Goal: Complete application form: Complete application form

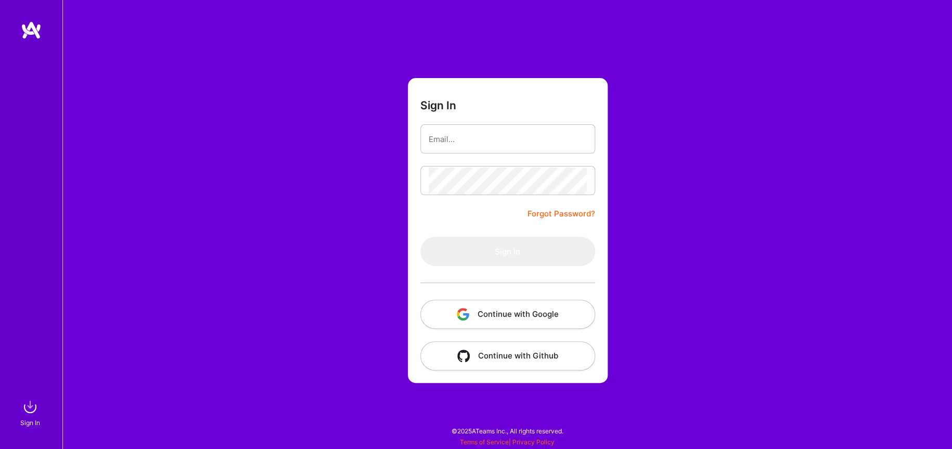
click at [439, 124] on div at bounding box center [507, 138] width 175 height 29
click at [445, 145] on input "email" at bounding box center [508, 139] width 158 height 27
click at [504, 316] on button "Continue with Google" at bounding box center [507, 314] width 175 height 29
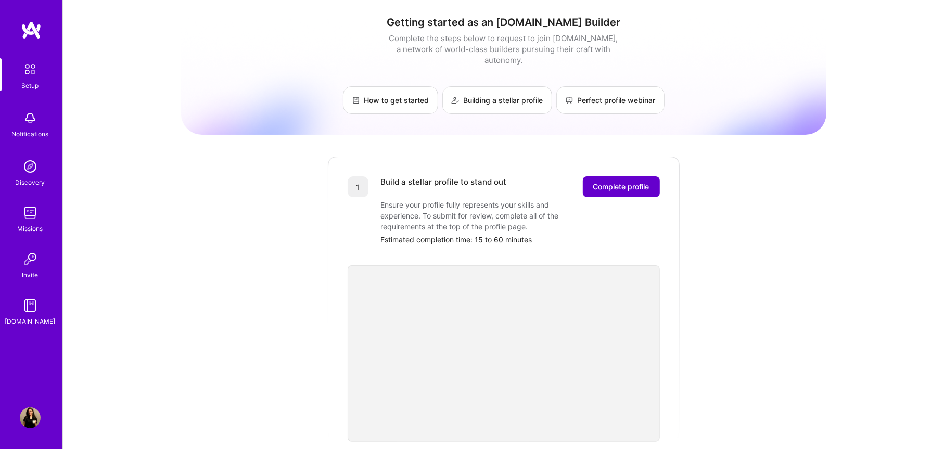
click at [628, 182] on span "Complete profile" at bounding box center [621, 187] width 56 height 10
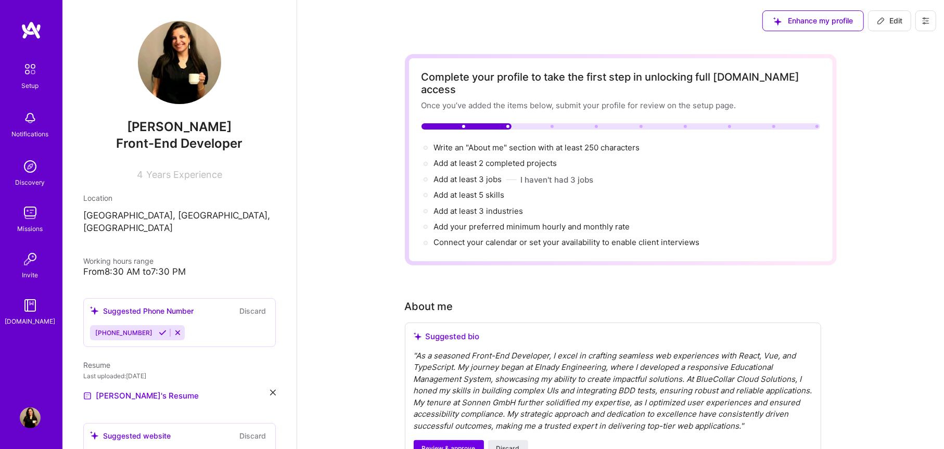
scroll to position [69, 0]
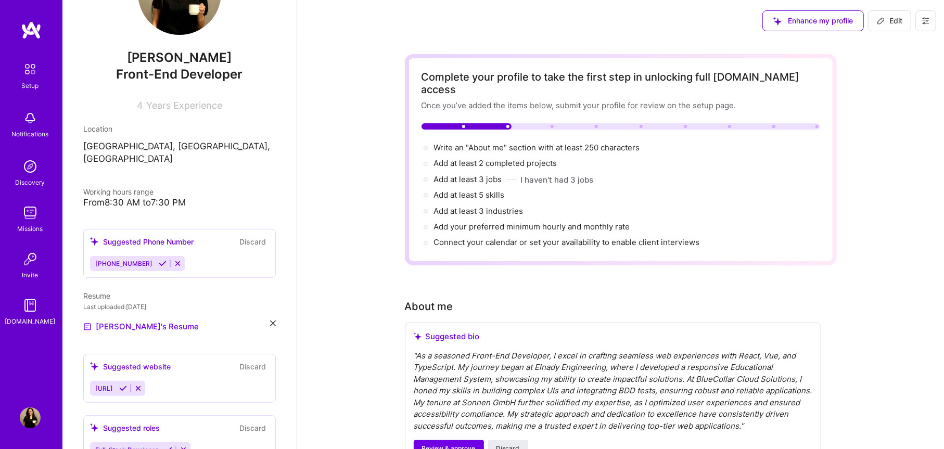
click at [159, 260] on icon at bounding box center [163, 264] width 8 height 8
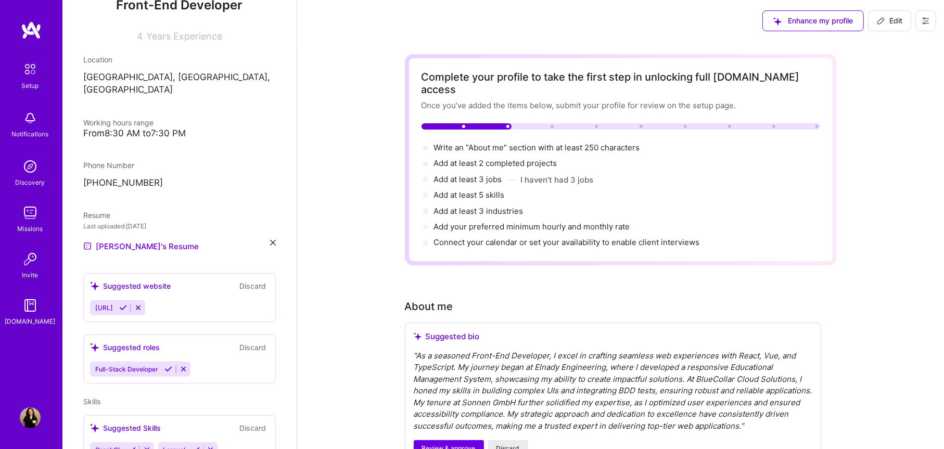
scroll to position [208, 0]
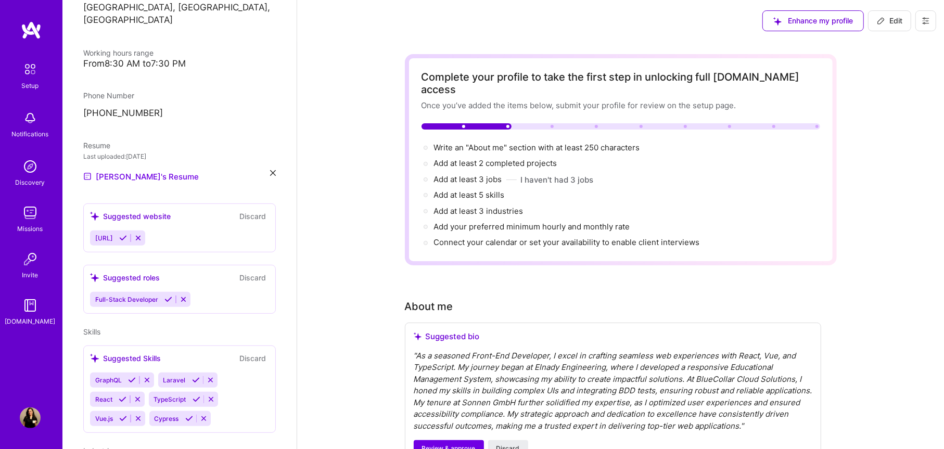
click at [180, 272] on div "Suggested roles Discard" at bounding box center [179, 278] width 179 height 12
click at [112, 272] on div "Suggested roles" at bounding box center [125, 277] width 70 height 11
click at [94, 273] on icon at bounding box center [94, 277] width 9 height 9
click at [252, 272] on button "Discard" at bounding box center [252, 278] width 33 height 12
click at [136, 272] on div "Suggested roles" at bounding box center [125, 277] width 70 height 11
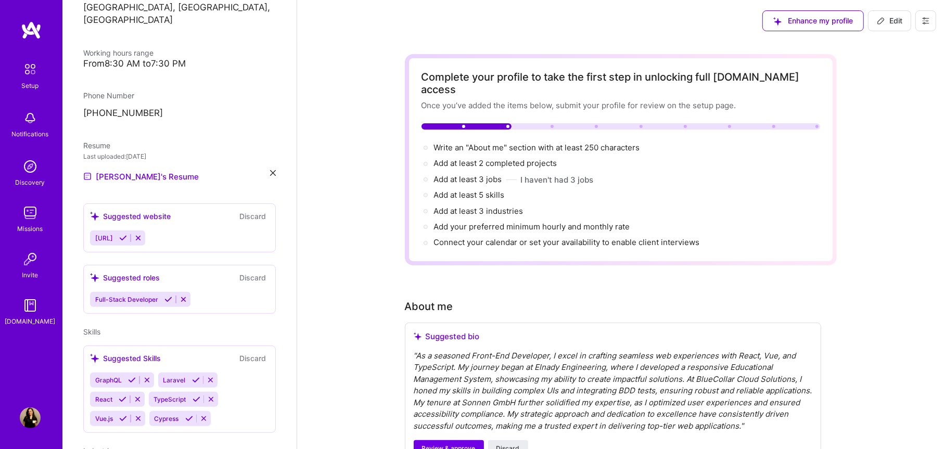
click at [136, 272] on div "Suggested roles" at bounding box center [125, 277] width 70 height 11
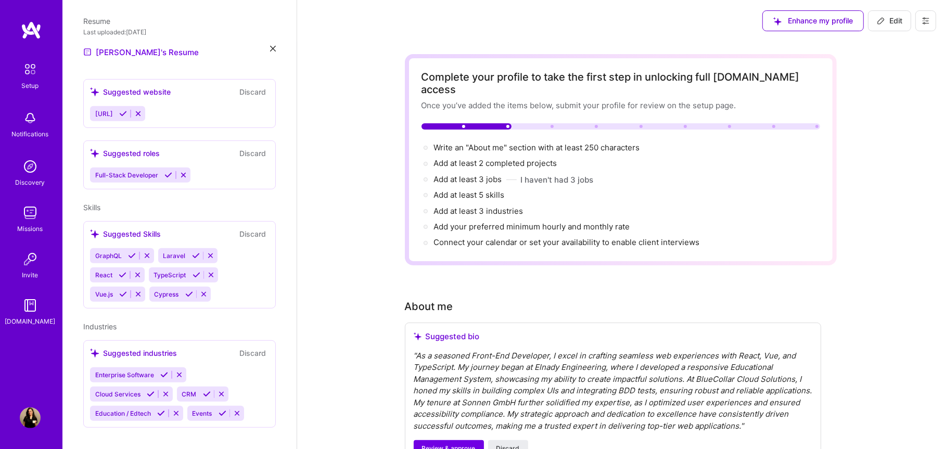
scroll to position [194, 0]
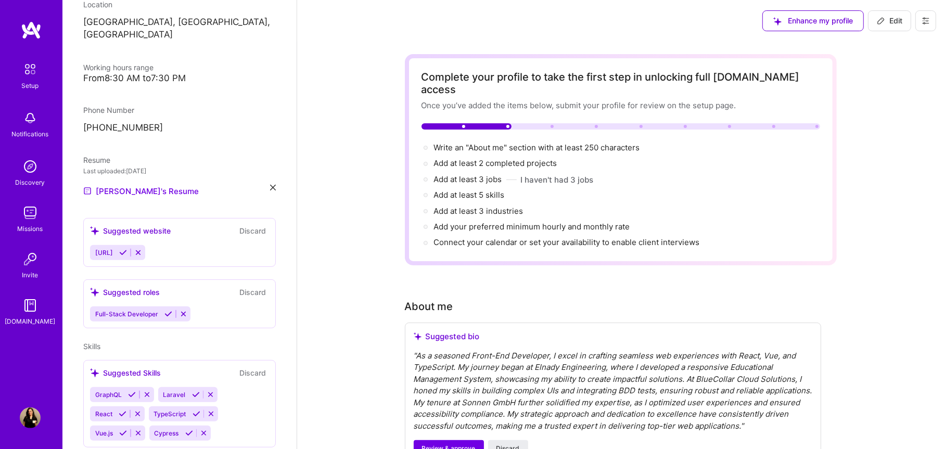
click at [239, 225] on button "Discard" at bounding box center [252, 231] width 33 height 12
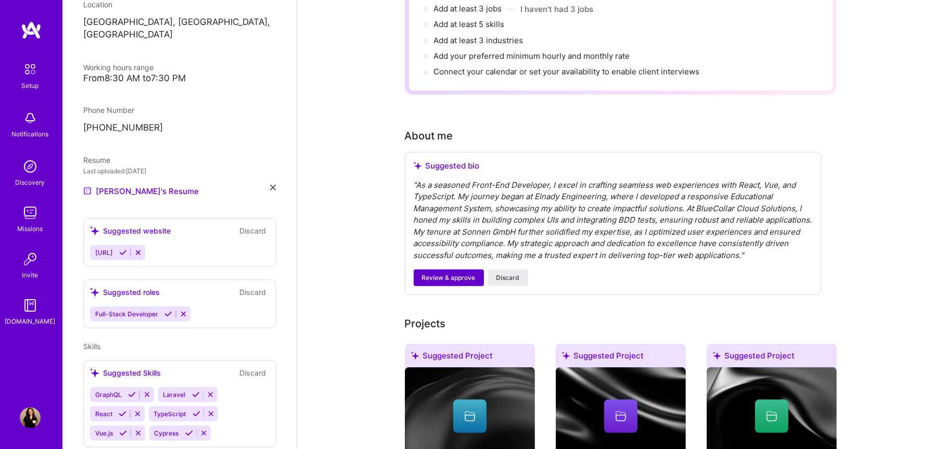
scroll to position [138, 0]
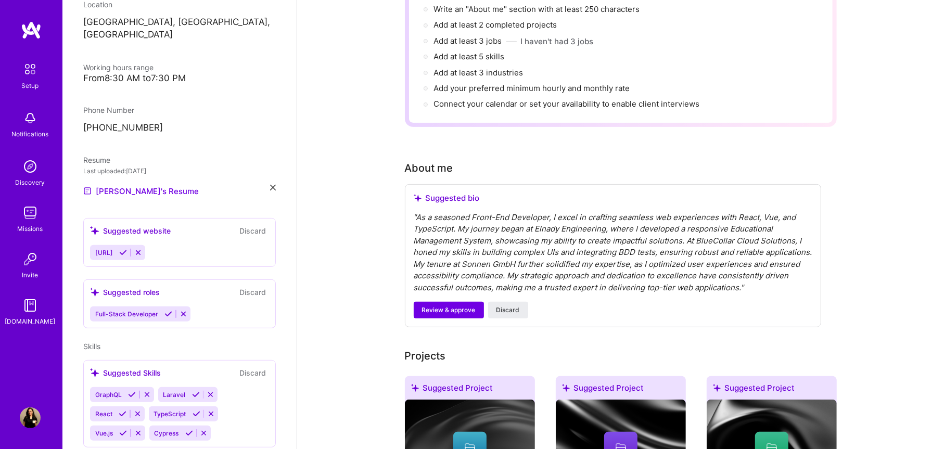
click at [442, 212] on div "" As a seasoned Front-End Developer, I excel in crafting seamless web experienc…" at bounding box center [613, 253] width 399 height 82
click at [497, 244] on div "" As a seasoned Front-End Developer, I excel in crafting seamless web experienc…" at bounding box center [613, 253] width 399 height 82
click at [452, 193] on div "Suggested bio" at bounding box center [613, 198] width 399 height 10
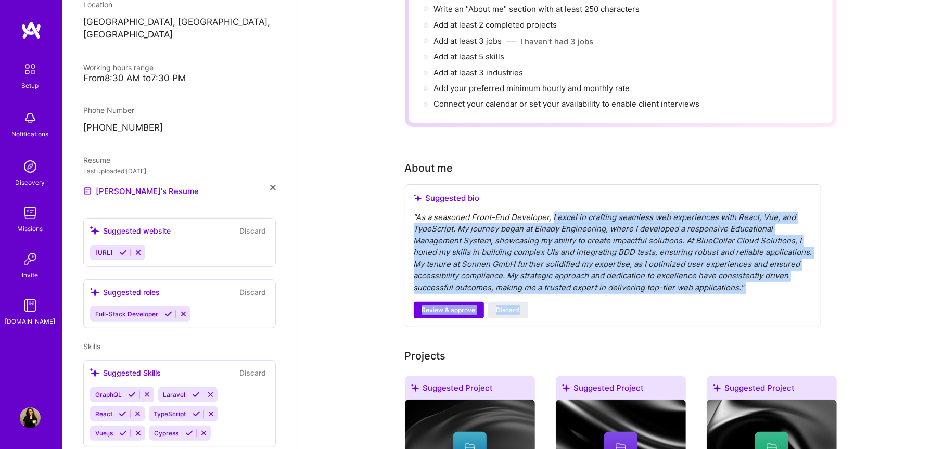
drag, startPoint x: 552, startPoint y: 202, endPoint x: 530, endPoint y: 297, distance: 97.7
click at [560, 299] on div "Suggested bio " As a seasoned Front-End Developer, I excel in crafting seamless…" at bounding box center [613, 256] width 416 height 144
click at [438, 305] on span "Review & approve" at bounding box center [449, 309] width 54 height 9
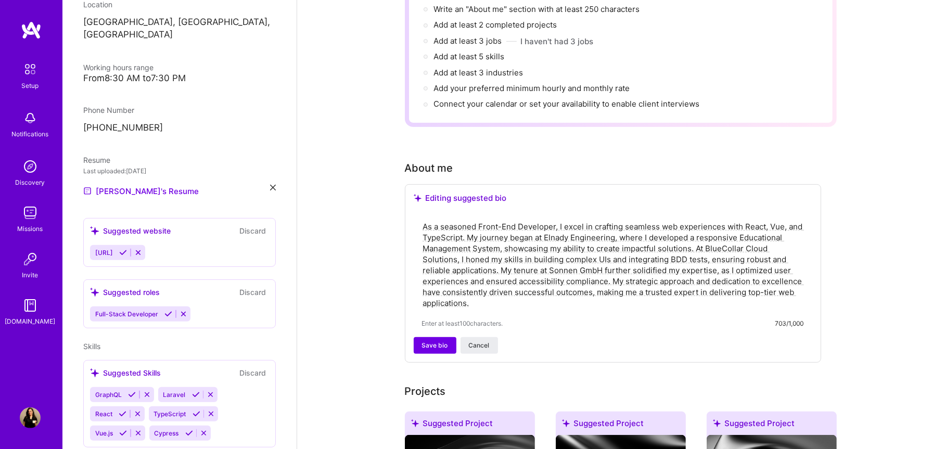
click at [458, 220] on textarea "As a seasoned Front-End Developer, I excel in crafting seamless web experiences…" at bounding box center [613, 265] width 382 height 90
type textarea "As a Senior Front-End Developer, I excel in crafting seamless web experiences w…"
click at [432, 341] on span "Save bio" at bounding box center [435, 345] width 26 height 9
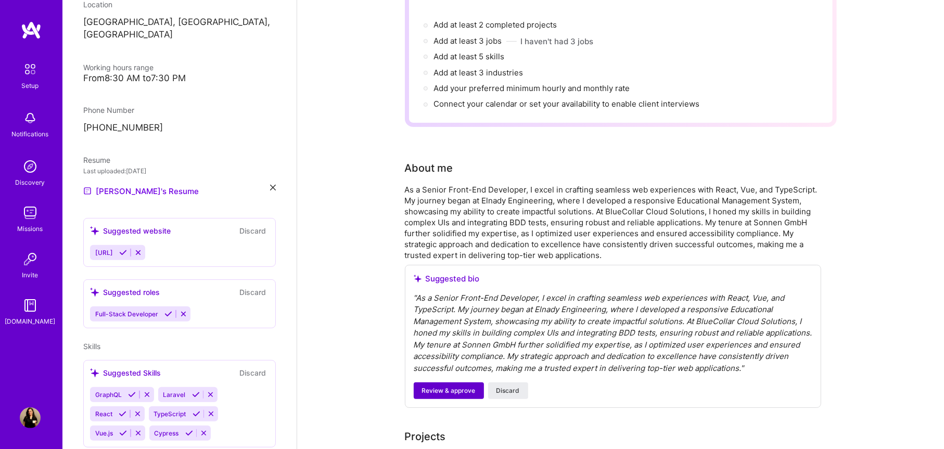
click at [464, 386] on span "Review & approve" at bounding box center [449, 390] width 54 height 9
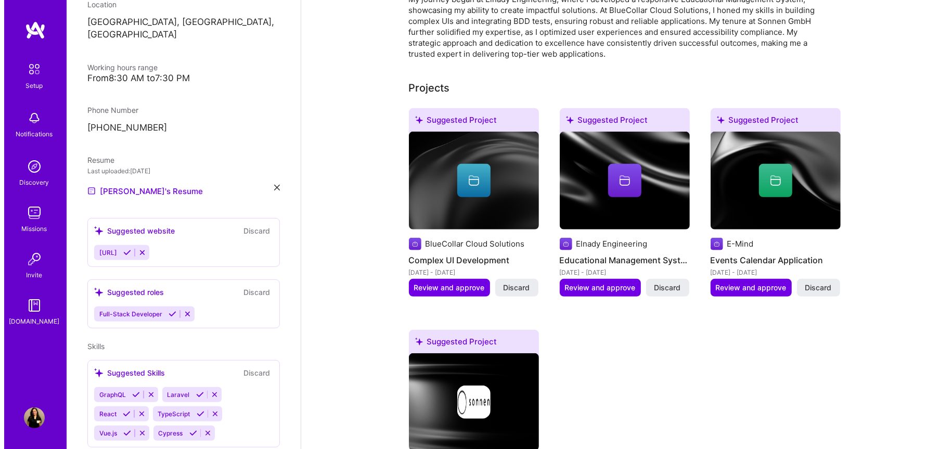
scroll to position [347, 0]
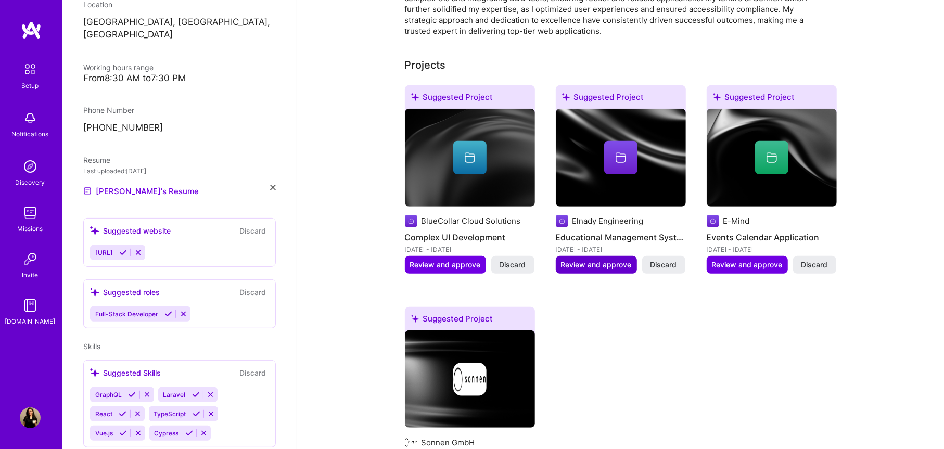
click at [599, 260] on span "Review and approve" at bounding box center [596, 265] width 71 height 10
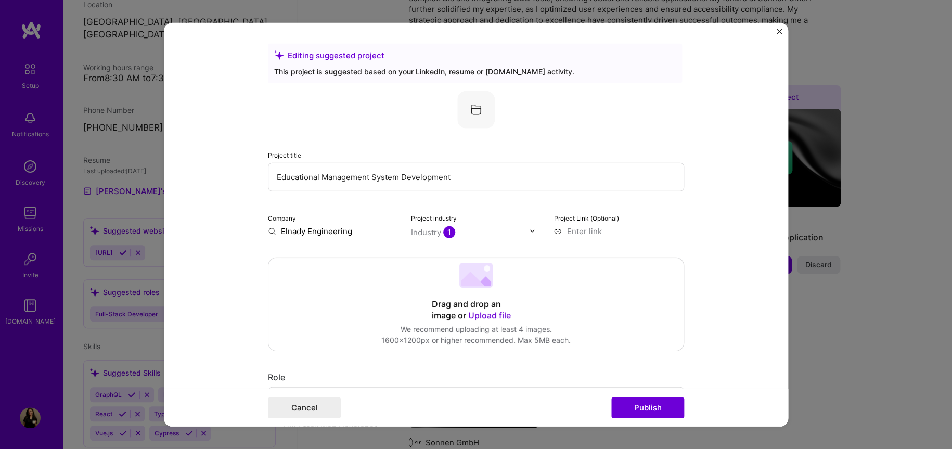
click at [488, 177] on input "Educational Management System Development" at bounding box center [476, 176] width 416 height 29
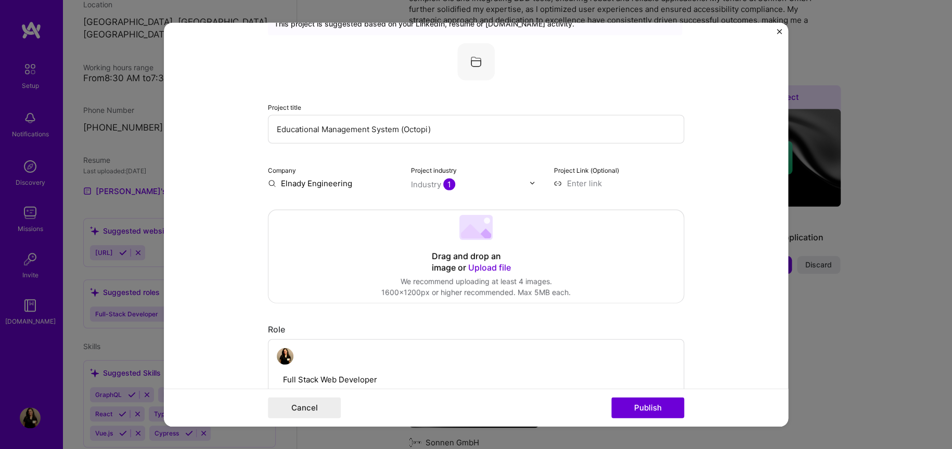
scroll to position [69, 0]
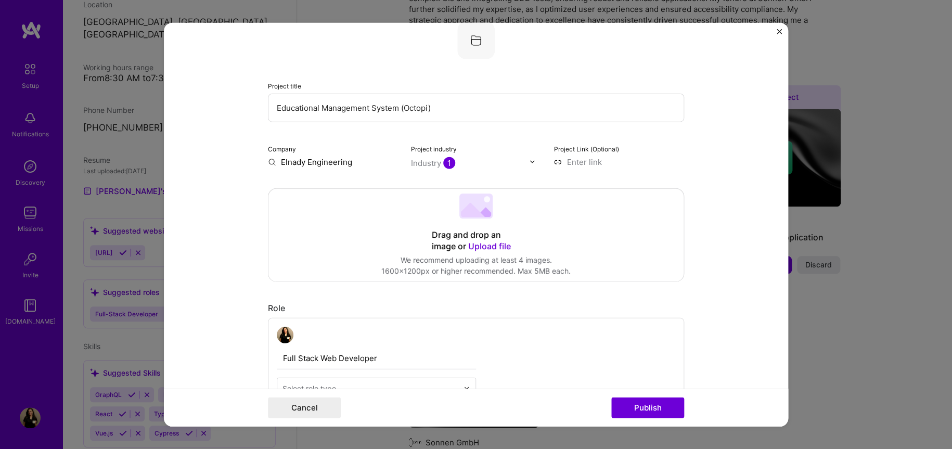
type input "Educational Management System (Octopi)"
click at [609, 151] on label "Project Link (Optional)" at bounding box center [586, 149] width 65 height 8
drag, startPoint x: 604, startPoint y: 146, endPoint x: 553, endPoint y: 178, distance: 59.9
click at [603, 146] on label "Project Link (Optional)" at bounding box center [586, 149] width 65 height 8
click at [578, 153] on div "Project Link (Optional)" at bounding box center [619, 155] width 131 height 24
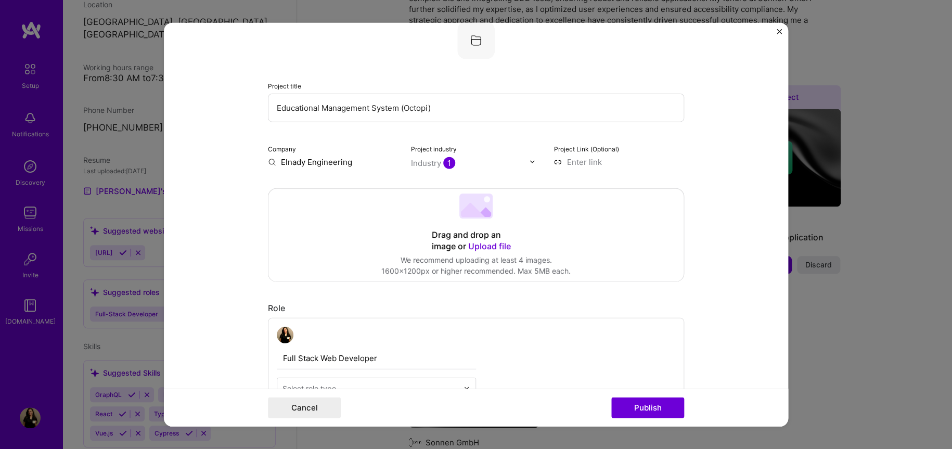
click at [577, 158] on input at bounding box center [619, 161] width 131 height 11
paste input "[URL][DOMAIN_NAME]"
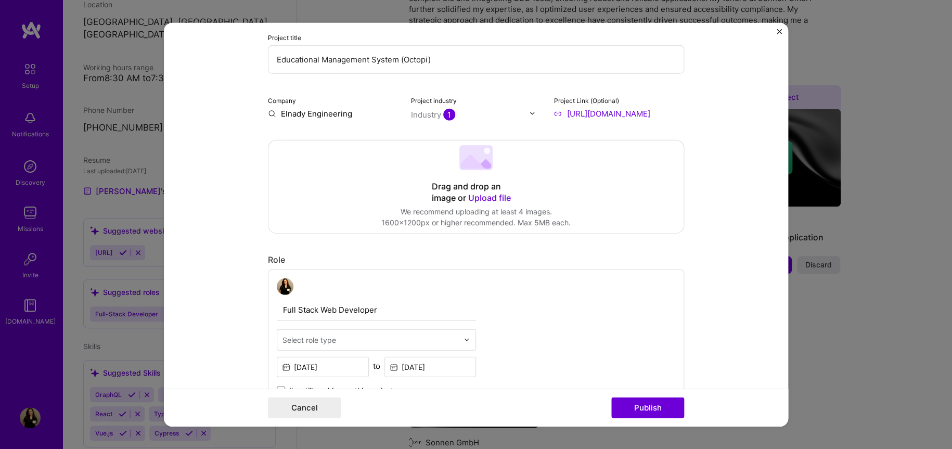
scroll to position [208, 0]
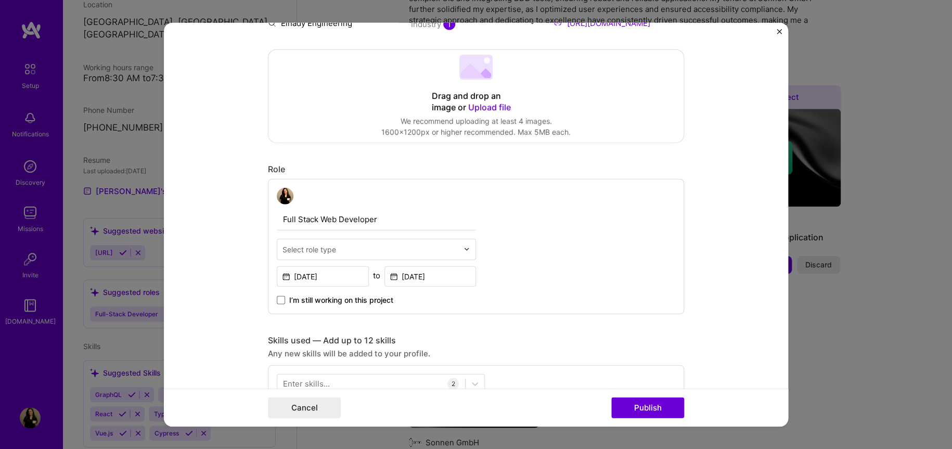
type input "[URL][DOMAIN_NAME]"
click at [354, 256] on div "Select role type" at bounding box center [370, 249] width 186 height 20
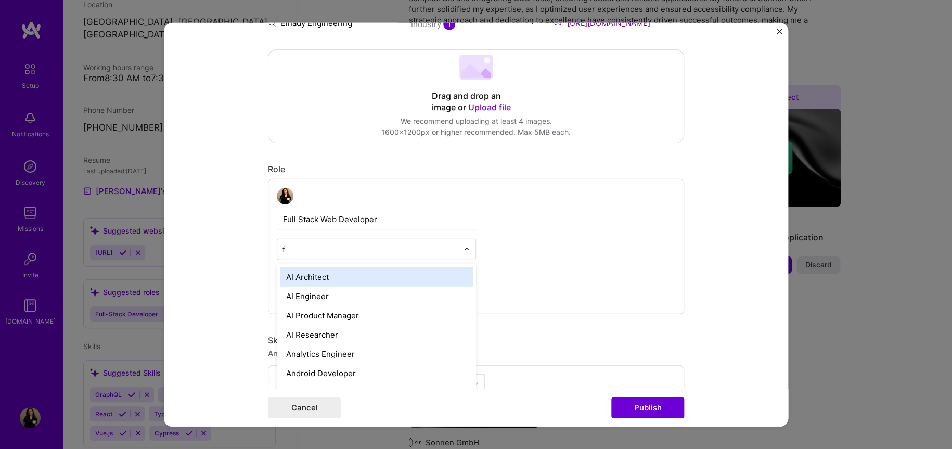
type input "fu"
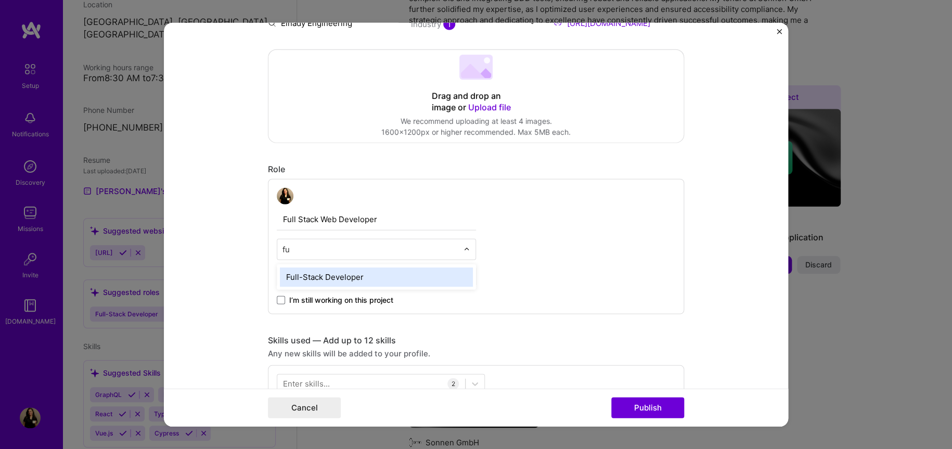
click at [354, 271] on div "Full-Stack Developer" at bounding box center [376, 276] width 193 height 19
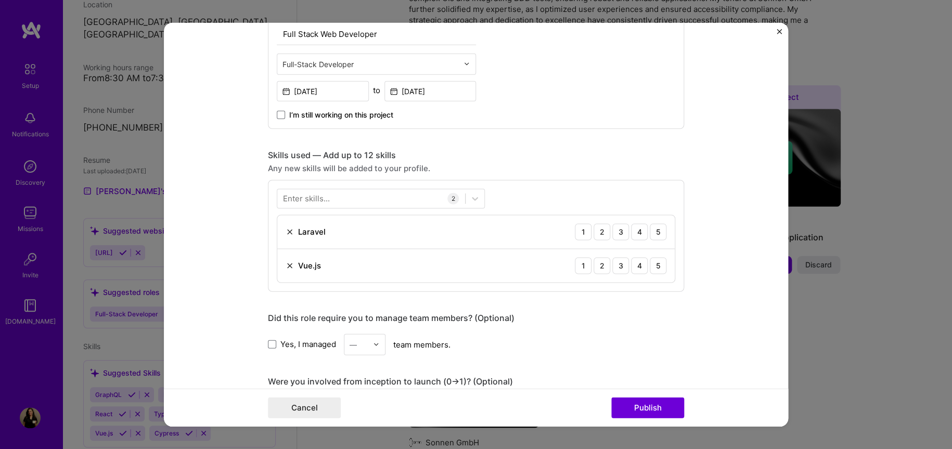
scroll to position [416, 0]
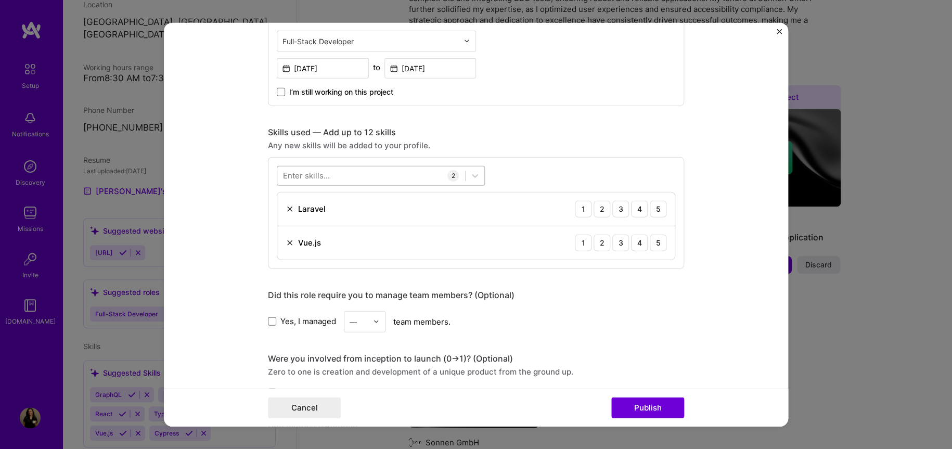
click at [374, 177] on div at bounding box center [371, 175] width 188 height 17
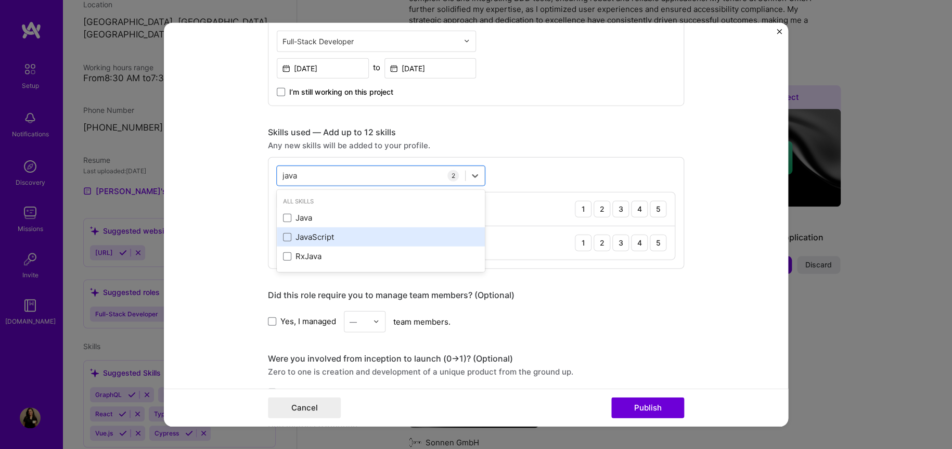
click at [309, 238] on div "JavaScript" at bounding box center [381, 237] width 196 height 11
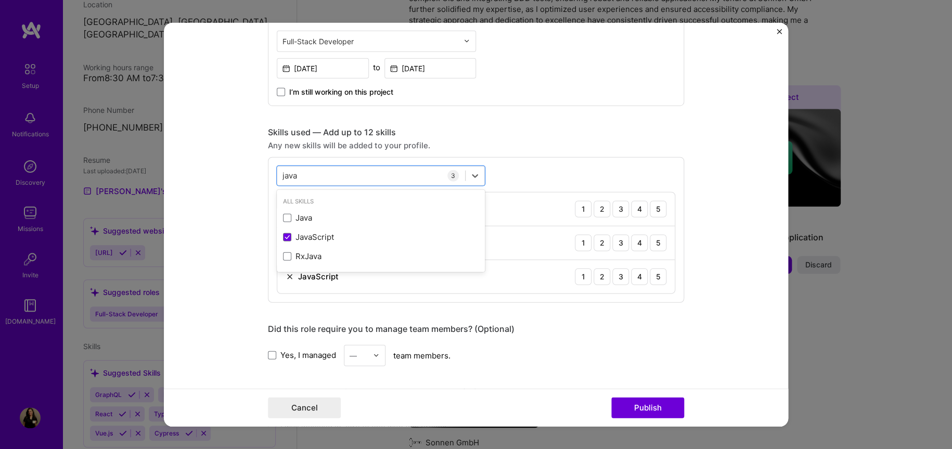
type input "java"
click at [520, 169] on div "option JavaScript, selected. option Java focused, 0 of 2. 3 results available f…" at bounding box center [476, 230] width 416 height 146
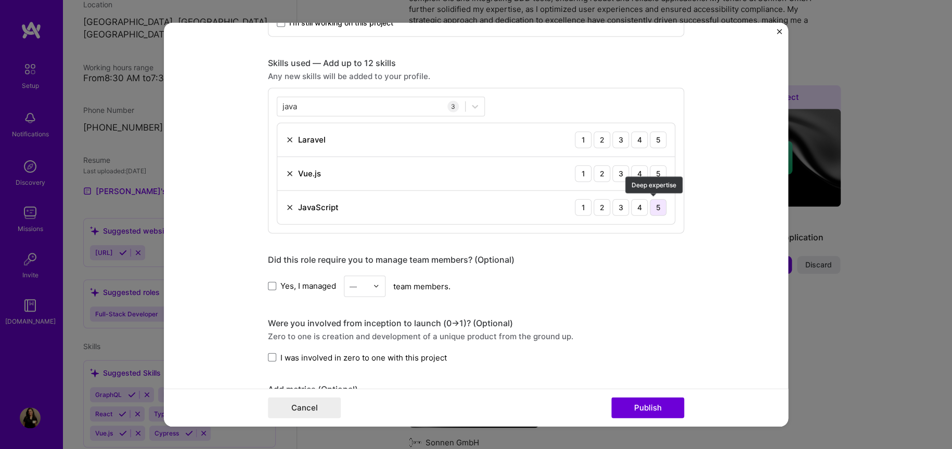
click at [650, 205] on div "5" at bounding box center [658, 207] width 17 height 17
click at [657, 173] on div "5" at bounding box center [658, 173] width 17 height 17
click at [631, 141] on div "4" at bounding box center [639, 139] width 17 height 17
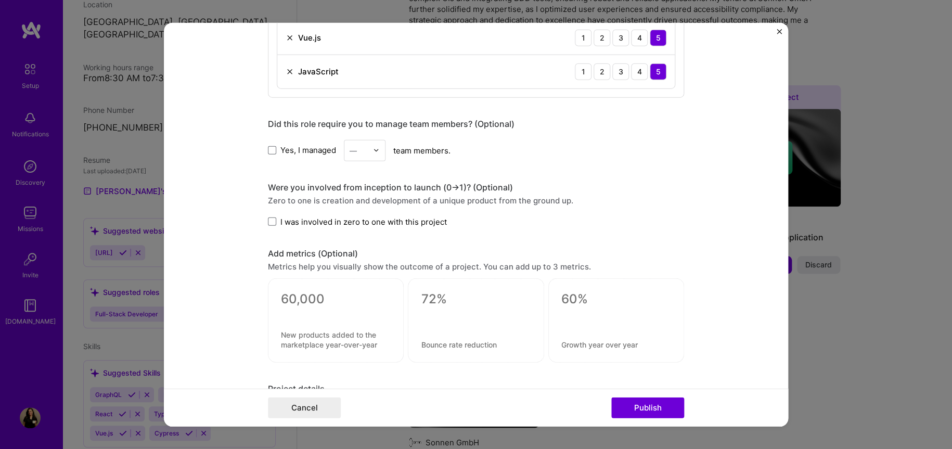
scroll to position [624, 0]
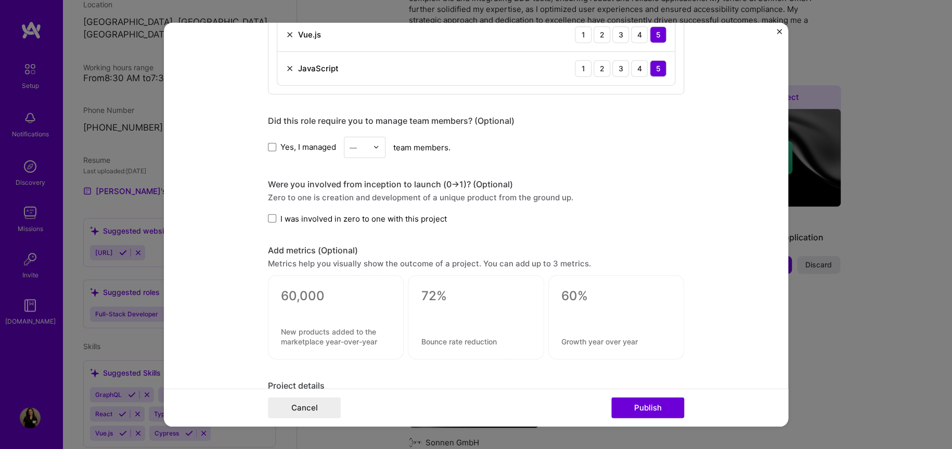
click at [373, 144] on img at bounding box center [376, 147] width 6 height 6
click at [283, 164] on div "Editing suggested project This project is suggested based on your LinkedIn, res…" at bounding box center [476, 12] width 416 height 1187
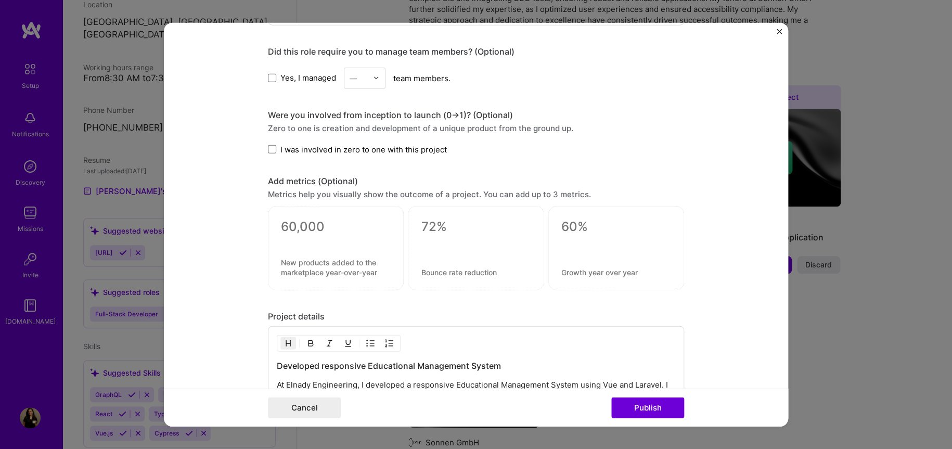
click at [273, 142] on div "Were you involved from inception to launch (0 -> 1)? (Optional) Zero to one is …" at bounding box center [476, 131] width 416 height 45
click at [272, 147] on span at bounding box center [272, 149] width 8 height 8
click at [0, 0] on input "I was involved in zero to one with this project" at bounding box center [0, 0] width 0 height 0
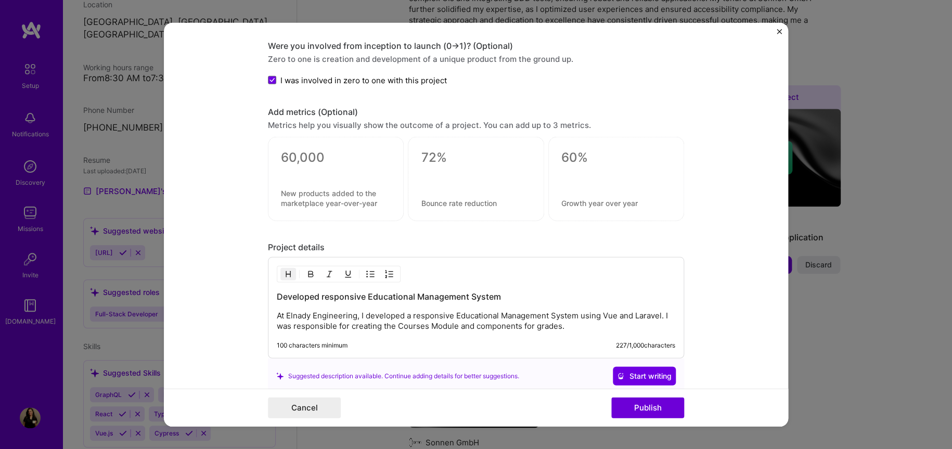
click at [298, 184] on div at bounding box center [336, 179] width 136 height 84
click at [301, 173] on div at bounding box center [336, 170] width 110 height 11
click at [307, 194] on textarea at bounding box center [336, 198] width 110 height 20
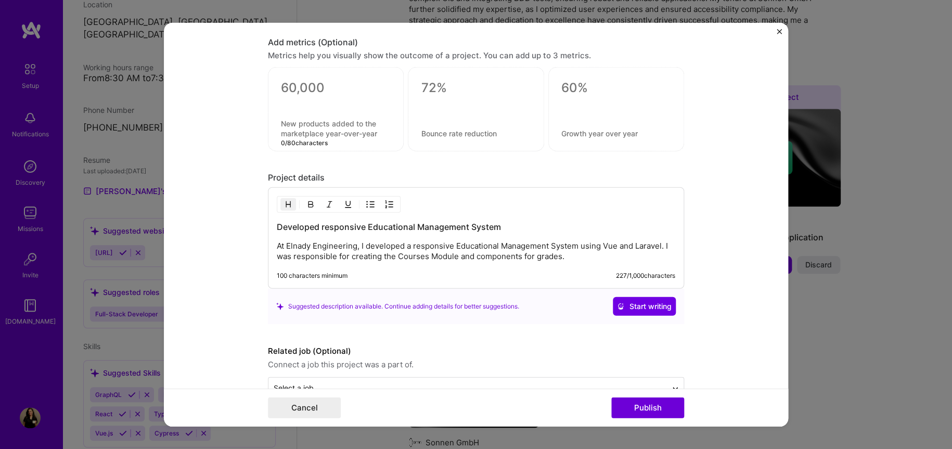
scroll to position [861, 0]
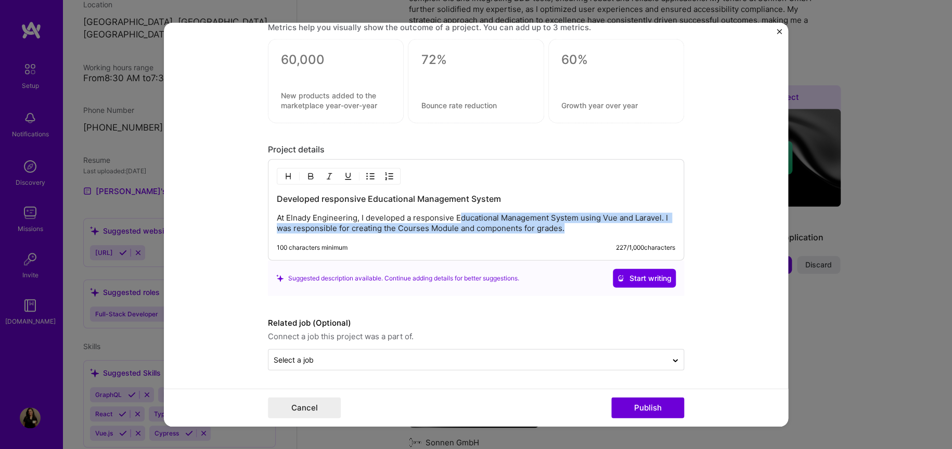
drag, startPoint x: 458, startPoint y: 218, endPoint x: 571, endPoint y: 231, distance: 114.2
click at [571, 231] on p "At Elnady Engineering, I developed a responsive Educational Management System u…" at bounding box center [476, 223] width 399 height 21
click at [574, 231] on p "At Elnady Engineering, I developed a responsive Educational Management System u…" at bounding box center [476, 223] width 399 height 21
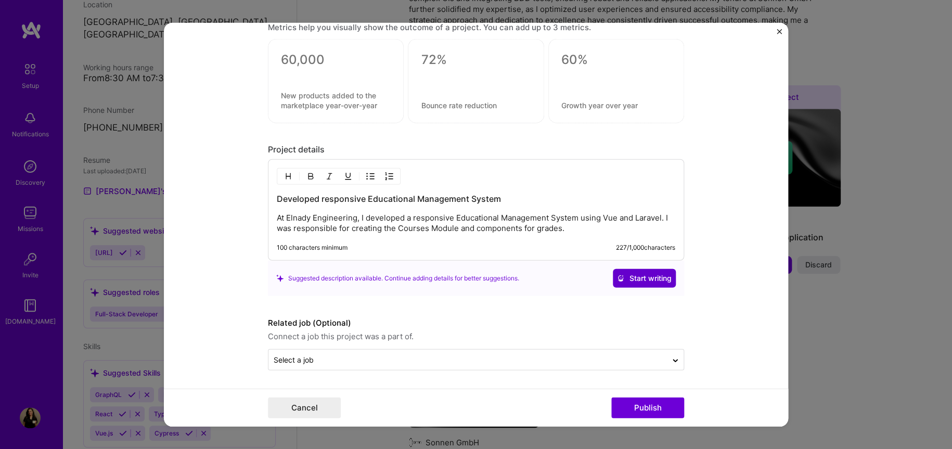
click at [634, 279] on span "Start writing" at bounding box center [644, 278] width 55 height 10
click at [303, 361] on div "Select a job" at bounding box center [294, 359] width 40 height 11
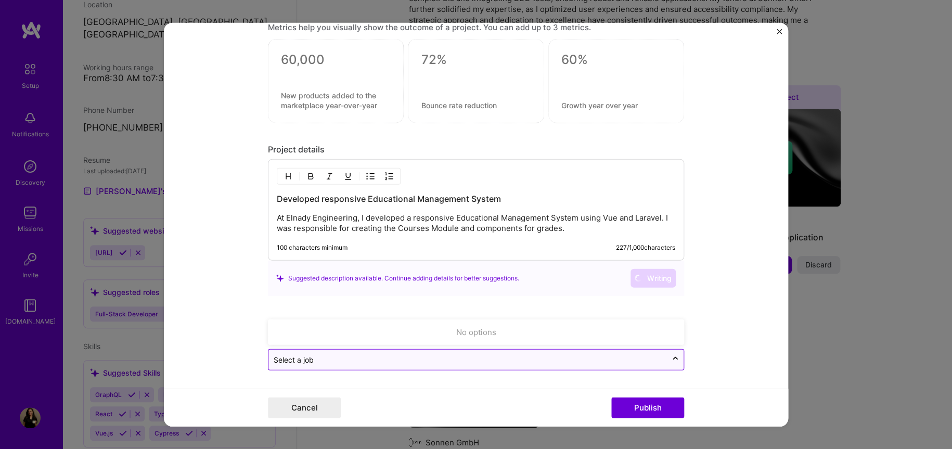
click at [303, 361] on div "Select a job" at bounding box center [294, 359] width 40 height 11
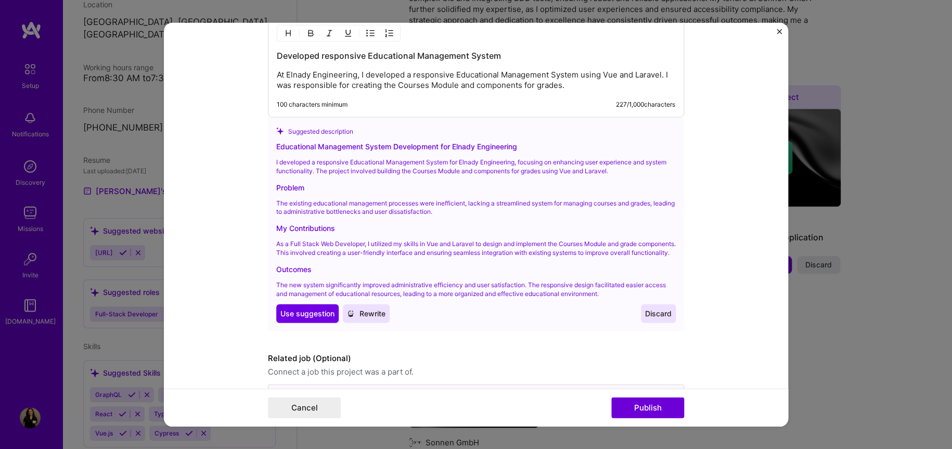
scroll to position [1048, 0]
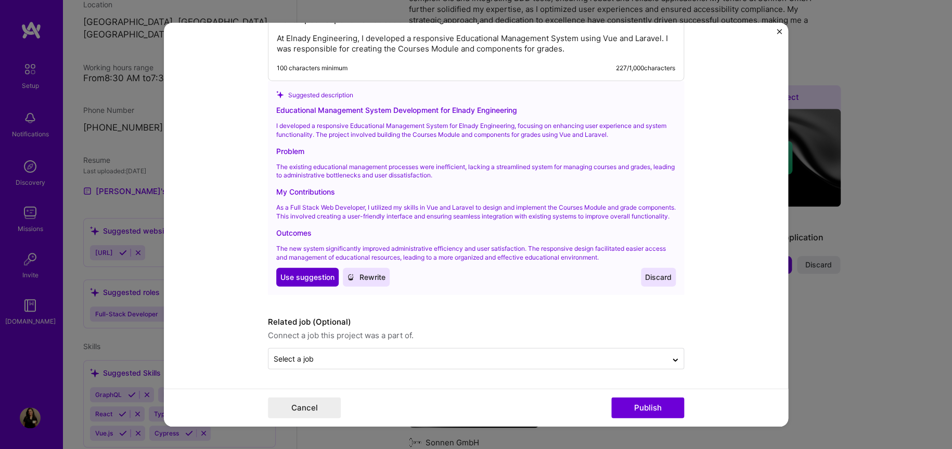
click at [309, 281] on span "Use suggestion" at bounding box center [307, 277] width 54 height 10
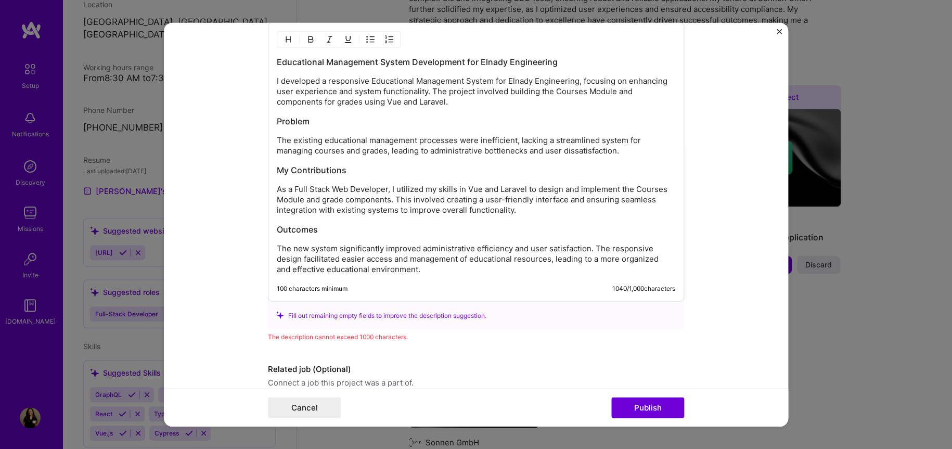
scroll to position [975, 0]
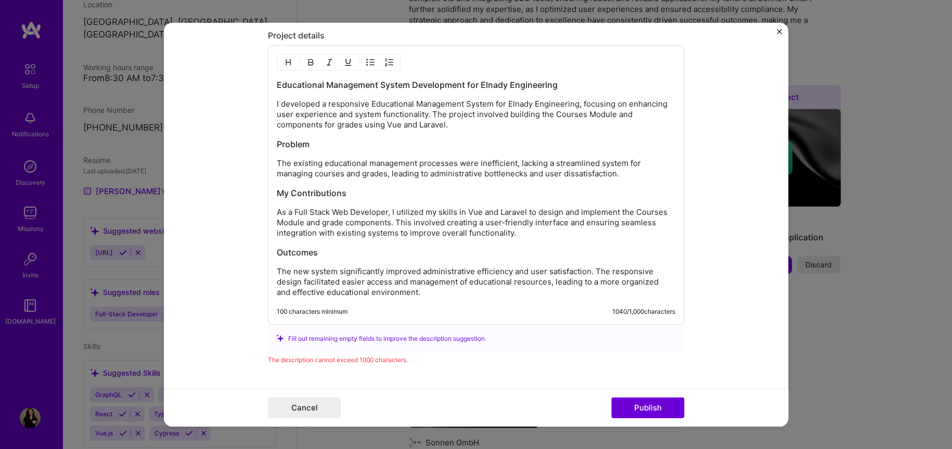
click at [380, 272] on p "The new system significantly improved administrative efficiency and user satisf…" at bounding box center [476, 281] width 399 height 31
drag, startPoint x: 547, startPoint y: 283, endPoint x: 567, endPoint y: 299, distance: 25.5
click at [567, 299] on div "Educational Management System Development for Elnady Engineering I developed a …" at bounding box center [476, 184] width 416 height 279
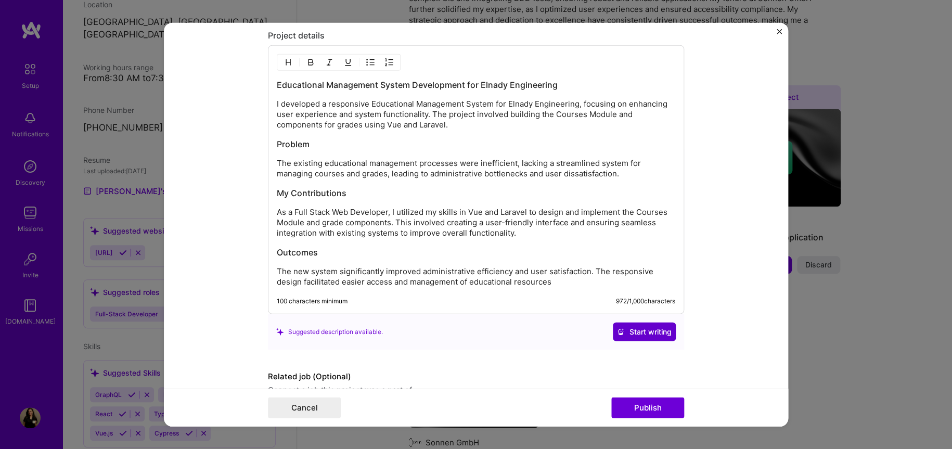
click at [618, 323] on button "Start writing" at bounding box center [644, 332] width 63 height 19
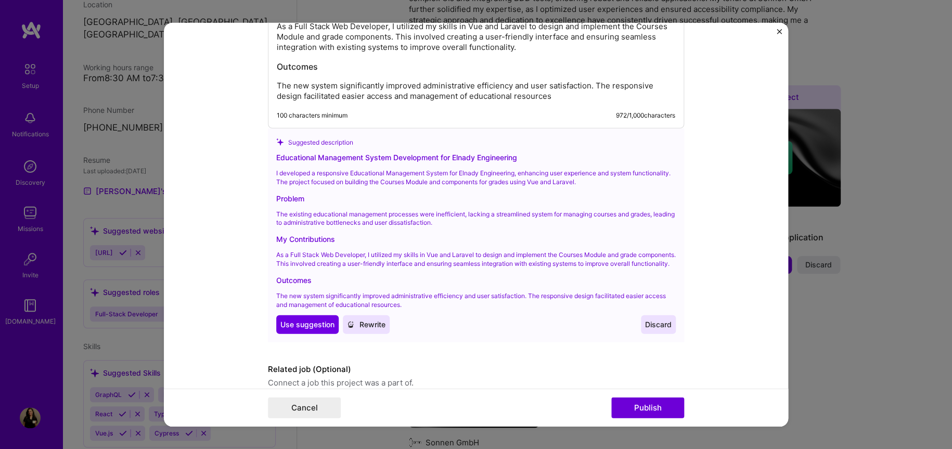
scroll to position [1183, 0]
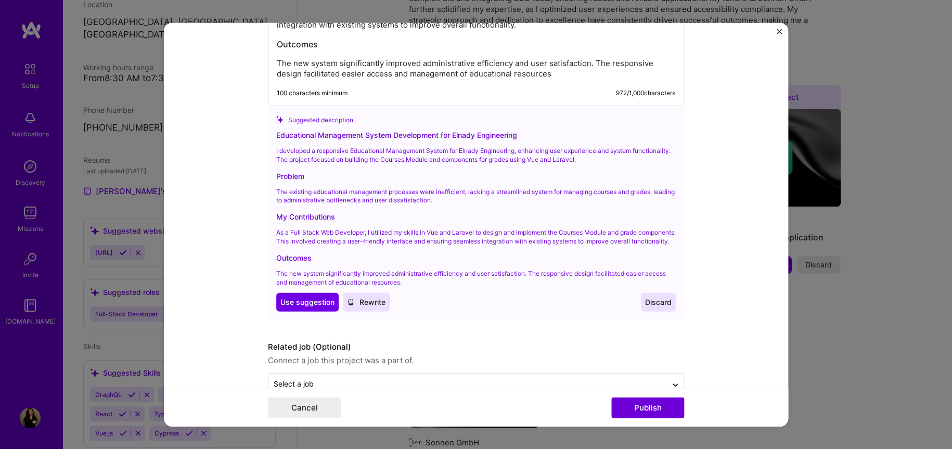
click at [654, 306] on span "Discard" at bounding box center [658, 302] width 27 height 10
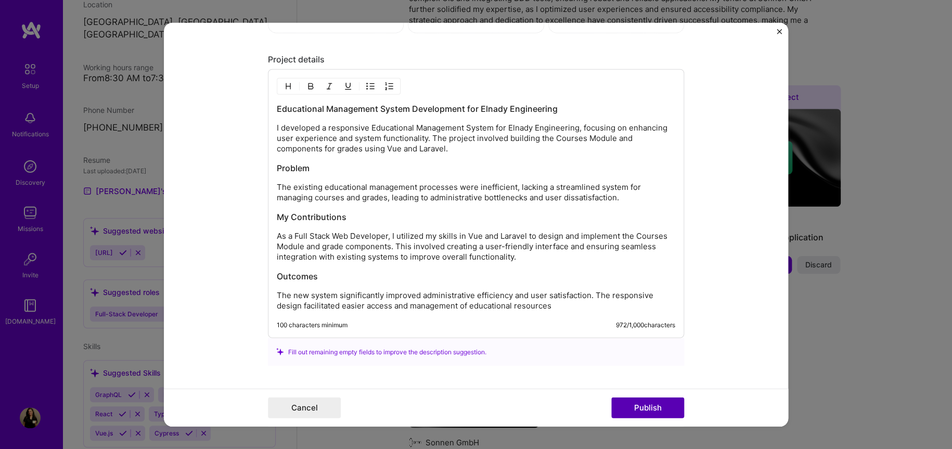
click at [642, 402] on button "Publish" at bounding box center [647, 408] width 73 height 21
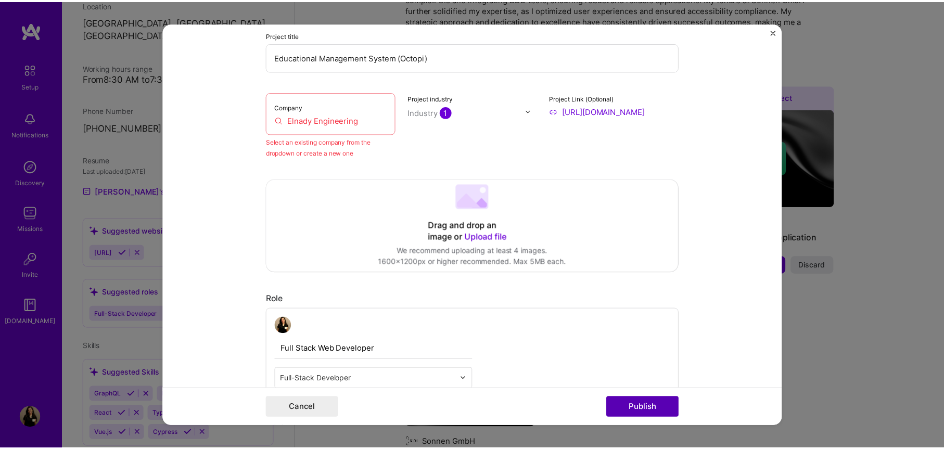
scroll to position [68, 0]
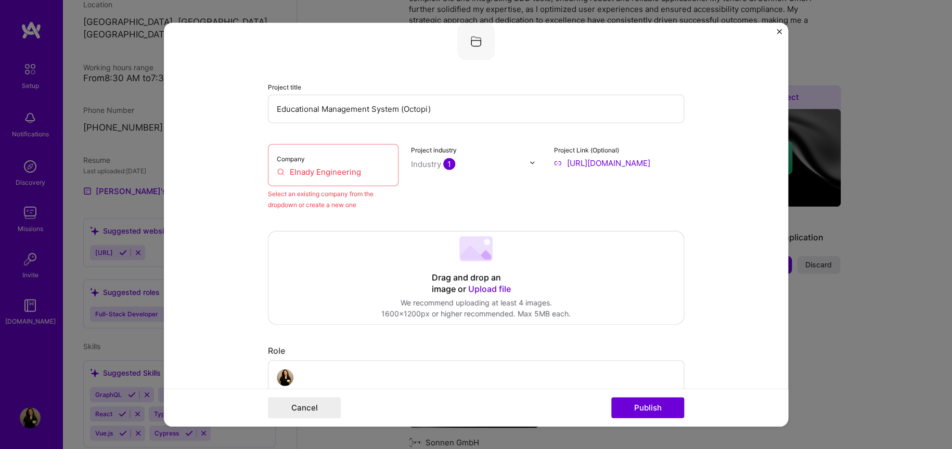
click at [325, 170] on input "Elnady Engineering" at bounding box center [333, 171] width 113 height 11
click at [350, 170] on input "Elnady Engineering" at bounding box center [333, 171] width 113 height 11
click at [378, 169] on input "Elnady Engineering" at bounding box center [333, 171] width 113 height 11
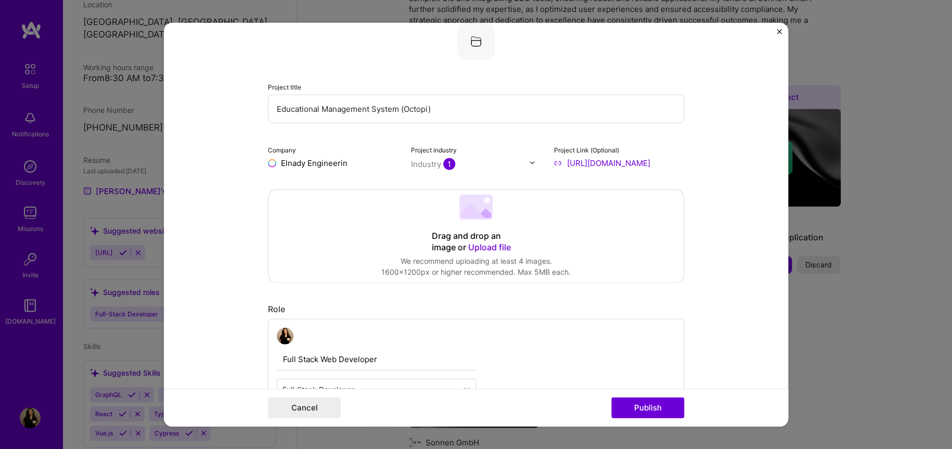
type input "Elnady Engineering"
click at [346, 182] on div "Elnady Engineering" at bounding box center [366, 186] width 81 height 18
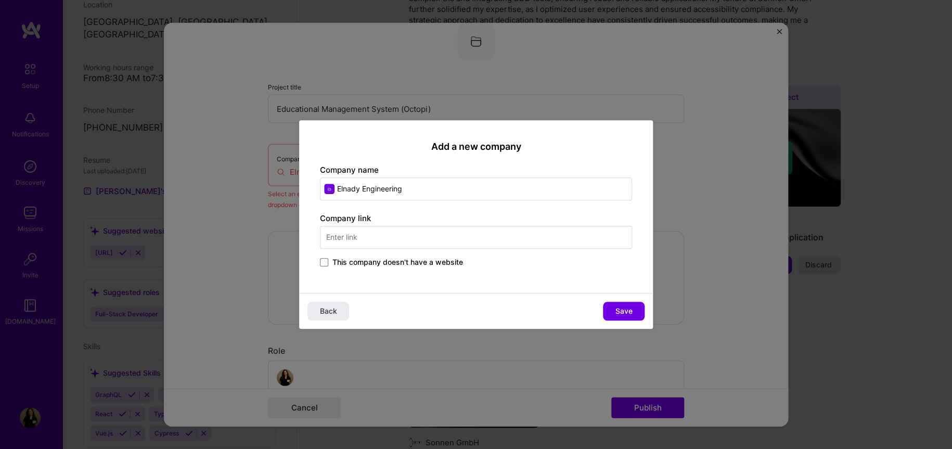
click at [397, 249] on div "Company link This company doesn't have a website" at bounding box center [476, 241] width 312 height 56
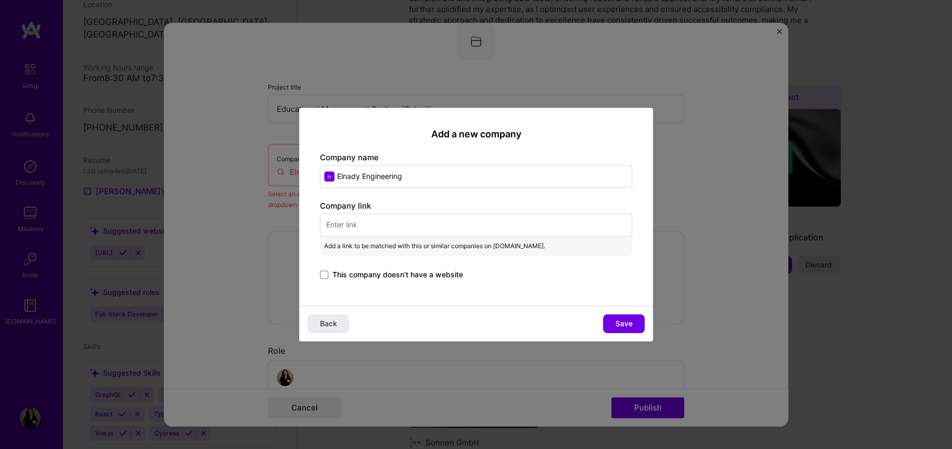
click at [400, 235] on input "text" at bounding box center [476, 224] width 312 height 23
paste input "[URL][DOMAIN_NAME]"
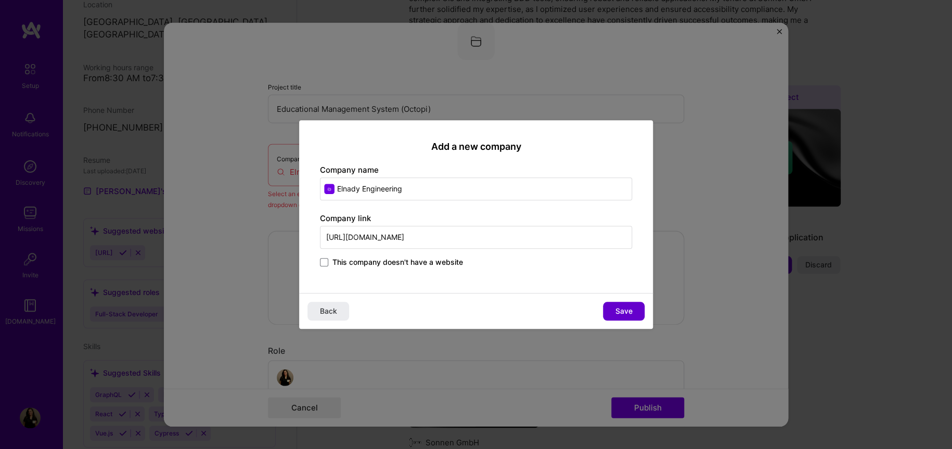
type input "[URL][DOMAIN_NAME]"
click at [628, 309] on span "Save" at bounding box center [624, 311] width 17 height 10
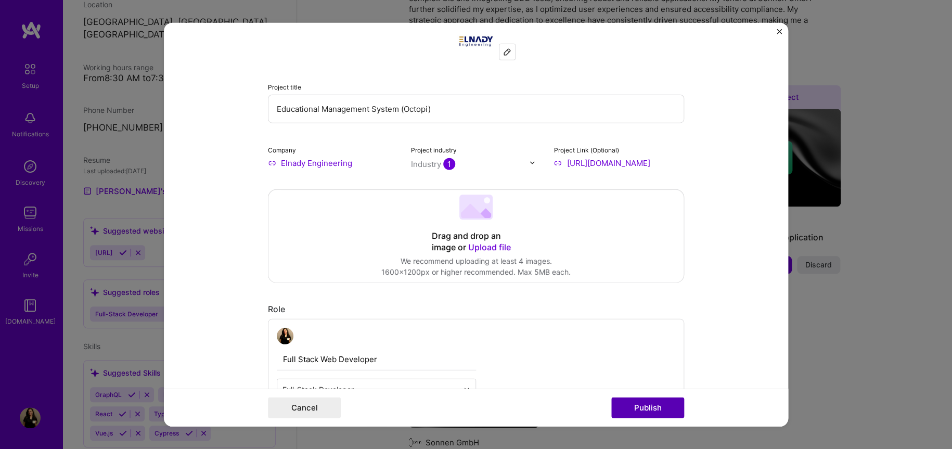
click at [659, 411] on button "Publish" at bounding box center [647, 408] width 73 height 21
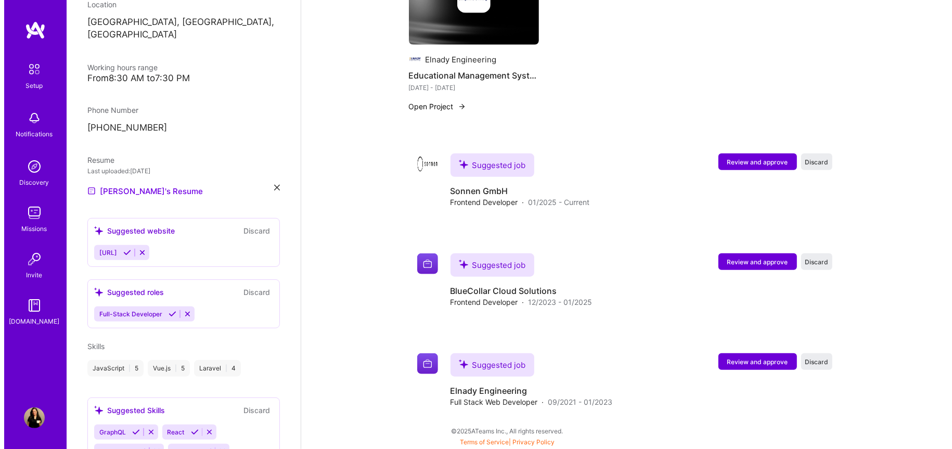
scroll to position [714, 0]
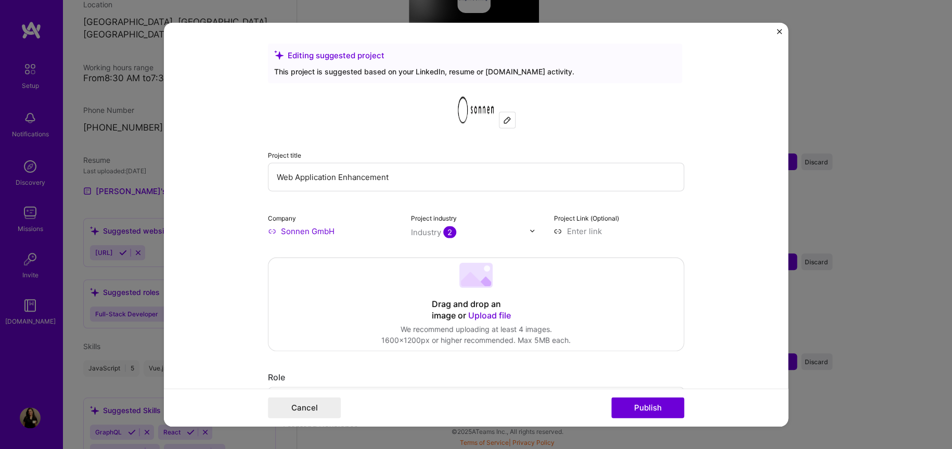
click at [371, 173] on input "Web Application Enhancement" at bounding box center [476, 176] width 416 height 29
click at [404, 178] on input "Web Application Enhancement" at bounding box center [476, 176] width 416 height 29
type input "F"
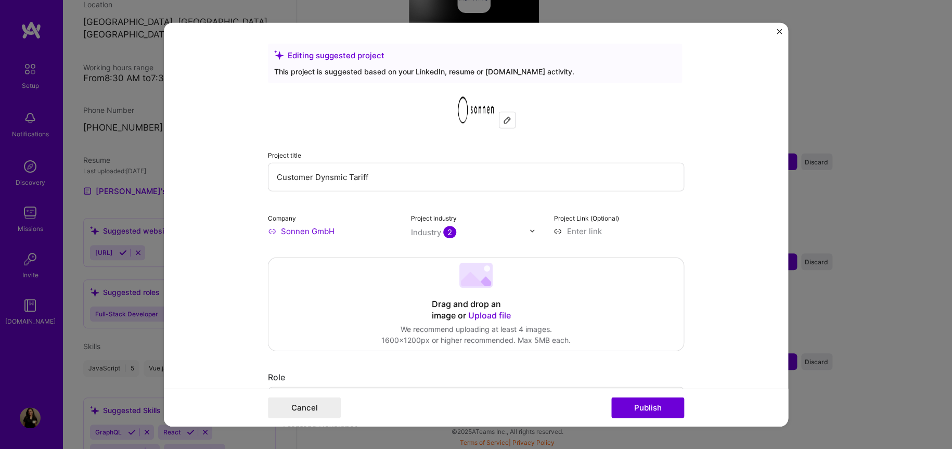
click at [322, 175] on input "Customer Dynsmic Tariff" at bounding box center [476, 176] width 416 height 29
click at [328, 176] on input "Customer Dynsmic Tariff" at bounding box center [476, 176] width 416 height 29
drag, startPoint x: 312, startPoint y: 176, endPoint x: 246, endPoint y: 170, distance: 65.9
click at [246, 170] on form "Editing suggested project This project is suggested based on your LinkedIn, res…" at bounding box center [476, 224] width 624 height 404
click at [340, 180] on input "Energy Dynamic Tariff" at bounding box center [476, 176] width 416 height 29
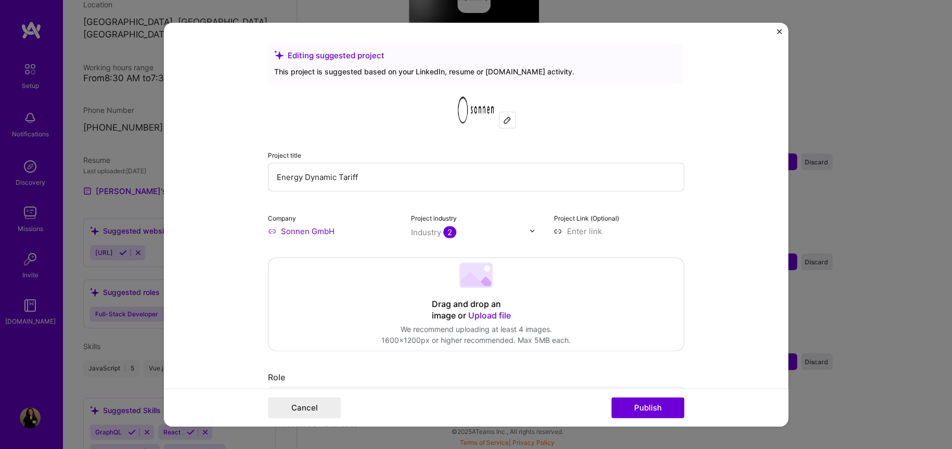
click at [340, 180] on input "Energy Dynamic Tariff" at bounding box center [476, 176] width 416 height 29
type input "Energy Dynamic"
click at [298, 228] on input "Sonnen GmbH" at bounding box center [333, 230] width 131 height 11
click at [584, 231] on input at bounding box center [619, 230] width 131 height 11
paste input "[URL][DOMAIN_NAME]"
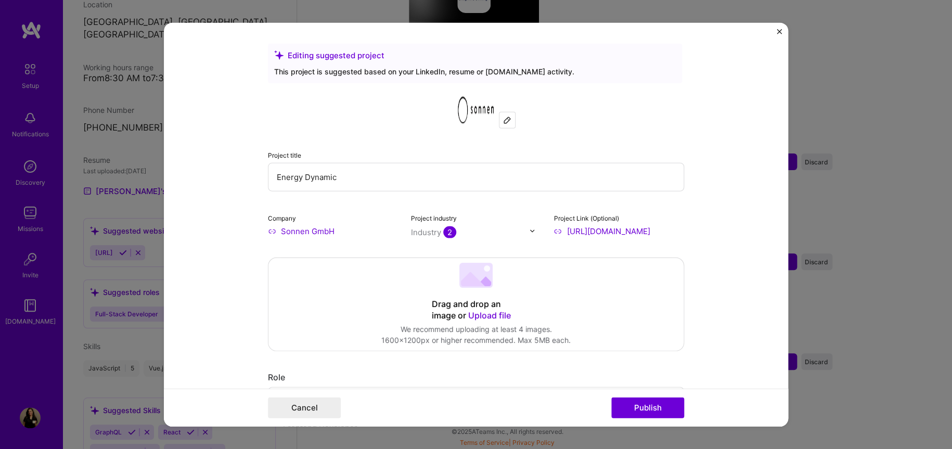
scroll to position [69, 0]
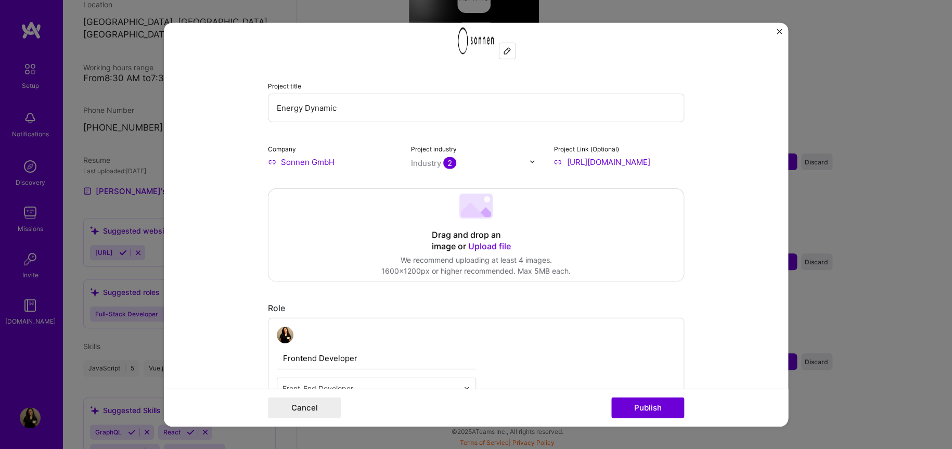
type input "[URL][DOMAIN_NAME]"
click at [488, 240] on div "Drag and drop an image or Upload file" at bounding box center [476, 240] width 88 height 23
click at [510, 216] on div "Drag and drop an image or Upload file Upload file We recommend uploading at lea…" at bounding box center [476, 234] width 415 height 93
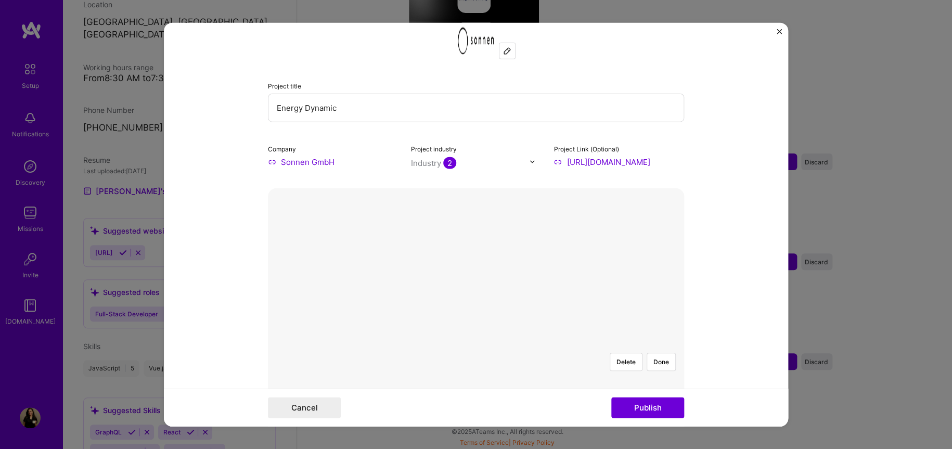
scroll to position [208, 0]
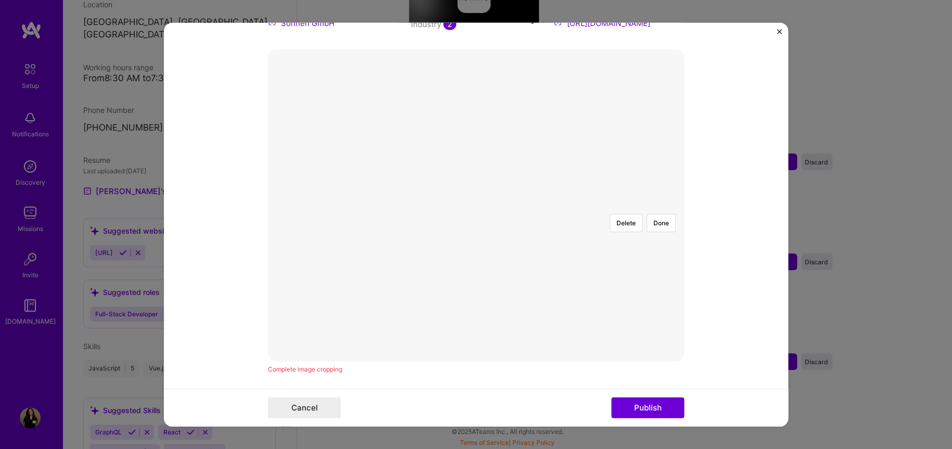
click at [486, 205] on div at bounding box center [628, 311] width 284 height 213
click at [691, 320] on form "Editing suggested project This project is suggested based on your LinkedIn, res…" at bounding box center [476, 224] width 624 height 404
click at [497, 205] on div at bounding box center [618, 311] width 284 height 213
click at [593, 305] on div at bounding box center [664, 311] width 284 height 213
click at [681, 311] on form "Editing suggested project This project is suggested based on your LinkedIn, res…" at bounding box center [476, 224] width 624 height 404
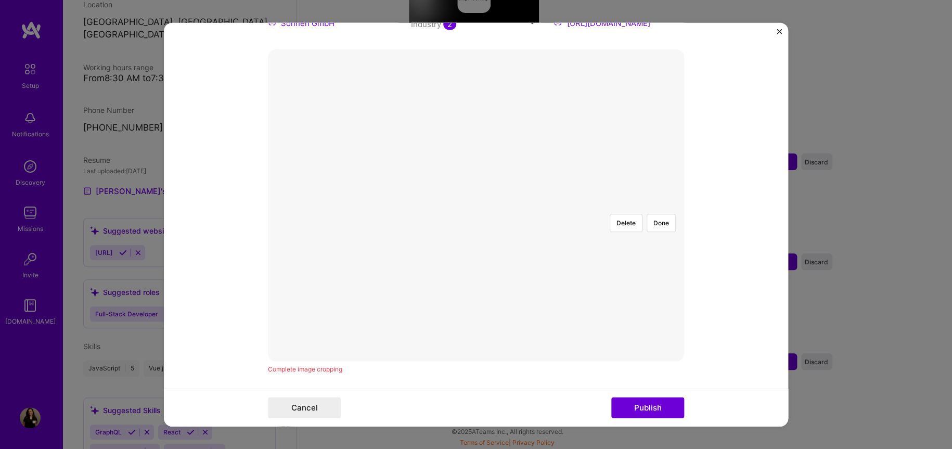
click at [564, 205] on div at bounding box center [683, 311] width 284 height 213
click at [476, 228] on div at bounding box center [618, 311] width 284 height 213
click at [656, 442] on div "Editing suggested project This project is suggested based on your LinkedIn, res…" at bounding box center [476, 224] width 952 height 449
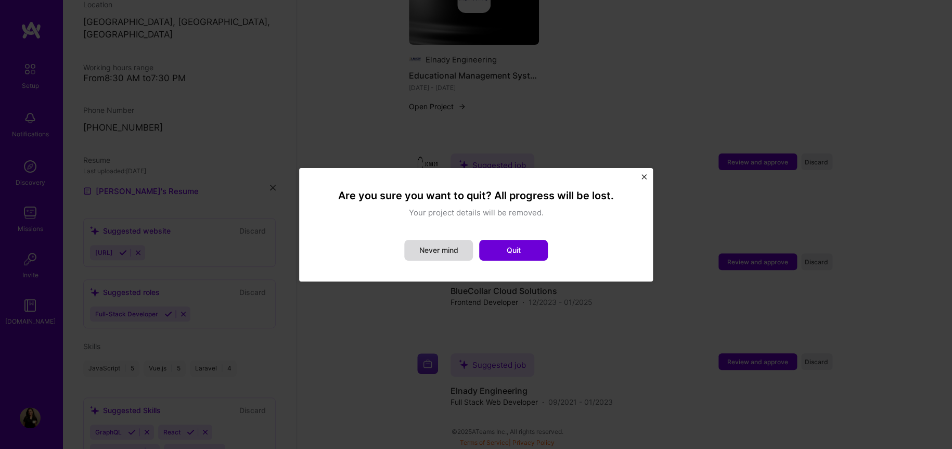
click at [453, 255] on button "Never mind" at bounding box center [438, 250] width 69 height 21
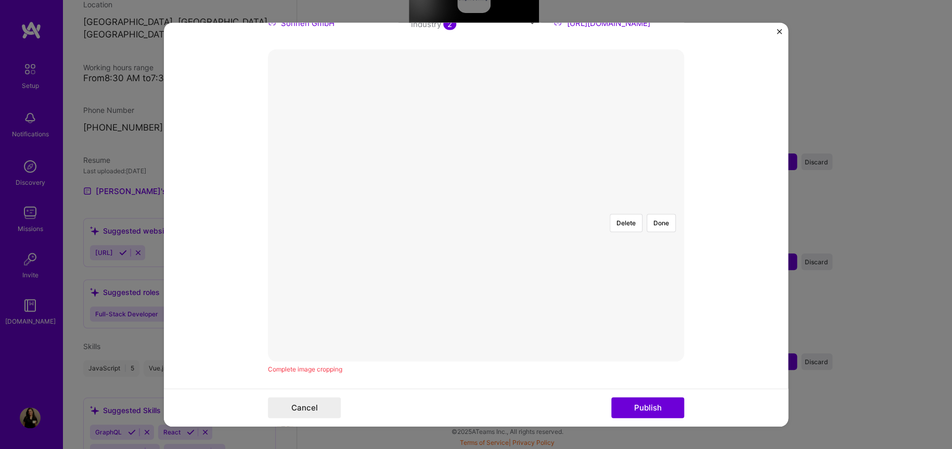
click at [537, 253] on div at bounding box center [679, 311] width 284 height 213
click at [667, 213] on button "Done" at bounding box center [661, 222] width 29 height 18
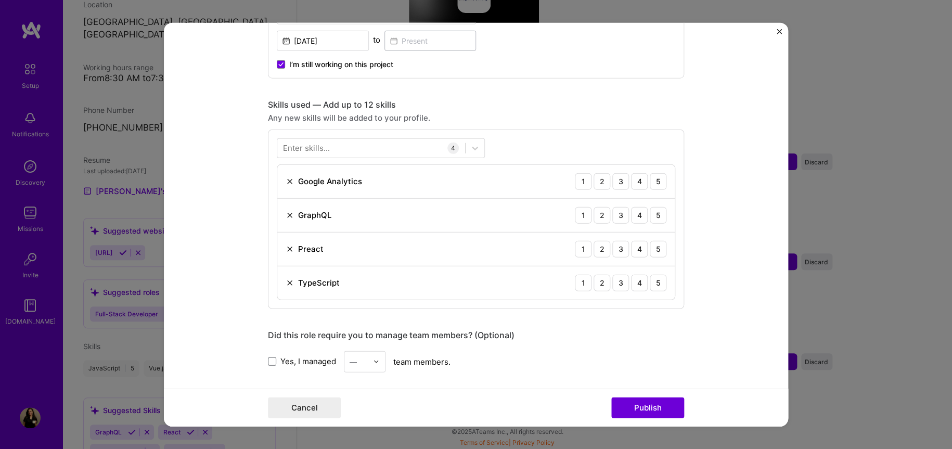
scroll to position [712, 0]
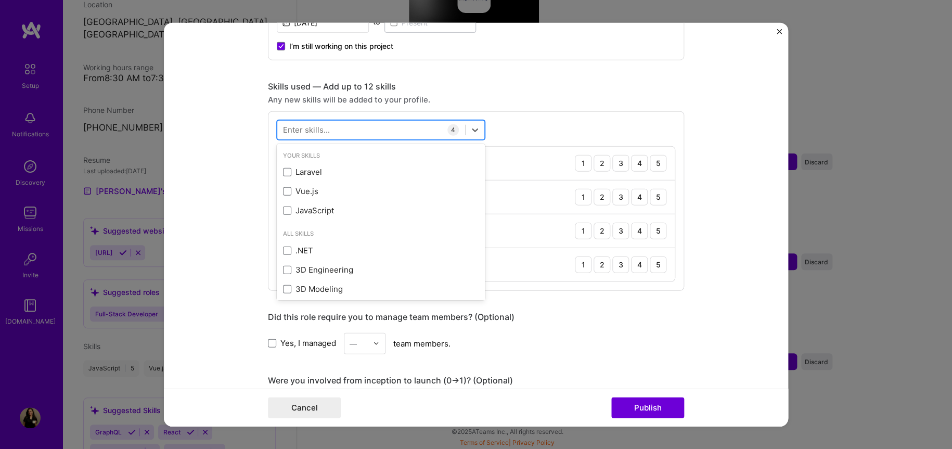
click at [375, 125] on div at bounding box center [371, 129] width 188 height 17
type input "g"
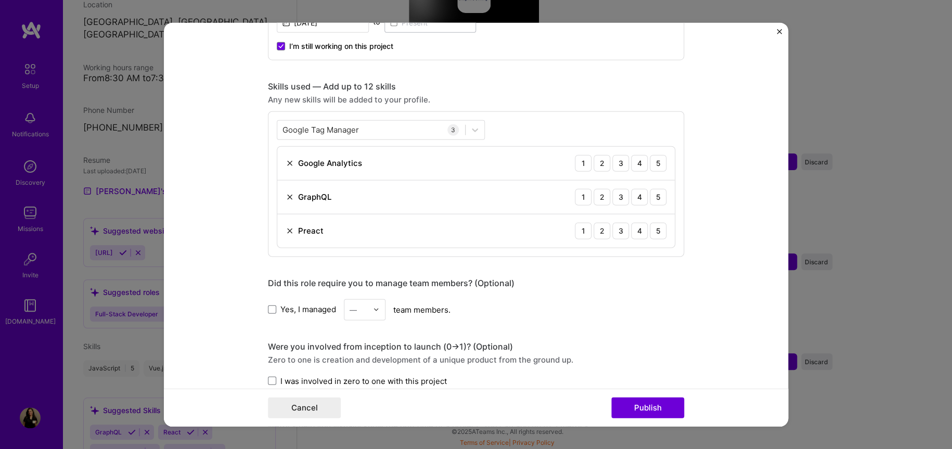
click at [526, 113] on div "Google Tag Manager Google Tag Manager 3 Google Analytics 1 2 3 4 5 GraphQL 1 2 …" at bounding box center [476, 184] width 416 height 146
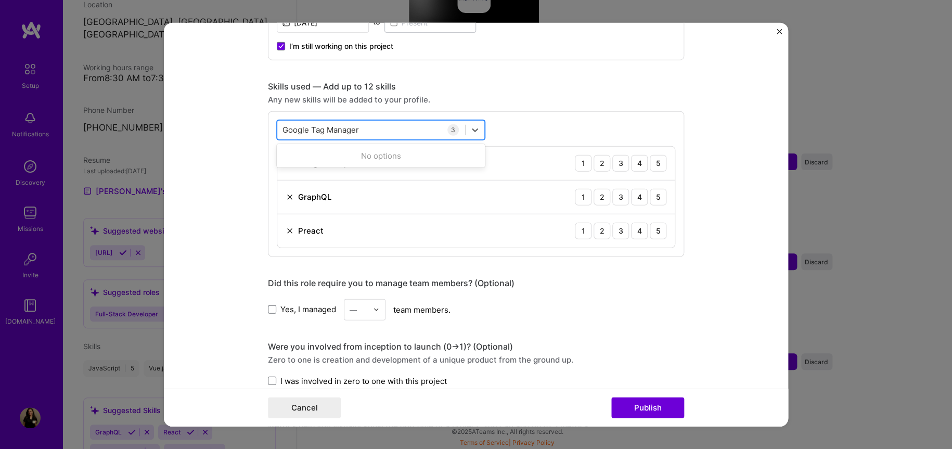
click at [333, 126] on input "Google Tag Manager" at bounding box center [322, 129] width 78 height 11
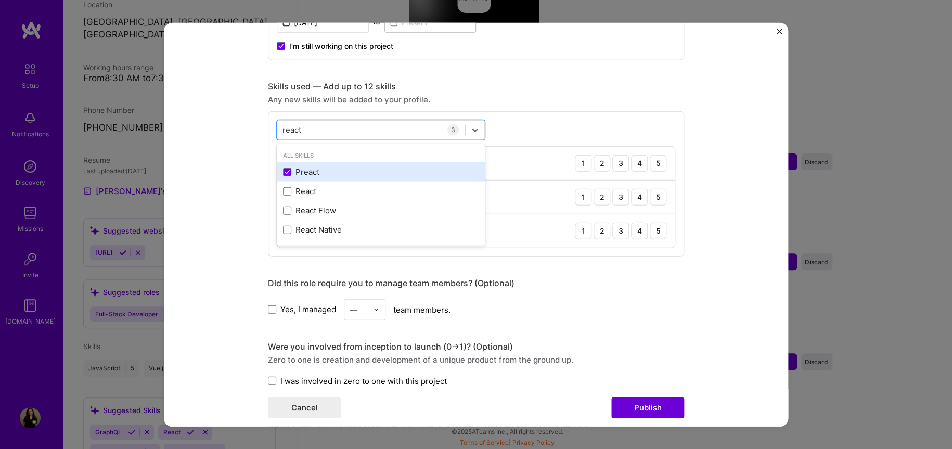
click at [290, 170] on div "Preact" at bounding box center [381, 172] width 196 height 11
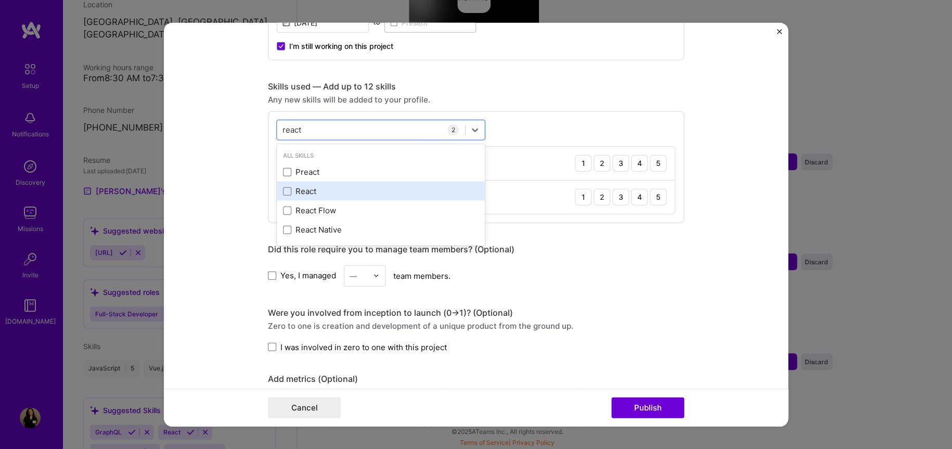
click at [283, 183] on div "React" at bounding box center [381, 191] width 208 height 19
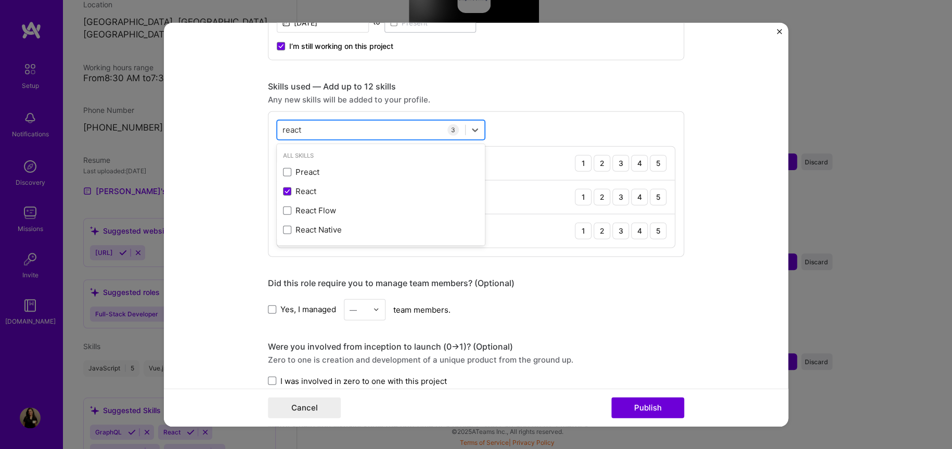
click at [304, 133] on div "react react" at bounding box center [371, 129] width 188 height 17
click at [300, 130] on div "react react" at bounding box center [371, 129] width 188 height 17
click at [448, 130] on div "3" at bounding box center [453, 129] width 11 height 11
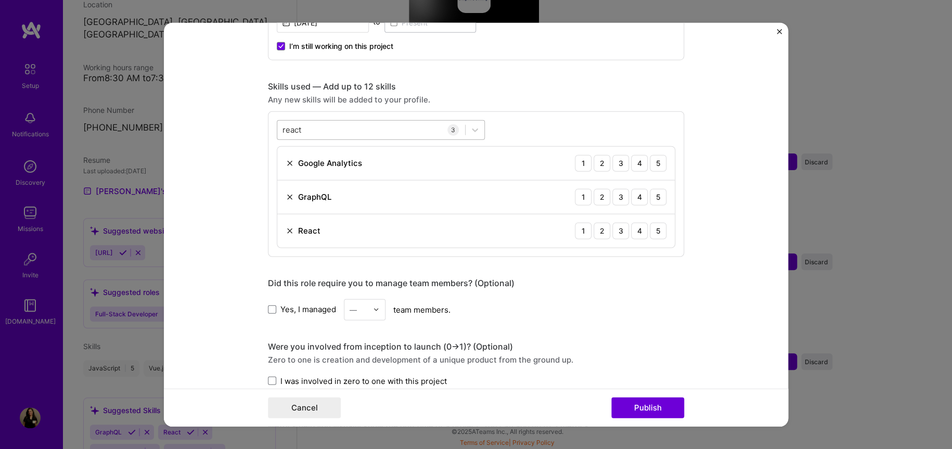
click at [339, 134] on div "react react" at bounding box center [371, 129] width 188 height 17
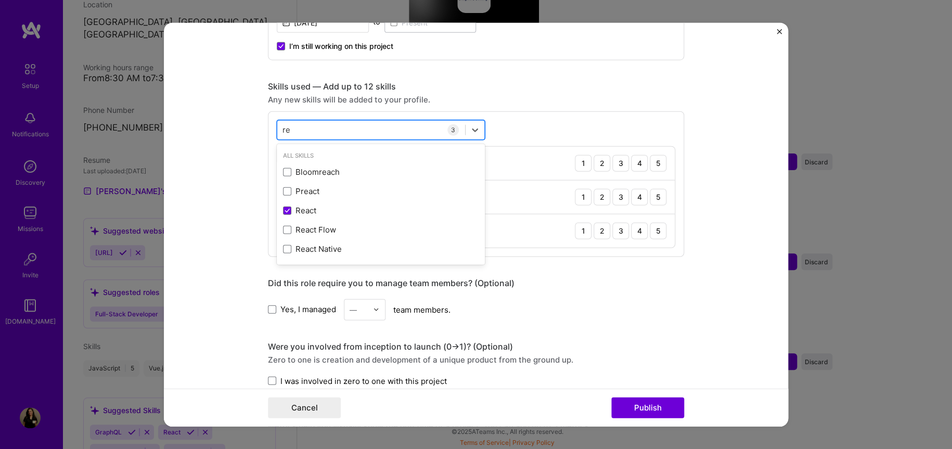
type input "r"
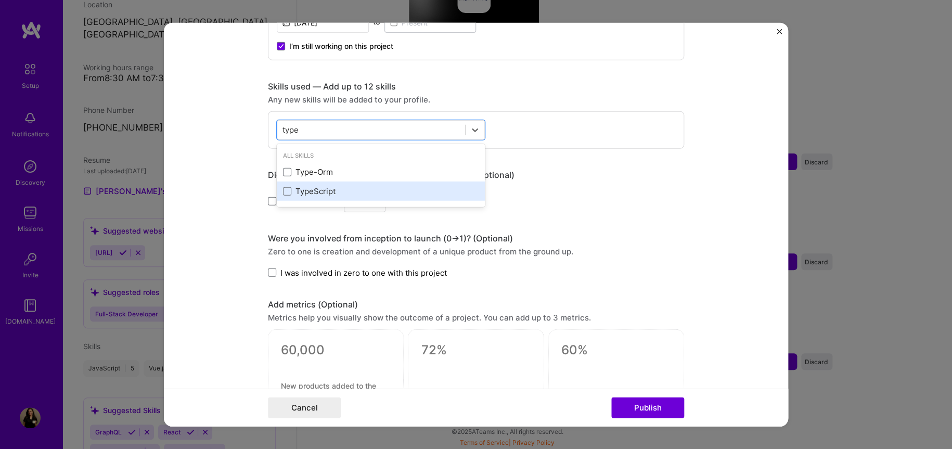
click at [288, 191] on div "TypeScript" at bounding box center [381, 191] width 196 height 11
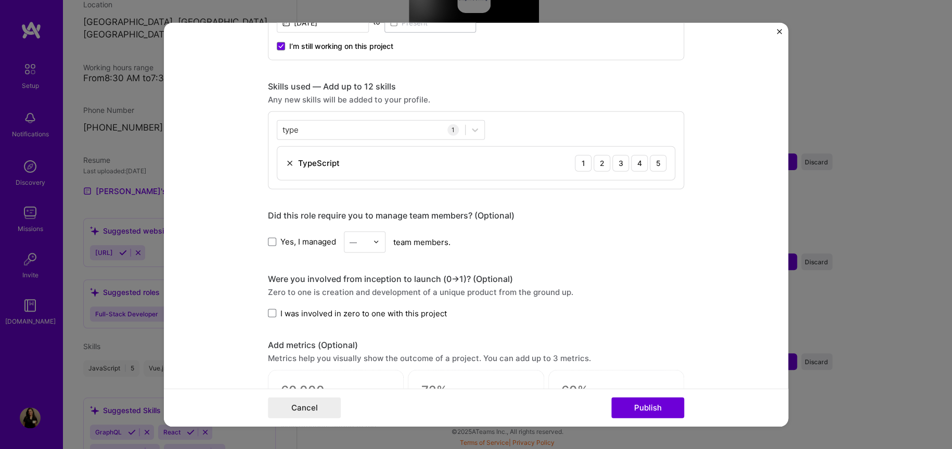
click at [589, 200] on div "Editing suggested project This project is suggested based on your LinkedIn, res…" at bounding box center [476, 110] width 416 height 1559
click at [660, 163] on div "5" at bounding box center [658, 163] width 17 height 17
click at [293, 127] on input "type" at bounding box center [292, 129] width 18 height 11
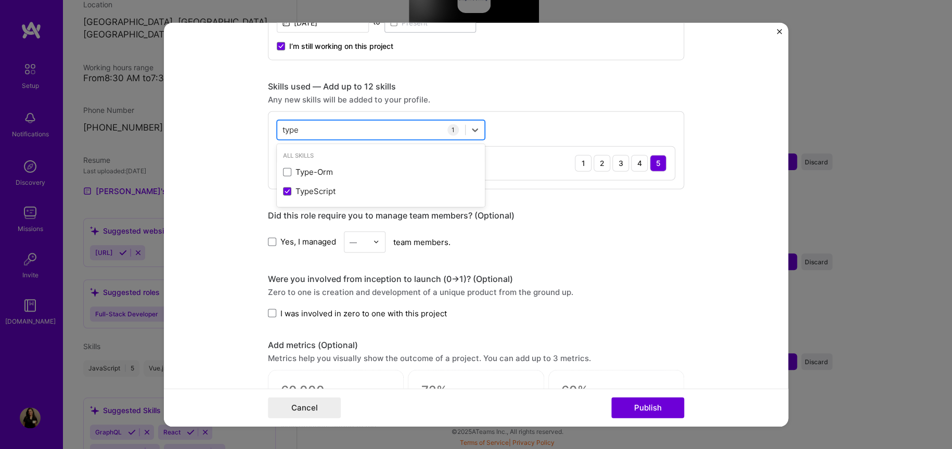
click at [293, 127] on input "type" at bounding box center [292, 129] width 18 height 11
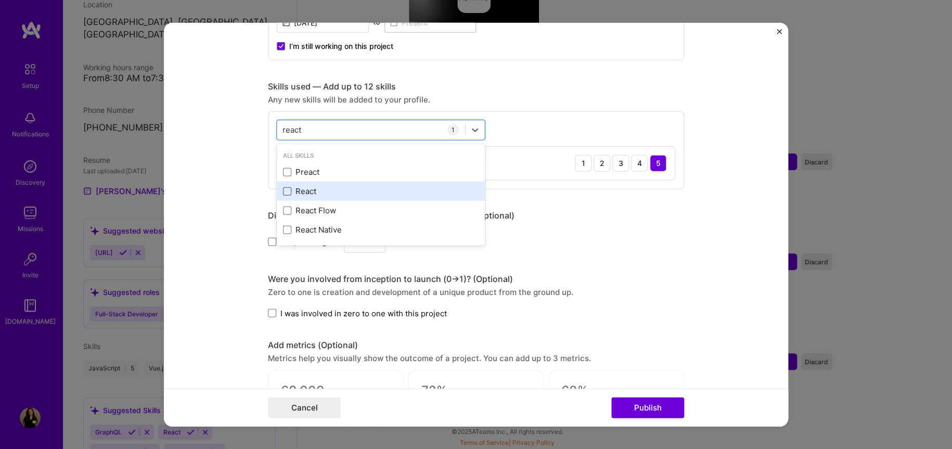
click at [283, 192] on span at bounding box center [287, 191] width 8 height 8
click at [0, 0] on input "checkbox" at bounding box center [0, 0] width 0 height 0
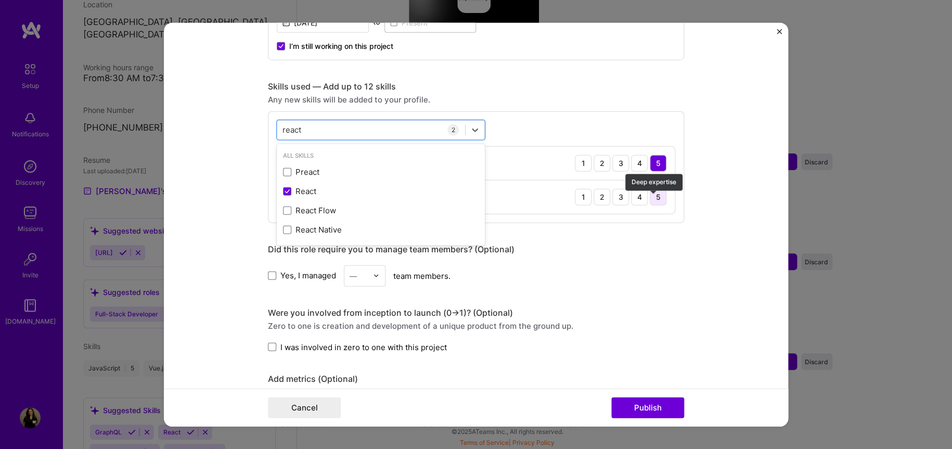
click at [654, 198] on div "5" at bounding box center [658, 196] width 17 height 17
click at [297, 124] on input "react" at bounding box center [293, 129] width 20 height 11
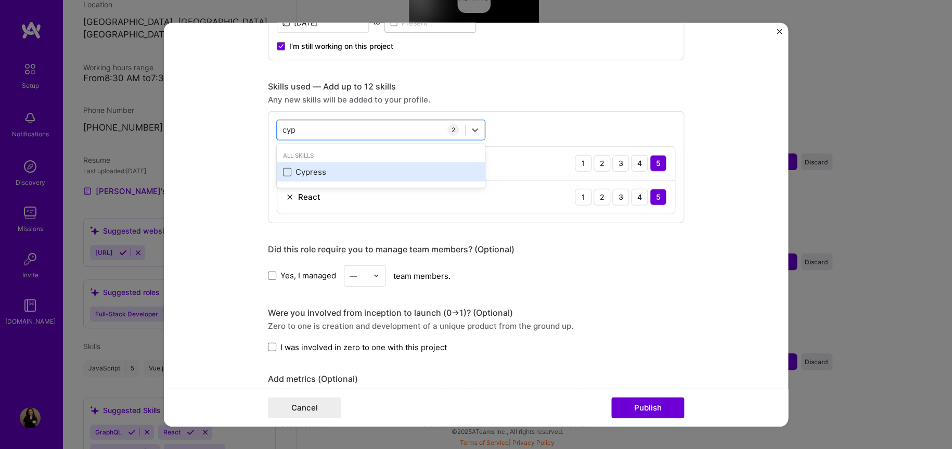
click at [286, 174] on span at bounding box center [287, 172] width 8 height 8
click at [0, 0] on input "checkbox" at bounding box center [0, 0] width 0 height 0
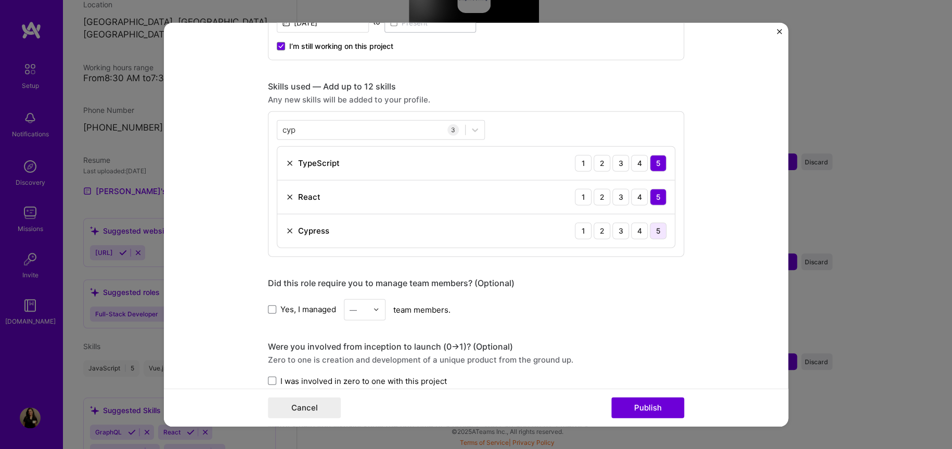
click at [656, 231] on div "5" at bounding box center [658, 230] width 17 height 17
click at [292, 129] on input "cyp" at bounding box center [290, 129] width 15 height 11
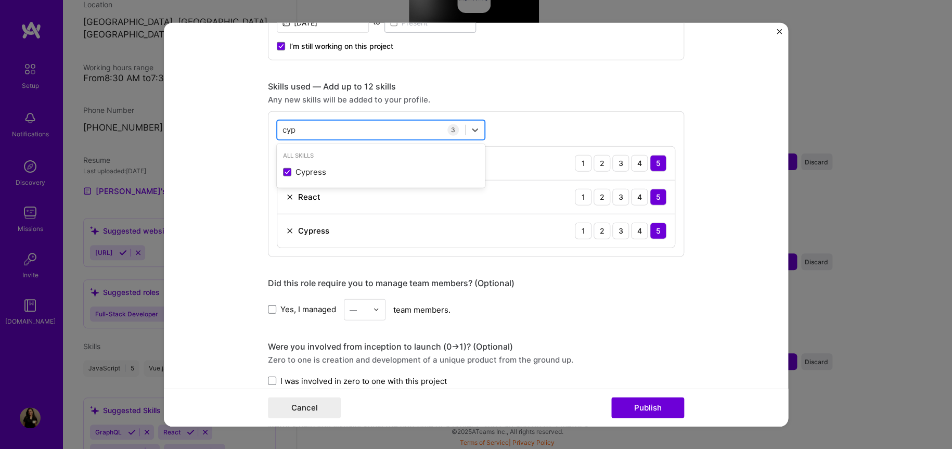
click at [292, 129] on input "cyp" at bounding box center [290, 129] width 15 height 11
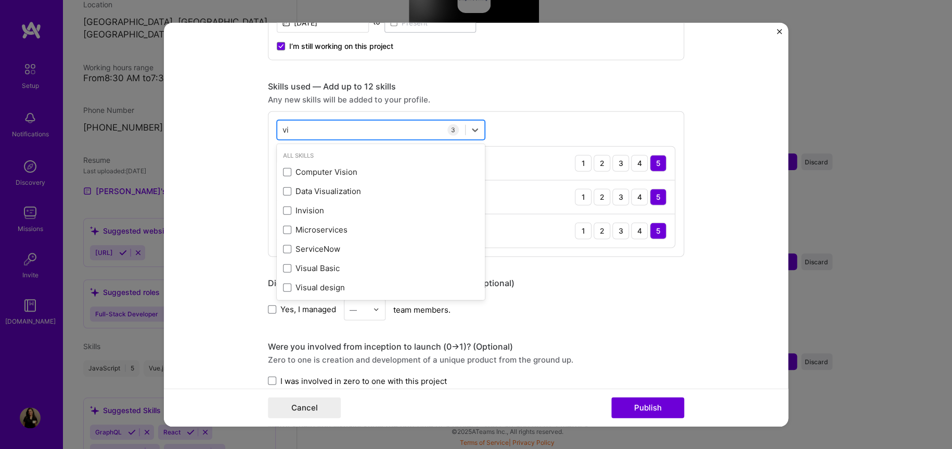
type input "v"
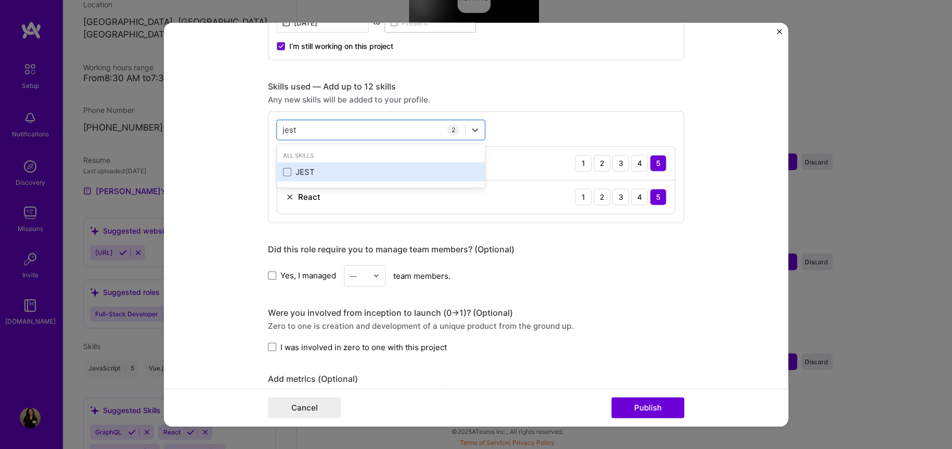
click at [290, 173] on div "JEST" at bounding box center [381, 172] width 196 height 11
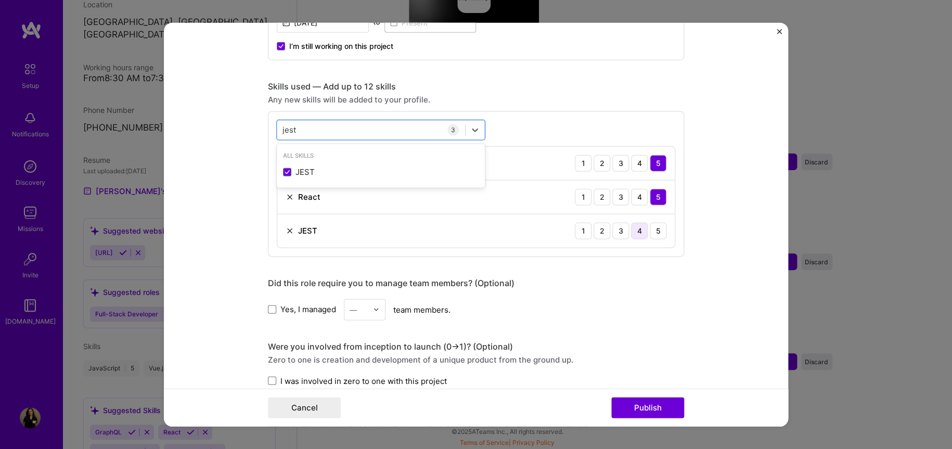
click at [642, 227] on div "4" at bounding box center [639, 230] width 17 height 17
click at [290, 126] on input "jest" at bounding box center [290, 129] width 15 height 11
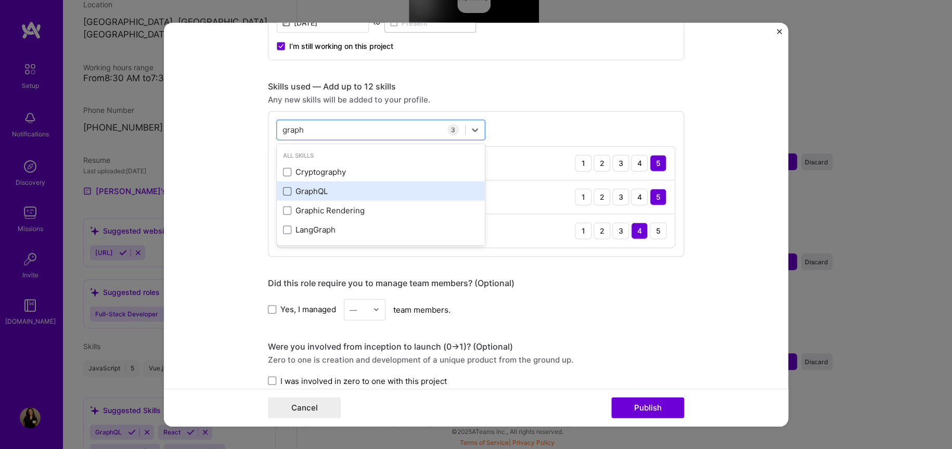
click at [286, 193] on span at bounding box center [287, 191] width 8 height 8
click at [0, 0] on input "checkbox" at bounding box center [0, 0] width 0 height 0
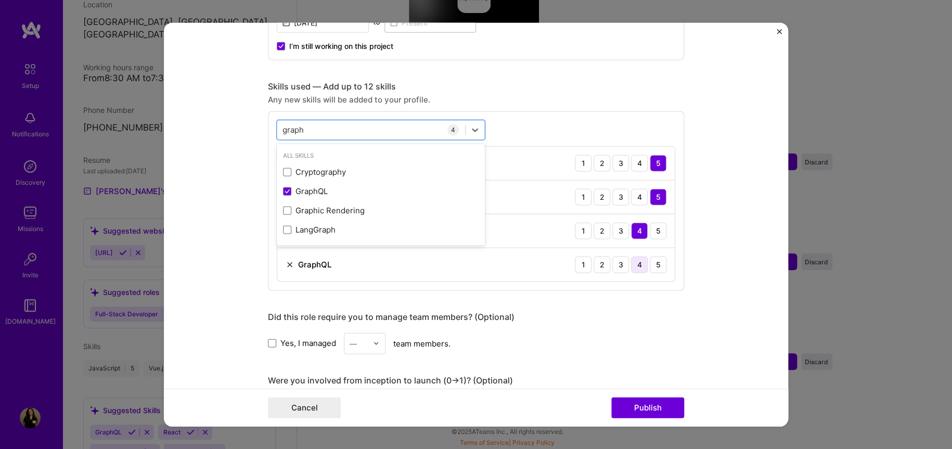
click at [635, 261] on div "4" at bounding box center [639, 264] width 17 height 17
click at [316, 124] on div "graph graph" at bounding box center [371, 129] width 188 height 17
click at [290, 127] on input "graph" at bounding box center [294, 129] width 22 height 11
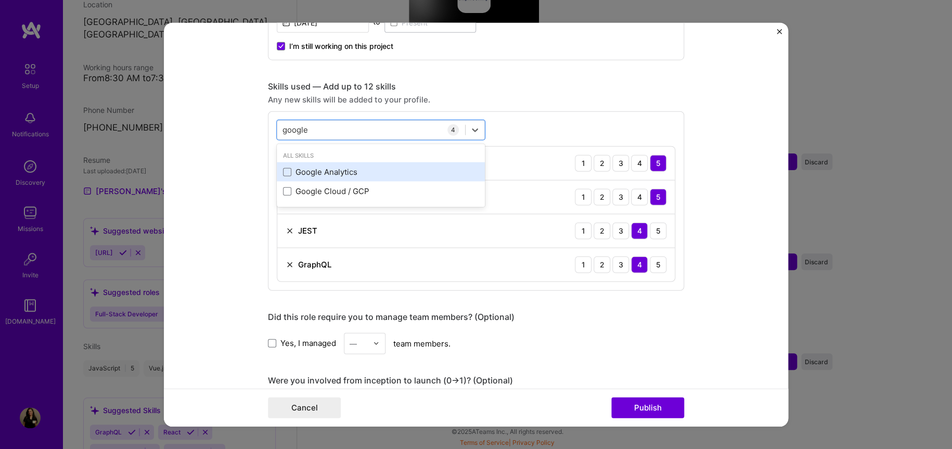
click at [277, 174] on div "Google Analytics" at bounding box center [381, 171] width 208 height 19
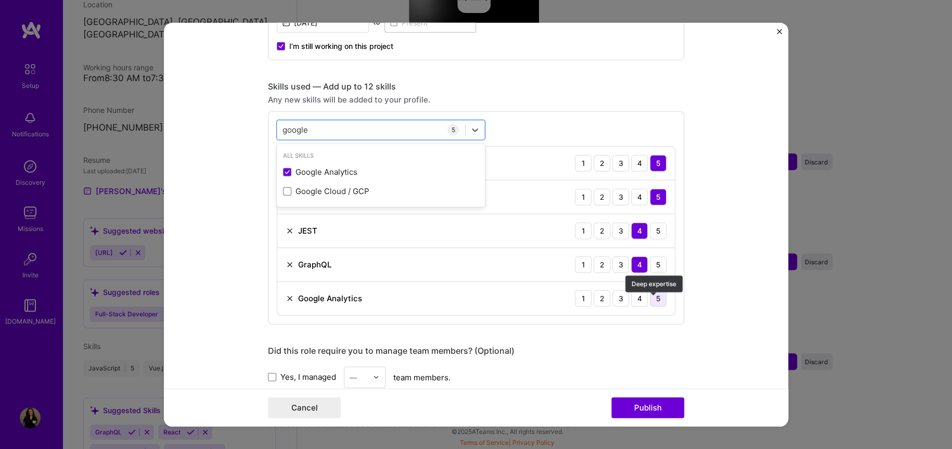
drag, startPoint x: 661, startPoint y: 299, endPoint x: 597, endPoint y: 280, distance: 66.0
click at [661, 298] on div "5" at bounding box center [658, 298] width 17 height 17
click at [305, 134] on input "google" at bounding box center [297, 129] width 29 height 11
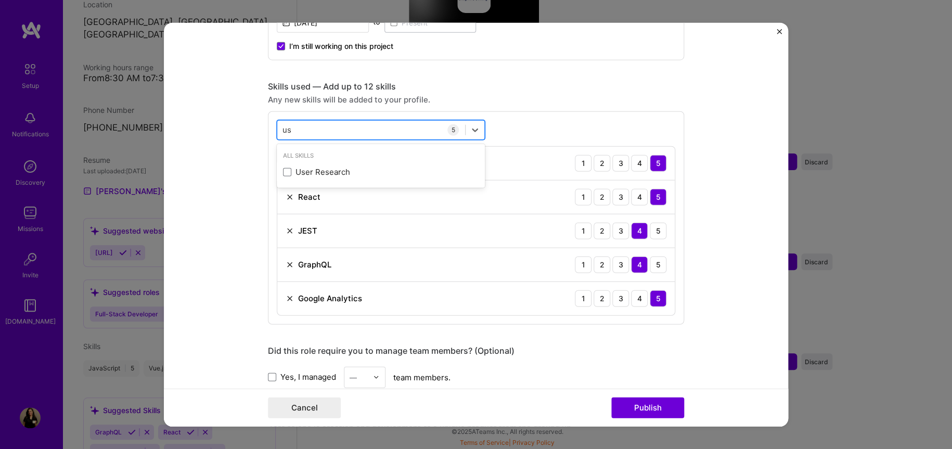
type input "u"
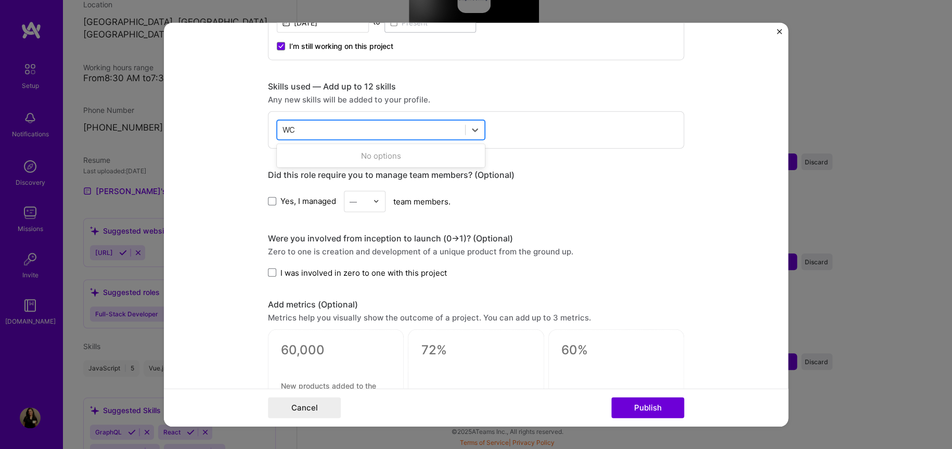
type input "W"
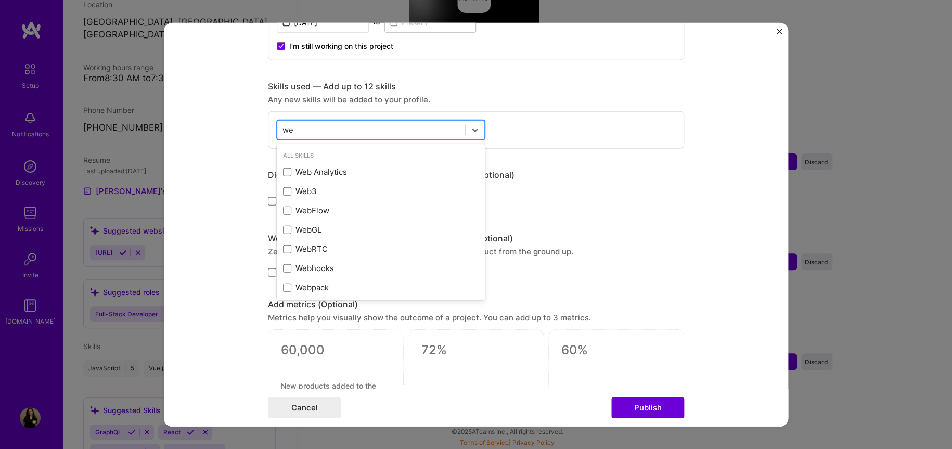
type input "w"
type input "a"
type input "k"
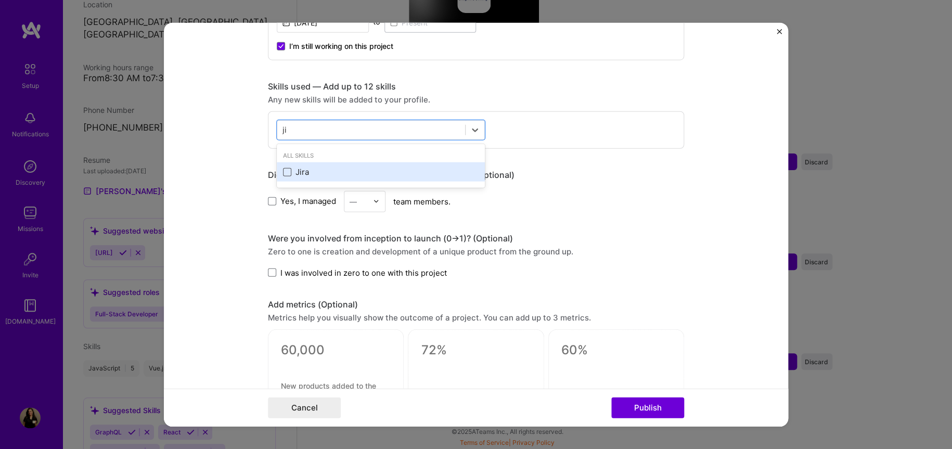
click at [283, 172] on span at bounding box center [287, 172] width 8 height 8
click at [0, 0] on input "checkbox" at bounding box center [0, 0] width 0 height 0
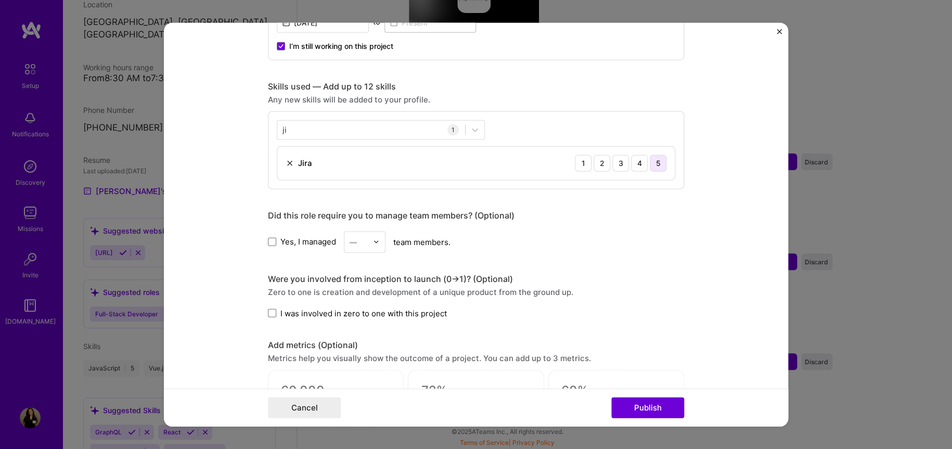
click at [659, 160] on div "5" at bounding box center [658, 163] width 17 height 17
click at [327, 126] on div "ji ji" at bounding box center [371, 129] width 188 height 17
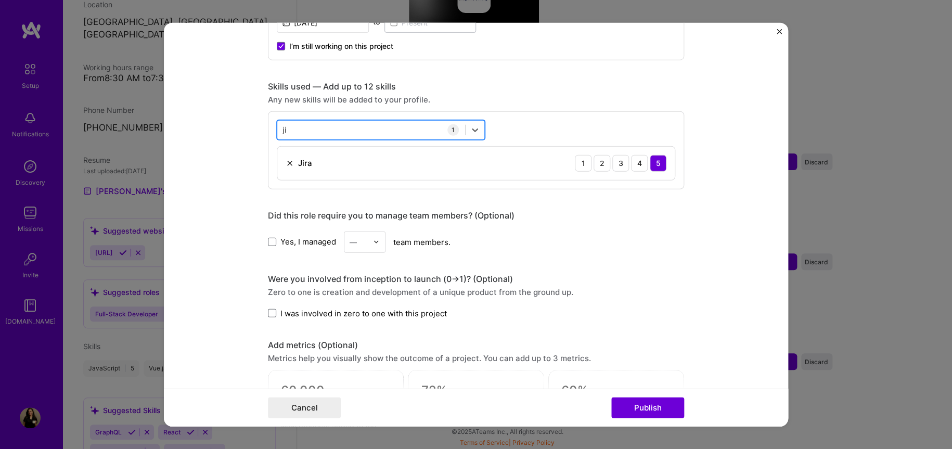
click at [327, 126] on div "ji ji" at bounding box center [371, 129] width 188 height 17
type input "j"
click at [283, 171] on span at bounding box center [287, 172] width 8 height 8
click at [0, 0] on input "checkbox" at bounding box center [0, 0] width 0 height 0
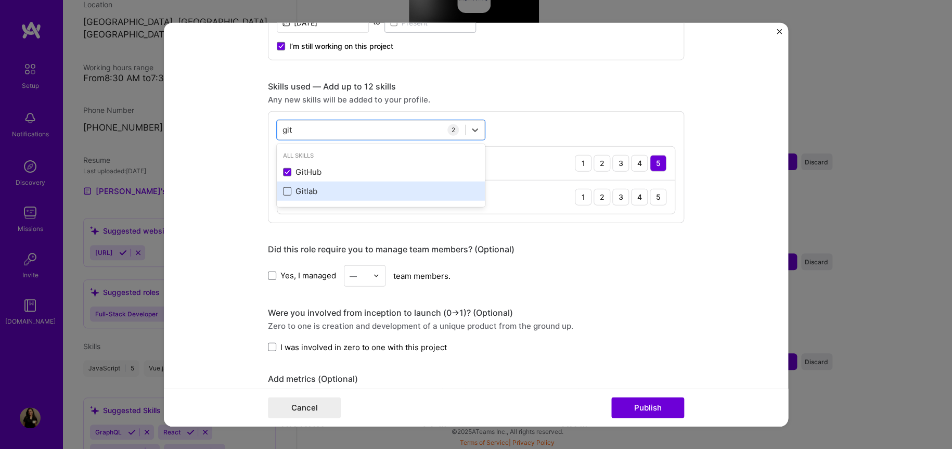
click at [285, 188] on span at bounding box center [287, 191] width 8 height 8
click at [0, 0] on input "checkbox" at bounding box center [0, 0] width 0 height 0
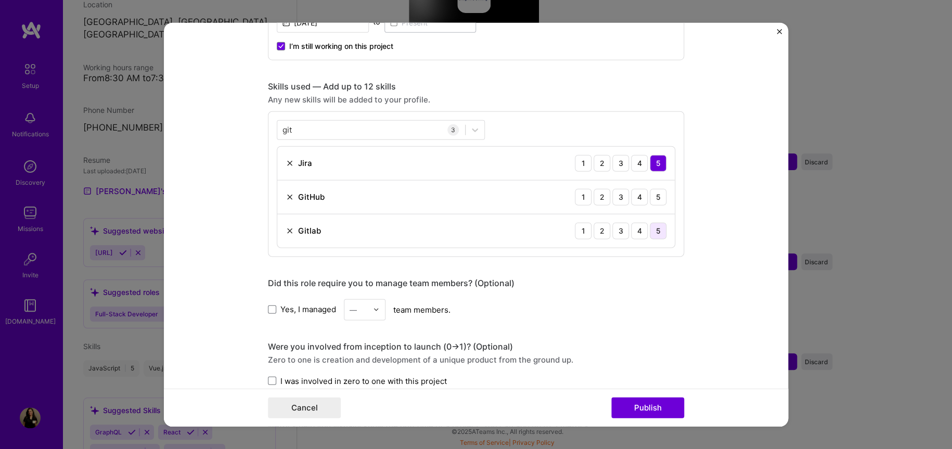
click at [653, 228] on div "5" at bounding box center [658, 230] width 17 height 17
click at [650, 202] on div "5" at bounding box center [658, 196] width 17 height 17
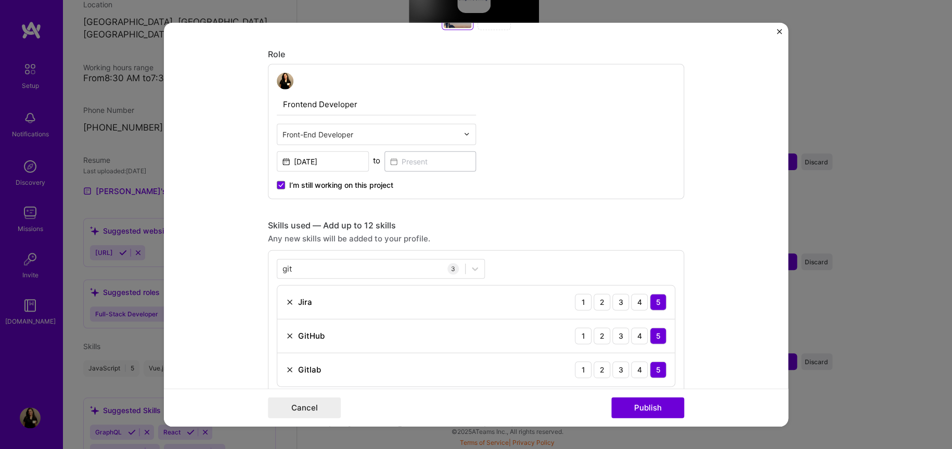
scroll to position [643, 0]
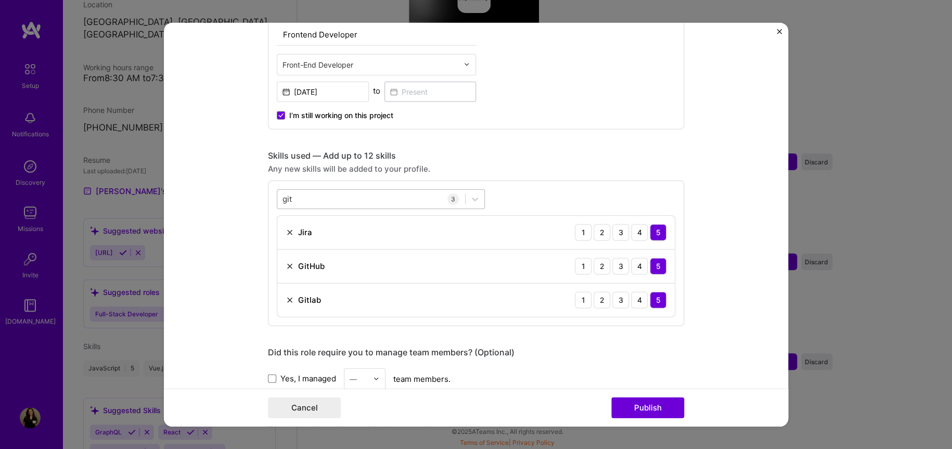
click at [376, 193] on div "git git" at bounding box center [371, 198] width 188 height 17
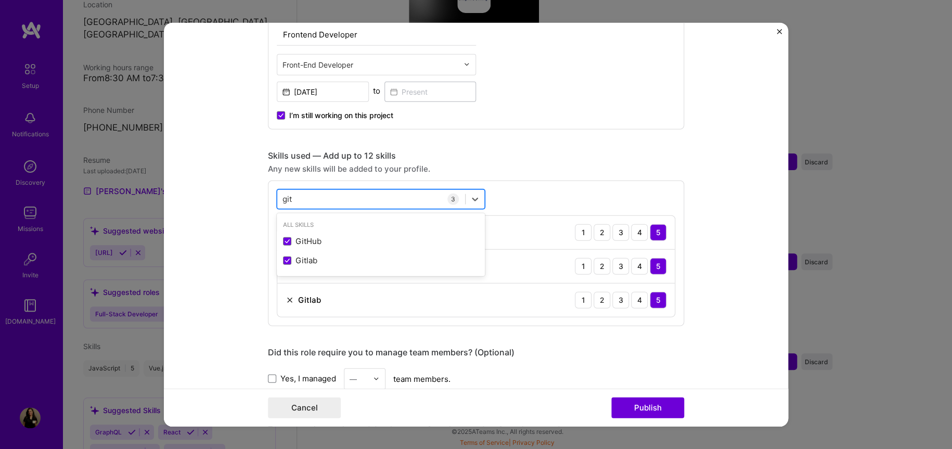
click at [376, 193] on div "git git" at bounding box center [371, 198] width 188 height 17
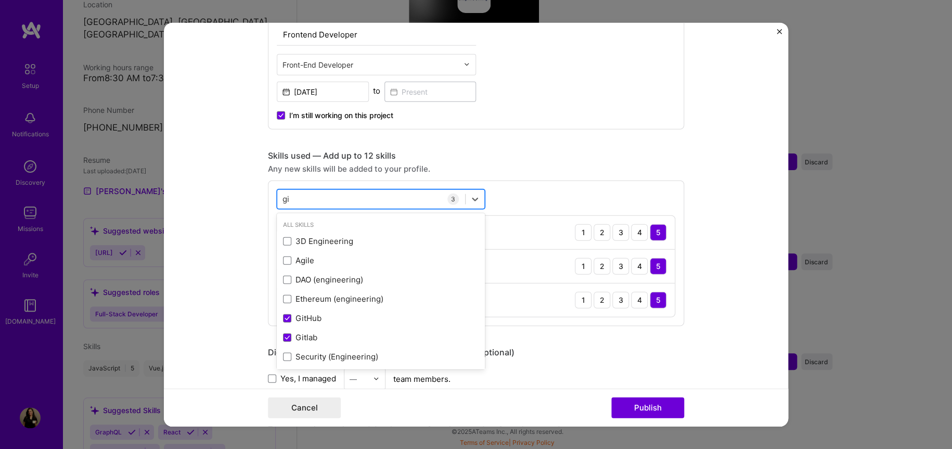
type input "g"
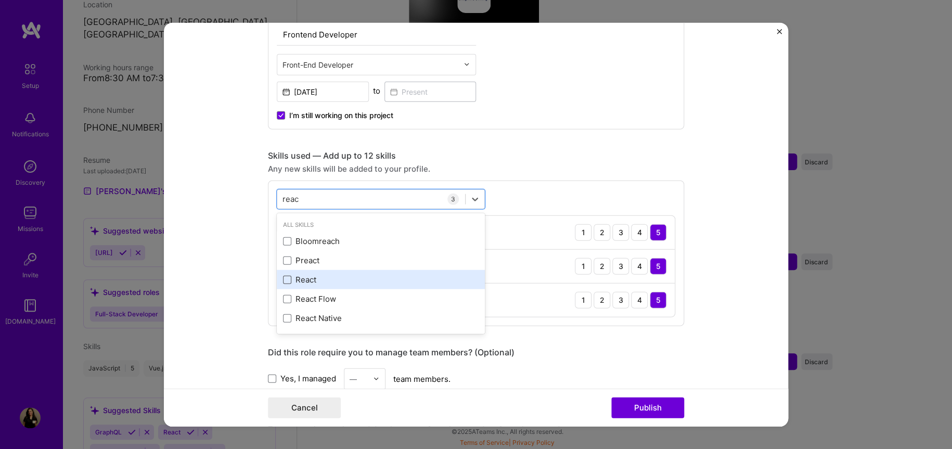
click at [283, 280] on span at bounding box center [287, 279] width 8 height 8
click at [0, 0] on input "checkbox" at bounding box center [0, 0] width 0 height 0
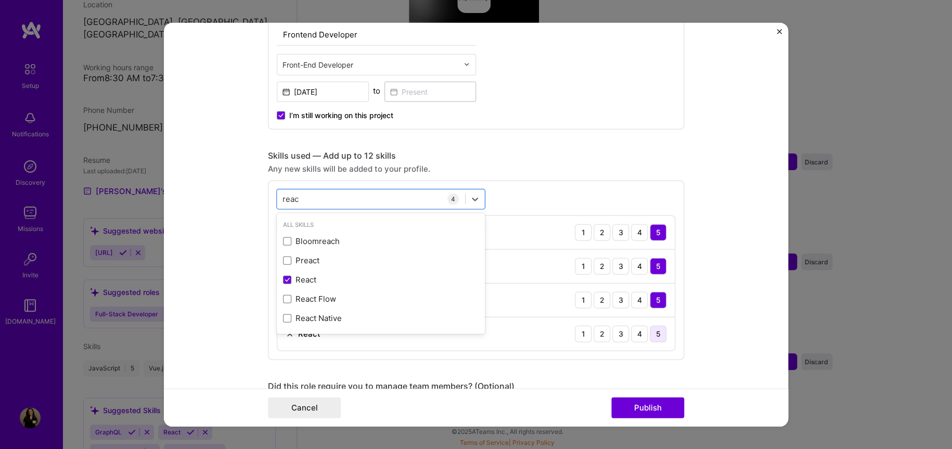
click at [662, 331] on div "5" at bounding box center [658, 333] width 17 height 17
click at [311, 205] on div "reac reac" at bounding box center [371, 198] width 188 height 17
type input "r"
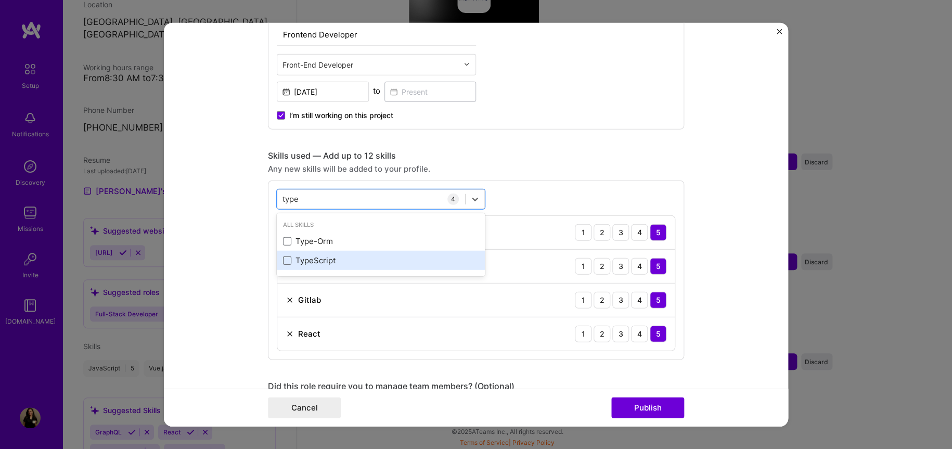
click at [283, 258] on span at bounding box center [287, 260] width 8 height 8
click at [0, 0] on input "checkbox" at bounding box center [0, 0] width 0 height 0
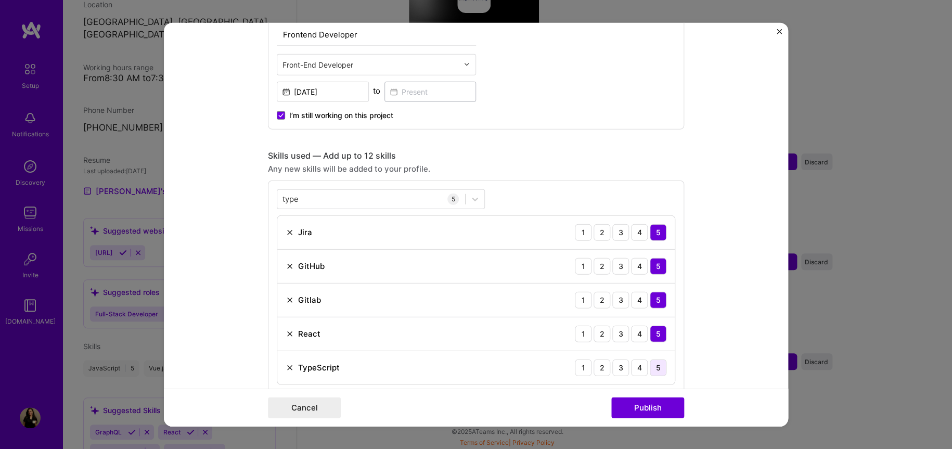
click at [650, 373] on div "5" at bounding box center [658, 367] width 17 height 17
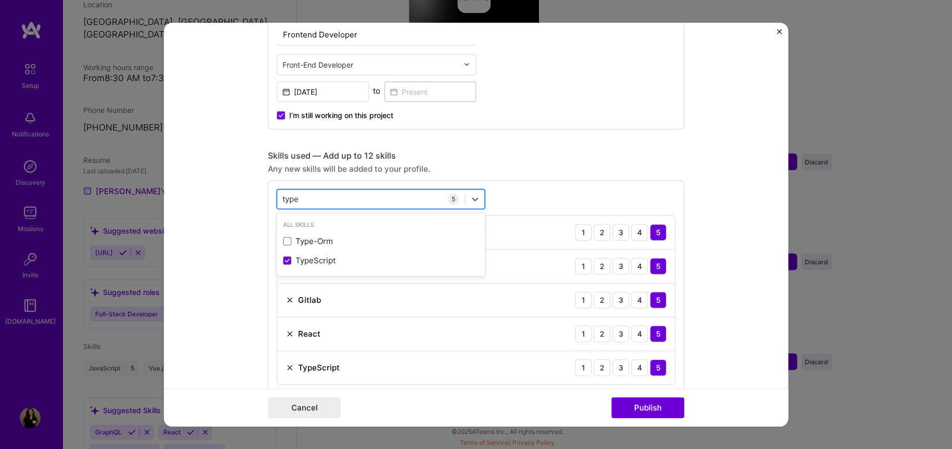
click at [329, 190] on div "type type" at bounding box center [371, 198] width 188 height 17
type input "t"
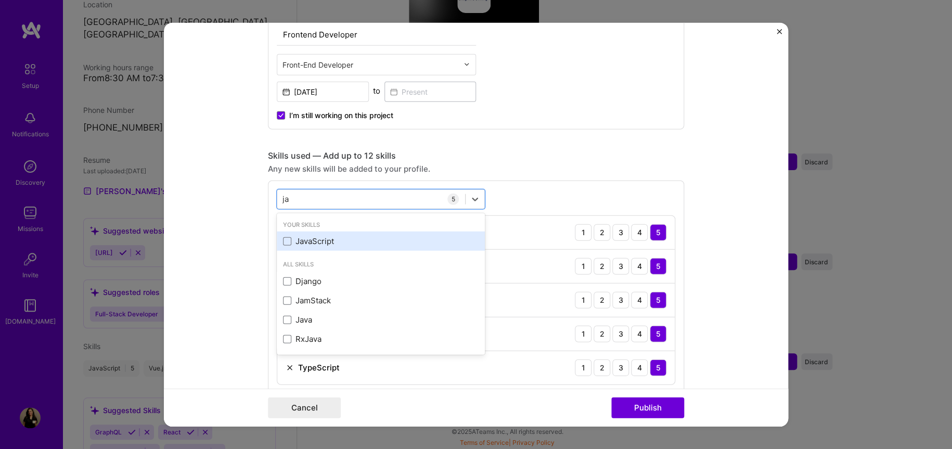
click at [289, 241] on div "JavaScript" at bounding box center [381, 241] width 196 height 11
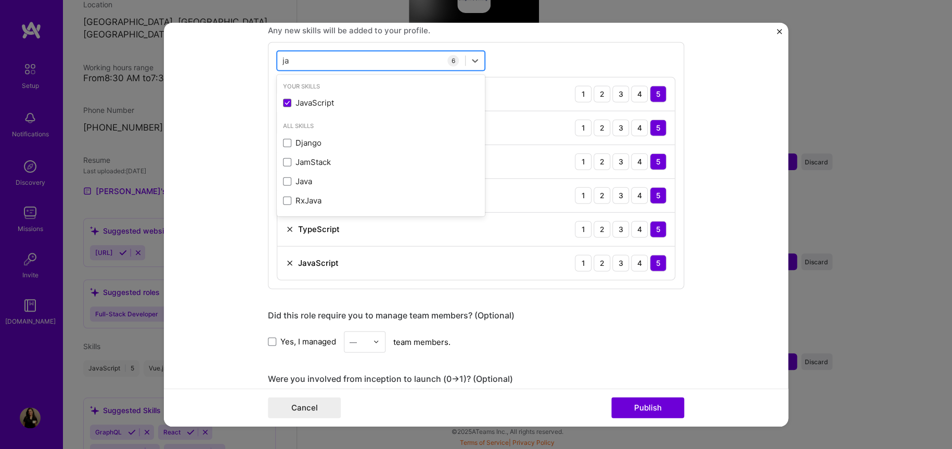
type input "j"
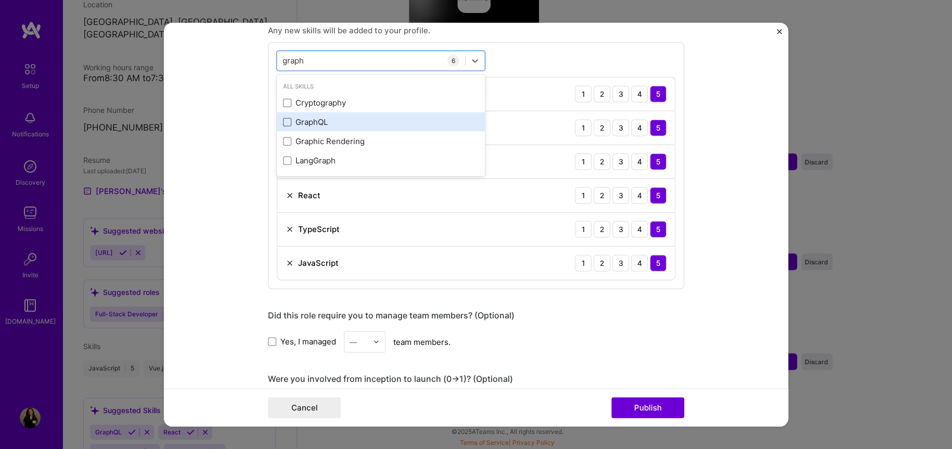
click at [283, 123] on span at bounding box center [287, 122] width 8 height 8
click at [0, 0] on input "checkbox" at bounding box center [0, 0] width 0 height 0
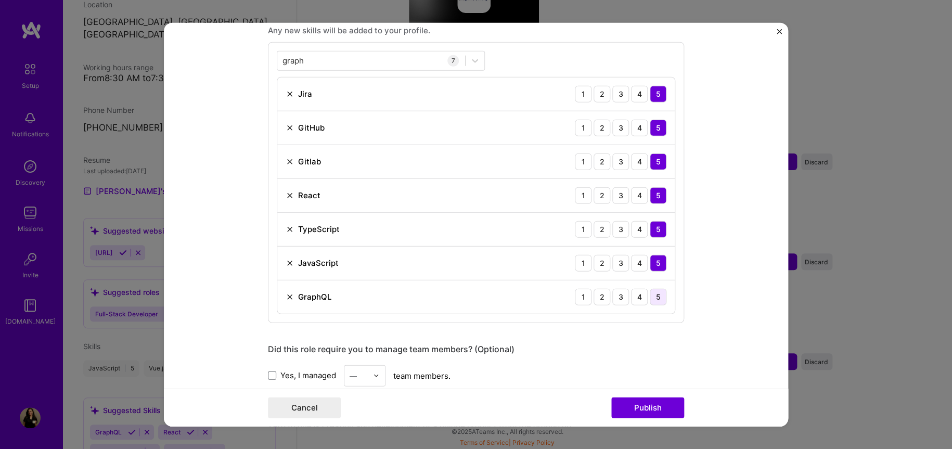
click at [653, 289] on div "5" at bounding box center [658, 296] width 17 height 17
click at [297, 55] on input "graph" at bounding box center [294, 60] width 22 height 11
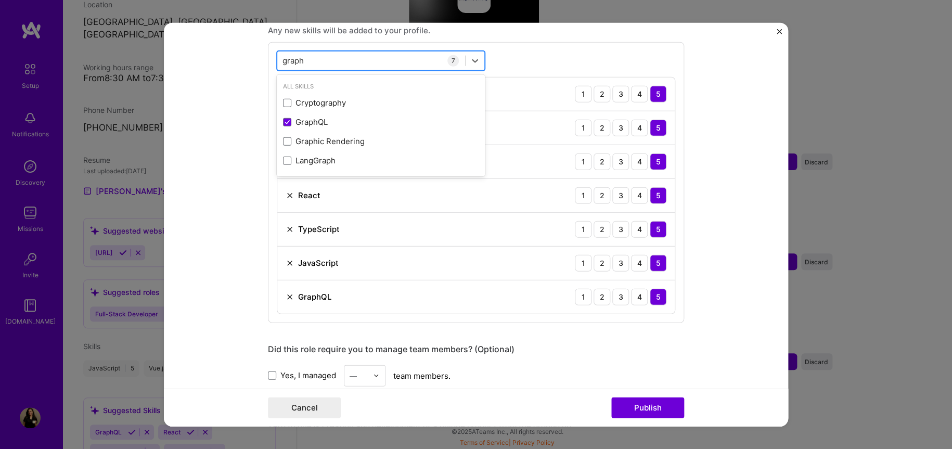
click at [307, 54] on div "graph graph" at bounding box center [371, 60] width 188 height 17
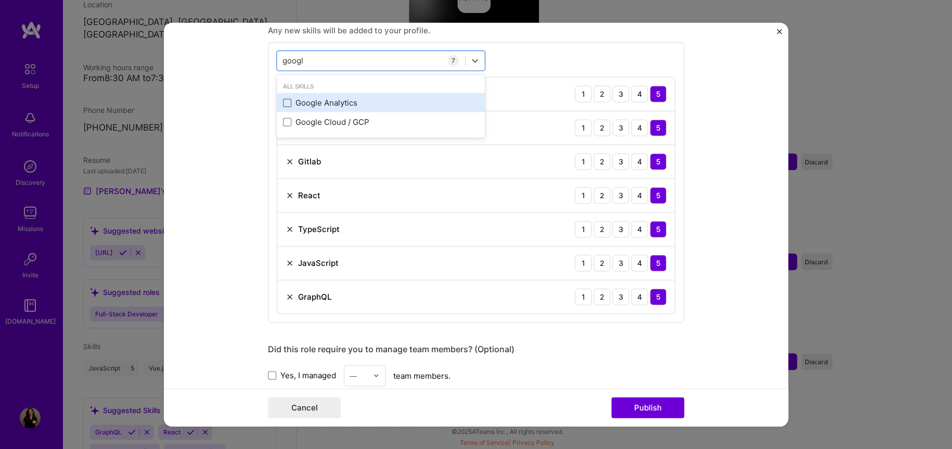
click at [286, 101] on span at bounding box center [287, 102] width 8 height 8
click at [0, 0] on input "checkbox" at bounding box center [0, 0] width 0 height 0
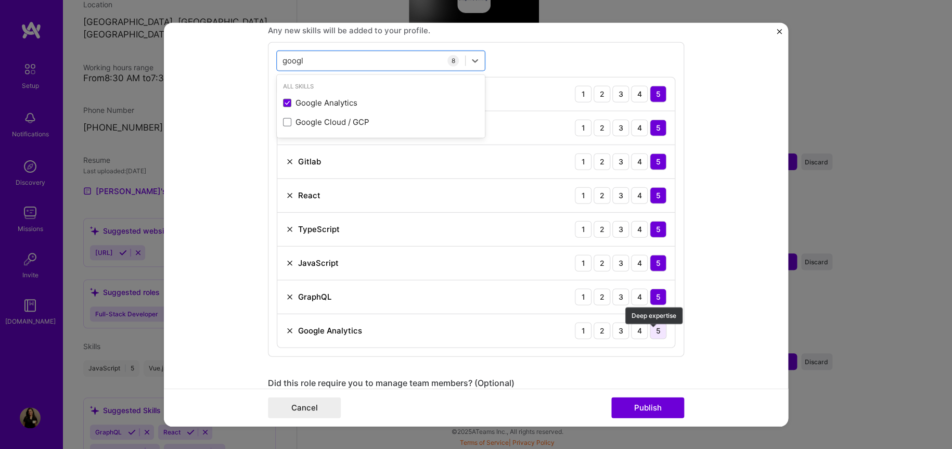
click at [660, 328] on div "5" at bounding box center [658, 330] width 17 height 17
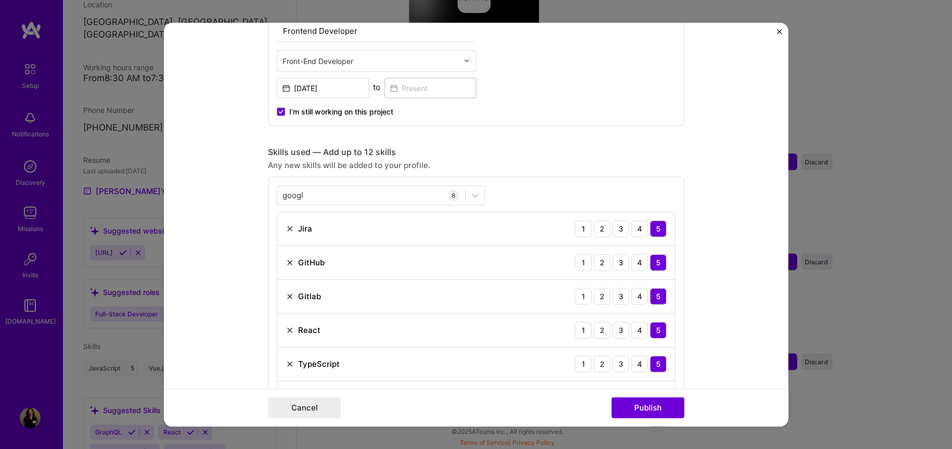
scroll to position [712, 0]
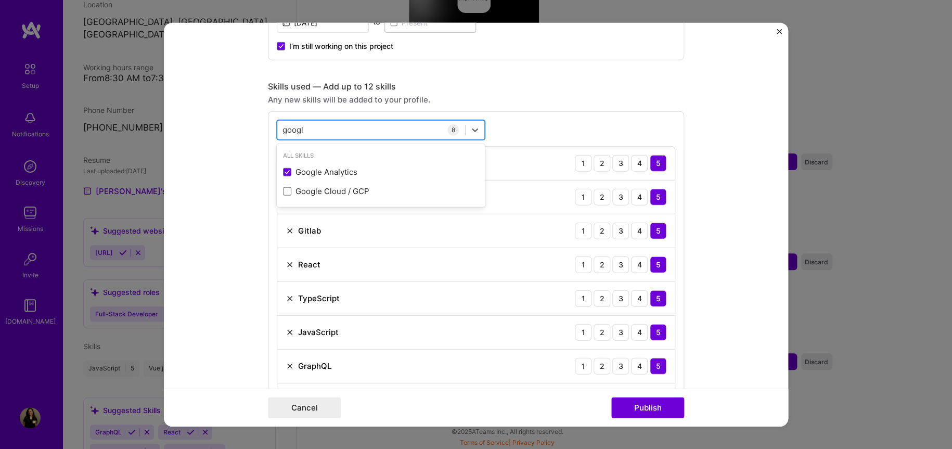
click at [333, 129] on div "googl googl" at bounding box center [371, 129] width 188 height 17
type input "g"
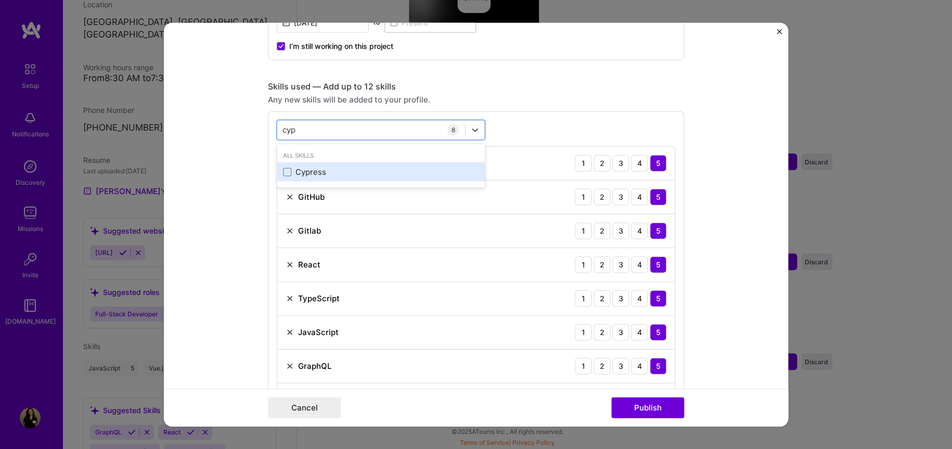
click at [312, 169] on div "Cypress" at bounding box center [381, 172] width 196 height 11
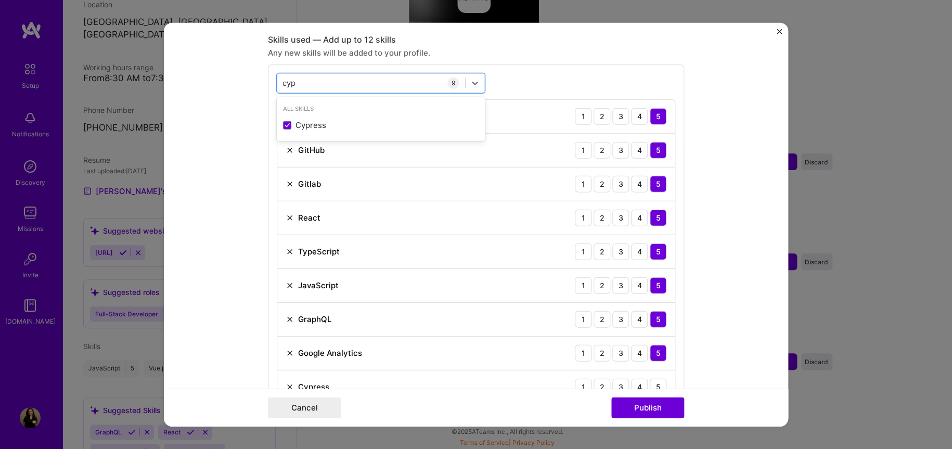
scroll to position [781, 0]
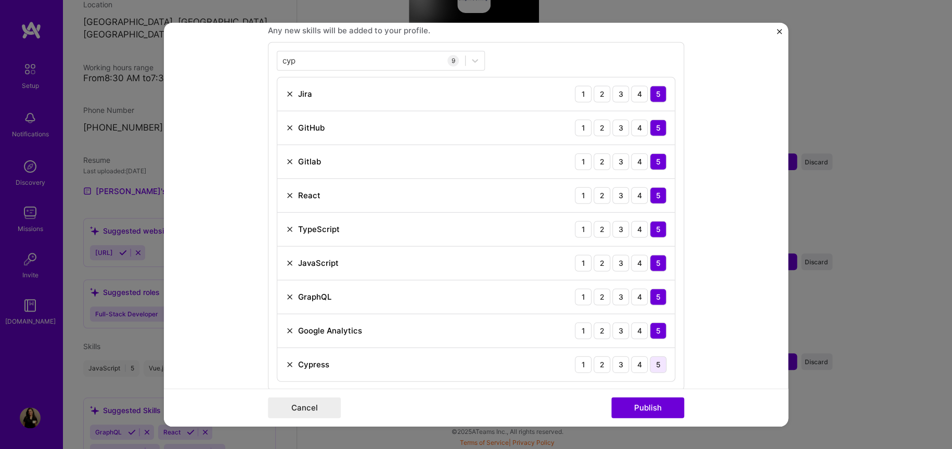
click at [651, 364] on div "5" at bounding box center [658, 364] width 17 height 17
click at [300, 56] on div "cyp cyp" at bounding box center [371, 60] width 188 height 17
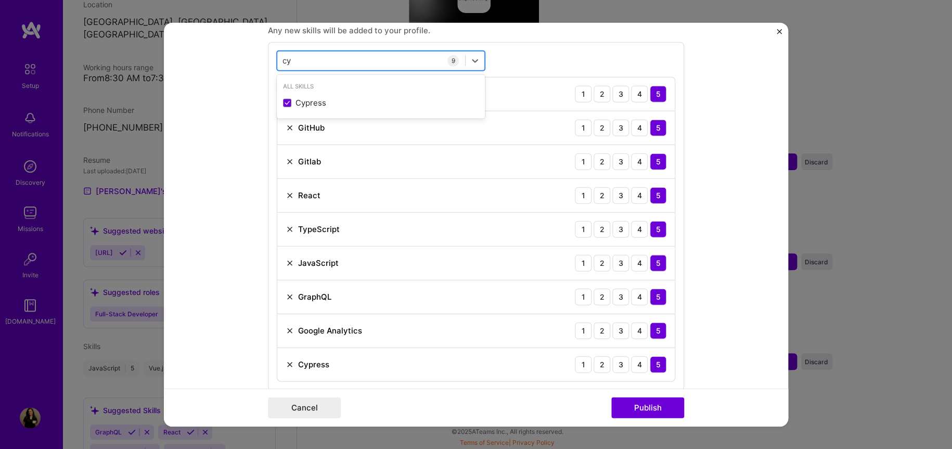
type input "c"
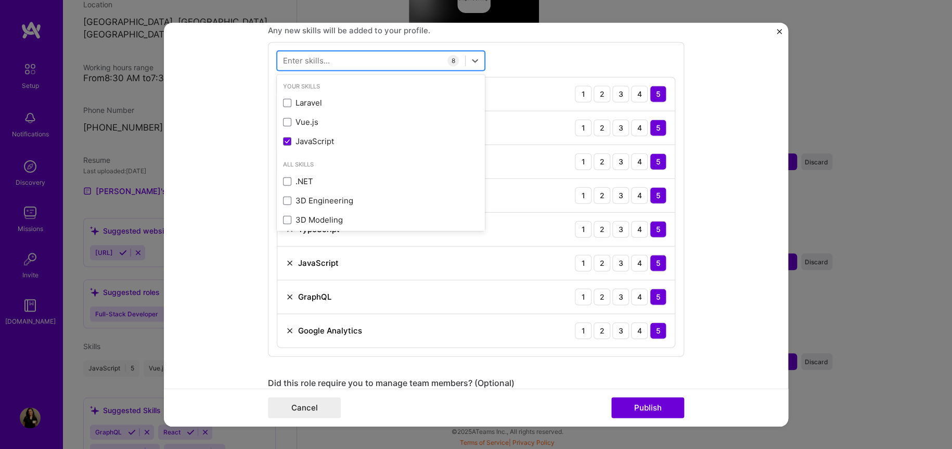
type input "j"
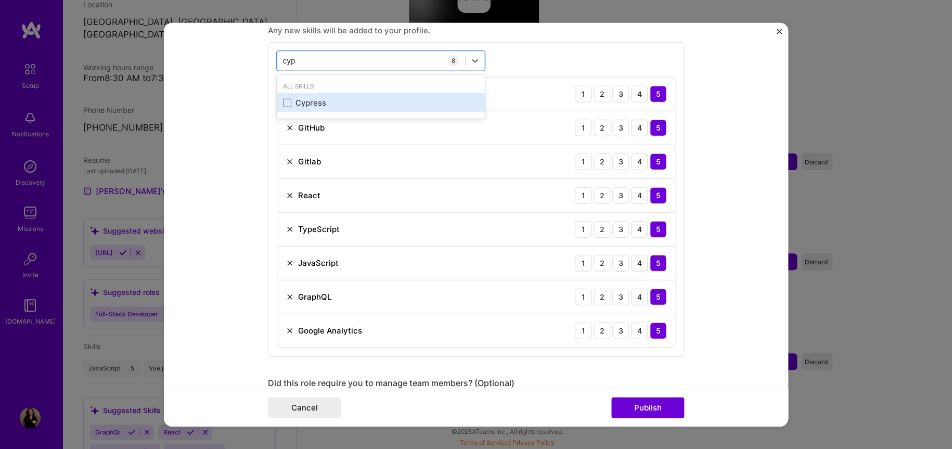
click at [315, 101] on div "Cypress" at bounding box center [381, 102] width 196 height 11
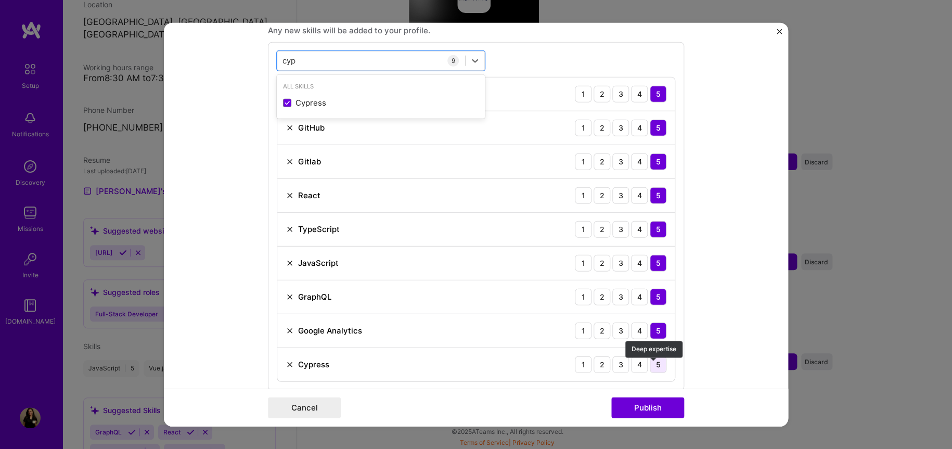
click at [653, 360] on div "5" at bounding box center [658, 364] width 17 height 17
click at [295, 57] on div "cyp cyp" at bounding box center [371, 60] width 188 height 17
type input "c"
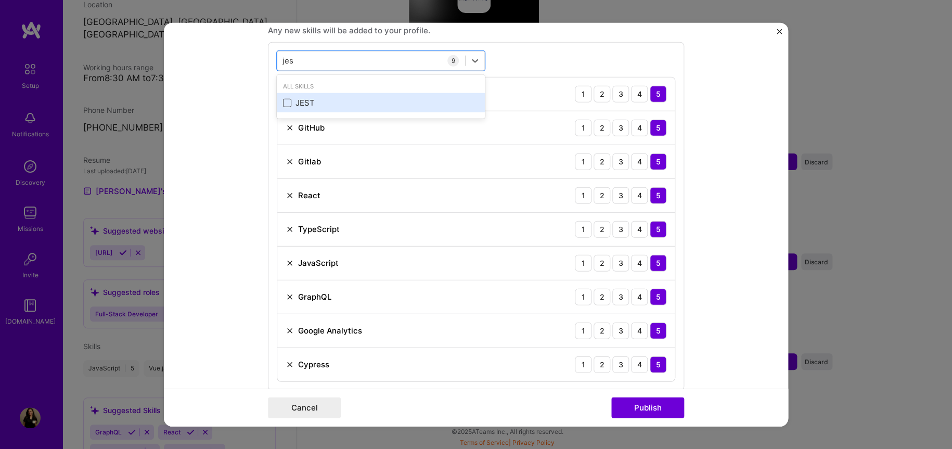
click at [283, 105] on span at bounding box center [287, 102] width 8 height 8
click at [0, 0] on input "checkbox" at bounding box center [0, 0] width 0 height 0
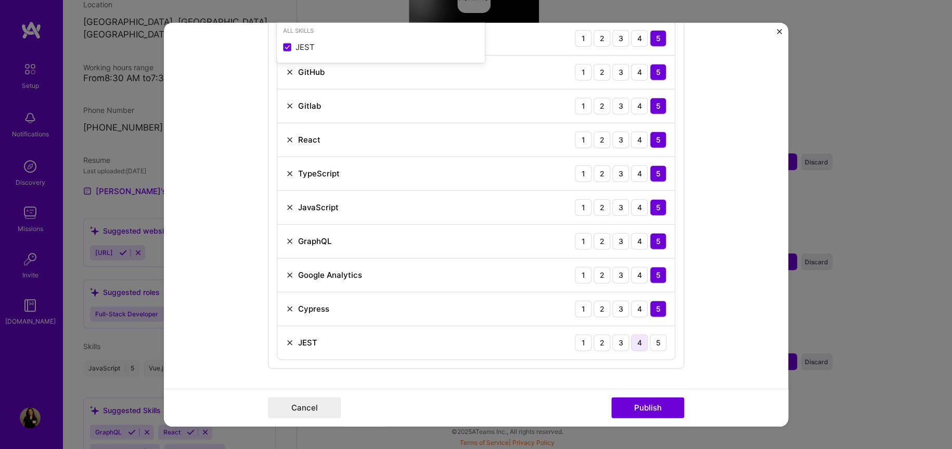
scroll to position [851, 0]
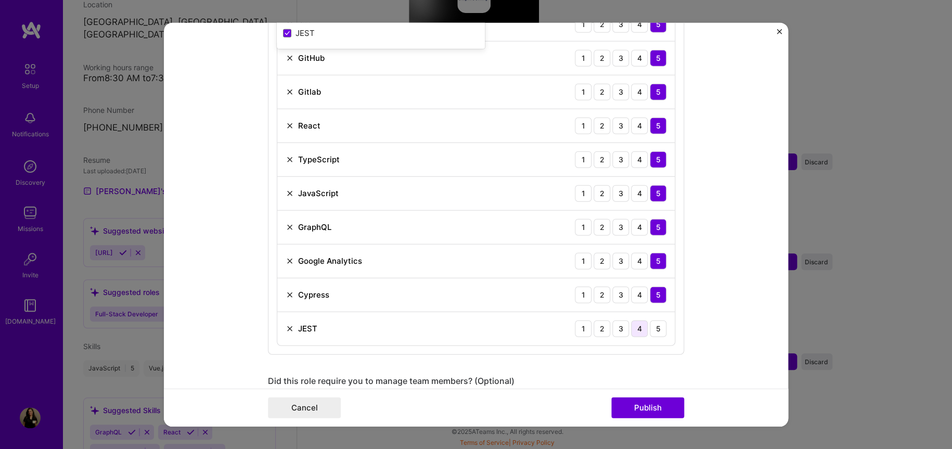
type input "jes"
click at [631, 327] on div "4" at bounding box center [639, 328] width 17 height 17
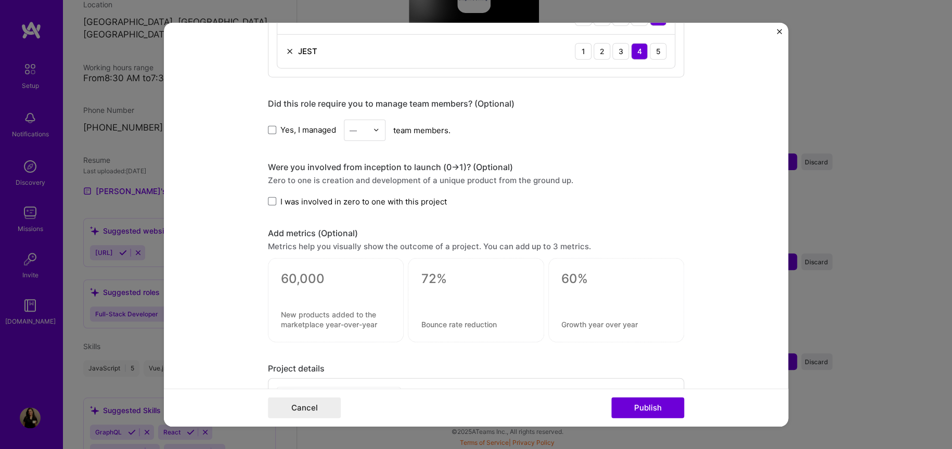
scroll to position [1197, 0]
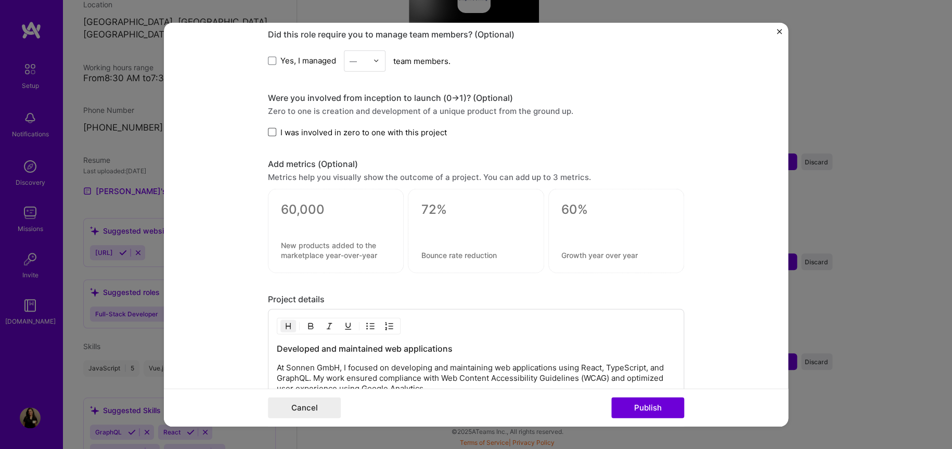
click at [270, 132] on span at bounding box center [272, 132] width 8 height 8
click at [0, 0] on input "I was involved in zero to one with this project" at bounding box center [0, 0] width 0 height 0
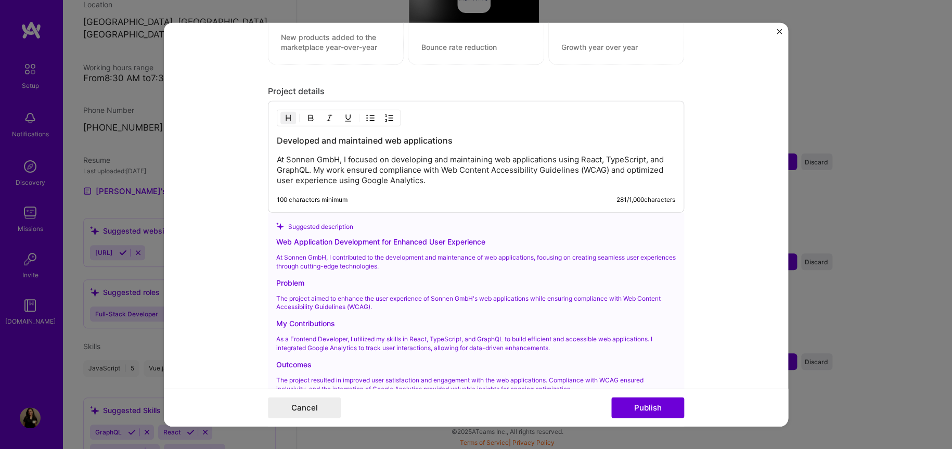
scroll to position [1475, 0]
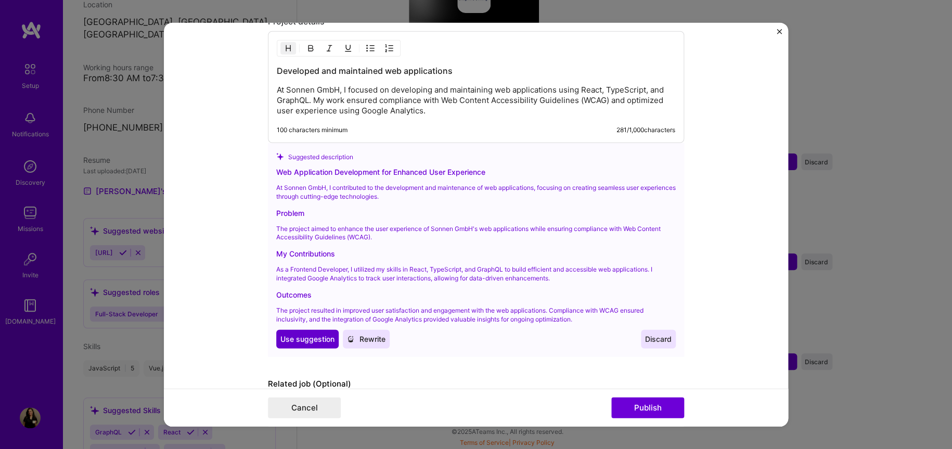
click at [303, 338] on span "Use suggestion" at bounding box center [307, 339] width 54 height 10
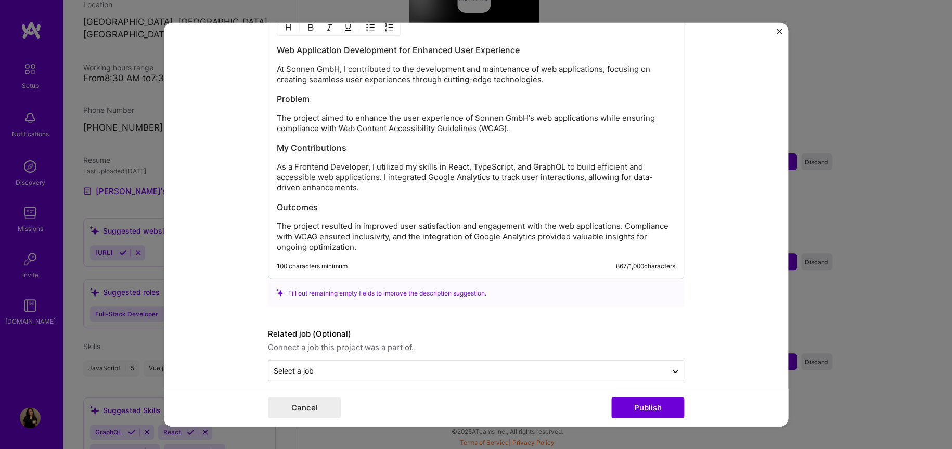
scroll to position [1507, 0]
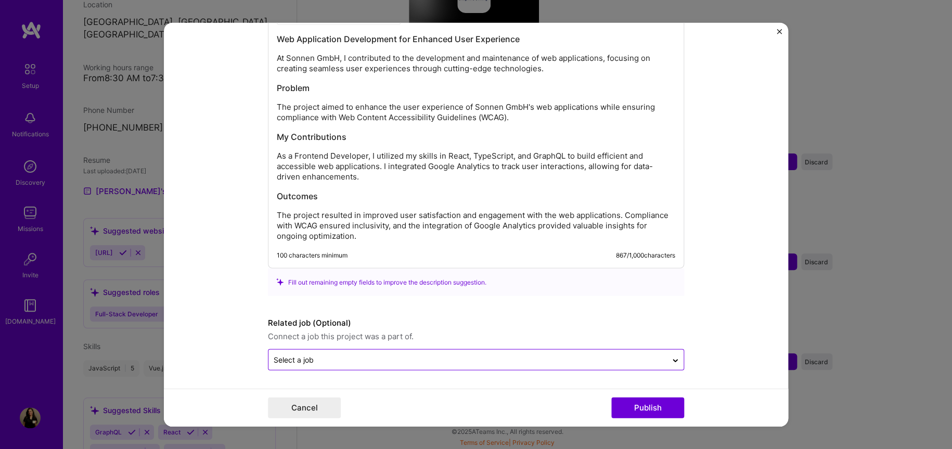
click at [532, 349] on div "Select a job" at bounding box center [476, 359] width 416 height 21
click at [627, 408] on button "Publish" at bounding box center [647, 408] width 73 height 21
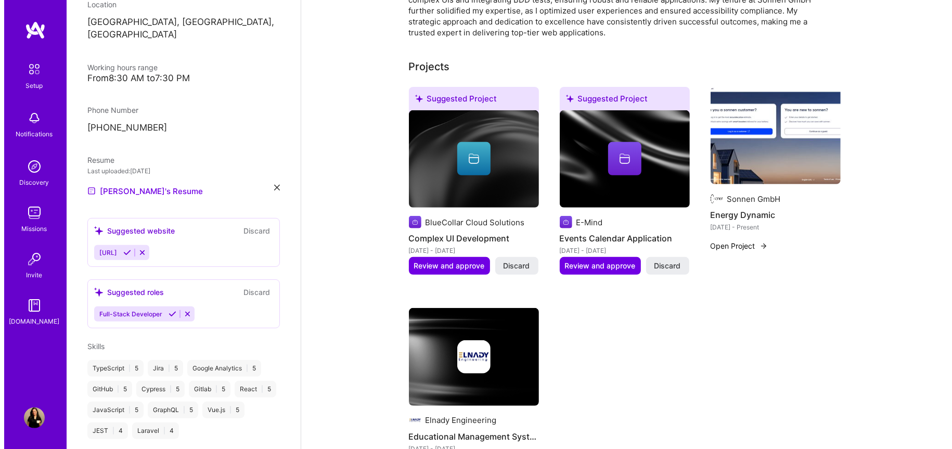
scroll to position [591, 0]
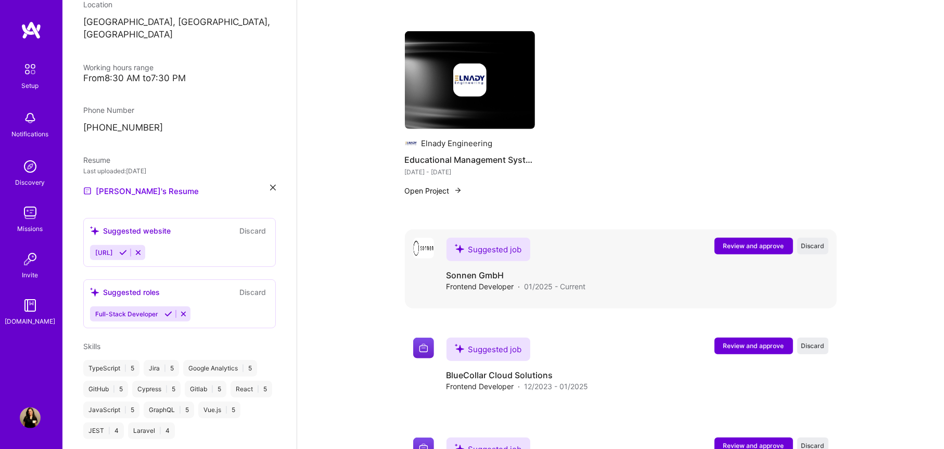
click at [760, 238] on button "Review and approve" at bounding box center [753, 246] width 79 height 17
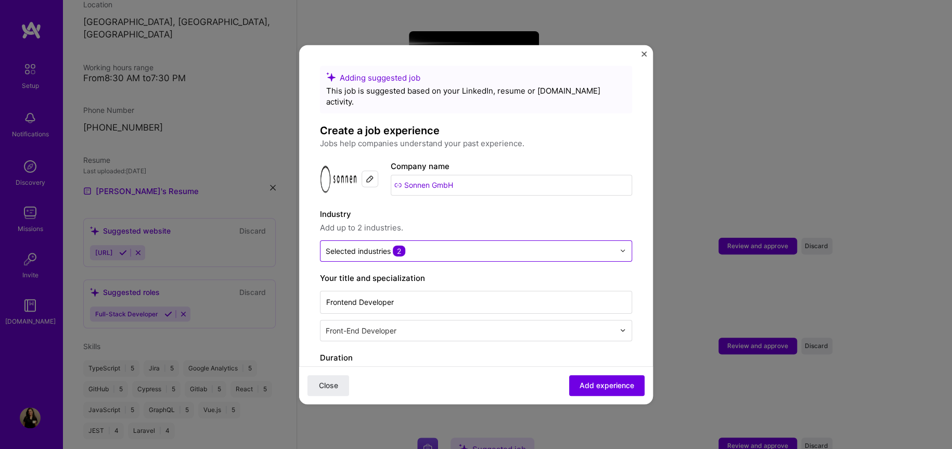
click at [445, 245] on input "text" at bounding box center [470, 250] width 289 height 11
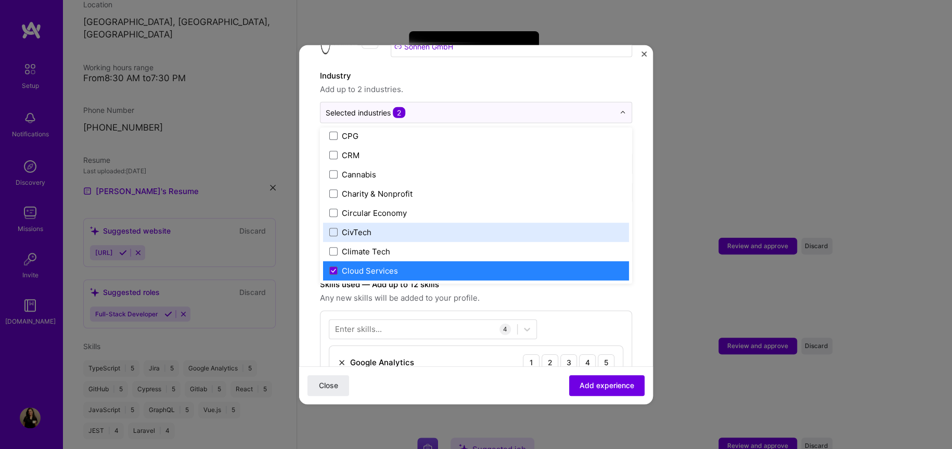
scroll to position [555, 0]
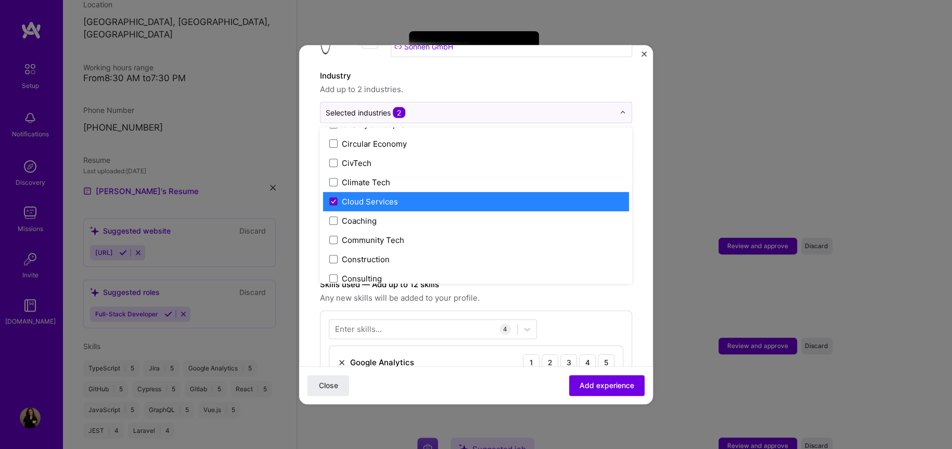
click at [329, 197] on span at bounding box center [333, 201] width 8 height 8
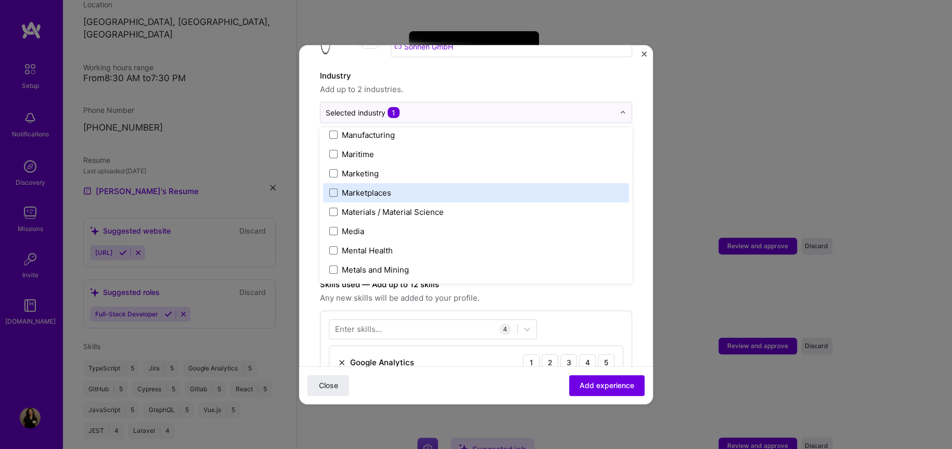
scroll to position [1665, 0]
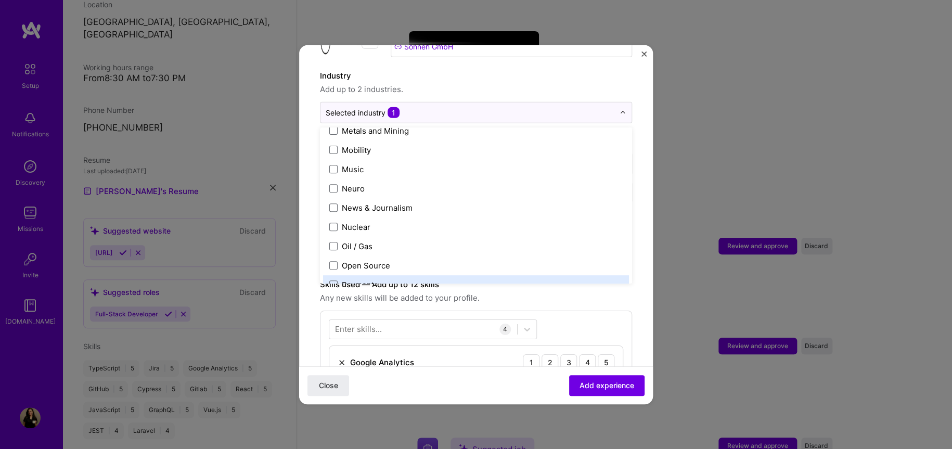
click at [634, 278] on form "Adding suggested job This job is suggested based on your LinkedIn, resume or [D…" at bounding box center [476, 380] width 354 height 906
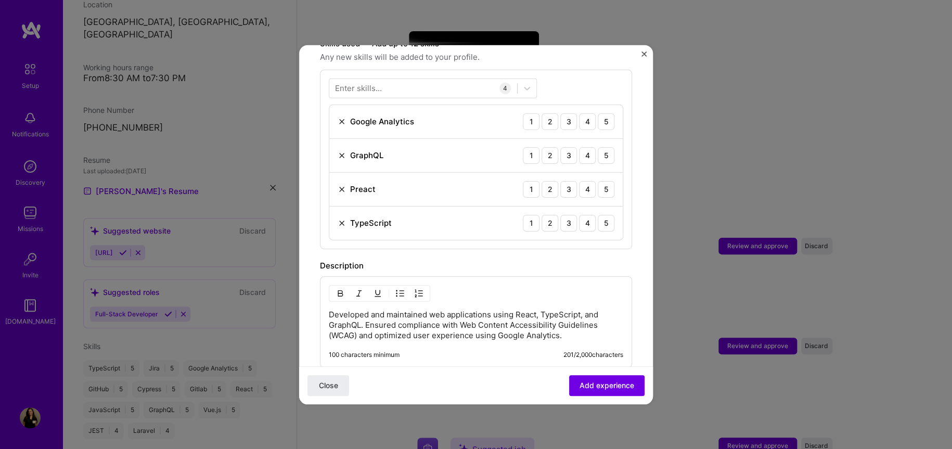
scroll to position [347, 0]
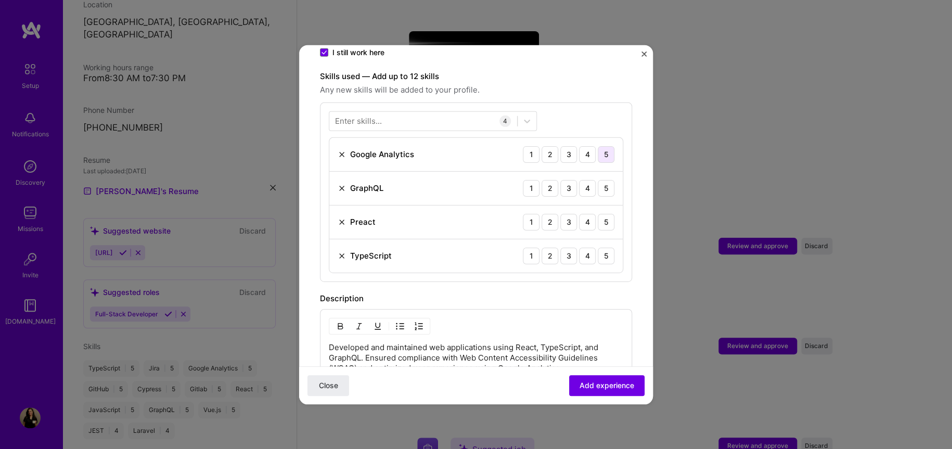
click at [598, 146] on div "5" at bounding box center [606, 154] width 17 height 17
click at [598, 183] on div "5" at bounding box center [606, 188] width 17 height 17
click at [599, 213] on div "5" at bounding box center [606, 221] width 17 height 17
click at [339, 218] on img at bounding box center [342, 222] width 8 height 8
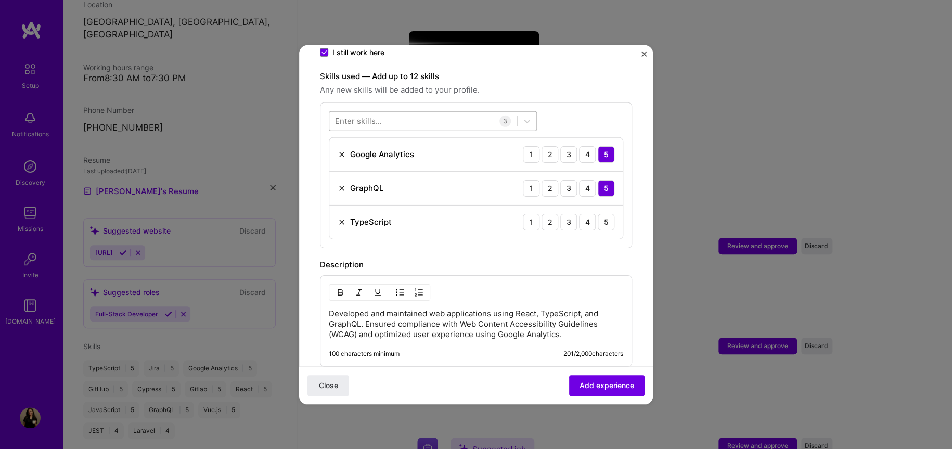
click at [376, 116] on div at bounding box center [423, 120] width 188 height 17
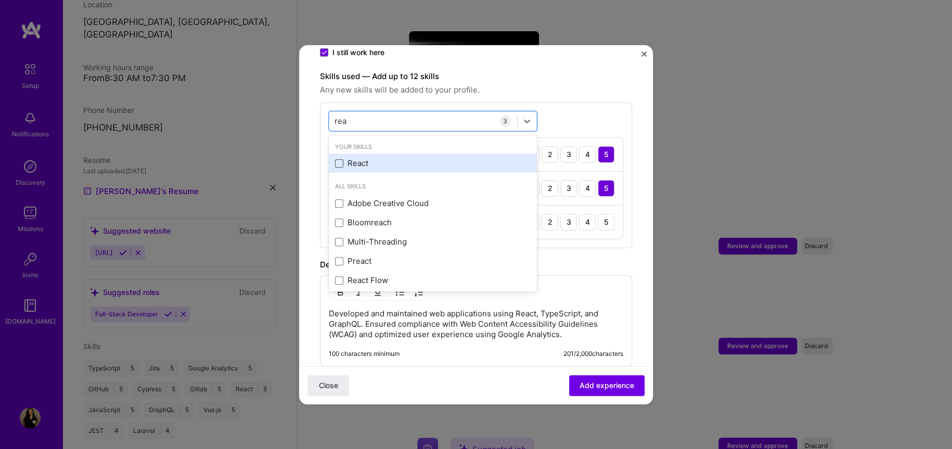
click at [335, 159] on span at bounding box center [339, 163] width 8 height 8
click at [0, 0] on input "checkbox" at bounding box center [0, 0] width 0 height 0
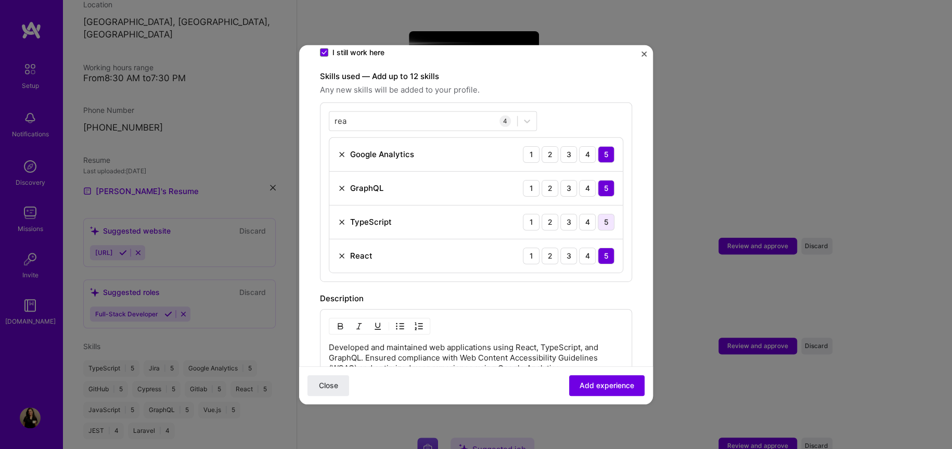
click at [598, 213] on div "5" at bounding box center [606, 221] width 17 height 17
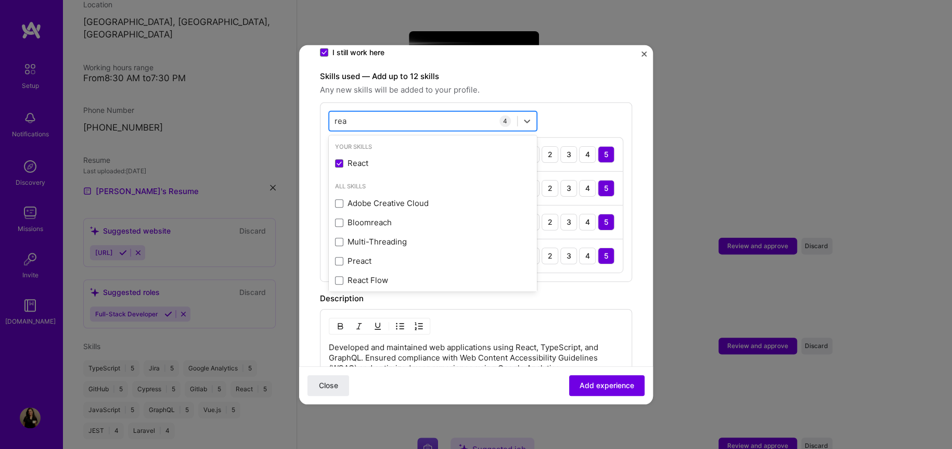
click at [444, 112] on div "[PERSON_NAME]" at bounding box center [423, 120] width 188 height 17
type input "r"
type input "t"
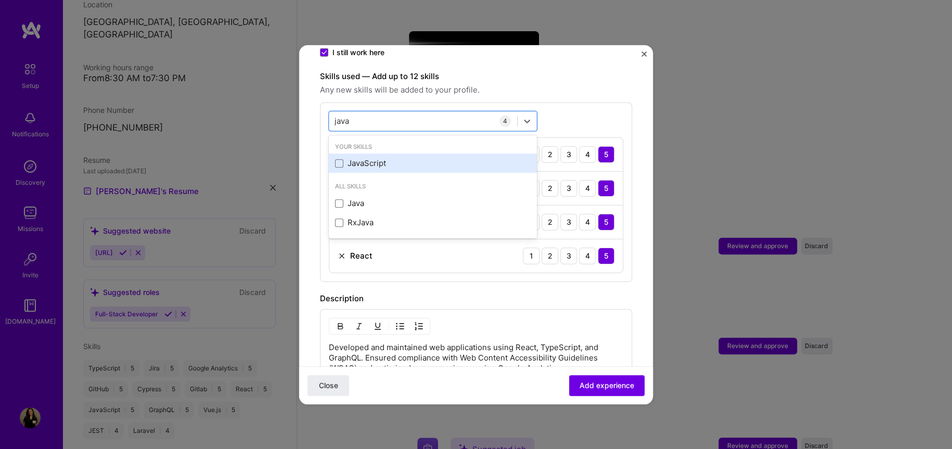
click at [359, 154] on div "JavaScript" at bounding box center [433, 163] width 208 height 19
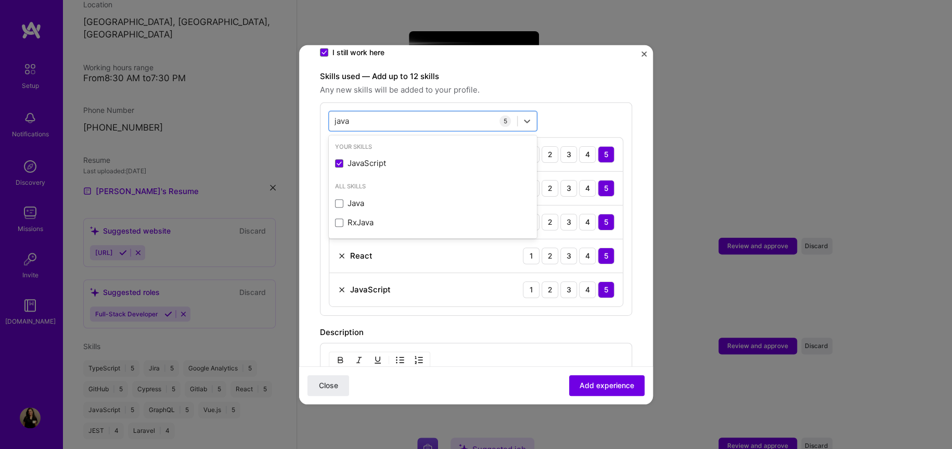
type input "java"
click at [462, 326] on div "Description" at bounding box center [476, 332] width 312 height 12
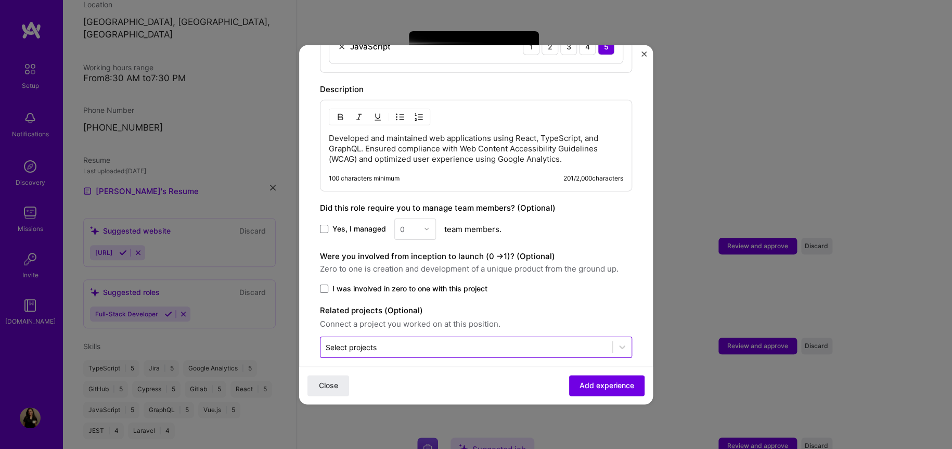
scroll to position [590, 0]
click at [453, 283] on span "I was involved in zero to one with this project" at bounding box center [410, 288] width 155 height 10
click at [0, 0] on input "I was involved in zero to one with this project" at bounding box center [0, 0] width 0 height 0
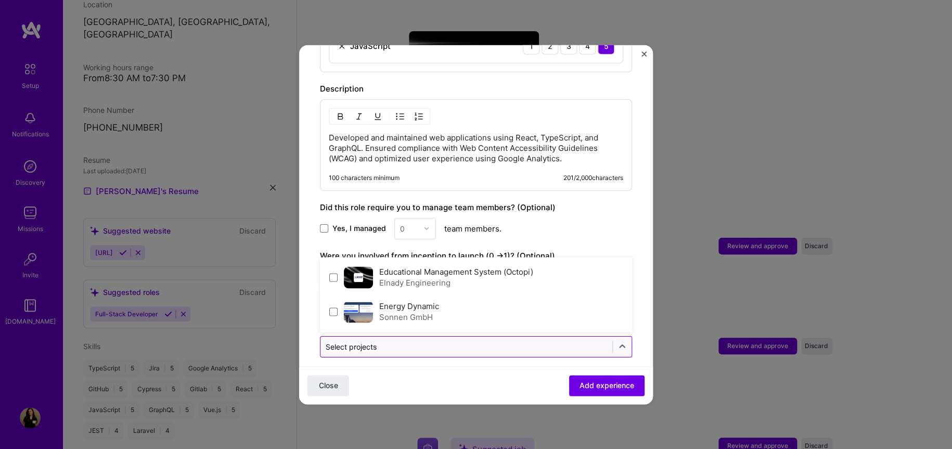
click at [504, 341] on input "text" at bounding box center [467, 346] width 282 height 11
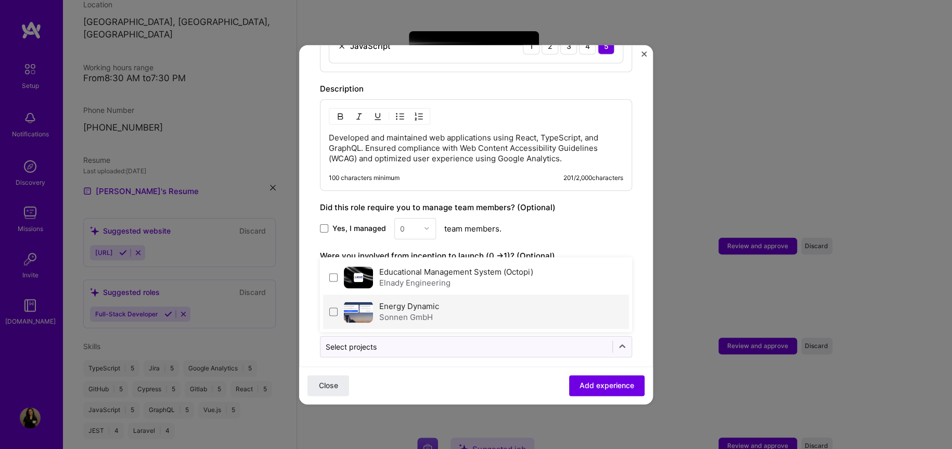
click at [445, 294] on div "Energy Dynamic Sonnen GmbH" at bounding box center [476, 311] width 306 height 34
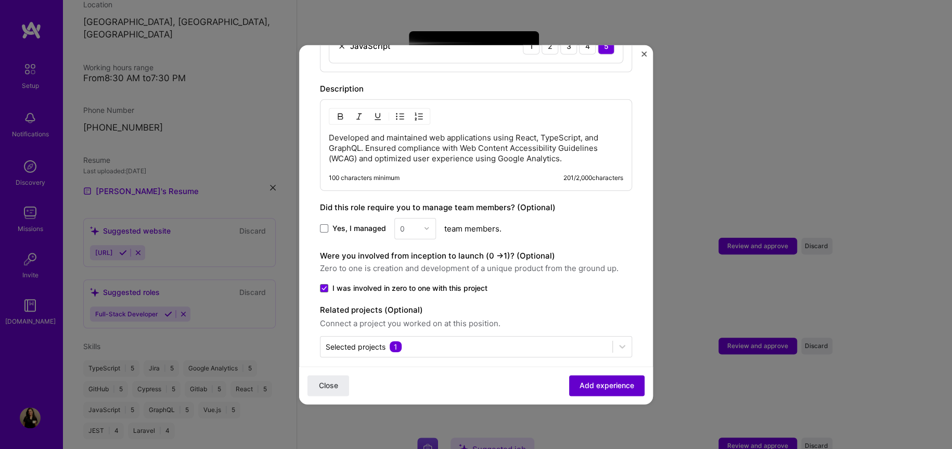
click at [606, 390] on span "Add experience" at bounding box center [607, 385] width 55 height 10
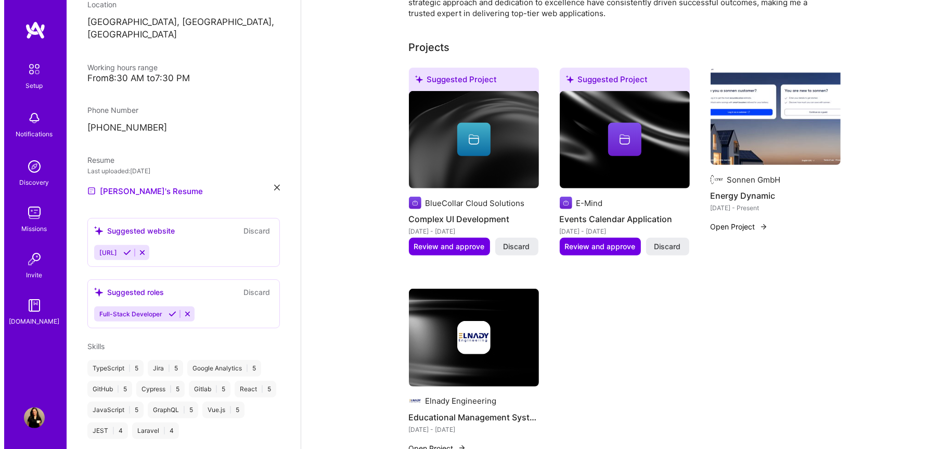
scroll to position [416, 0]
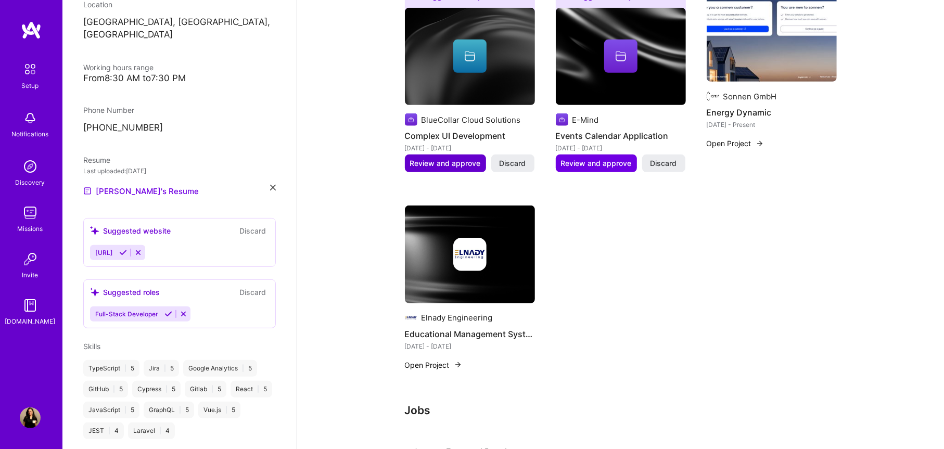
click at [455, 158] on span "Review and approve" at bounding box center [445, 163] width 71 height 10
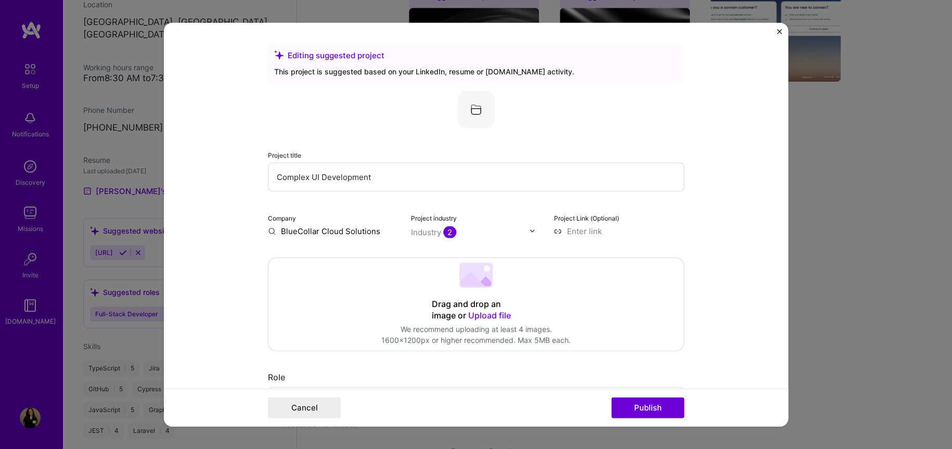
click at [343, 176] on input "Complex UI Development" at bounding box center [476, 176] width 416 height 29
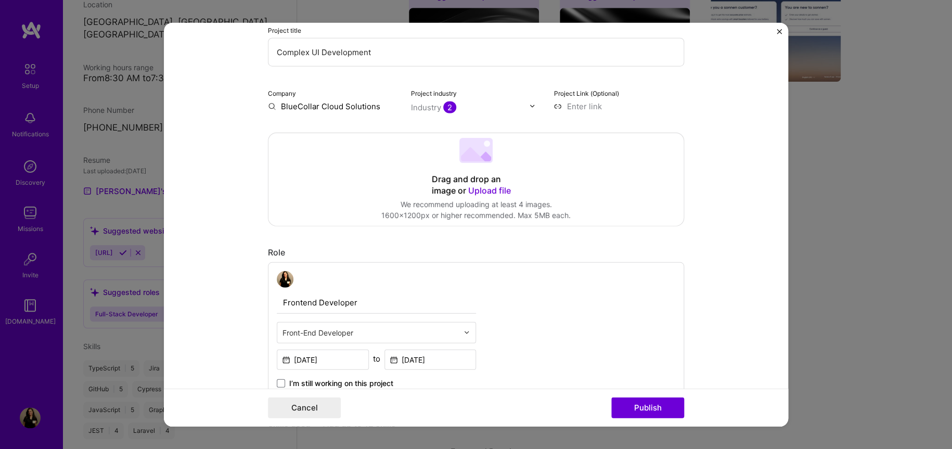
scroll to position [138, 0]
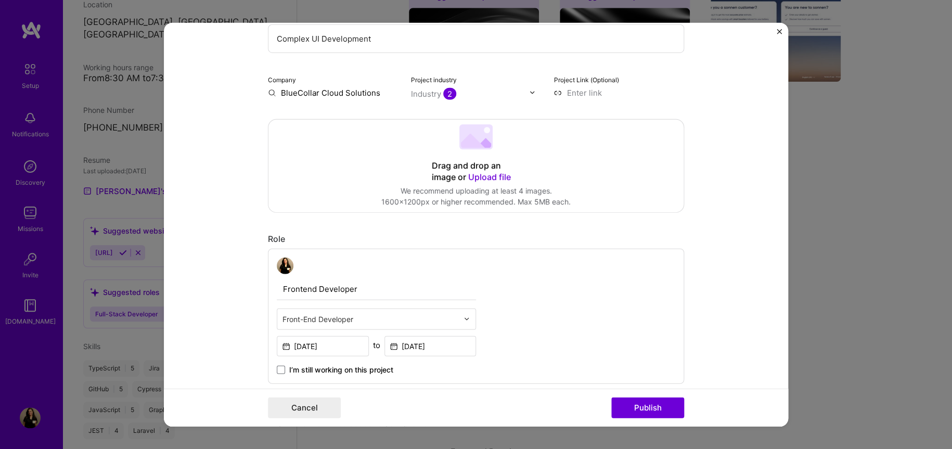
click at [323, 91] on input "BlueCollar Cloud Solutions" at bounding box center [333, 92] width 131 height 11
click at [591, 94] on input at bounding box center [619, 92] width 131 height 11
paste input "[URL][DOMAIN_NAME]"
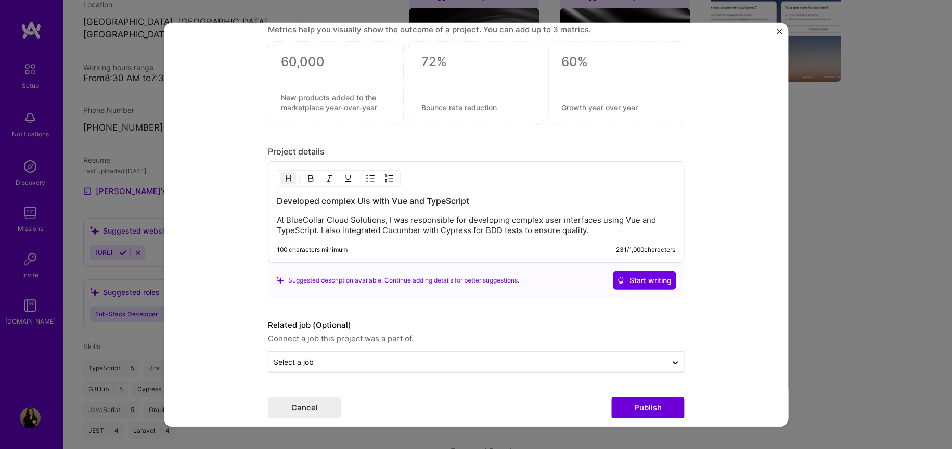
scroll to position [861, 0]
type input "[URL][DOMAIN_NAME]"
click at [620, 273] on span "Start writing" at bounding box center [644, 278] width 55 height 10
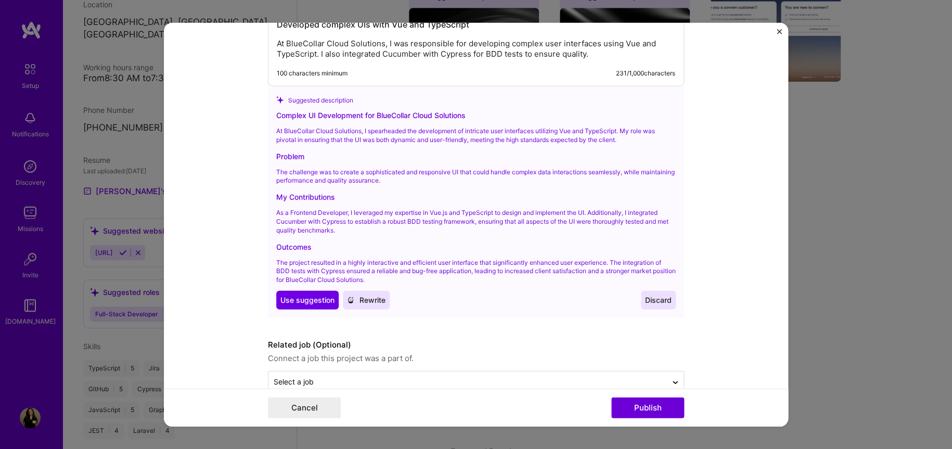
scroll to position [1057, 0]
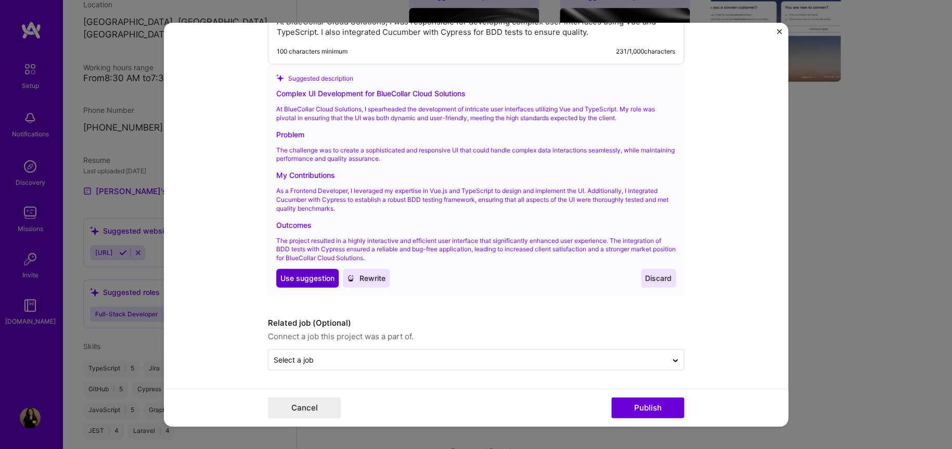
click at [316, 279] on span "Use suggestion" at bounding box center [307, 278] width 54 height 10
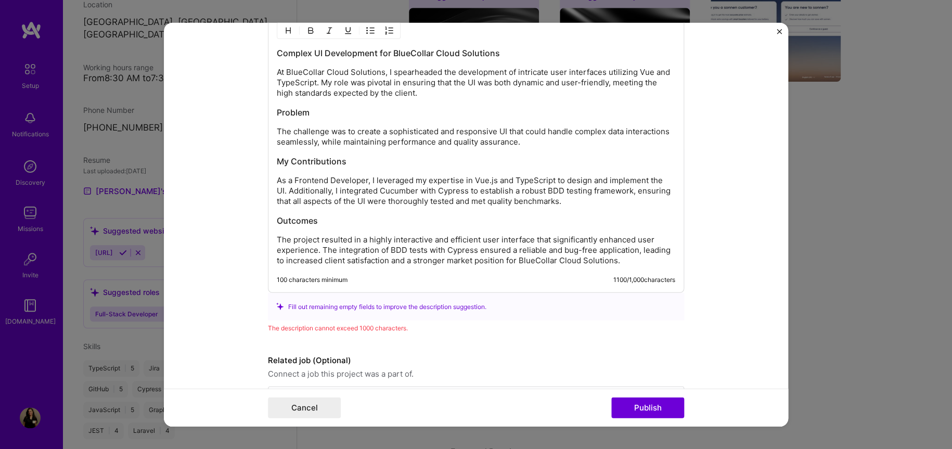
scroll to position [975, 0]
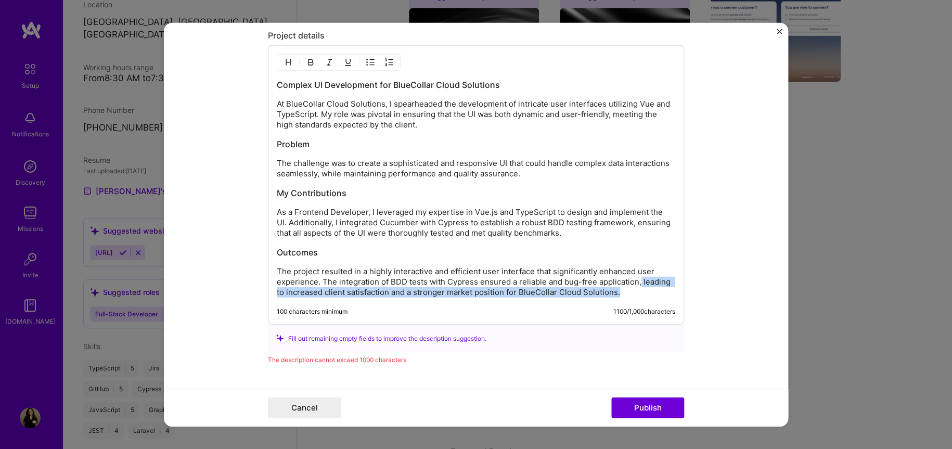
drag, startPoint x: 635, startPoint y: 279, endPoint x: 653, endPoint y: 297, distance: 24.7
click at [653, 297] on div "Complex UI Development for BlueCollar Cloud Solutions At BlueCollar Cloud Solut…" at bounding box center [476, 184] width 416 height 279
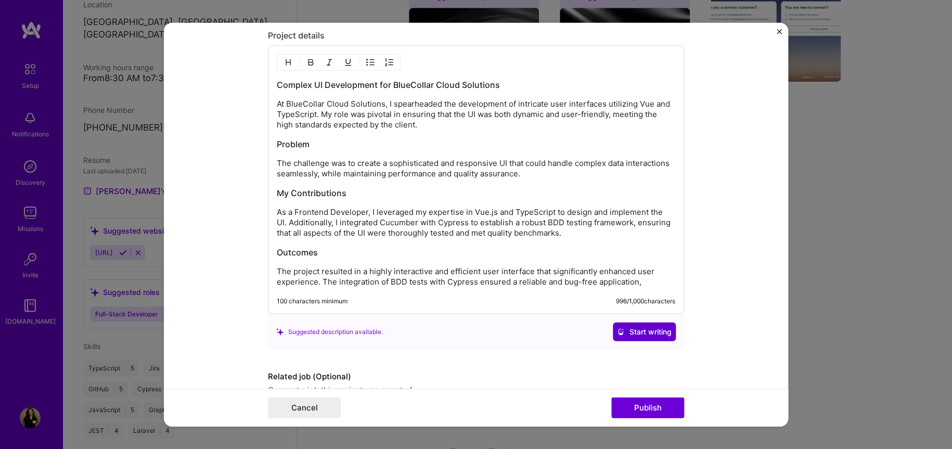
click at [646, 327] on span "Start writing" at bounding box center [644, 332] width 55 height 10
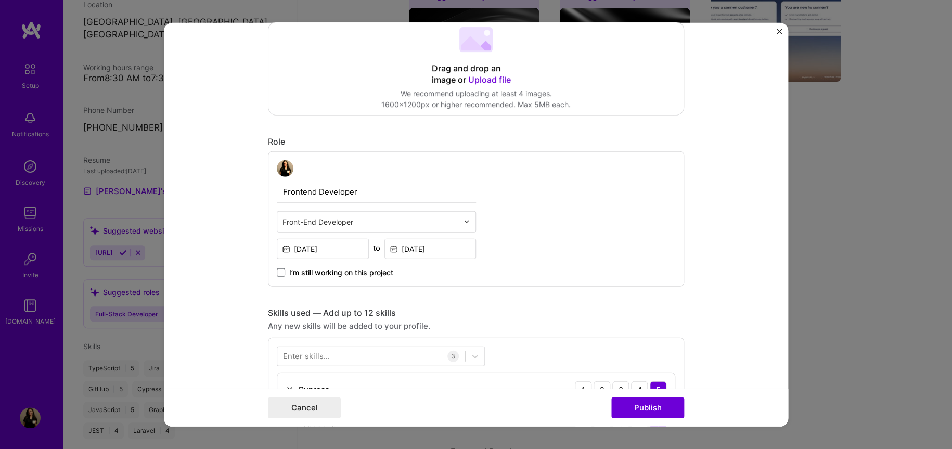
scroll to position [0, 0]
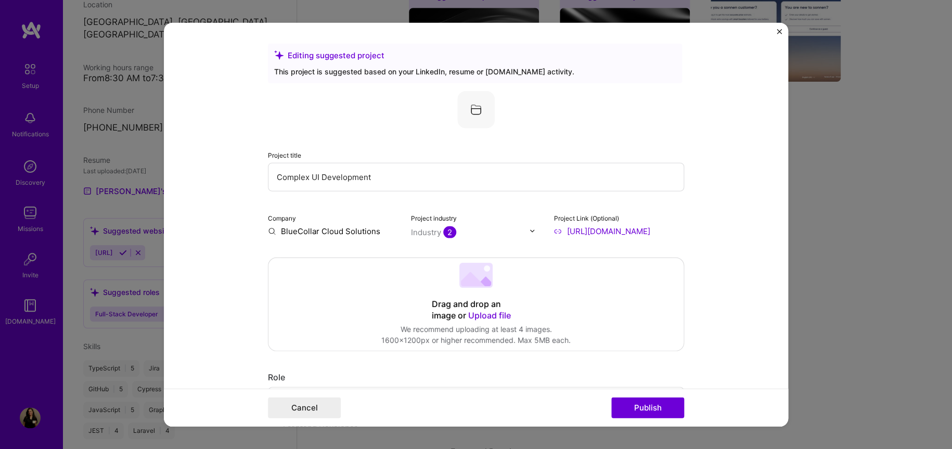
click at [361, 171] on input "Complex UI Development" at bounding box center [476, 176] width 416 height 29
type input "Netsuite"
click at [643, 404] on button "Publish" at bounding box center [647, 408] width 73 height 21
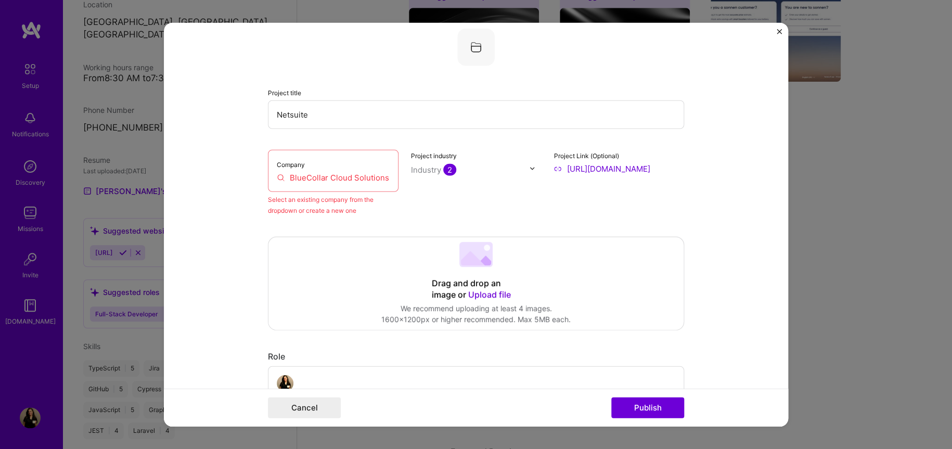
scroll to position [68, 0]
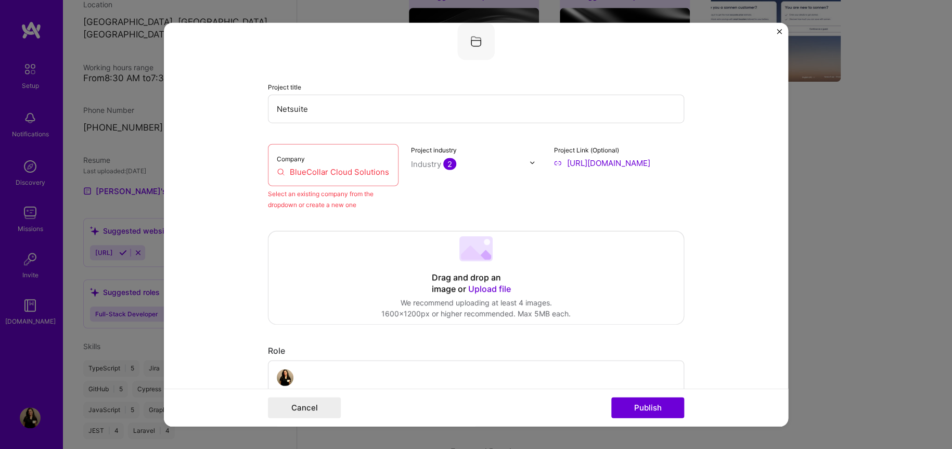
click at [325, 164] on div "Company BlueCollar Cloud Solutions" at bounding box center [333, 165] width 131 height 42
click at [382, 170] on input "BlueCollar Cloud Solutions" at bounding box center [333, 171] width 113 height 11
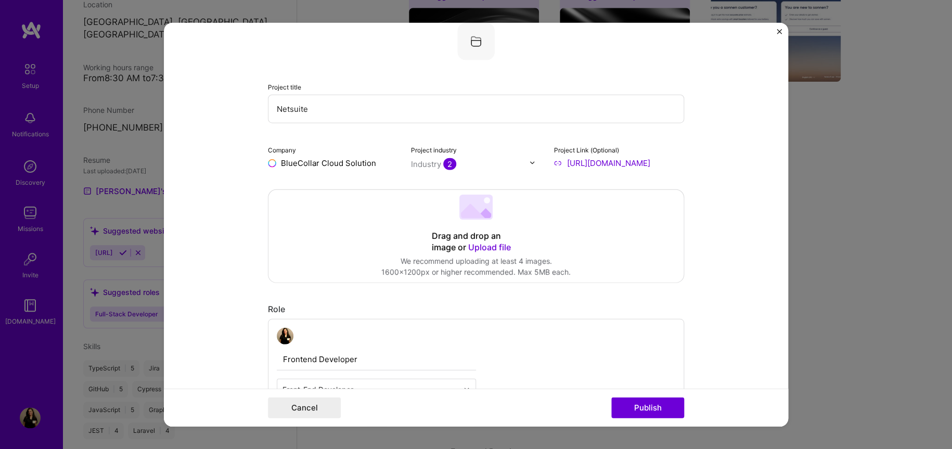
type input "BlueCollar Cloud Solutions"
click at [359, 184] on div "BlueCollar Cloud Solutions" at bounding box center [370, 191] width 99 height 28
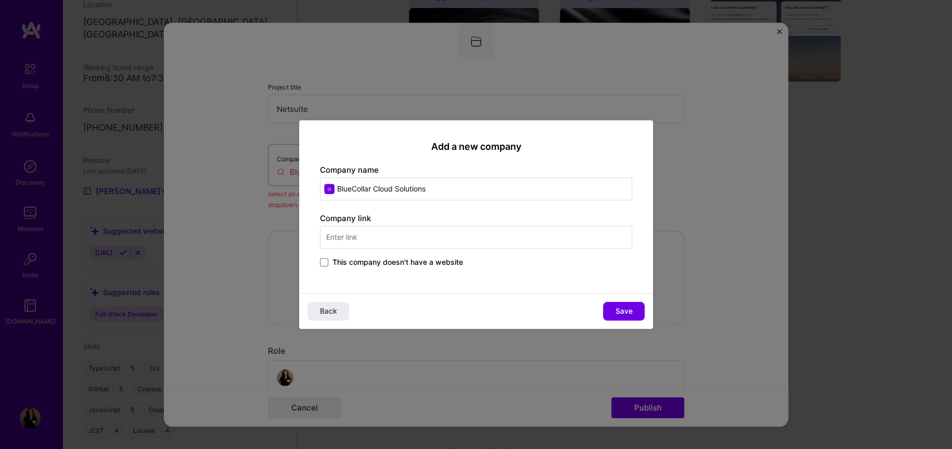
click at [546, 254] on div "Company link This company doesn't have a website" at bounding box center [476, 241] width 312 height 56
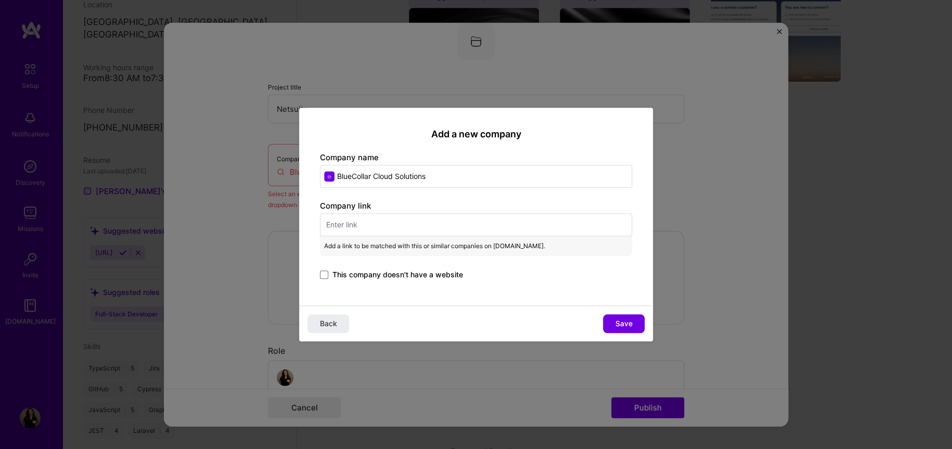
click at [547, 247] on div "Add a link to be matched with this or similar companies on [DOMAIN_NAME]." at bounding box center [476, 243] width 312 height 25
click at [547, 217] on input "text" at bounding box center [476, 224] width 312 height 23
paste input "[URL][DOMAIN_NAME]"
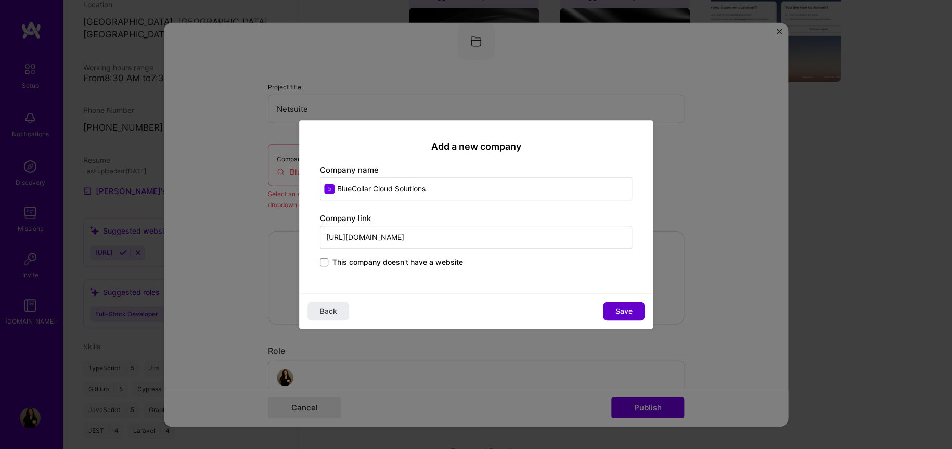
type input "[URL][DOMAIN_NAME]"
click at [625, 309] on span "Save" at bounding box center [624, 311] width 17 height 10
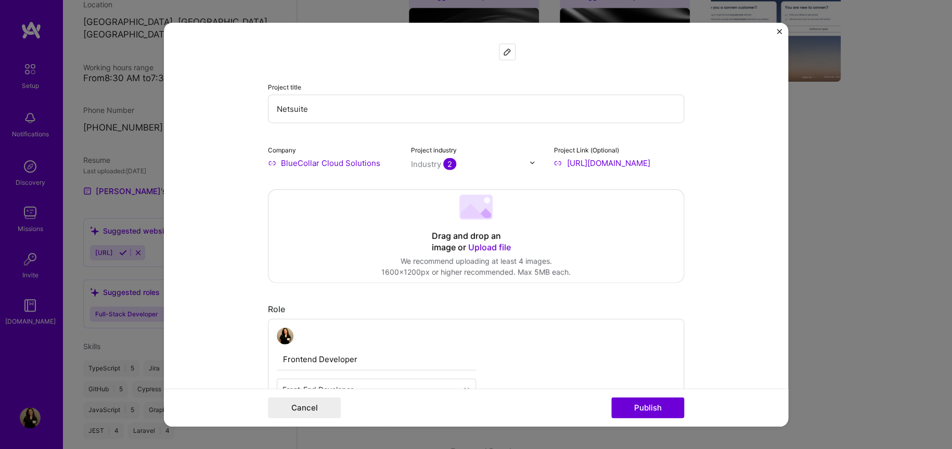
click at [670, 408] on button "Publish" at bounding box center [647, 408] width 73 height 21
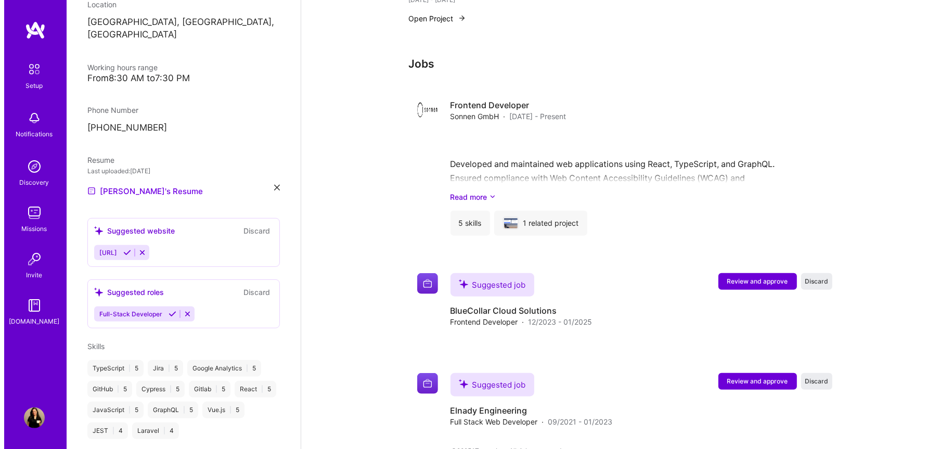
scroll to position [768, 0]
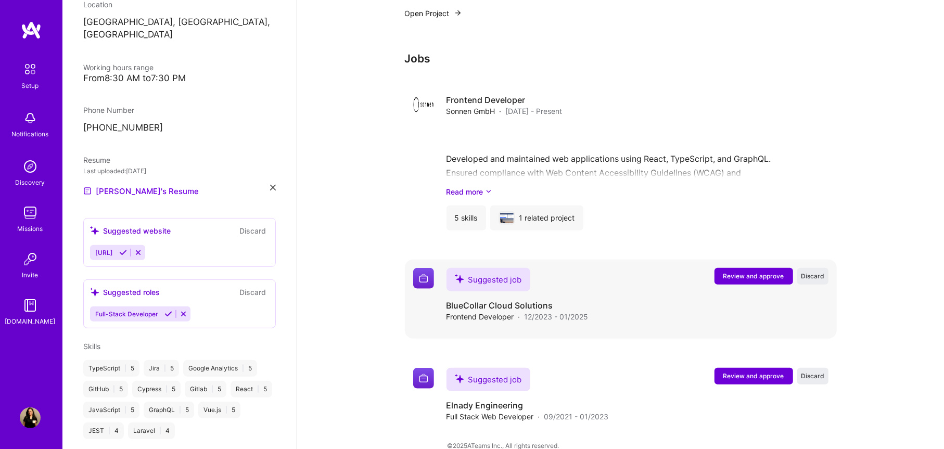
click at [729, 268] on button "Review and approve" at bounding box center [753, 276] width 79 height 17
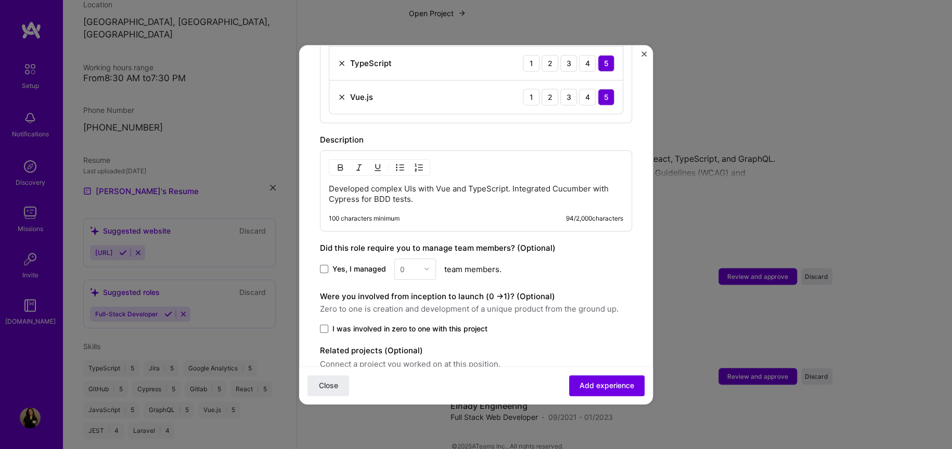
scroll to position [512, 0]
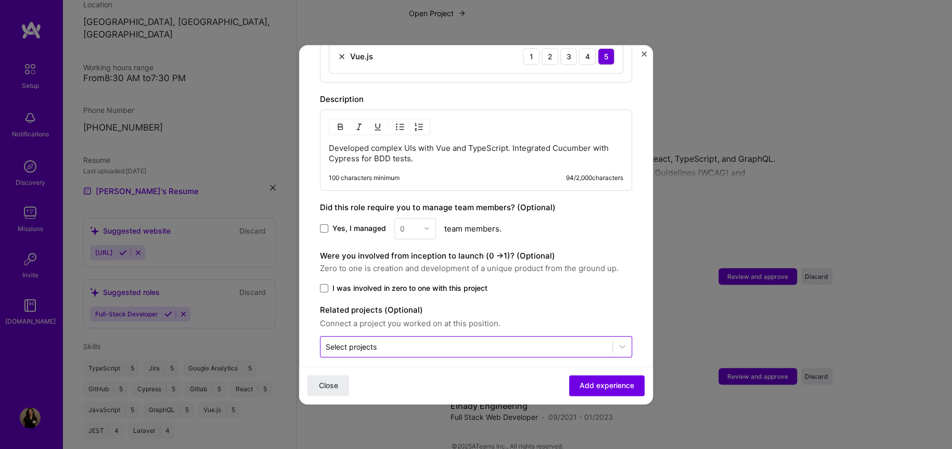
click at [429, 341] on input "text" at bounding box center [467, 346] width 282 height 11
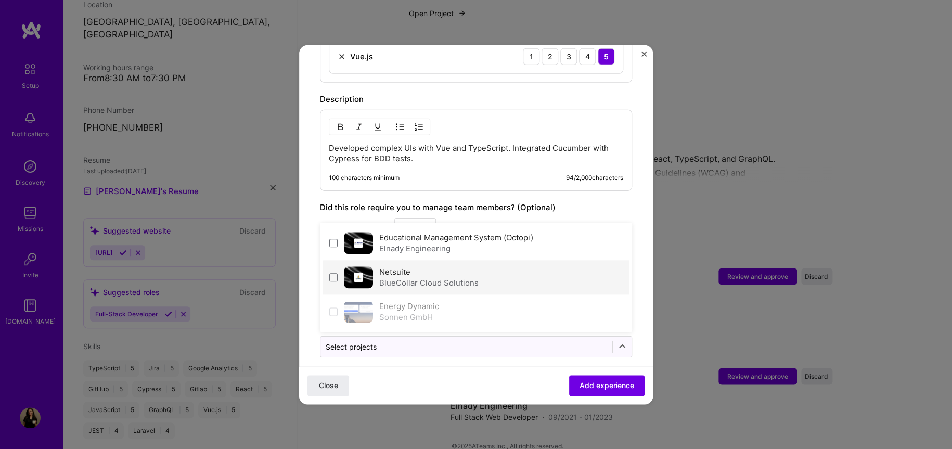
click at [430, 266] on div "Netsuite BlueCollar Cloud Solutions" at bounding box center [428, 277] width 99 height 22
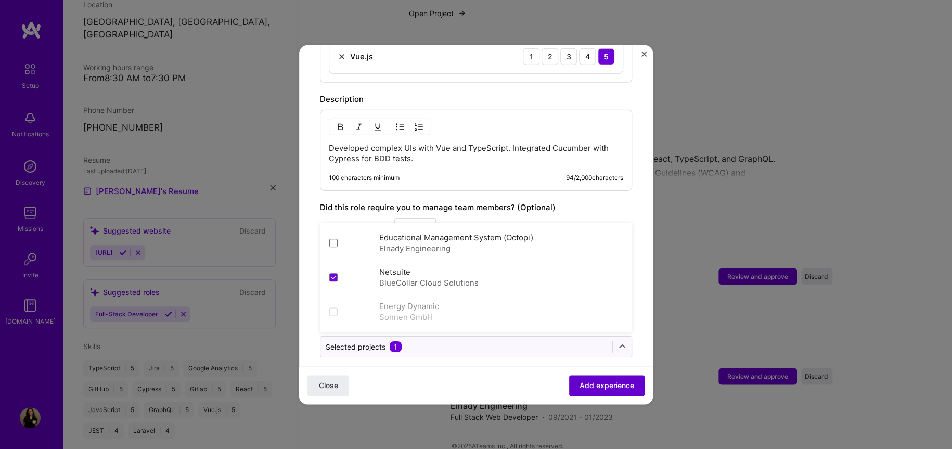
click at [596, 390] on span "Add experience" at bounding box center [607, 385] width 55 height 10
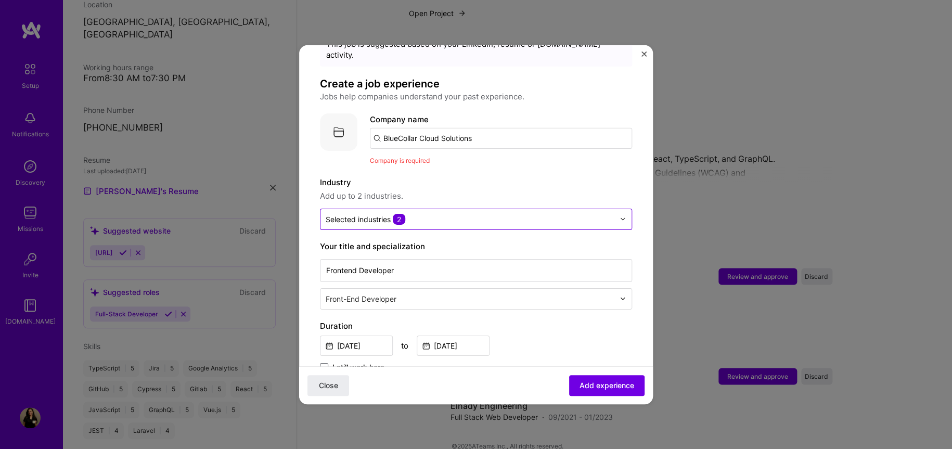
scroll to position [0, 0]
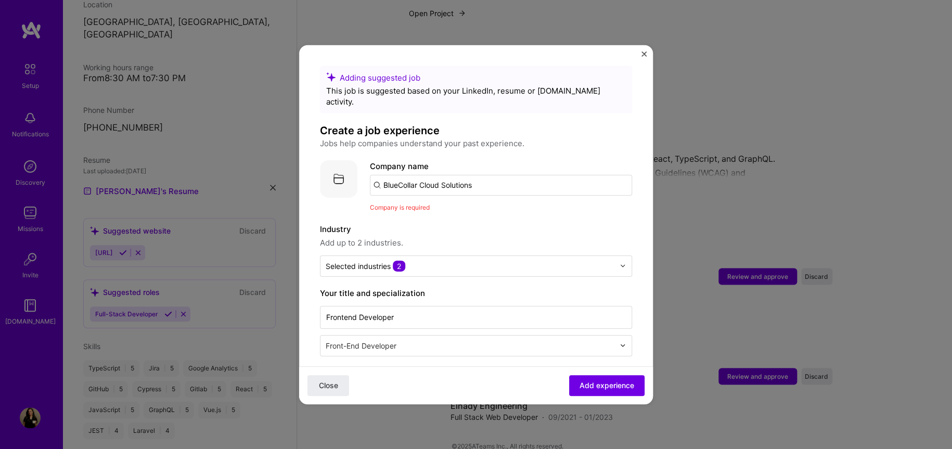
click at [492, 174] on input "BlueCollar Cloud Solutions" at bounding box center [501, 184] width 262 height 21
type input "BlueCollar Cloud Solutions"
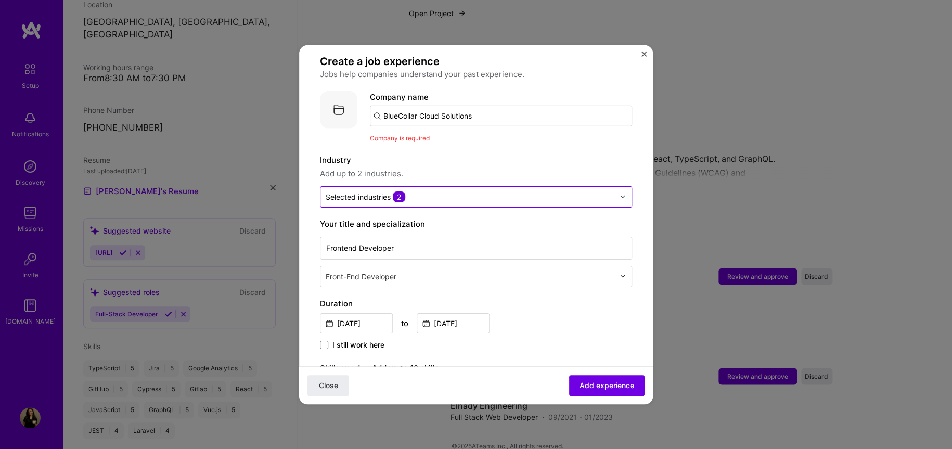
click at [492, 186] on div "Selected industries 2" at bounding box center [470, 196] width 299 height 20
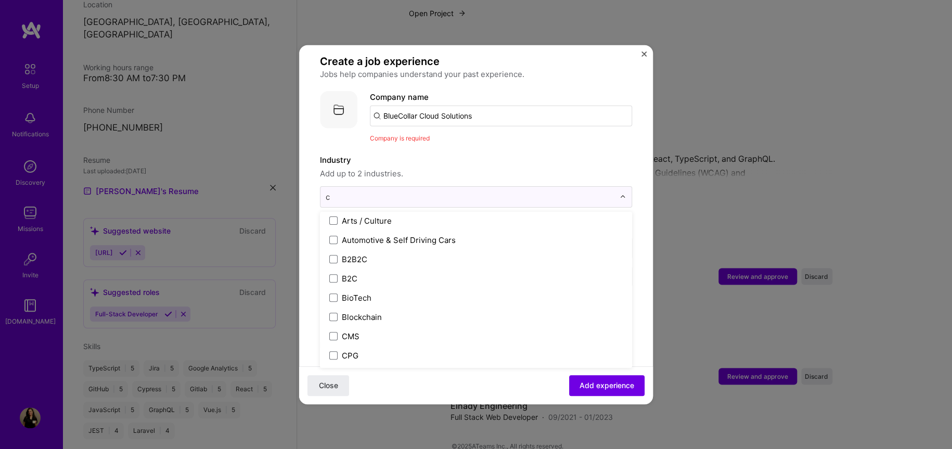
scroll to position [100, 0]
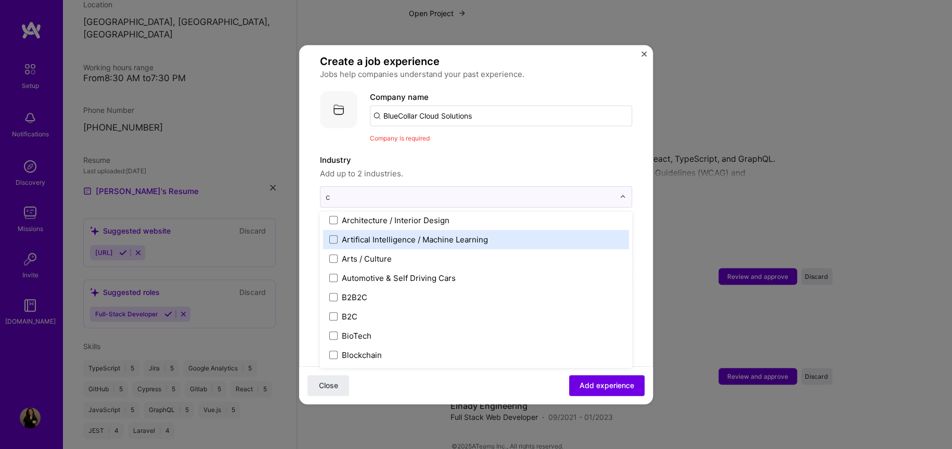
type input "co"
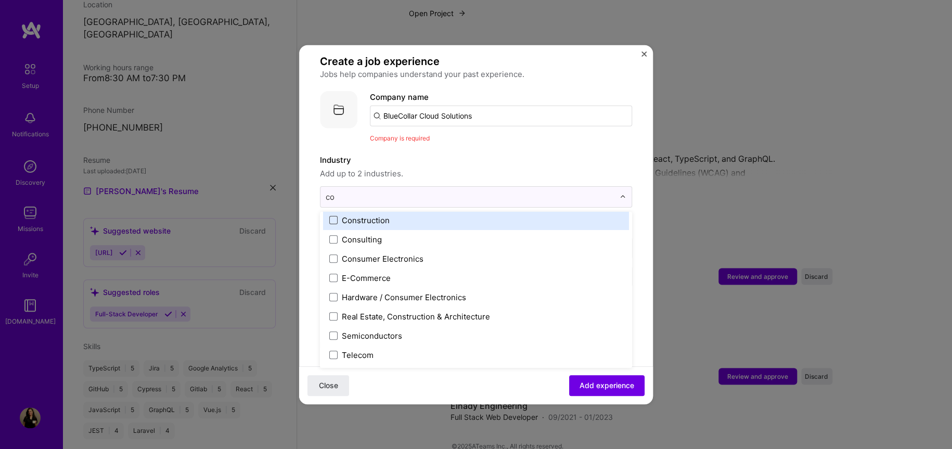
click at [335, 216] on span at bounding box center [333, 220] width 8 height 8
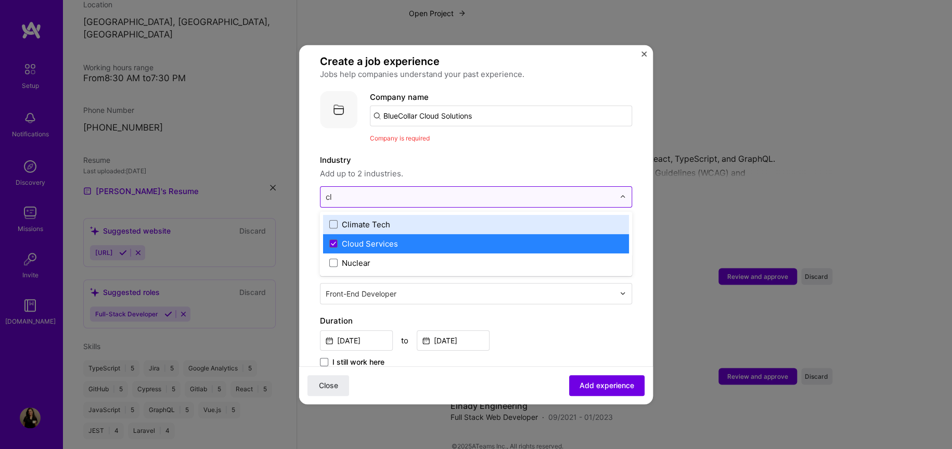
scroll to position [0, 0]
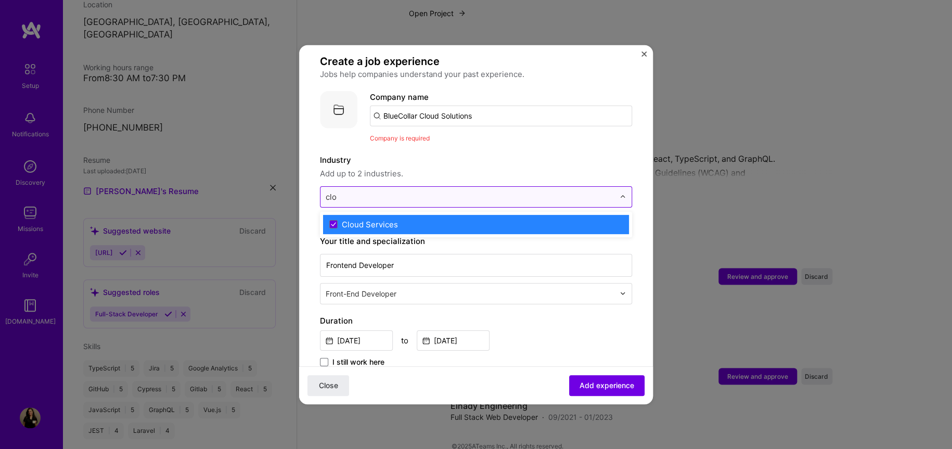
type input "clou"
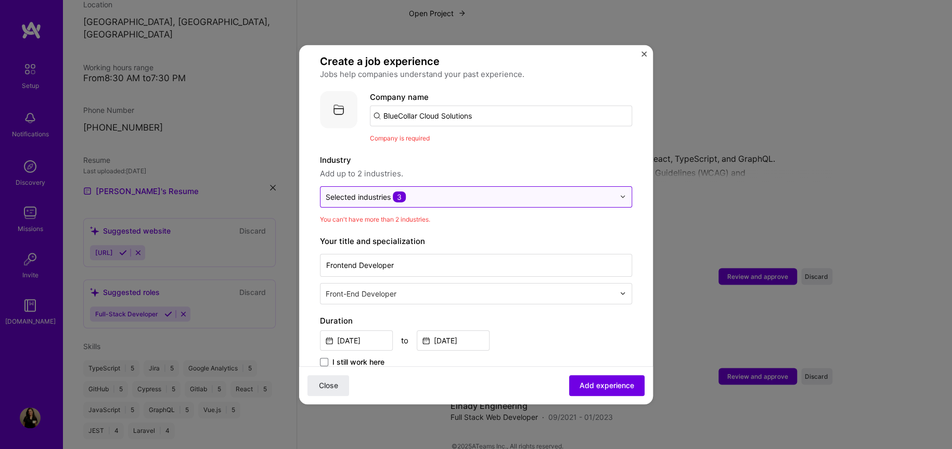
click at [449, 190] on div at bounding box center [470, 196] width 289 height 13
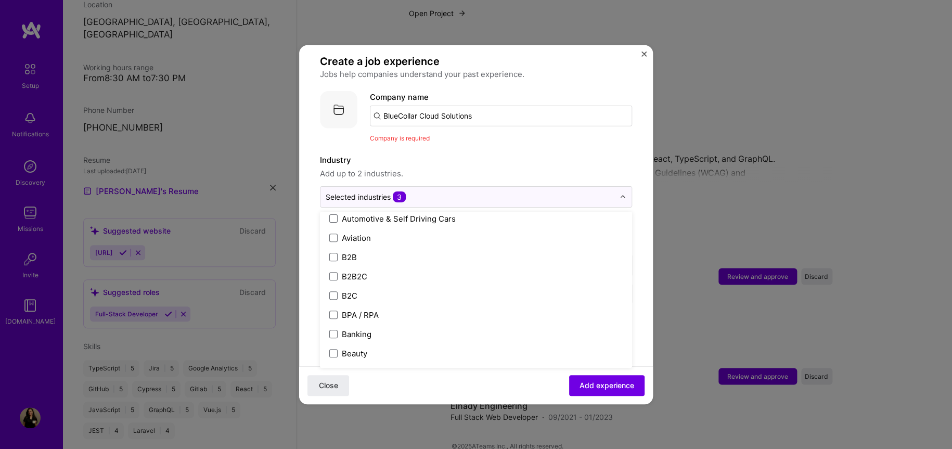
scroll to position [277, 0]
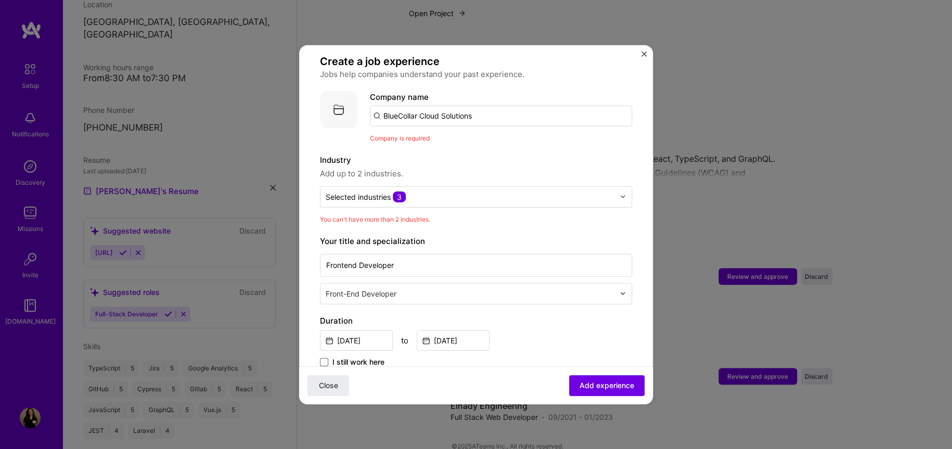
click at [529, 167] on span "Add up to 2 industries." at bounding box center [476, 173] width 312 height 12
click at [608, 381] on span "Add experience" at bounding box center [607, 385] width 55 height 10
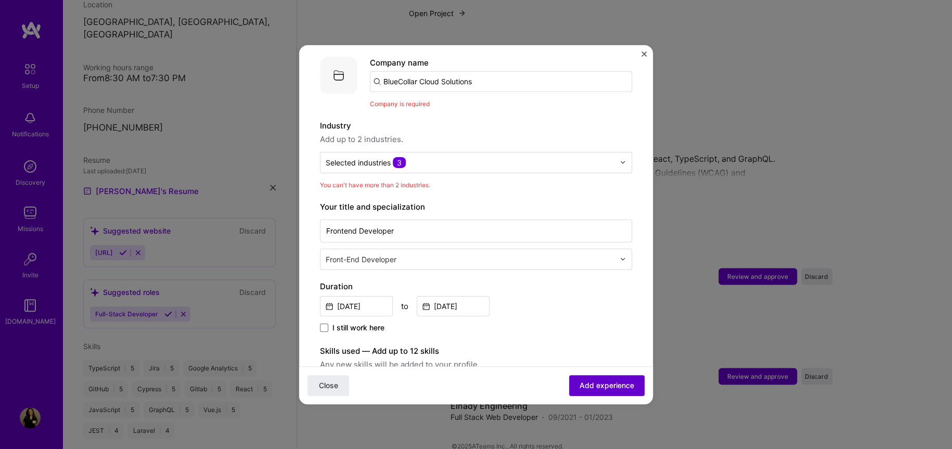
scroll to position [104, 0]
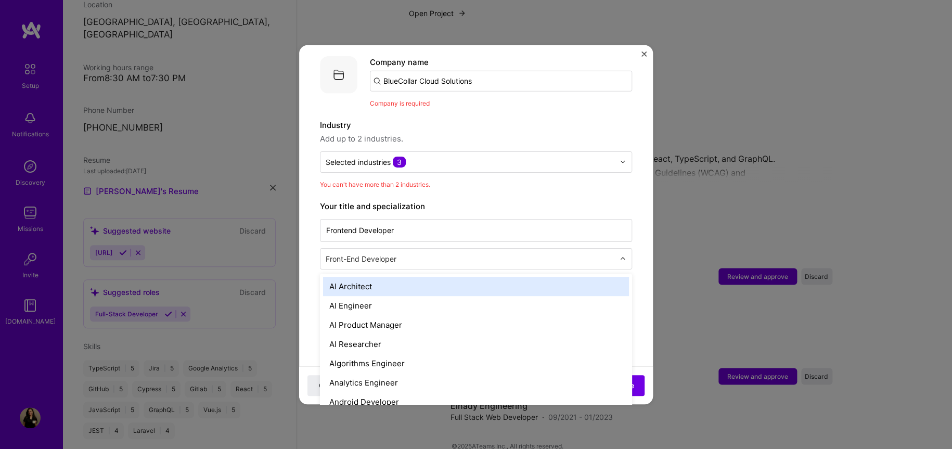
click at [402, 253] on input "text" at bounding box center [471, 258] width 291 height 11
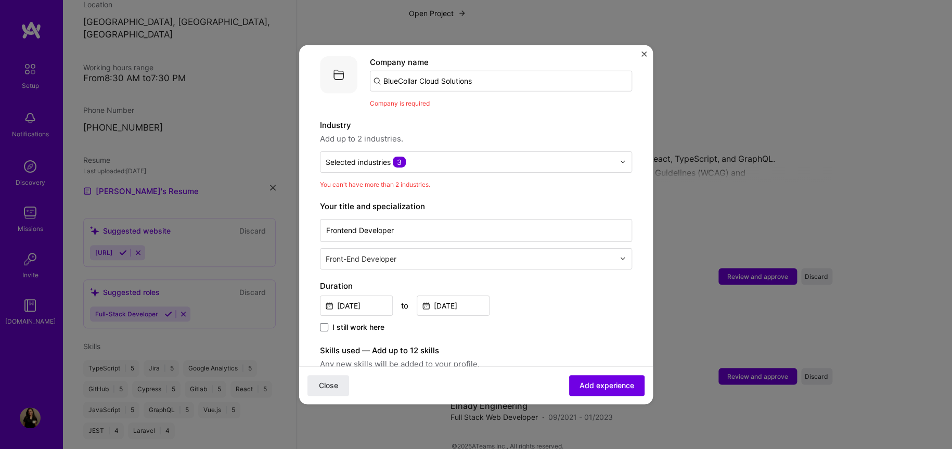
click at [481, 178] on div "You can't have more than 2 industries." at bounding box center [476, 183] width 312 height 11
click at [415, 220] on input "Frontend Developer" at bounding box center [476, 230] width 312 height 23
click at [380, 253] on input "text" at bounding box center [471, 258] width 291 height 11
type input "f"
click at [543, 178] on div "You can't have more than 2 industries." at bounding box center [476, 183] width 312 height 11
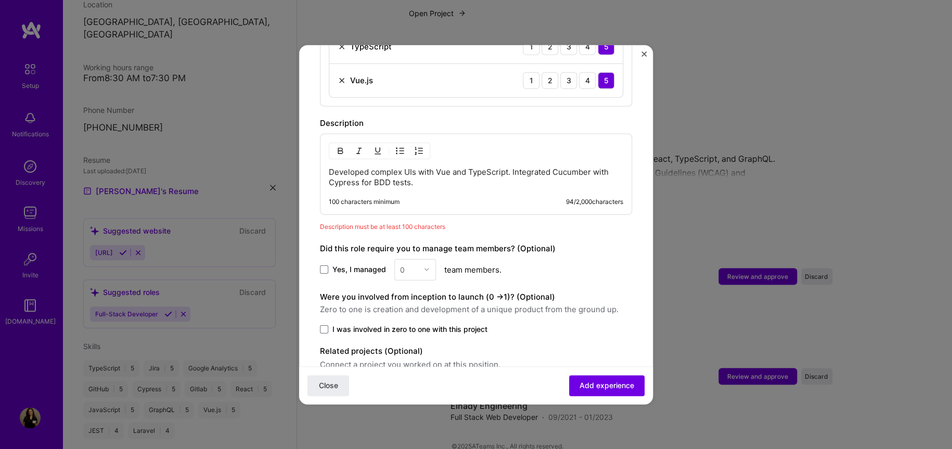
scroll to position [520, 0]
click at [405, 180] on div "Developed complex UIs with Vue and TypeScript. Integrated Cucumber with Cypress…" at bounding box center [476, 173] width 312 height 81
click at [535, 180] on div "Developed complex UIs with Vue and TypeScript. Integrated Cucumber with Cypress…" at bounding box center [476, 173] width 312 height 81
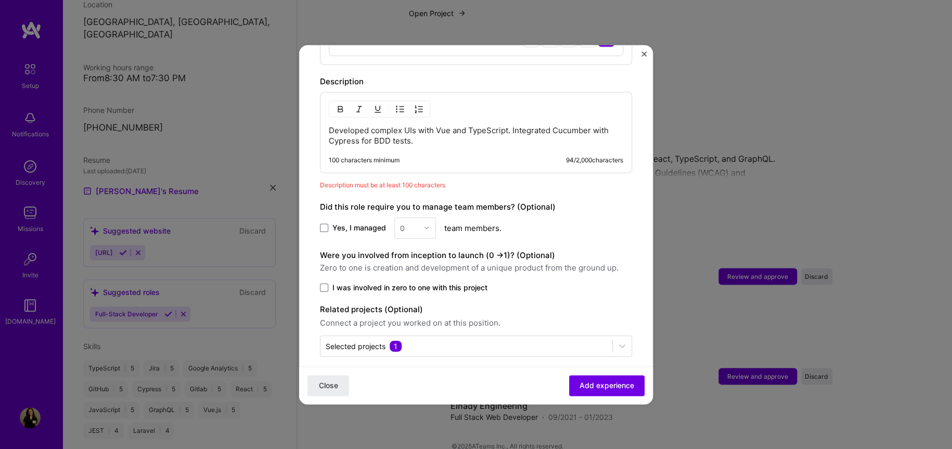
click at [404, 141] on div "Developed complex UIs with Vue and TypeScript. Integrated Cucumber with Cypress…" at bounding box center [476, 132] width 312 height 81
click at [400, 156] on div "100 characters minimum" at bounding box center [364, 160] width 71 height 8
click at [451, 131] on p "Developed complex UIs with Vue and TypeScript. Integrated Cucumber with Cypress…" at bounding box center [476, 135] width 295 height 21
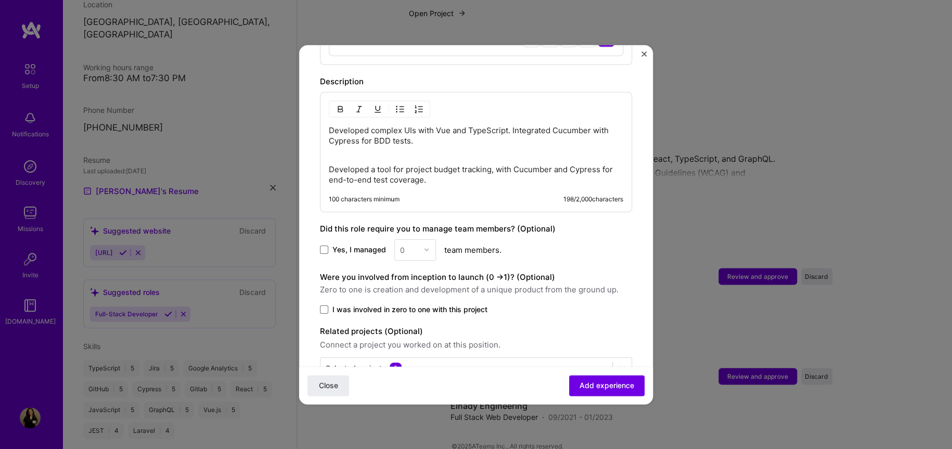
click at [452, 143] on p "Developed complex UIs with Vue and TypeScript. Integrated Cucumber with Cypress…" at bounding box center [476, 140] width 295 height 31
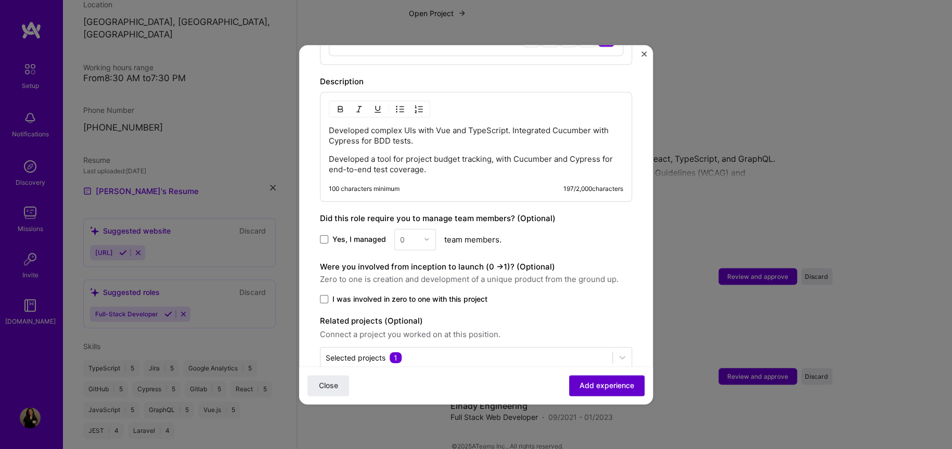
click at [610, 380] on span "Add experience" at bounding box center [607, 385] width 55 height 10
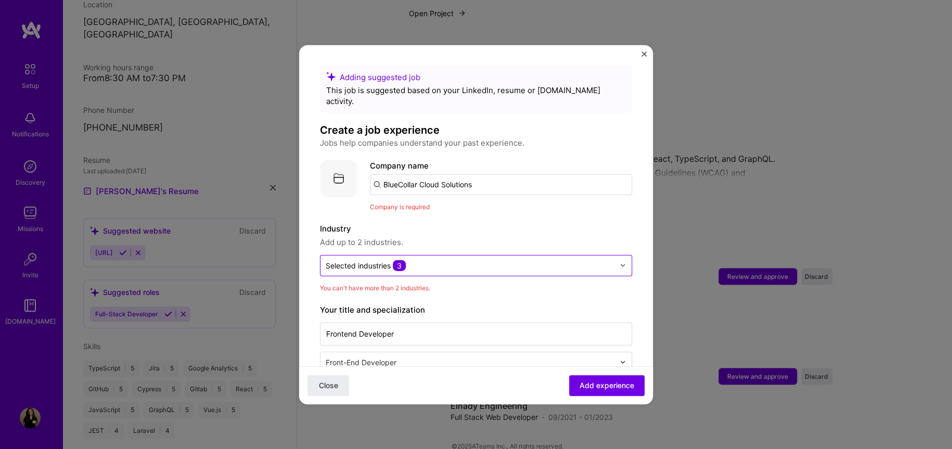
scroll to position [0, 0]
click at [499, 174] on input "BlueCollar Cloud Solutions" at bounding box center [501, 184] width 262 height 21
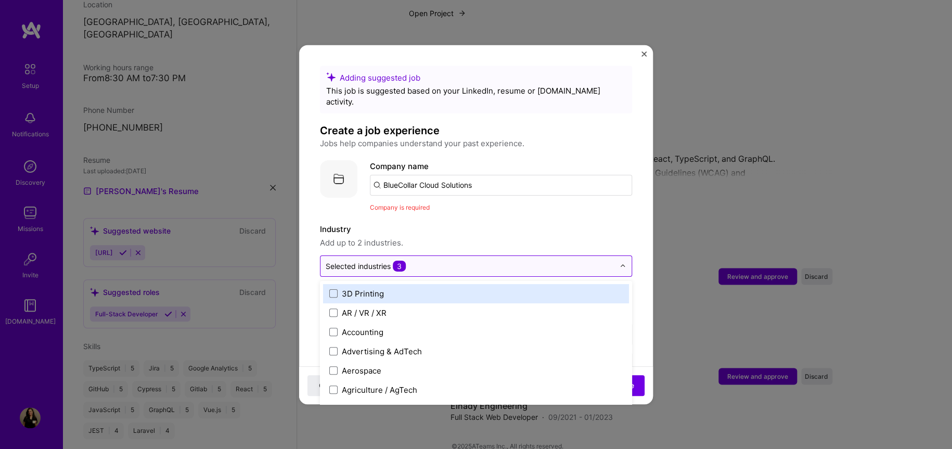
click at [452, 260] on input "text" at bounding box center [470, 265] width 289 height 11
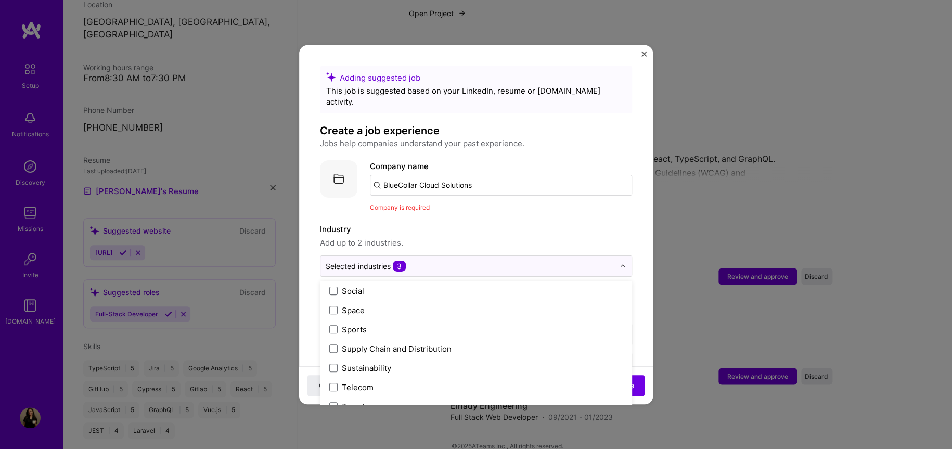
scroll to position [2020, 0]
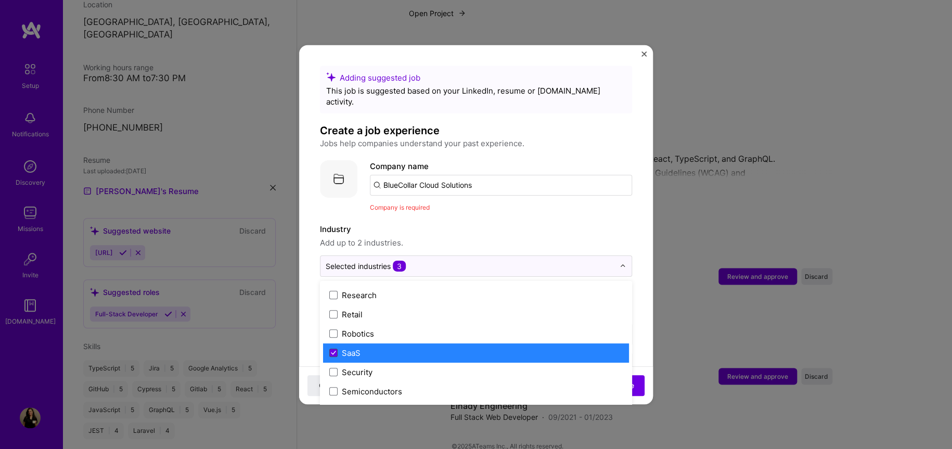
click at [333, 351] on icon at bounding box center [333, 353] width 5 height 4
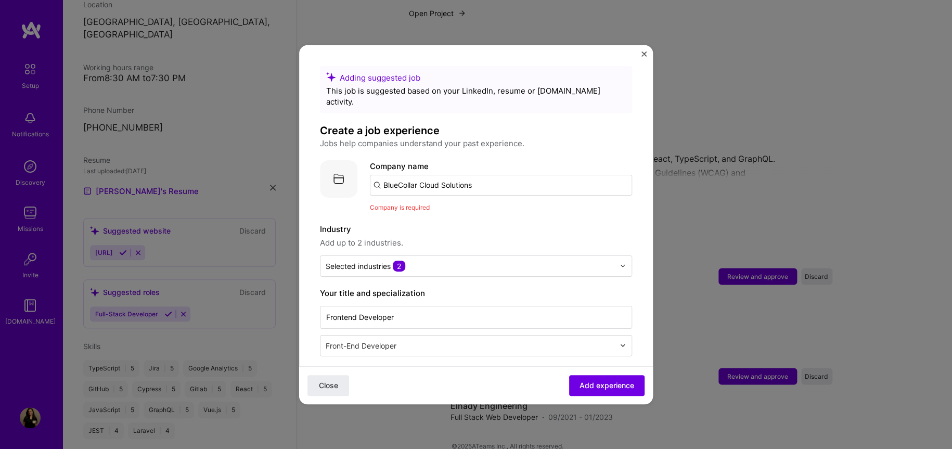
click at [514, 223] on label "Industry" at bounding box center [476, 229] width 312 height 12
click at [609, 380] on span "Add experience" at bounding box center [607, 385] width 55 height 10
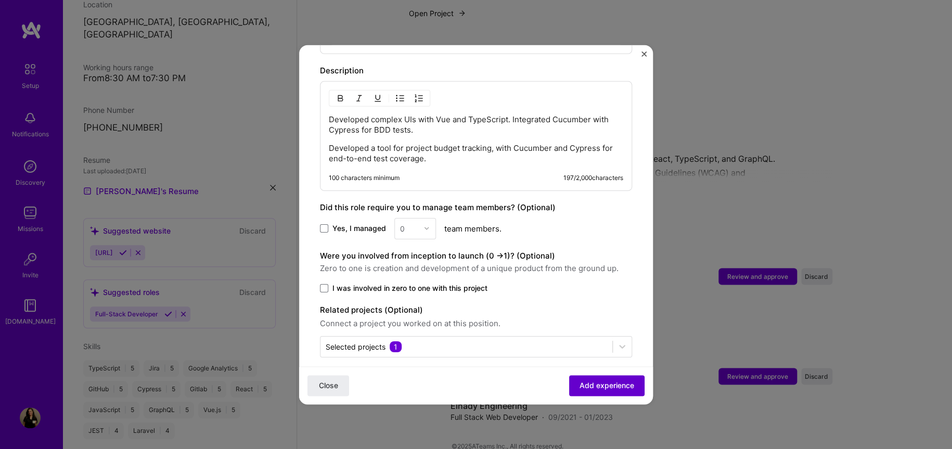
click at [585, 390] on span "Add experience" at bounding box center [607, 385] width 55 height 10
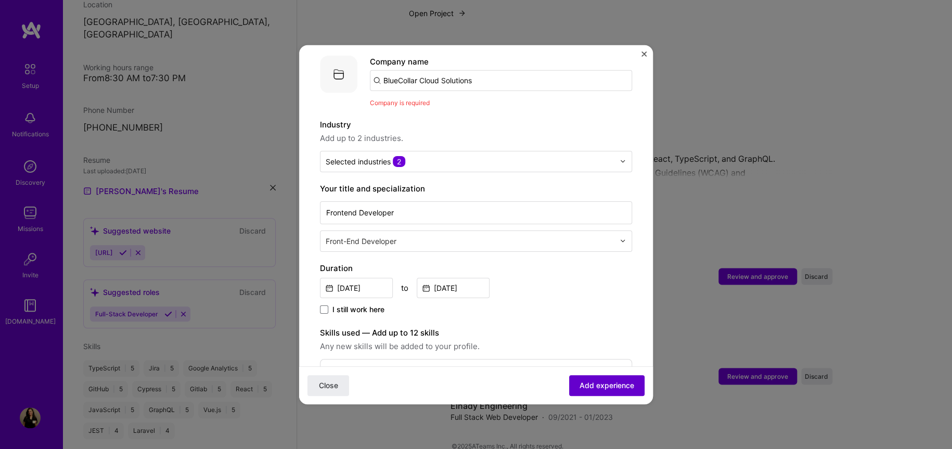
scroll to position [104, 0]
click at [479, 70] on input "BlueCollar Cloud Solutions" at bounding box center [501, 80] width 262 height 21
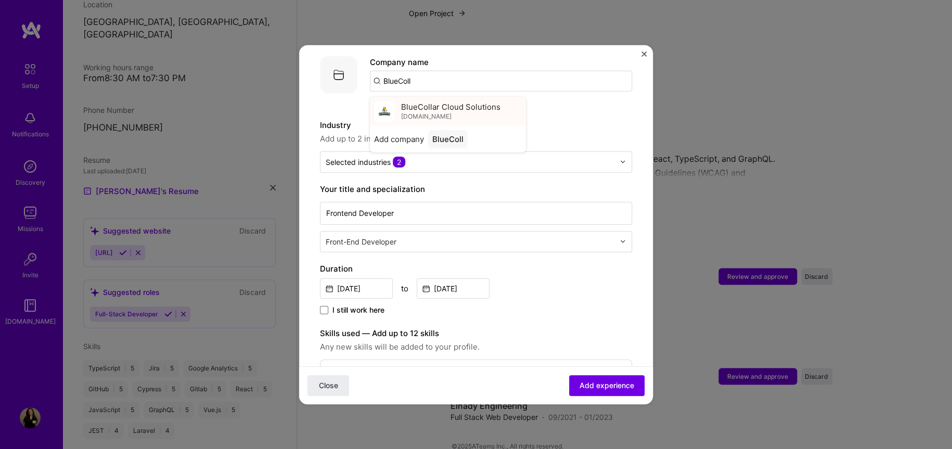
click at [503, 101] on div "BlueCollar Cloud Solutions [DOMAIN_NAME]" at bounding box center [448, 110] width 156 height 29
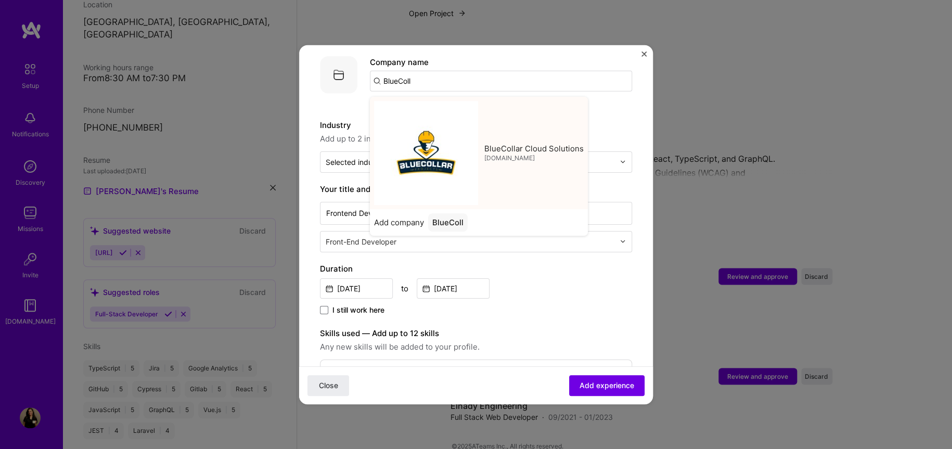
type input "BlueCollar Cloud Solutions"
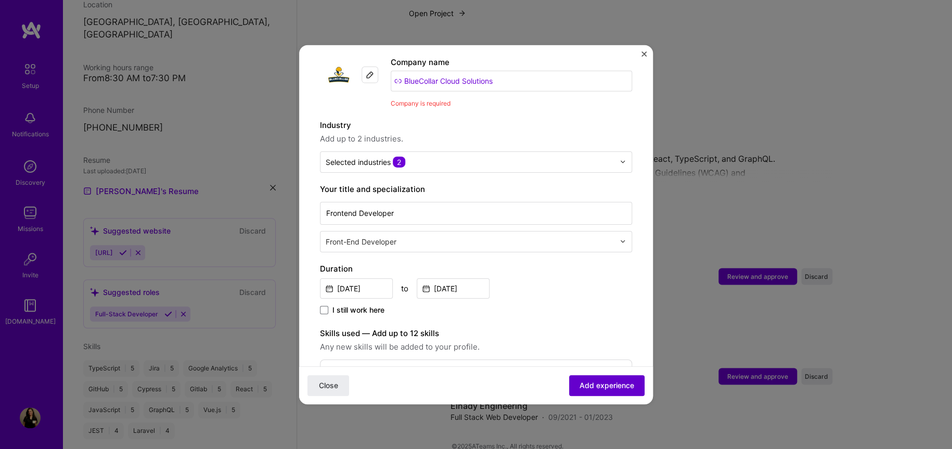
click at [594, 388] on span "Add experience" at bounding box center [607, 385] width 55 height 10
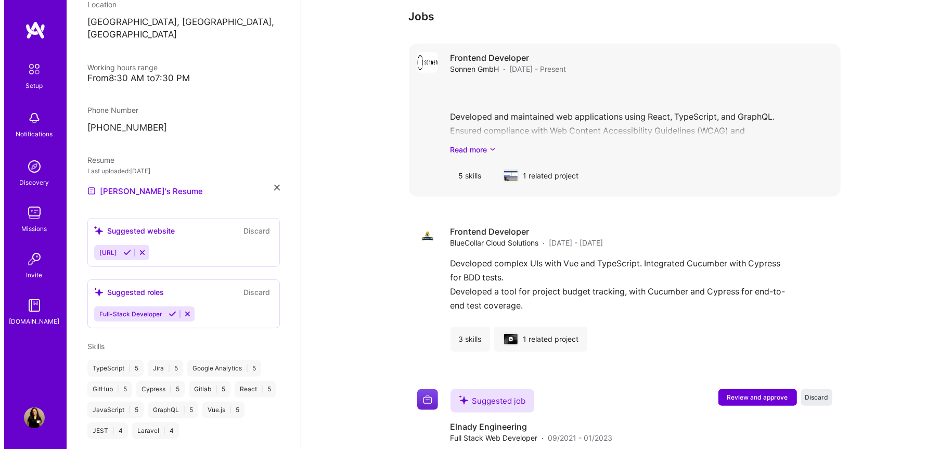
scroll to position [832, 0]
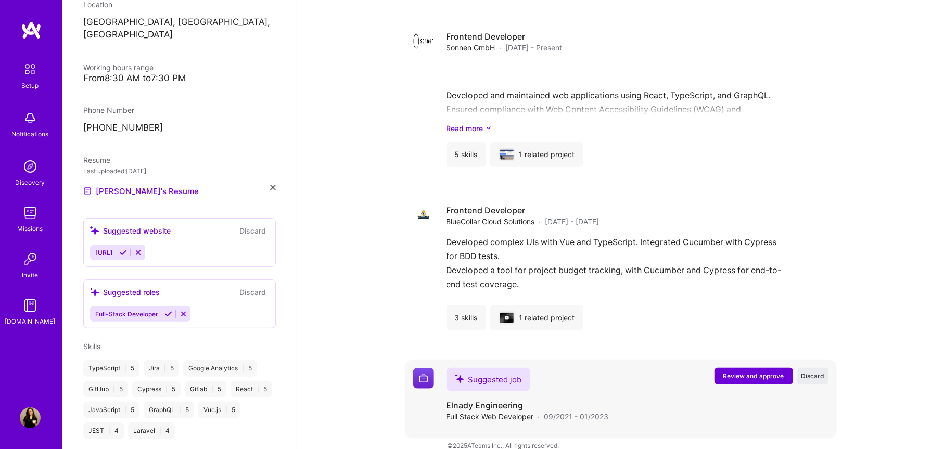
click at [728, 372] on span "Review and approve" at bounding box center [753, 376] width 61 height 9
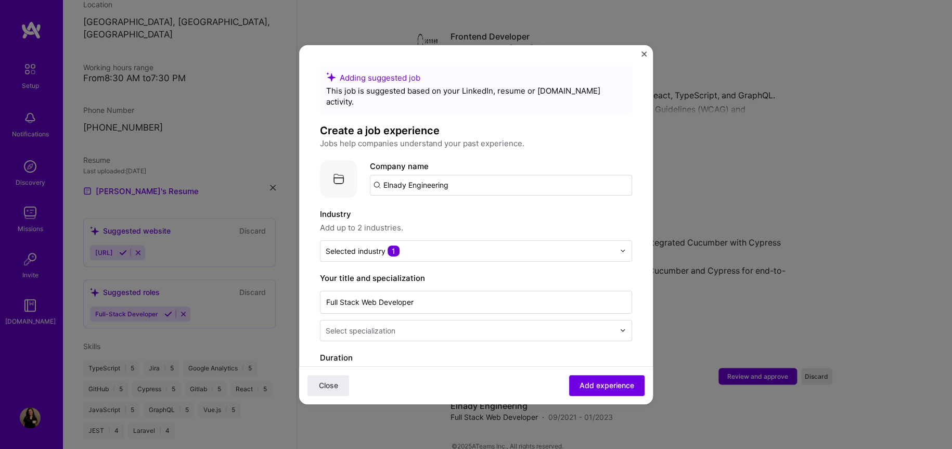
scroll to position [138, 0]
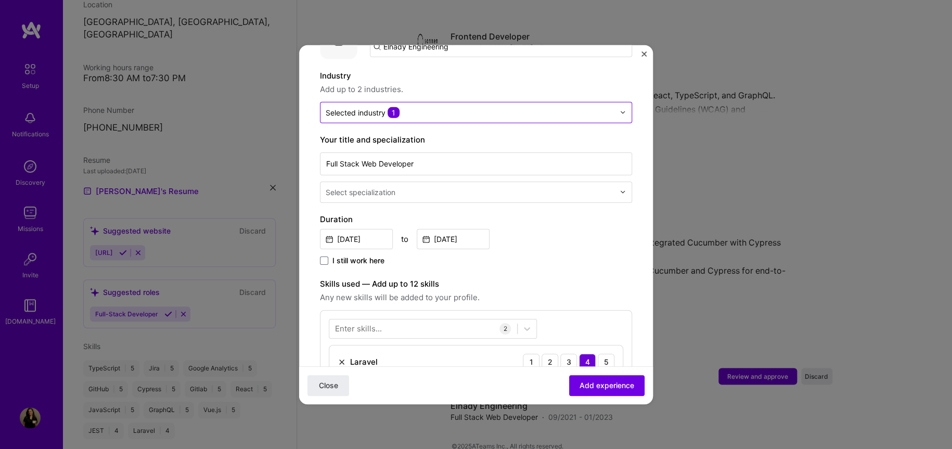
click at [413, 111] on div "Adding suggested job This job is suggested based on your LinkedIn, resume or [D…" at bounding box center [476, 311] width 312 height 769
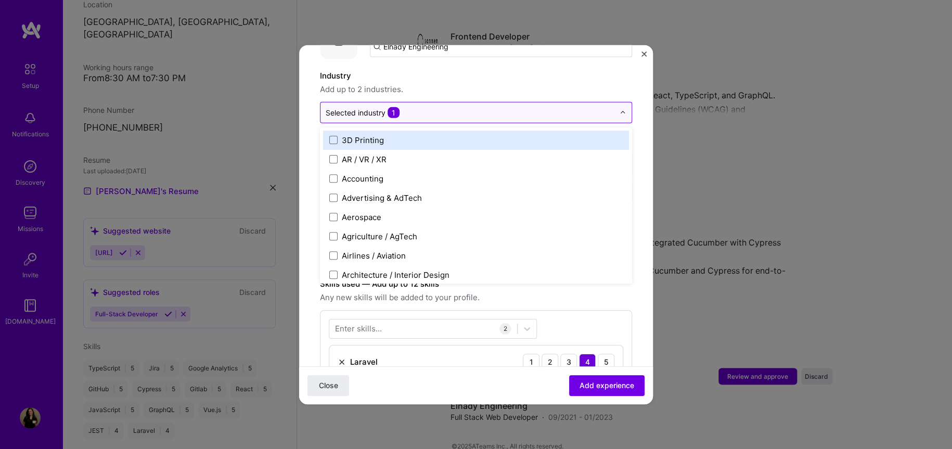
click at [415, 107] on input "text" at bounding box center [470, 112] width 289 height 11
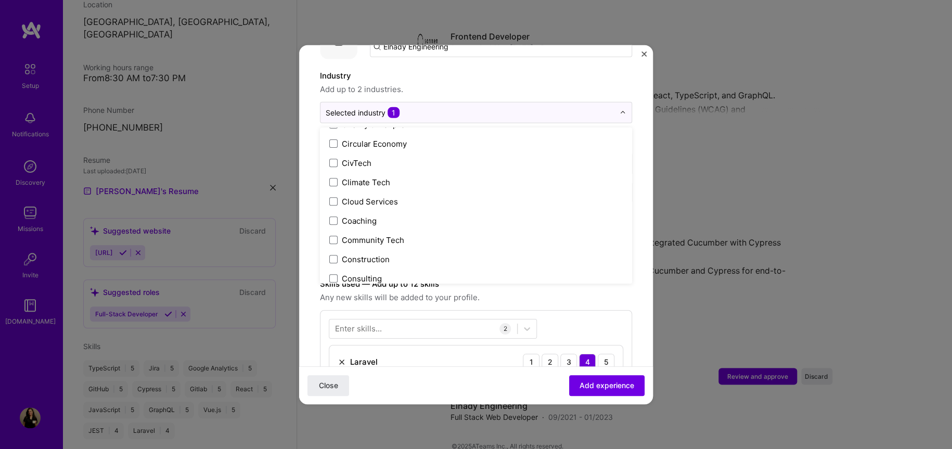
scroll to position [833, 0]
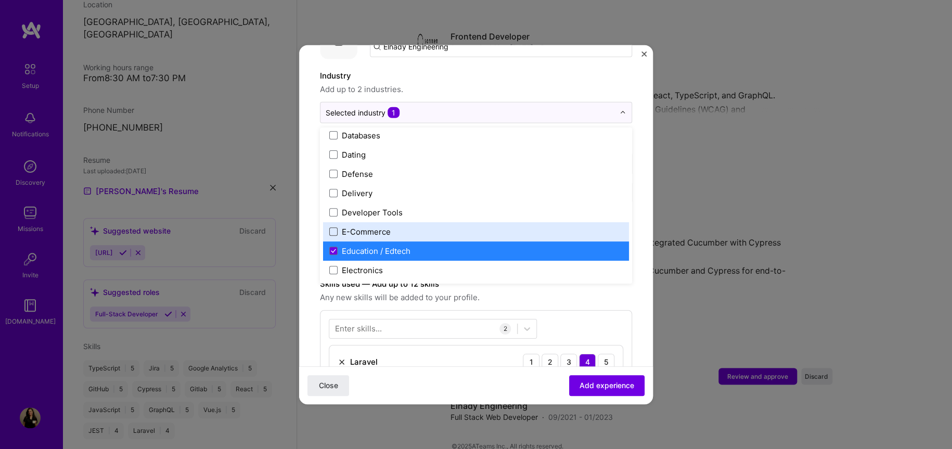
click at [331, 227] on span at bounding box center [333, 231] width 8 height 8
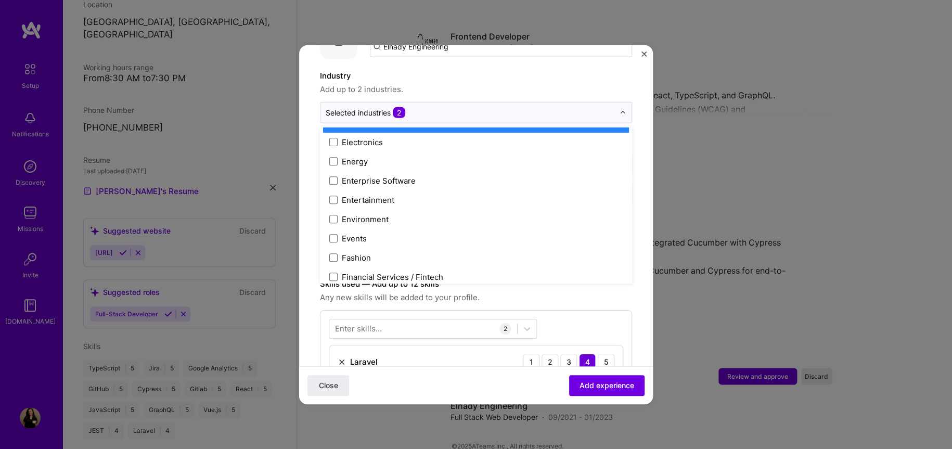
scroll to position [971, 0]
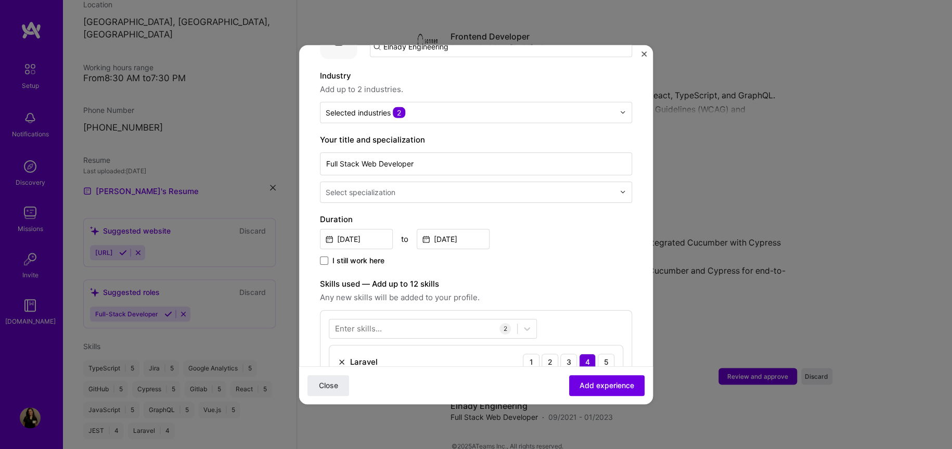
click at [312, 221] on form "Adding suggested job This job is suggested based on your LinkedIn, resume or [D…" at bounding box center [476, 341] width 354 height 828
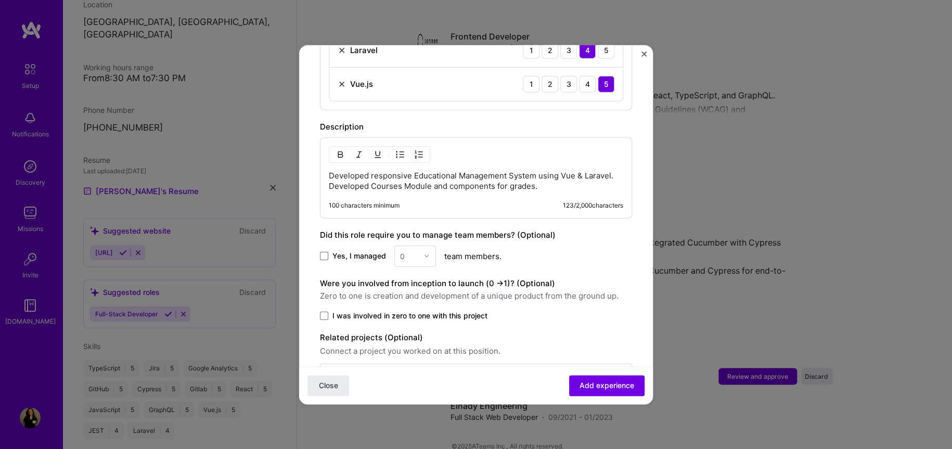
scroll to position [478, 0]
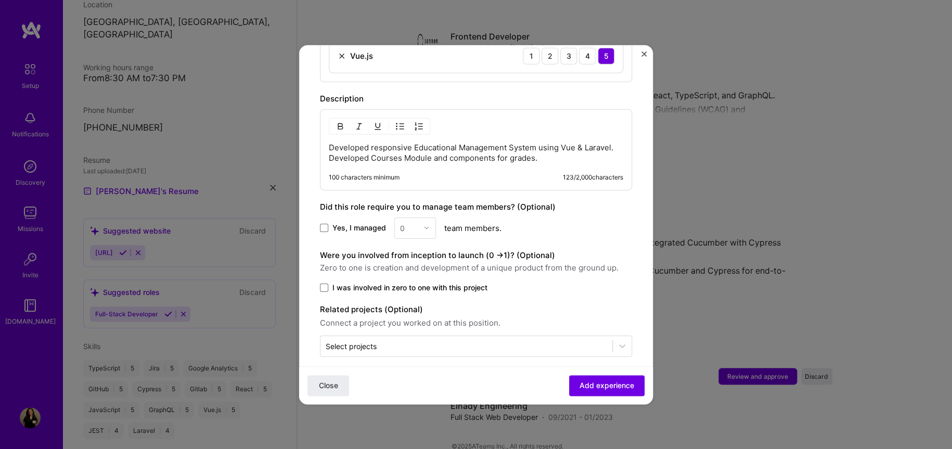
click at [479, 282] on span "I was involved in zero to one with this project" at bounding box center [410, 287] width 155 height 10
click at [0, 0] on input "I was involved in zero to one with this project" at bounding box center [0, 0] width 0 height 0
click at [482, 350] on form "Adding suggested job This job is suggested based on your LinkedIn, resume or [D…" at bounding box center [476, 1] width 354 height 828
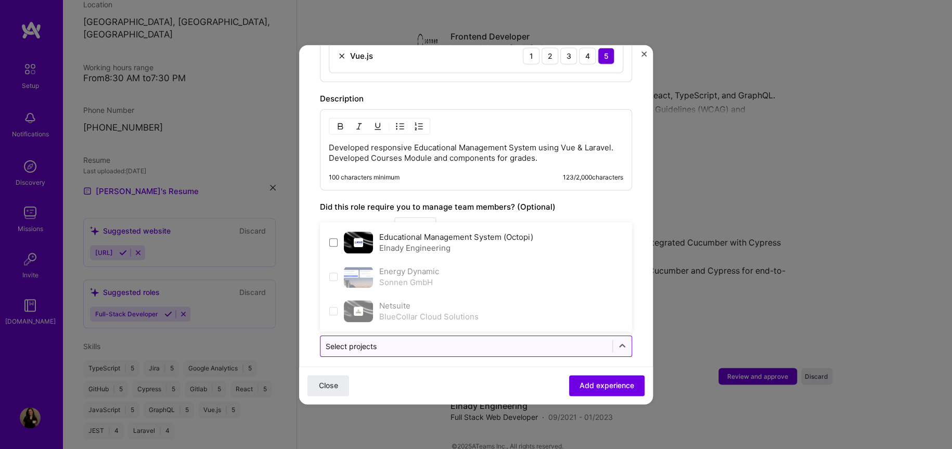
click at [481, 340] on input "text" at bounding box center [467, 345] width 282 height 11
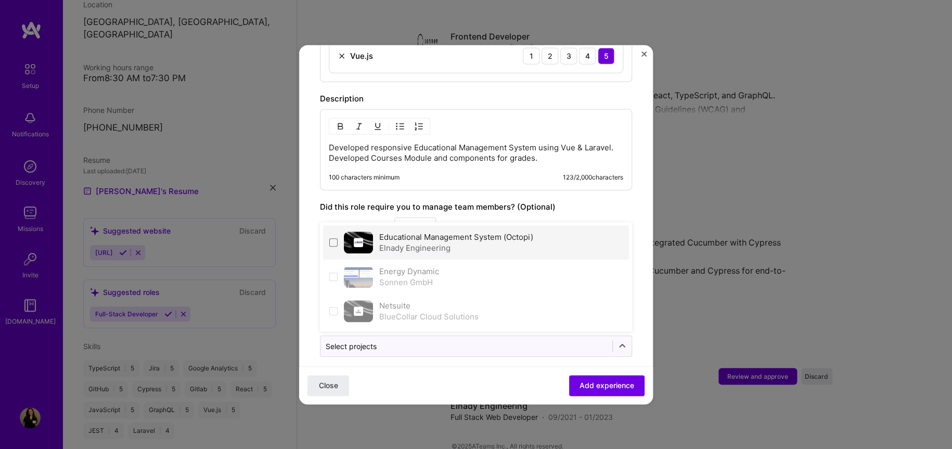
click at [426, 242] on div "Elnady Engineering" at bounding box center [456, 247] width 154 height 11
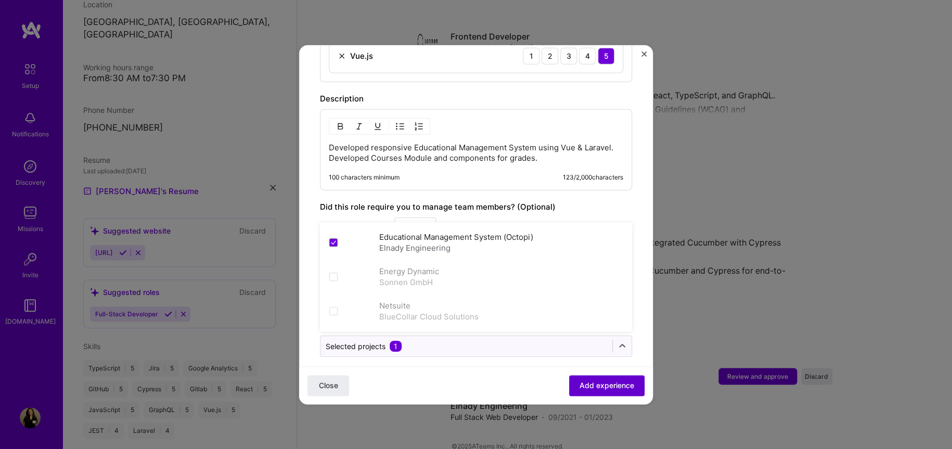
click at [580, 380] on span "Add experience" at bounding box center [607, 385] width 55 height 10
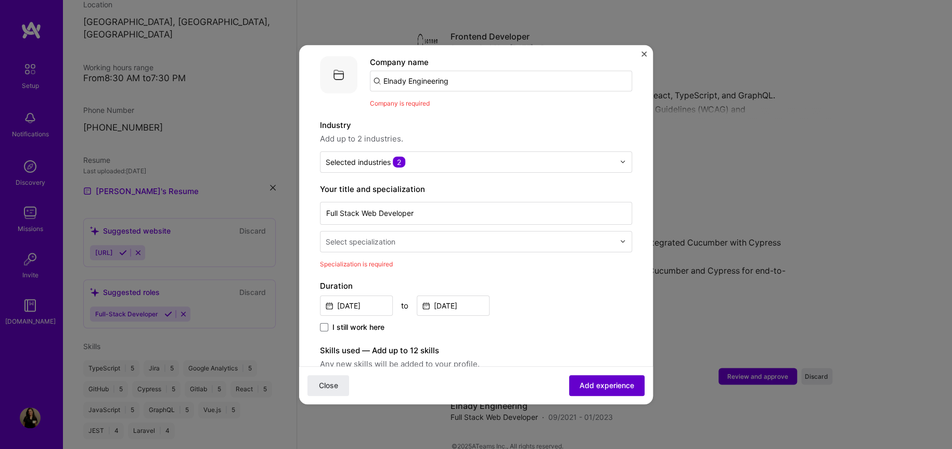
scroll to position [104, 0]
click at [457, 72] on input "Elnady Engineering" at bounding box center [501, 80] width 262 height 21
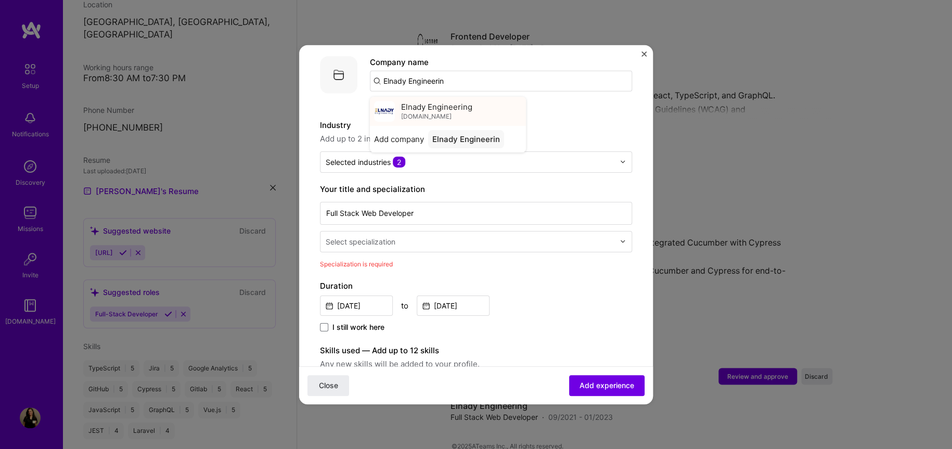
click at [448, 101] on span "Elnady Engineering" at bounding box center [436, 106] width 71 height 11
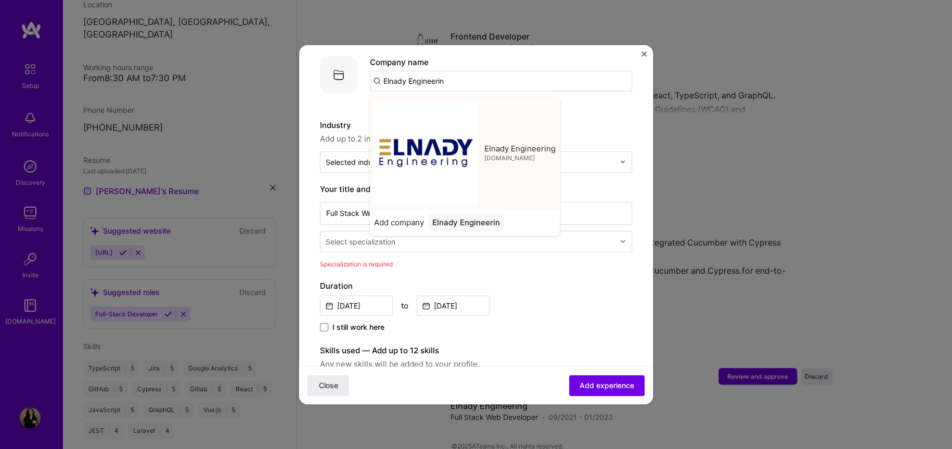
type input "Elnady Engineering"
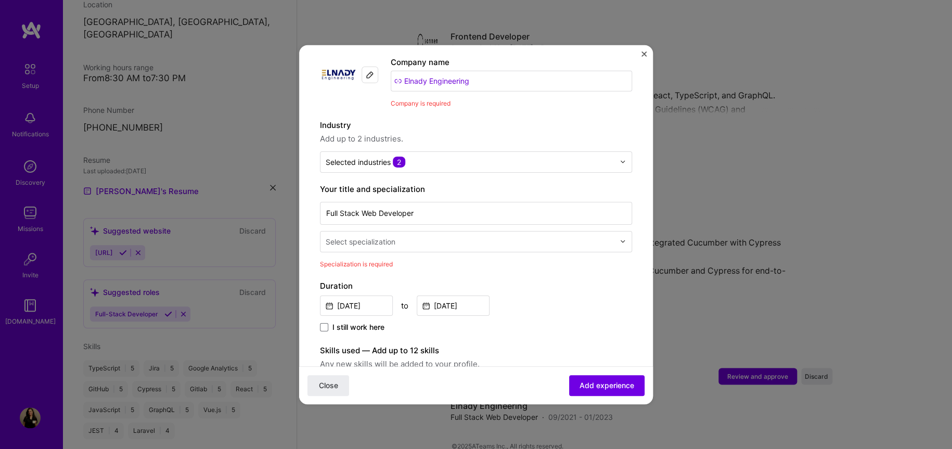
click at [381, 216] on div "Full Stack Web Developer Select specialization" at bounding box center [476, 225] width 312 height 53
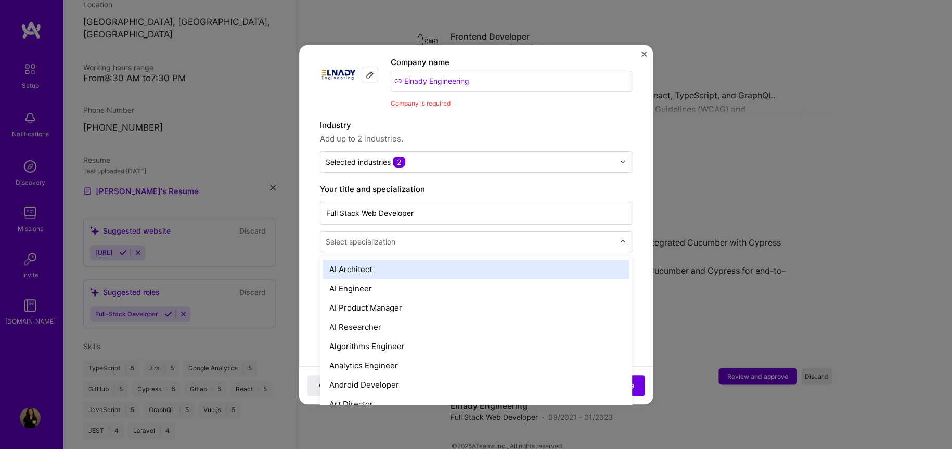
click at [384, 231] on div "Select specialization" at bounding box center [470, 241] width 299 height 20
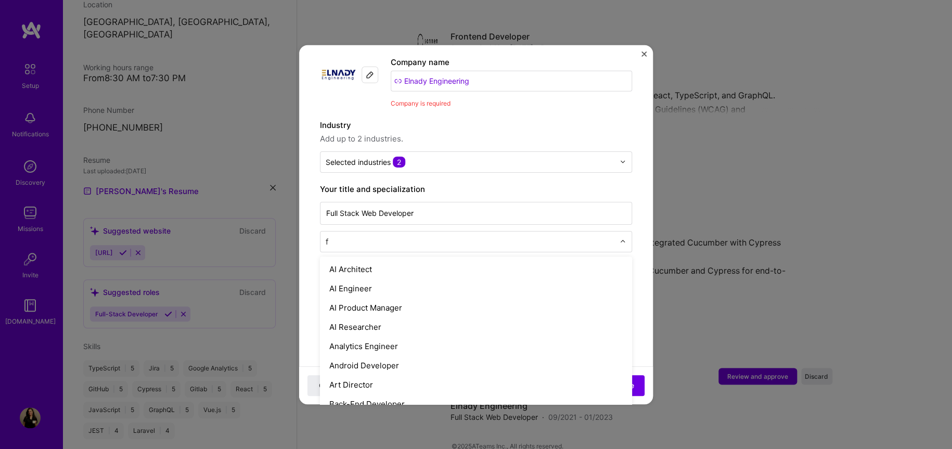
type input "fu"
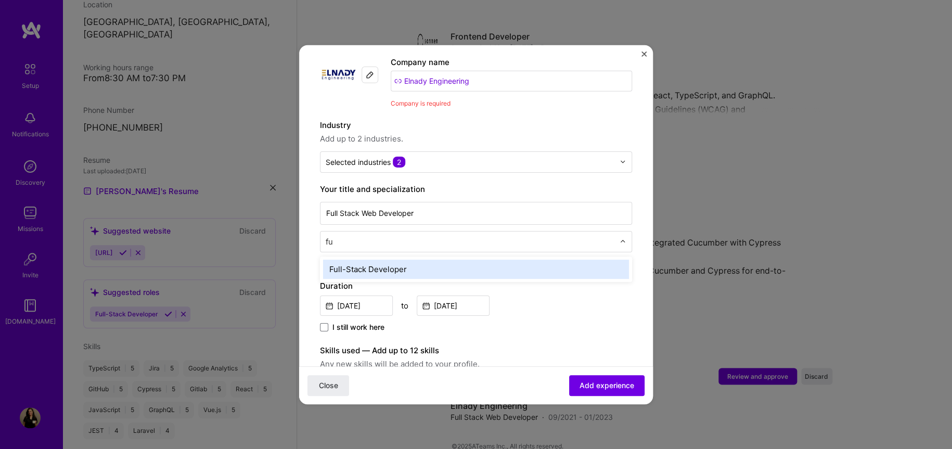
click at [396, 259] on div "Full-Stack Developer" at bounding box center [476, 268] width 306 height 19
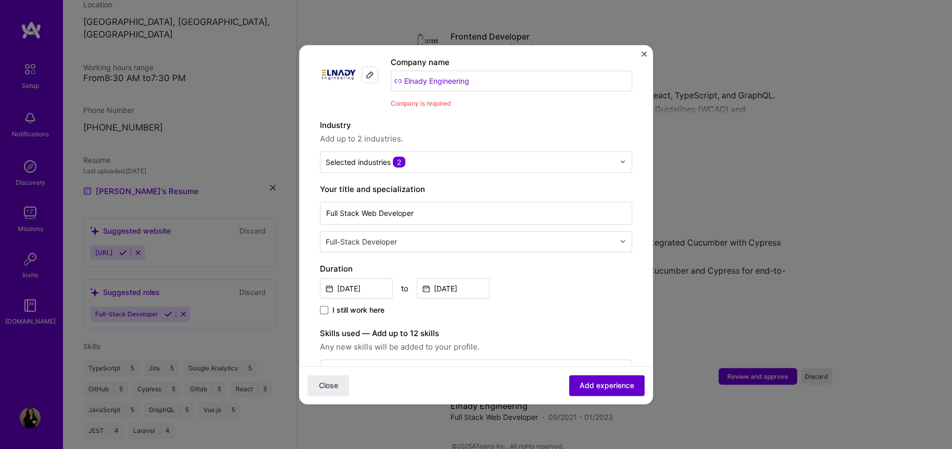
click at [631, 385] on button "Add experience" at bounding box center [606, 385] width 75 height 21
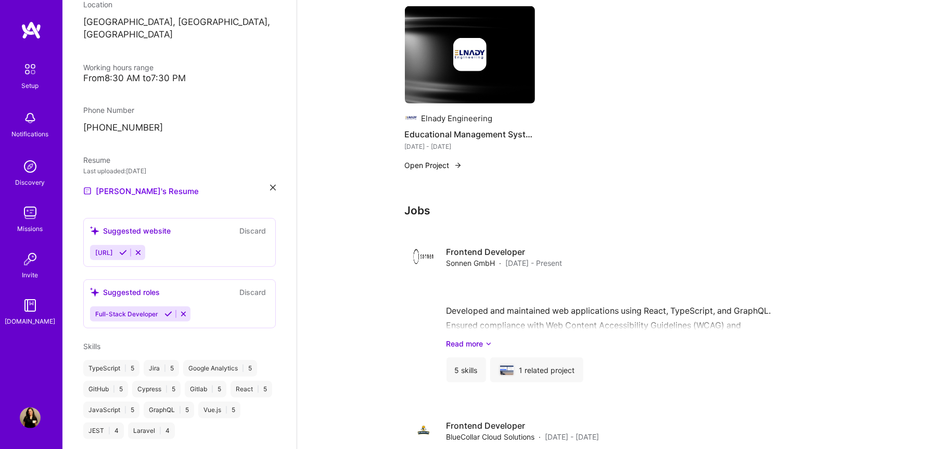
scroll to position [392, 0]
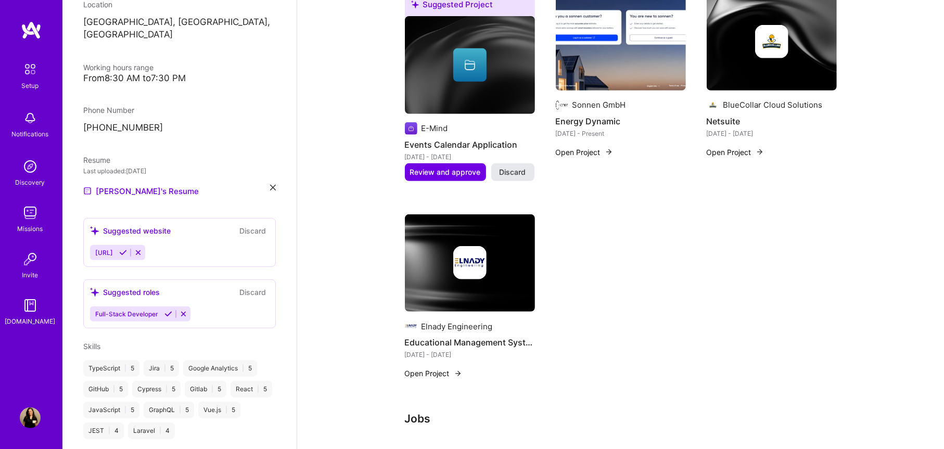
click at [521, 167] on span "Discard" at bounding box center [513, 172] width 27 height 10
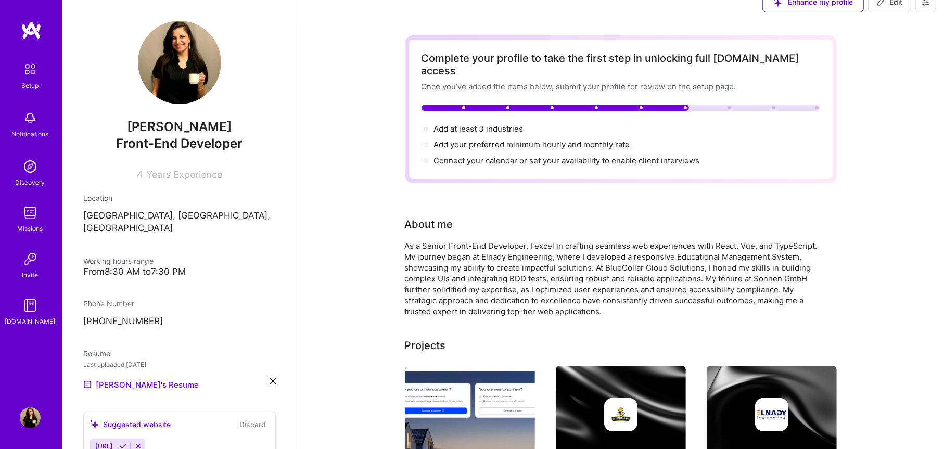
scroll to position [0, 0]
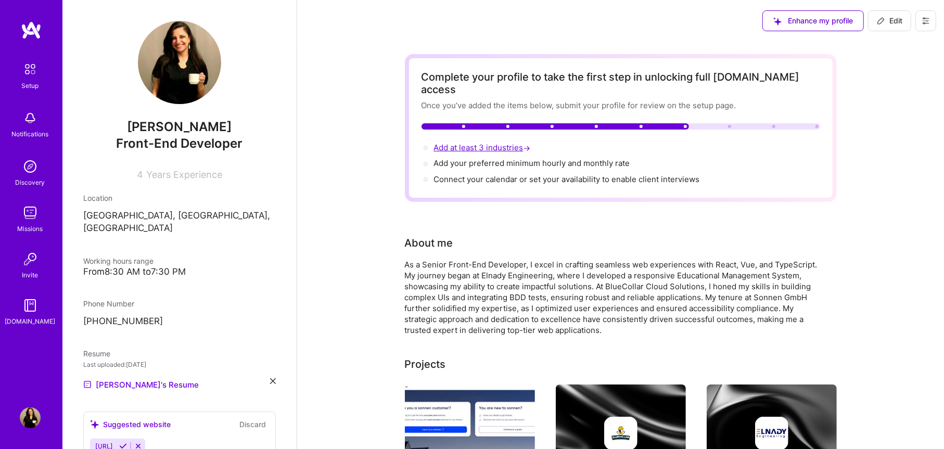
click at [485, 143] on span "Add at least 3 industries →" at bounding box center [483, 148] width 99 height 10
select select "EG"
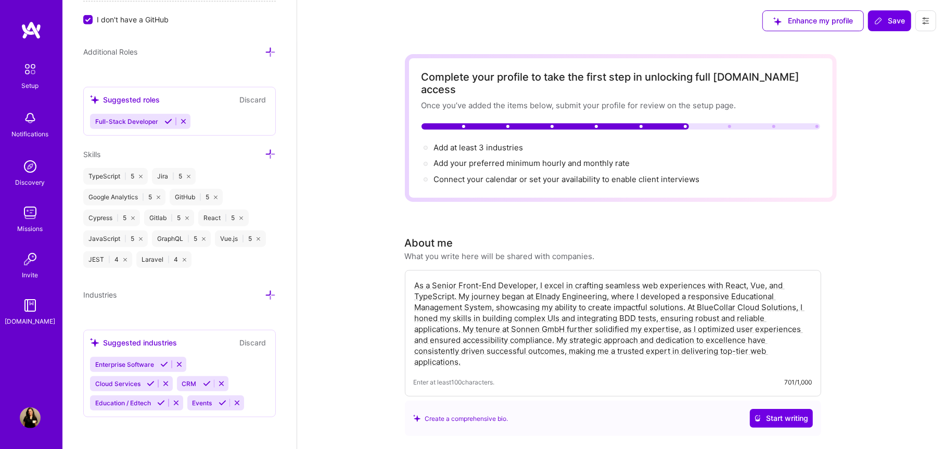
scroll to position [138, 0]
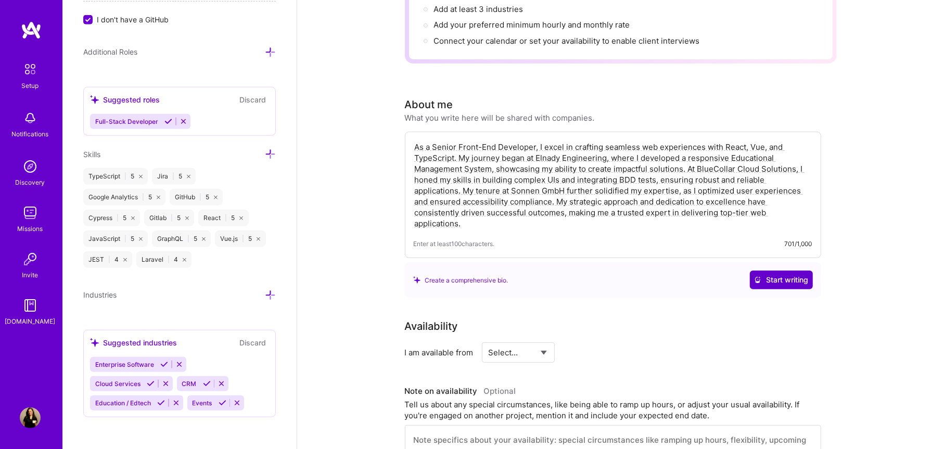
click at [768, 275] on span "Start writing" at bounding box center [781, 280] width 55 height 10
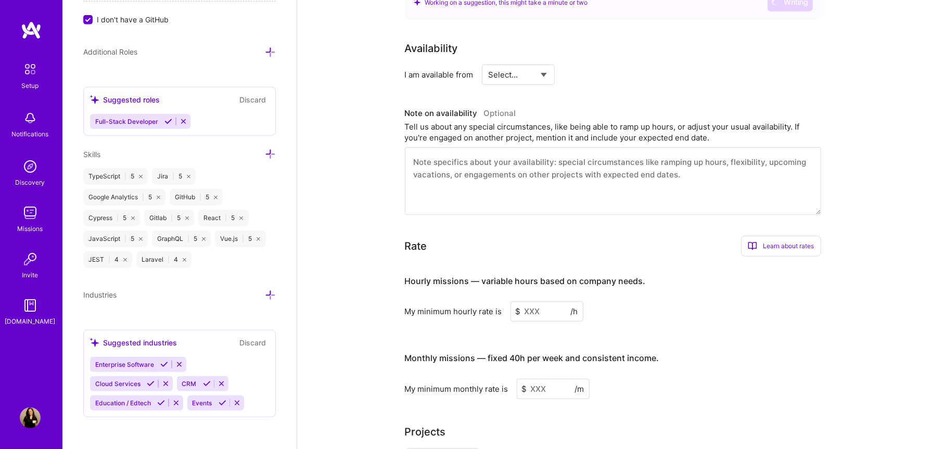
click at [514, 67] on select "Select... Right Now Future Date Not Available" at bounding box center [519, 74] width 60 height 27
select select "Right Now"
click at [489, 61] on select "Select... Right Now Future Date Not Available" at bounding box center [519, 74] width 60 height 27
click at [507, 157] on textarea at bounding box center [613, 181] width 416 height 68
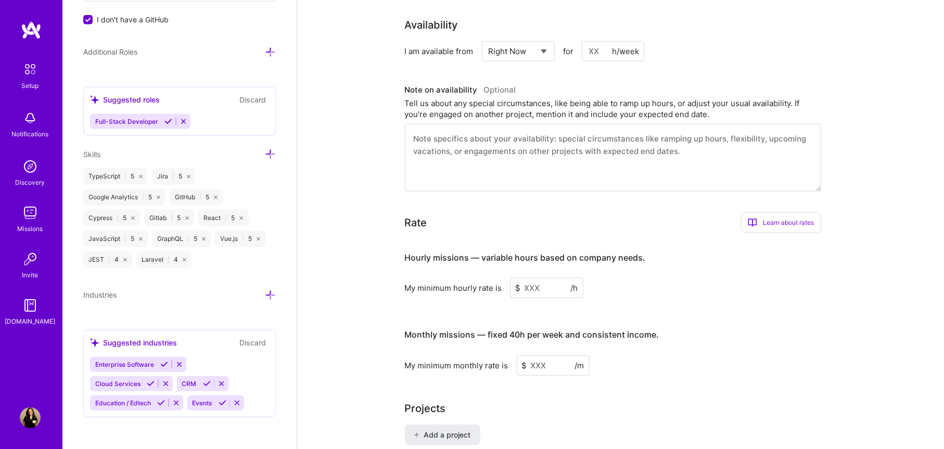
scroll to position [624, 0]
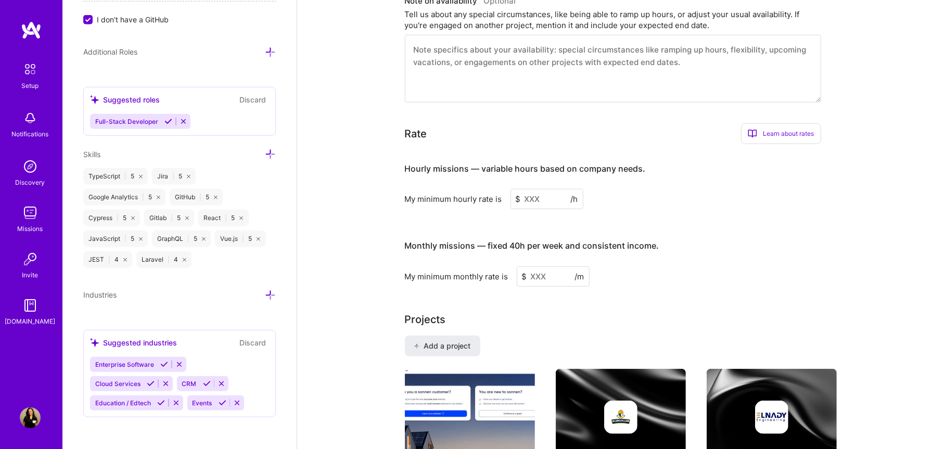
click at [539, 189] on input at bounding box center [546, 199] width 73 height 20
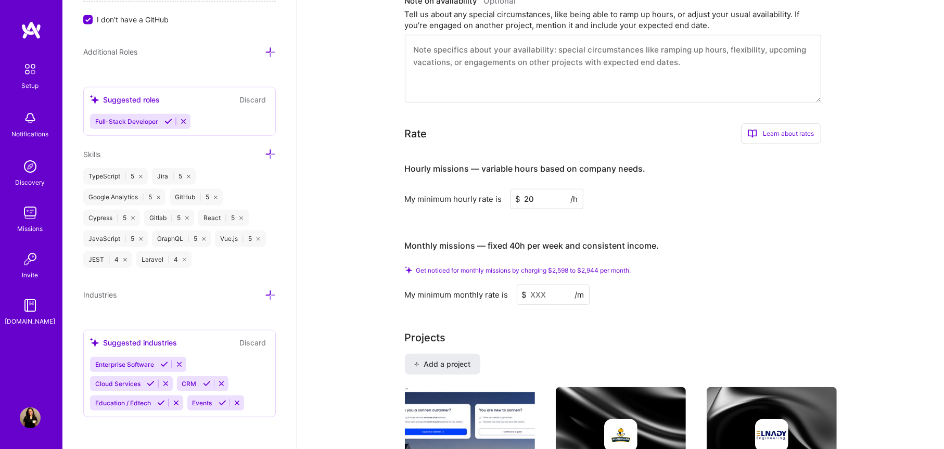
type input "20"
click at [542, 285] on input at bounding box center [553, 295] width 73 height 20
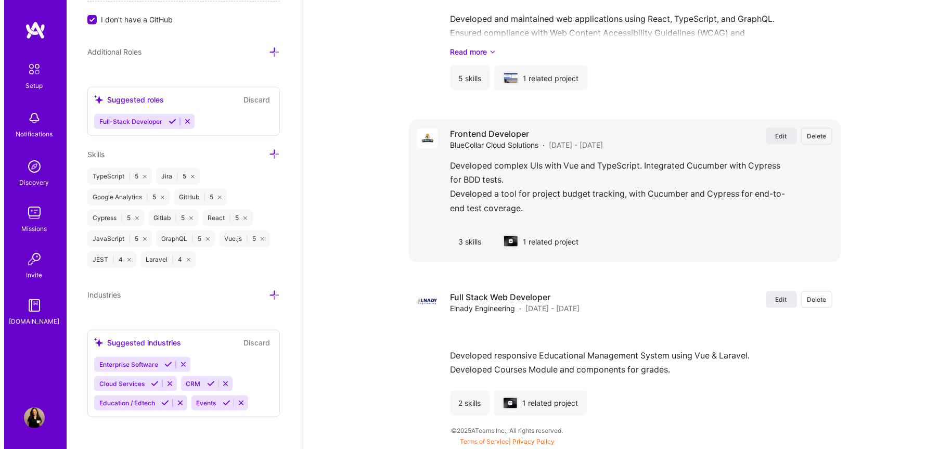
scroll to position [1132, 0]
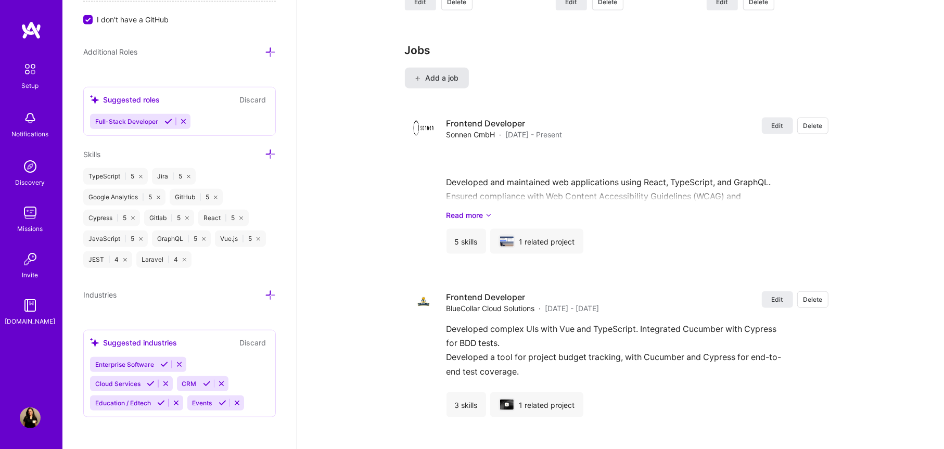
type input "2500"
click at [454, 83] on span "Add a job" at bounding box center [436, 78] width 43 height 10
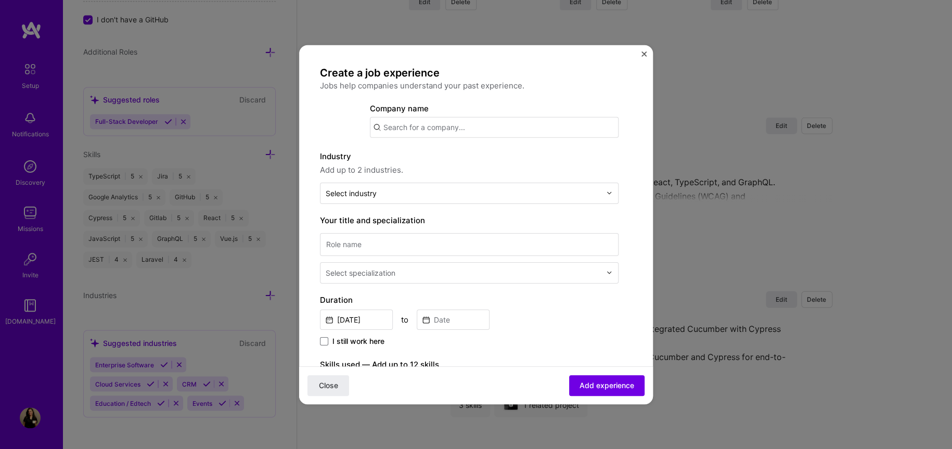
click at [487, 126] on input "text" at bounding box center [494, 127] width 249 height 21
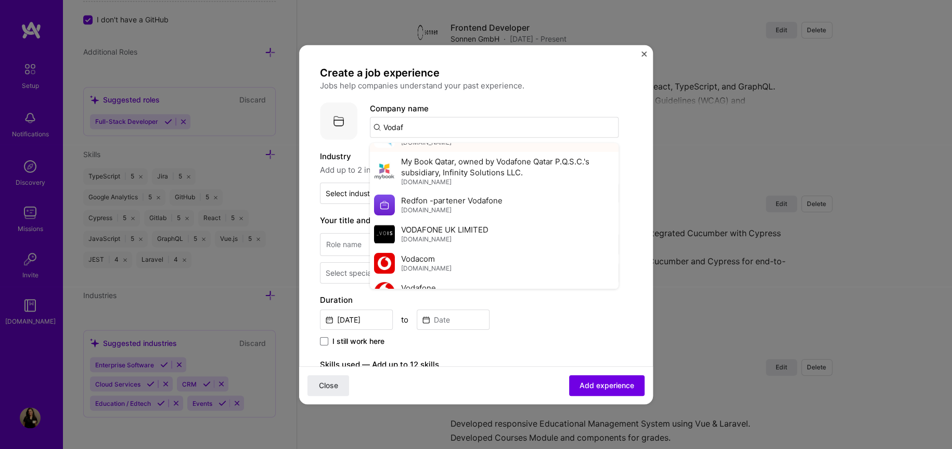
scroll to position [152, 0]
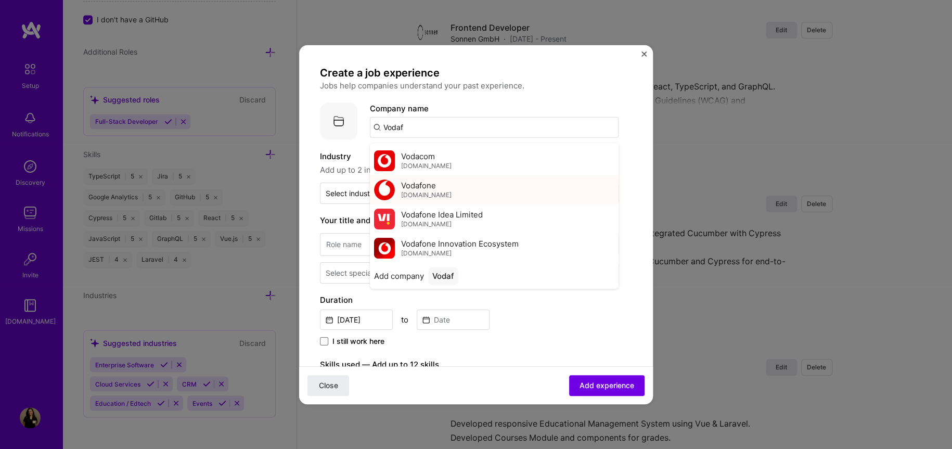
click at [471, 183] on div "Vodafone [DOMAIN_NAME]" at bounding box center [494, 189] width 249 height 29
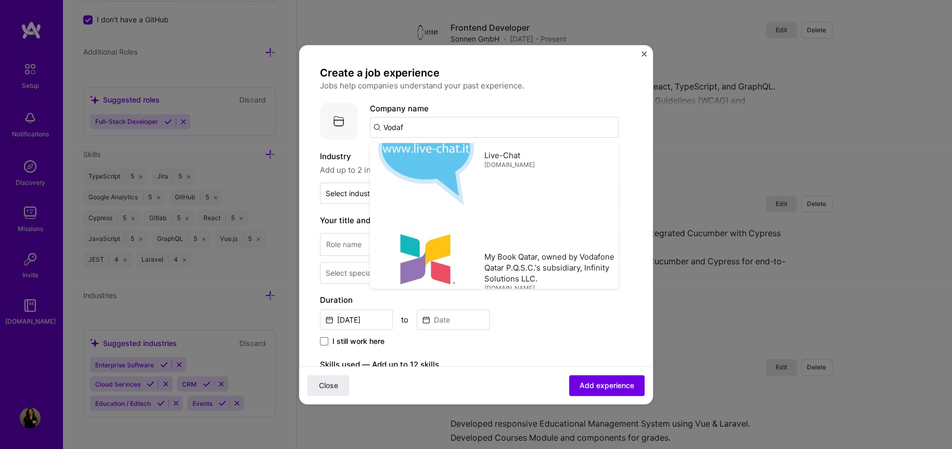
type input "Vodafone"
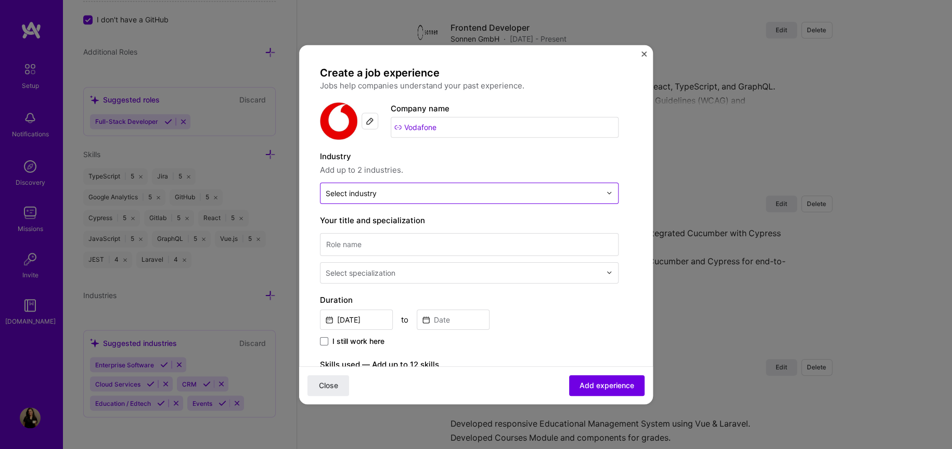
click at [471, 183] on div "Select industry 0" at bounding box center [464, 193] width 286 height 20
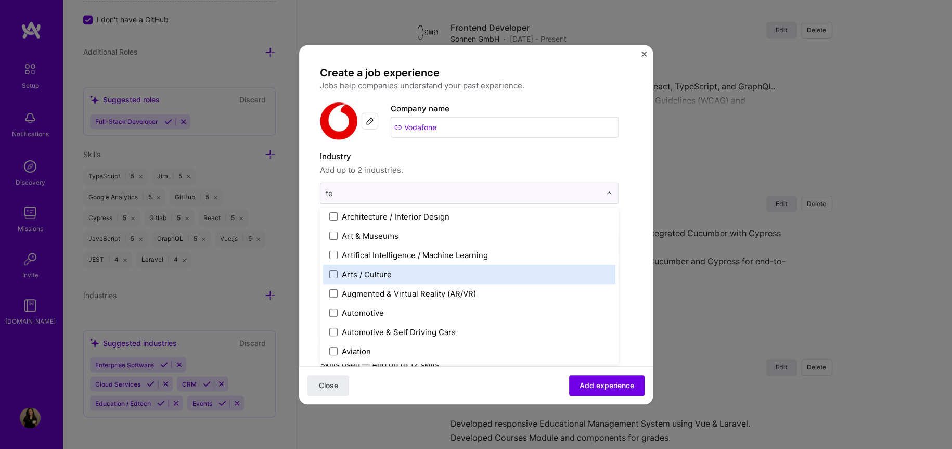
scroll to position [42, 0]
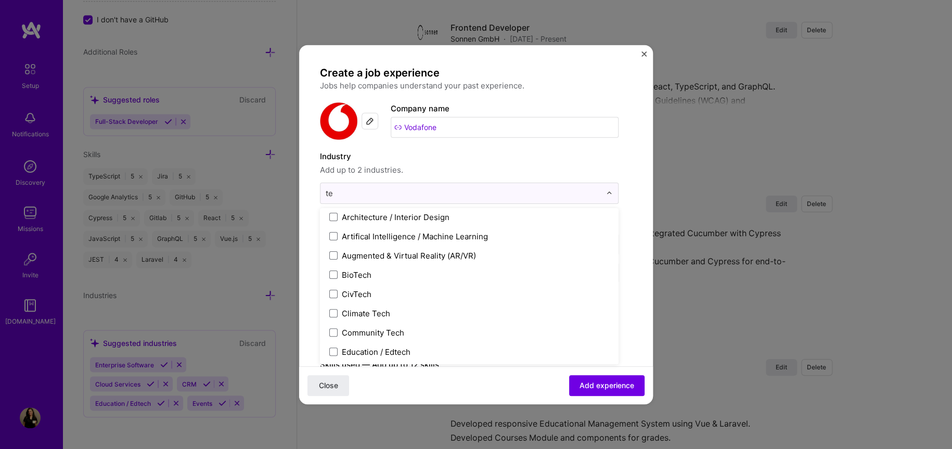
type input "tel"
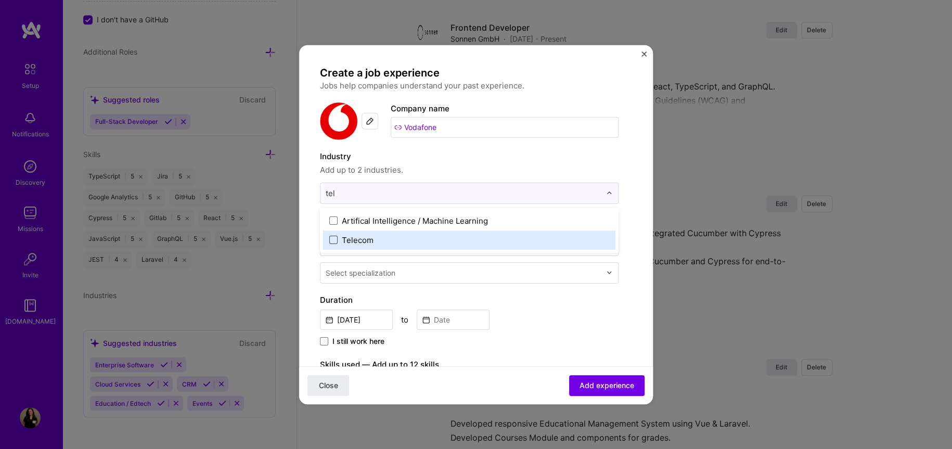
click at [333, 240] on span at bounding box center [333, 240] width 8 height 8
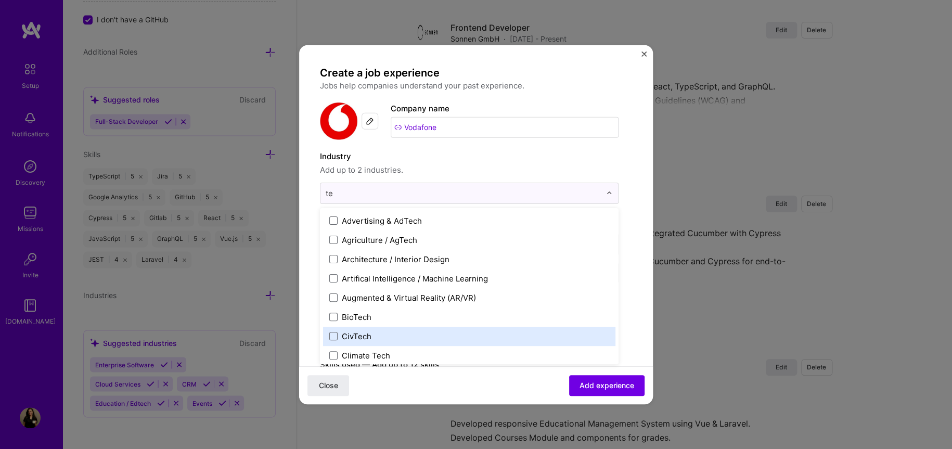
type input "t"
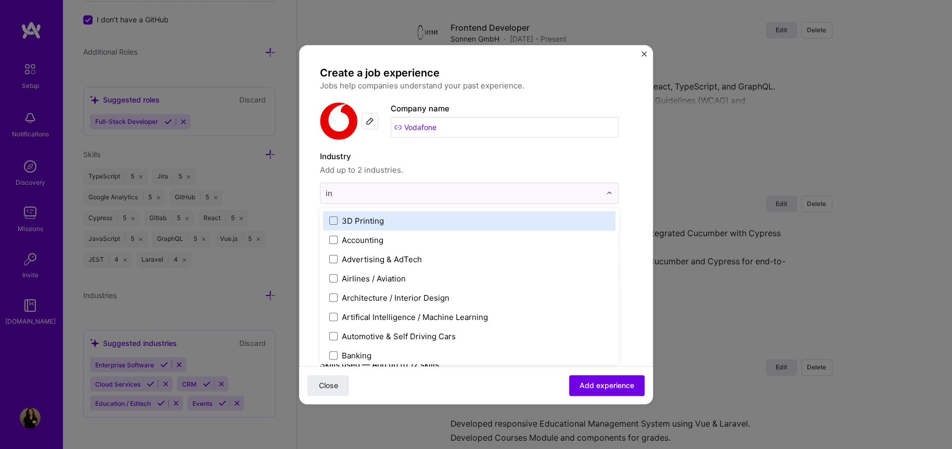
type input "i"
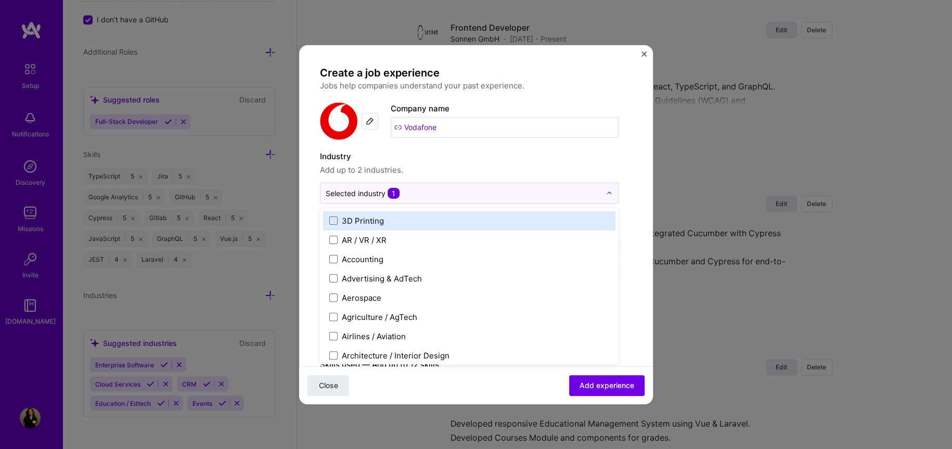
type input "f"
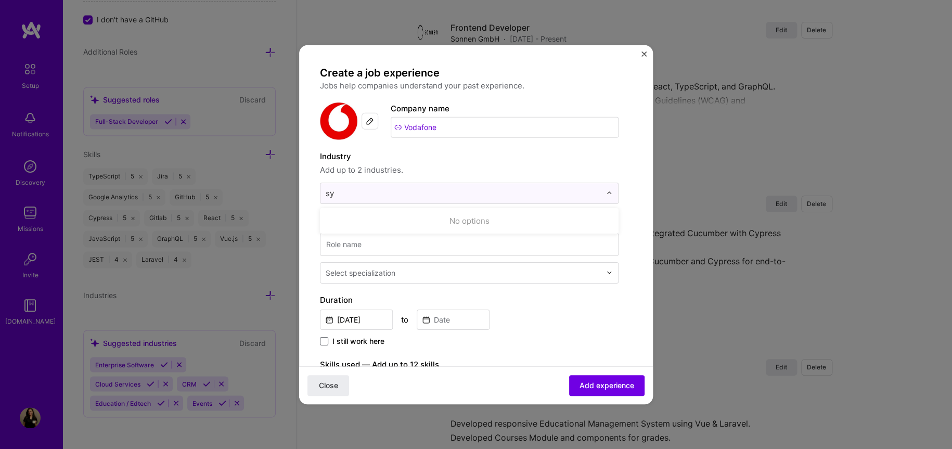
type input "s"
type input "se"
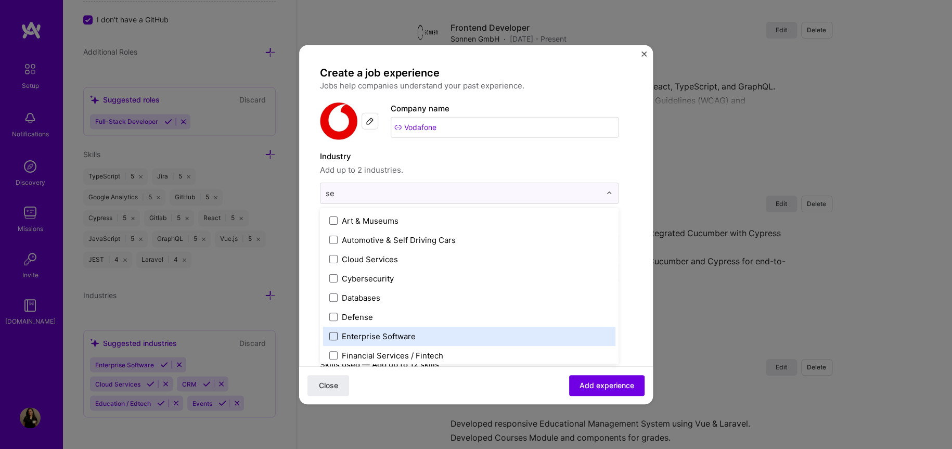
click at [333, 334] on span at bounding box center [333, 336] width 8 height 8
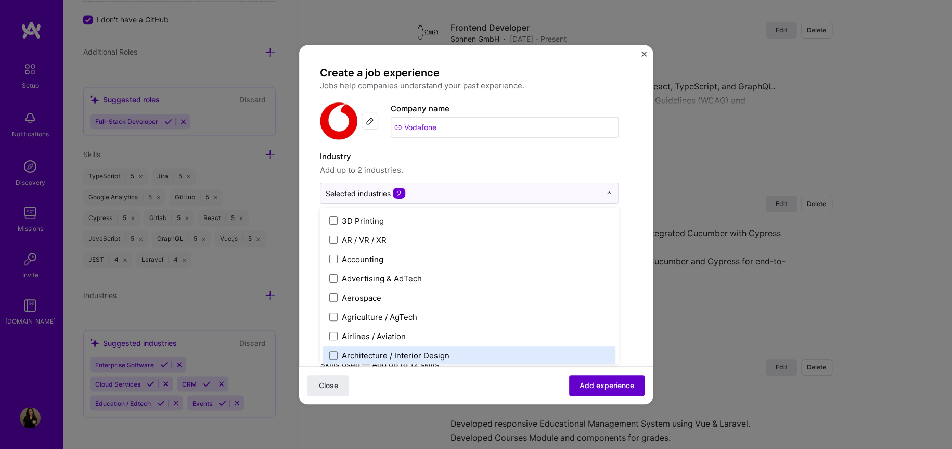
click at [622, 384] on span "Add experience" at bounding box center [607, 385] width 55 height 10
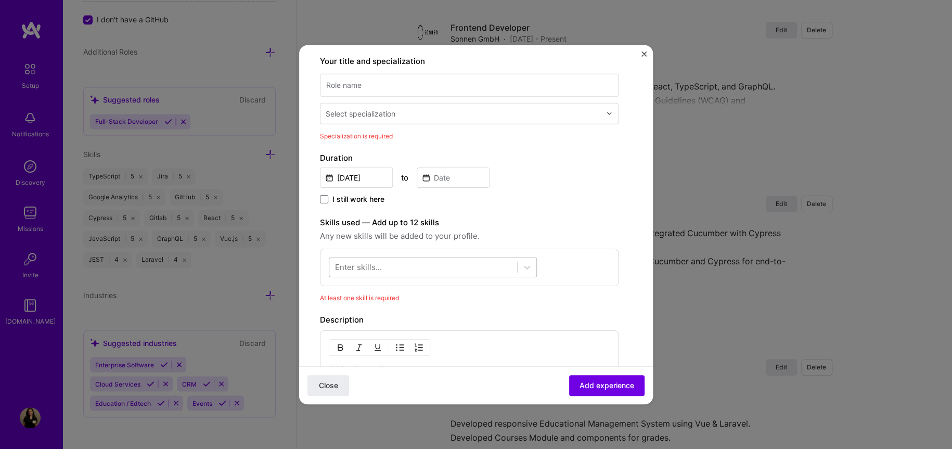
scroll to position [169, 0]
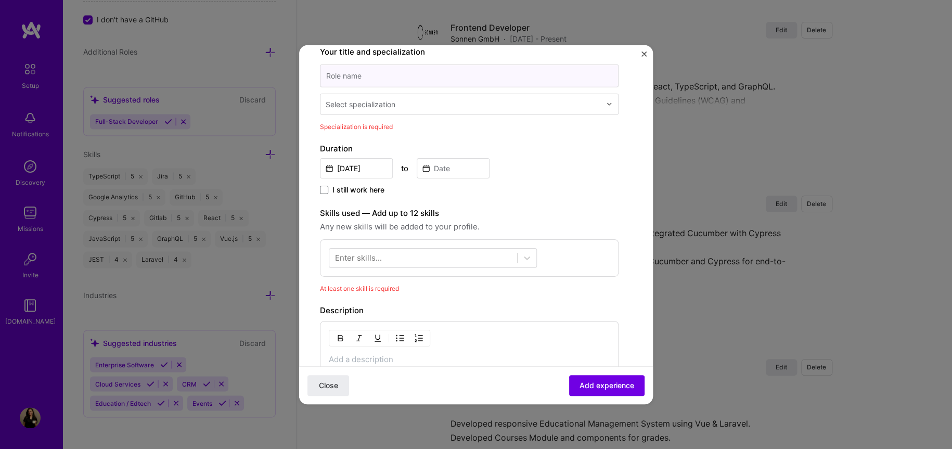
click at [395, 76] on input at bounding box center [469, 75] width 299 height 23
type input "Software Engineer"
click at [468, 108] on input "text" at bounding box center [464, 103] width 277 height 11
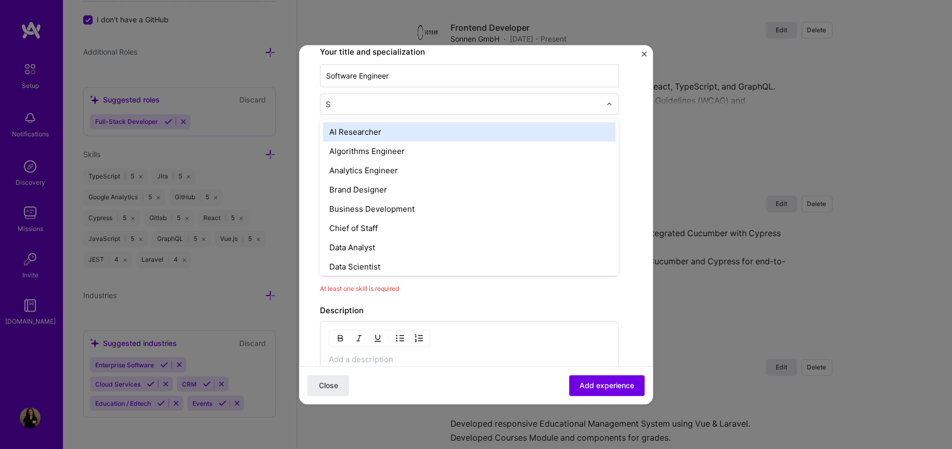
type input "So"
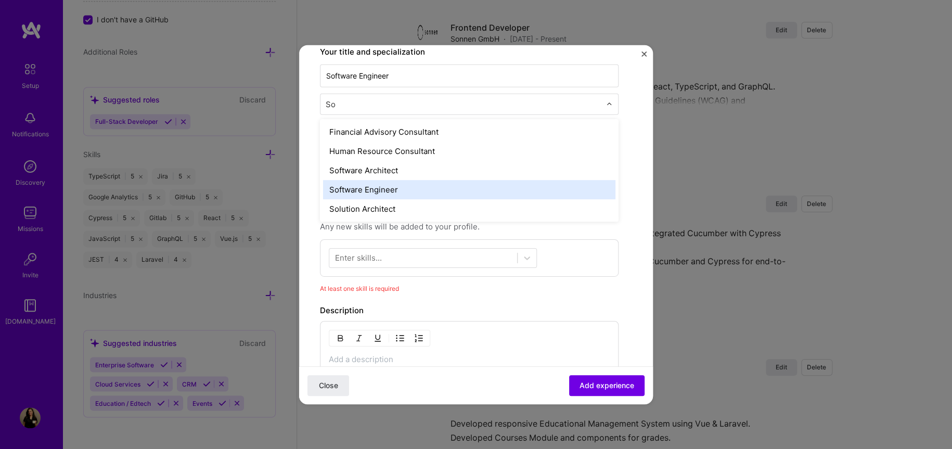
click at [396, 189] on div "Software Engineer" at bounding box center [469, 189] width 292 height 19
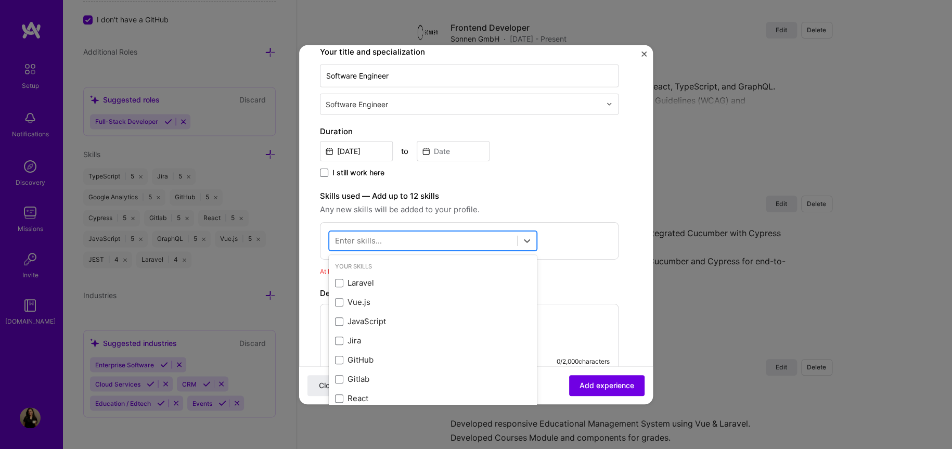
click at [407, 238] on div at bounding box center [423, 240] width 188 height 17
type input "C"
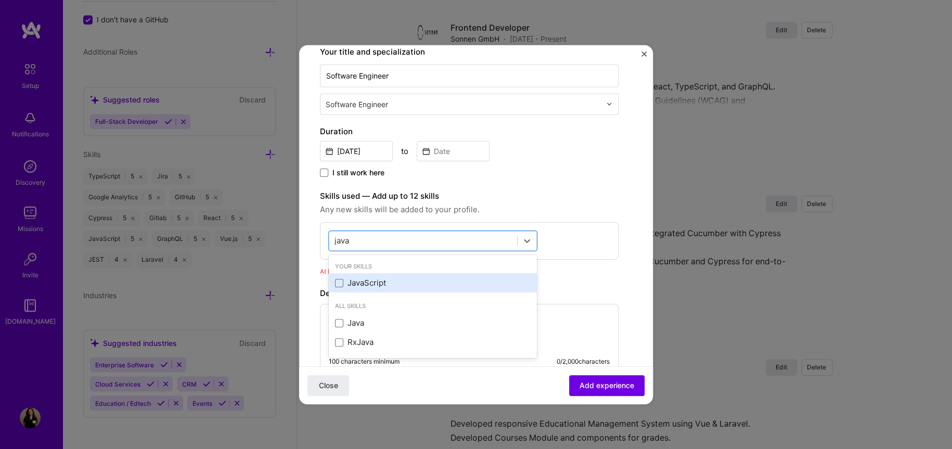
click at [346, 273] on div "JavaScript" at bounding box center [433, 282] width 208 height 19
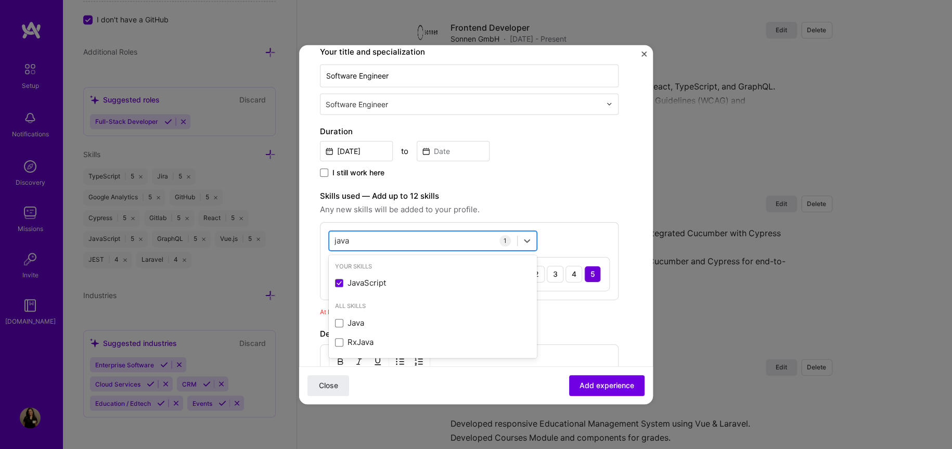
click at [410, 237] on div "java java" at bounding box center [423, 240] width 188 height 17
type input "j"
type input "s"
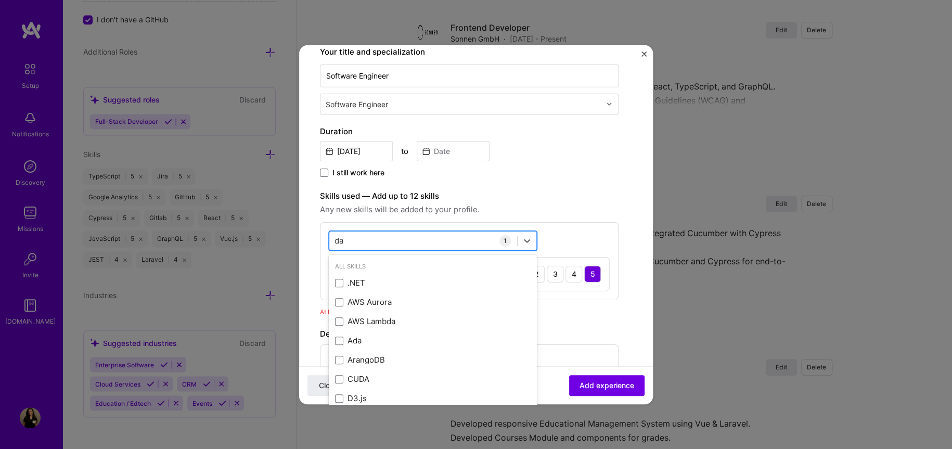
type input "d"
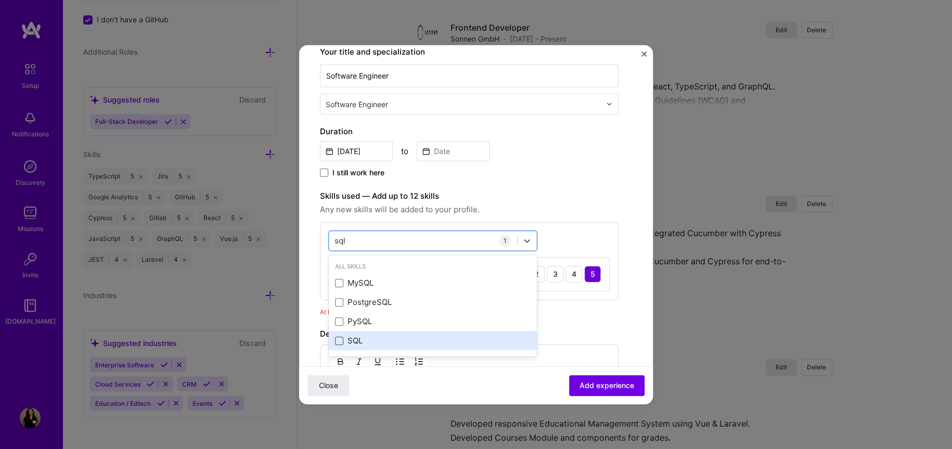
click at [335, 342] on span at bounding box center [339, 341] width 8 height 8
click at [0, 0] on input "checkbox" at bounding box center [0, 0] width 0 height 0
type input "sql"
click at [555, 310] on div "3" at bounding box center [555, 307] width 17 height 17
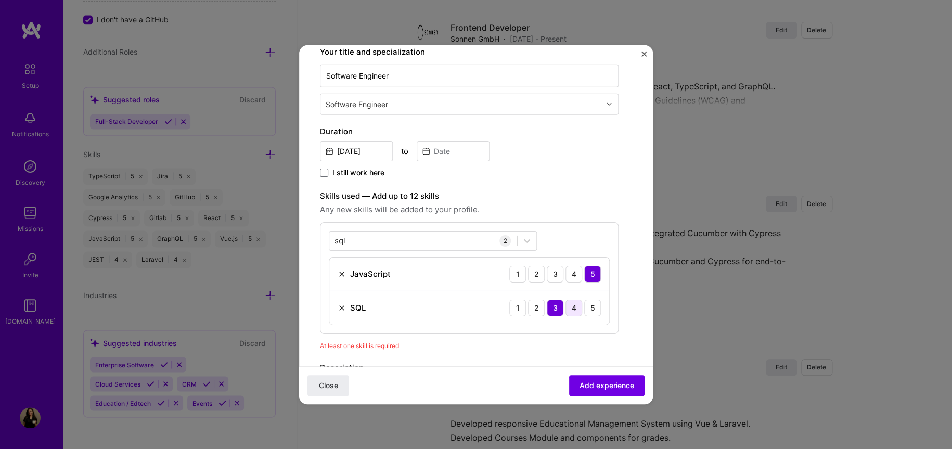
click at [574, 306] on div "4" at bounding box center [574, 307] width 17 height 17
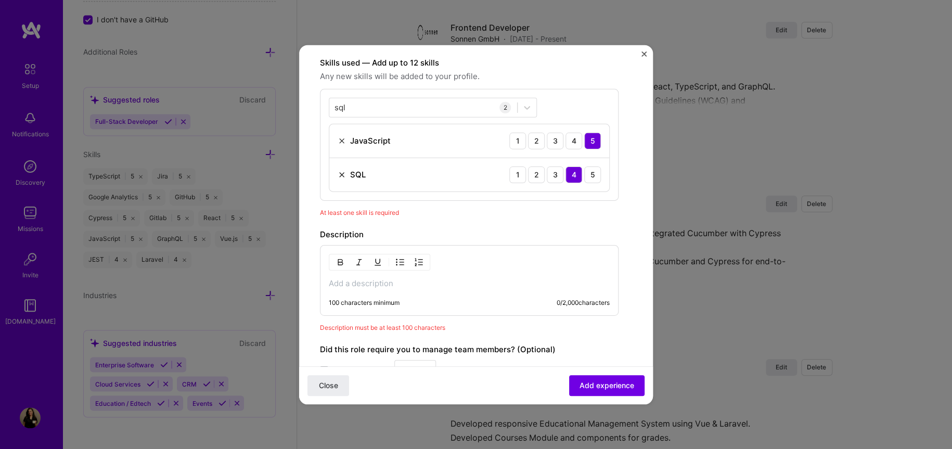
scroll to position [308, 0]
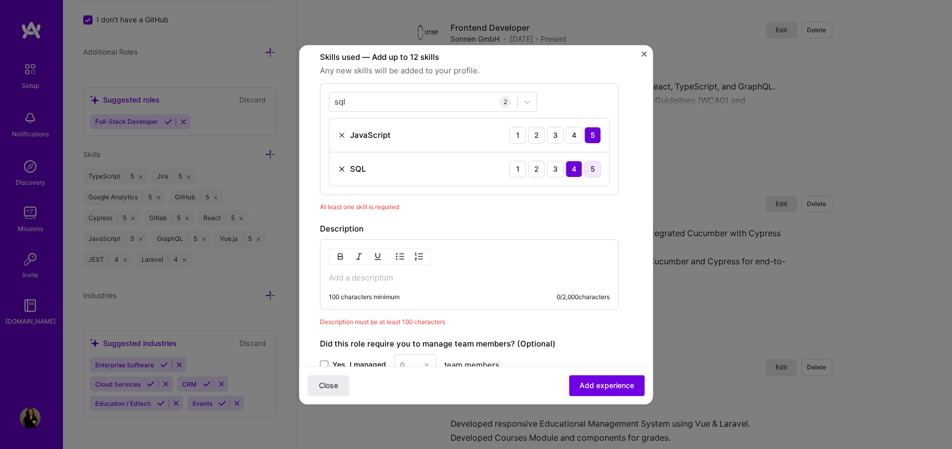
click at [595, 173] on div "5" at bounding box center [592, 168] width 17 height 17
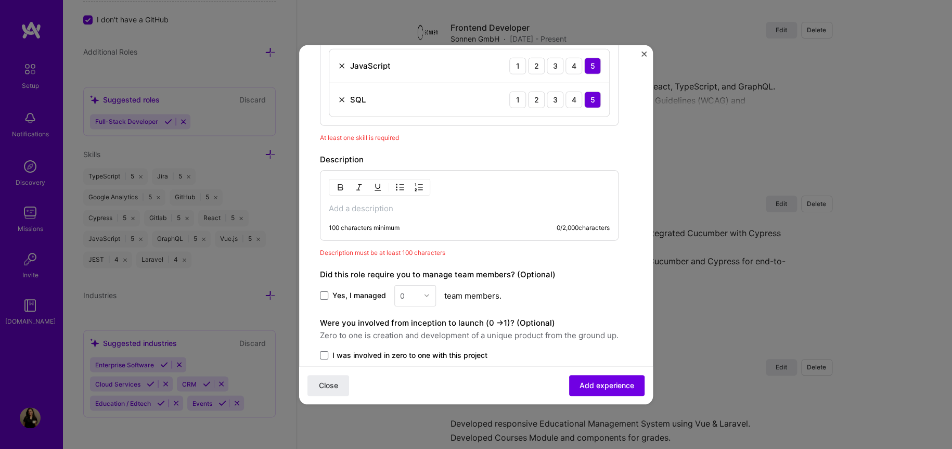
click at [357, 222] on div "100 characters minimum 0 / 2,000 characters" at bounding box center [469, 205] width 299 height 71
click at [373, 203] on p at bounding box center [469, 208] width 281 height 10
paste div
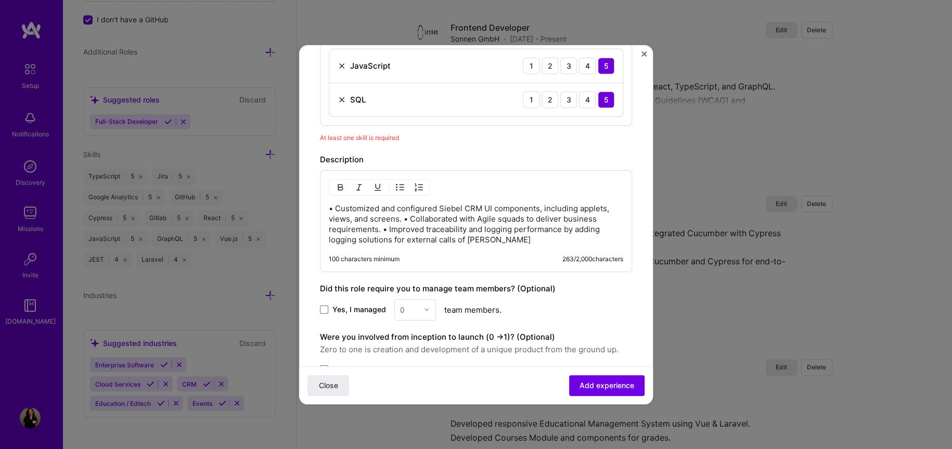
click at [334, 206] on p "• Customized and configured Siebel CRM UI components, including applets, views,…" at bounding box center [476, 224] width 295 height 42
drag, startPoint x: 402, startPoint y: 220, endPoint x: 411, endPoint y: 221, distance: 8.9
click at [411, 221] on p "Customized and configured Siebel CRM UI components, including applets, views, a…" at bounding box center [476, 224] width 295 height 42
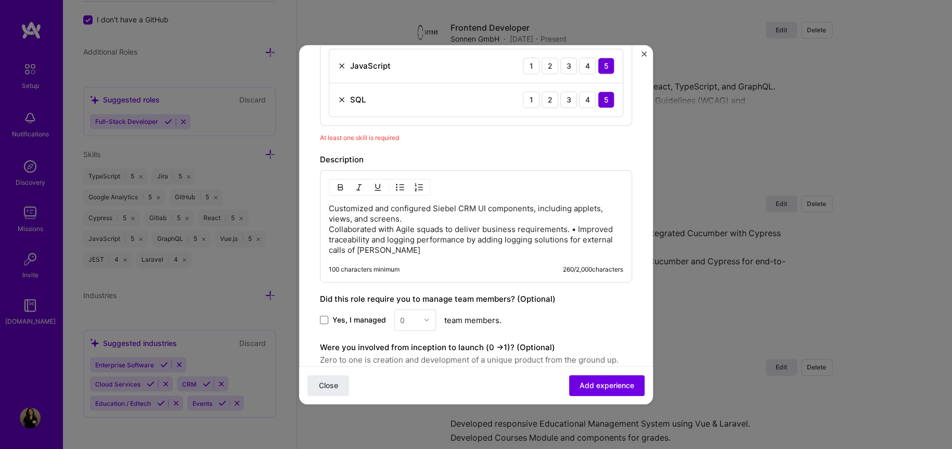
click at [332, 209] on p "Customized and configured Siebel CRM UI components, including applets, views, a…" at bounding box center [476, 229] width 295 height 52
click at [574, 226] on p "Customized and configured Siebel CRM UI components, including applets, views, a…" at bounding box center [476, 229] width 295 height 52
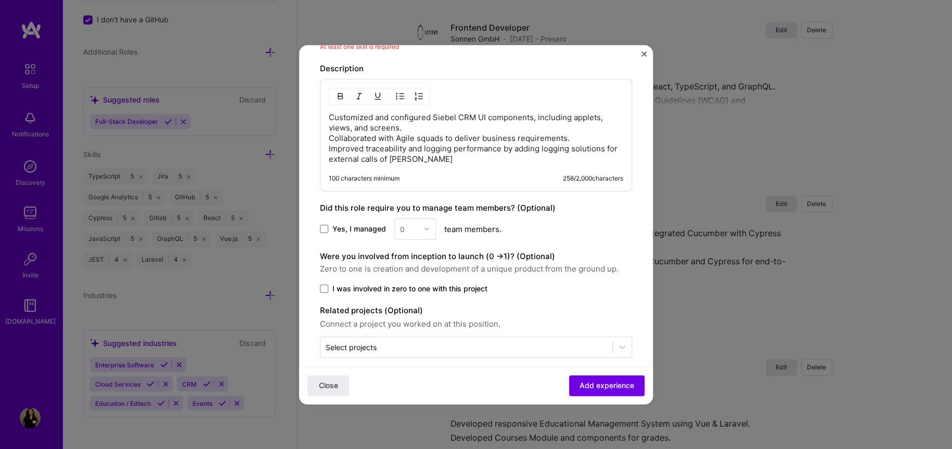
scroll to position [479, 0]
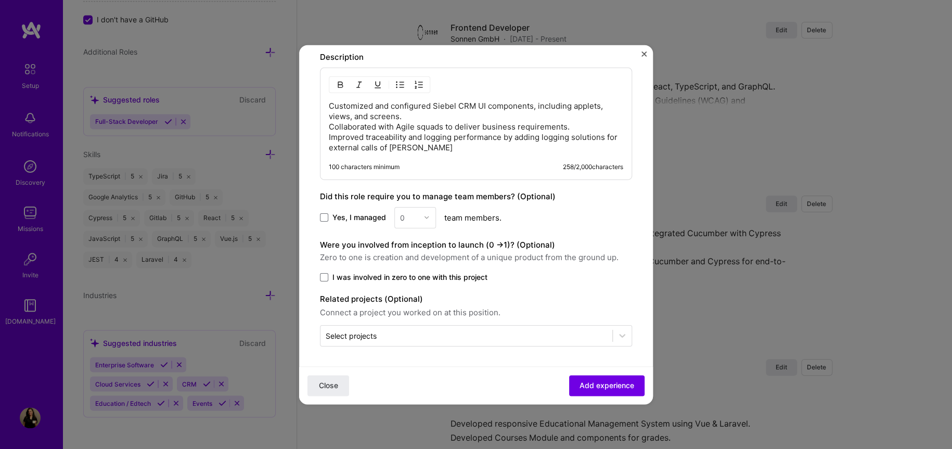
click at [364, 269] on div "Were you involved from inception to launch (0 - > 1)? (Optional) Zero to one is…" at bounding box center [476, 260] width 312 height 44
click at [364, 278] on span "I was involved in zero to one with this project" at bounding box center [410, 277] width 155 height 10
click at [0, 0] on input "I was involved in zero to one with this project" at bounding box center [0, 0] width 0 height 0
click at [614, 379] on button "Add experience" at bounding box center [606, 385] width 75 height 21
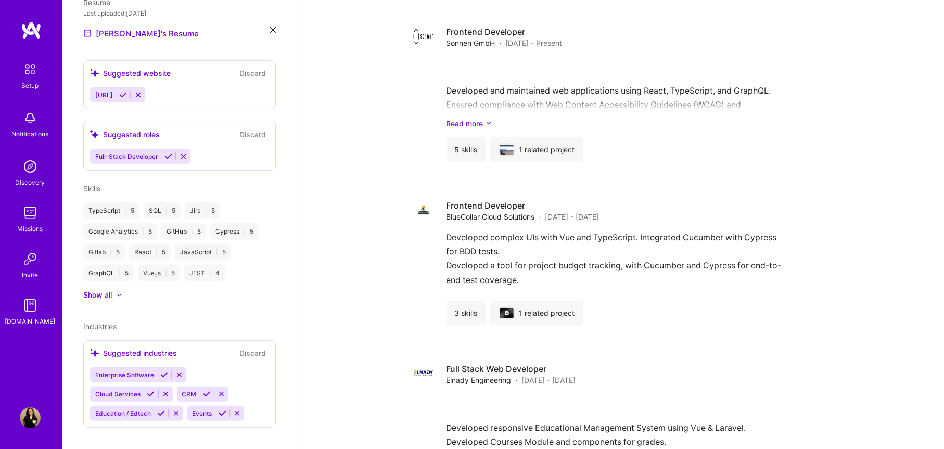
scroll to position [750, 0]
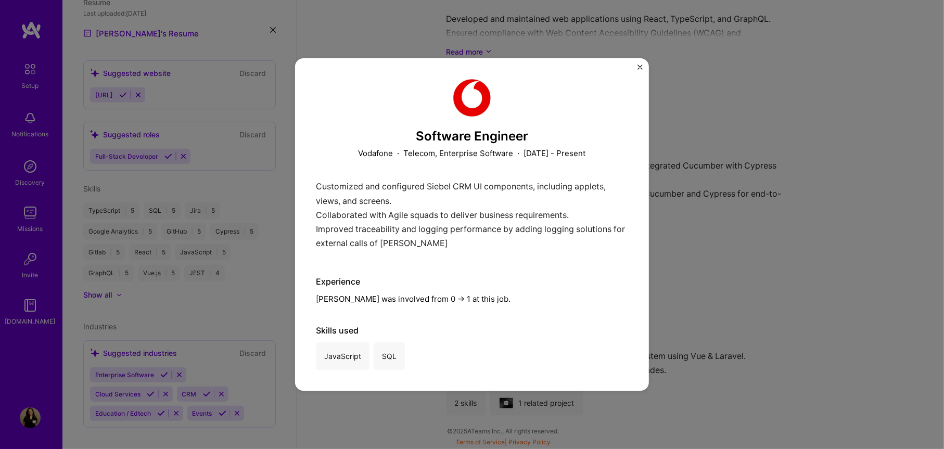
scroll to position [1028, 0]
click at [693, 193] on div "Software Engineer Vodafone · Telecom, Enterprise Software · [DATE] - Present Cu…" at bounding box center [472, 224] width 944 height 449
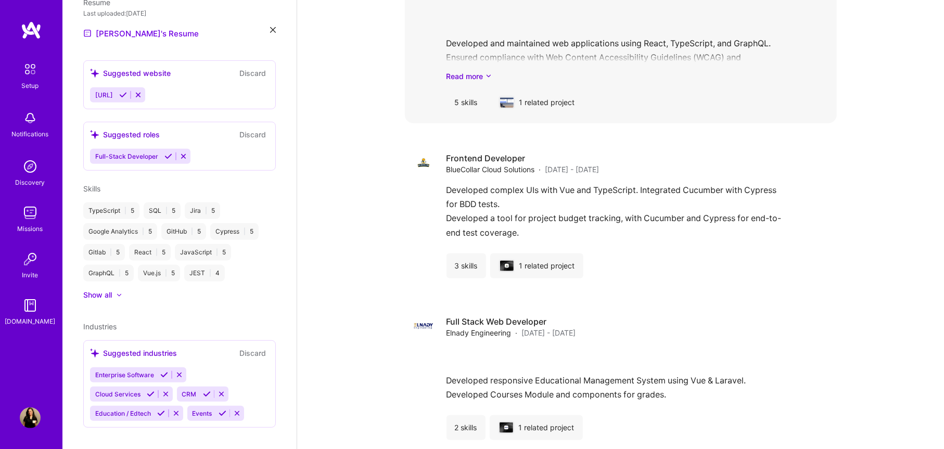
scroll to position [750, 0]
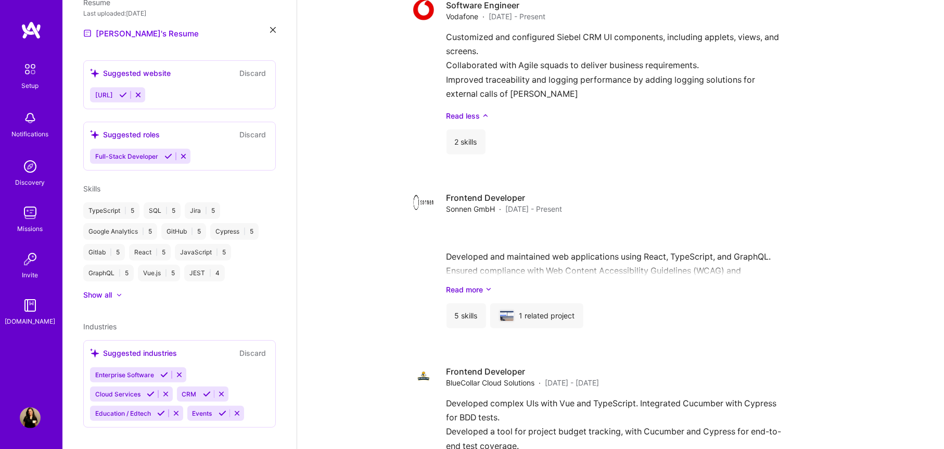
scroll to position [612, 0]
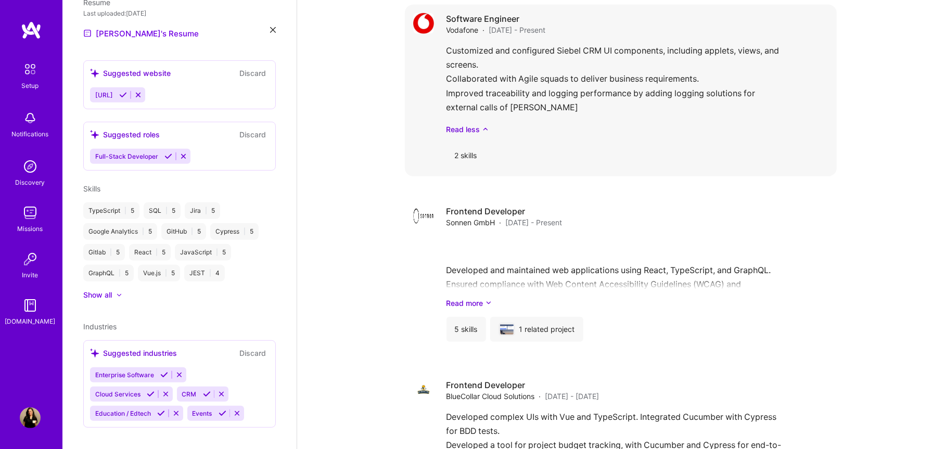
click at [559, 135] on div "Customized and configured Siebel CRM UI components, including applets, views, a…" at bounding box center [637, 89] width 382 height 91
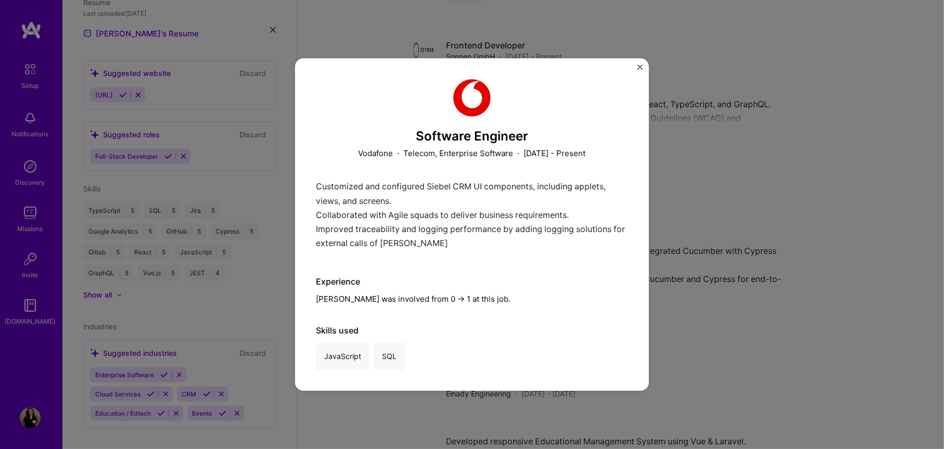
scroll to position [959, 0]
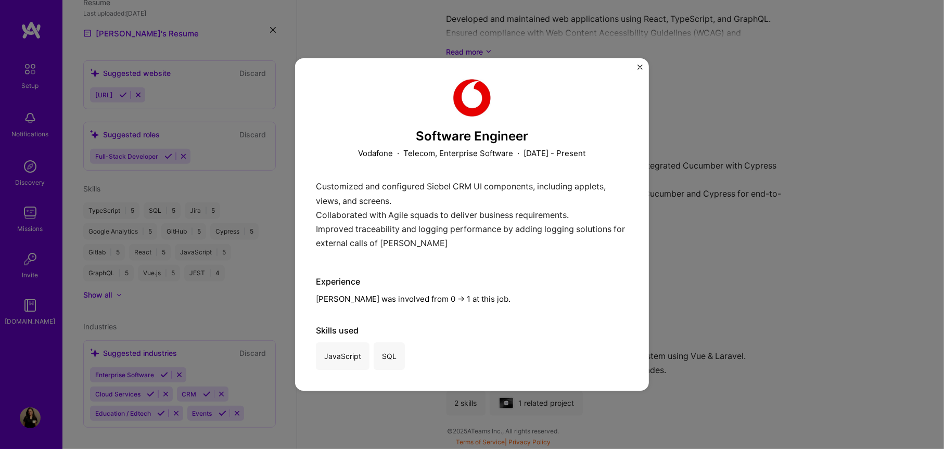
click at [636, 65] on div "Software Engineer Vodafone · Telecom, Enterprise Software · [DATE] - Present Cu…" at bounding box center [472, 224] width 354 height 333
click at [637, 69] on img "Close" at bounding box center [639, 67] width 5 height 5
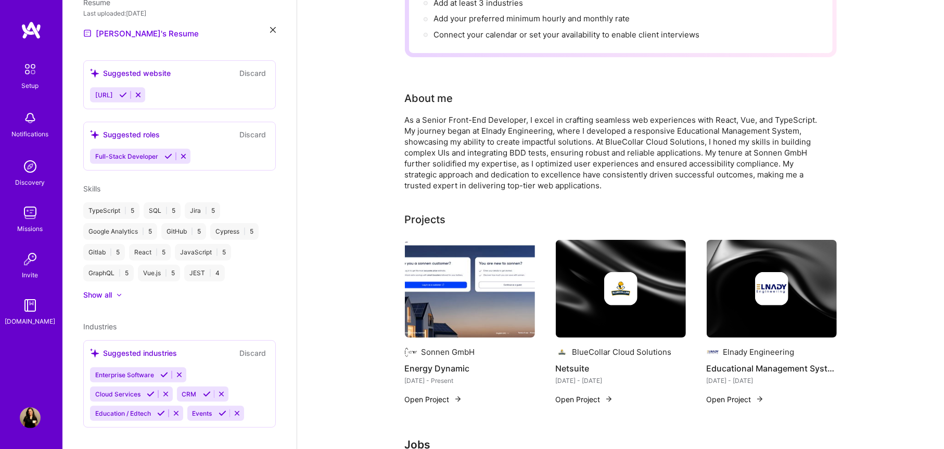
scroll to position [6, 0]
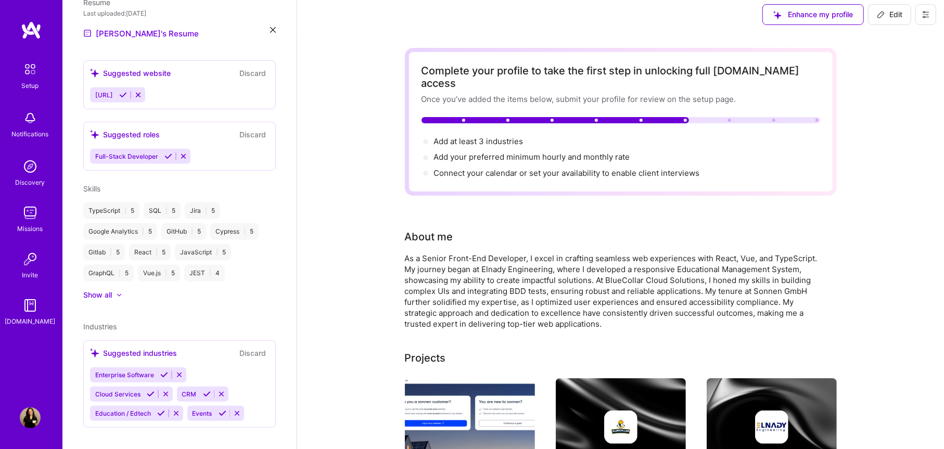
click at [883, 18] on icon at bounding box center [881, 14] width 8 height 8
select select "EG"
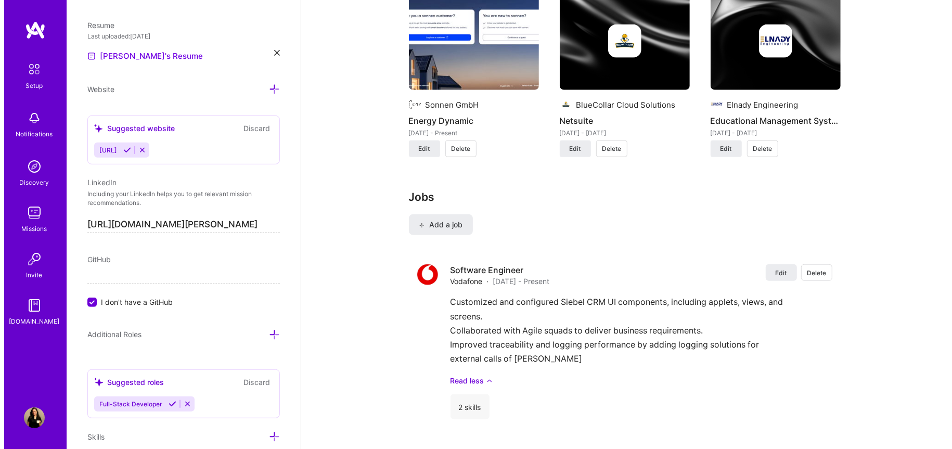
scroll to position [1116, 0]
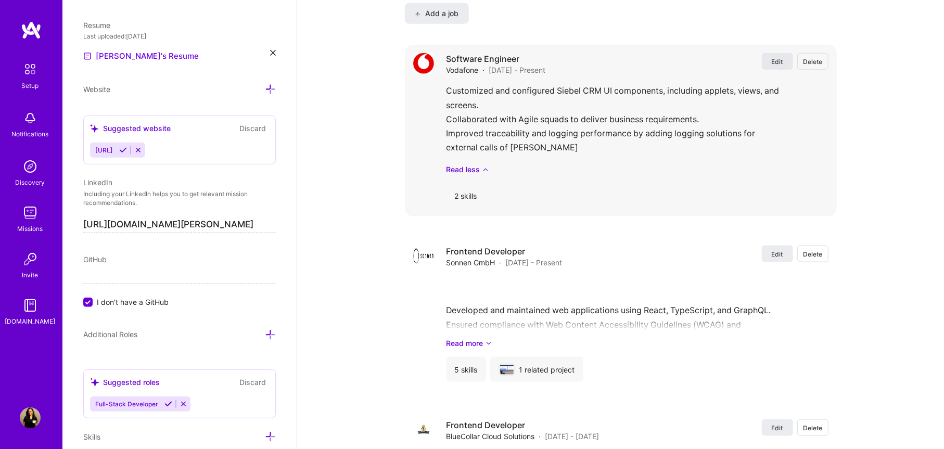
click at [774, 66] on span "Edit" at bounding box center [777, 61] width 11 height 9
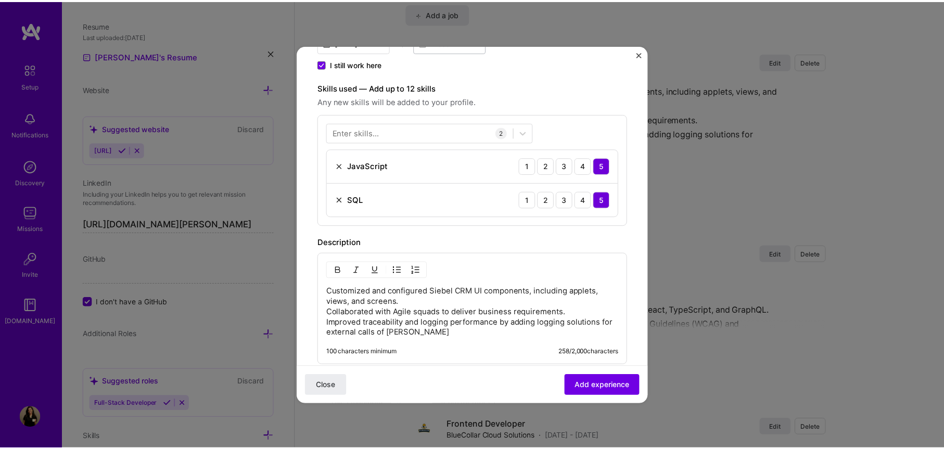
scroll to position [208, 0]
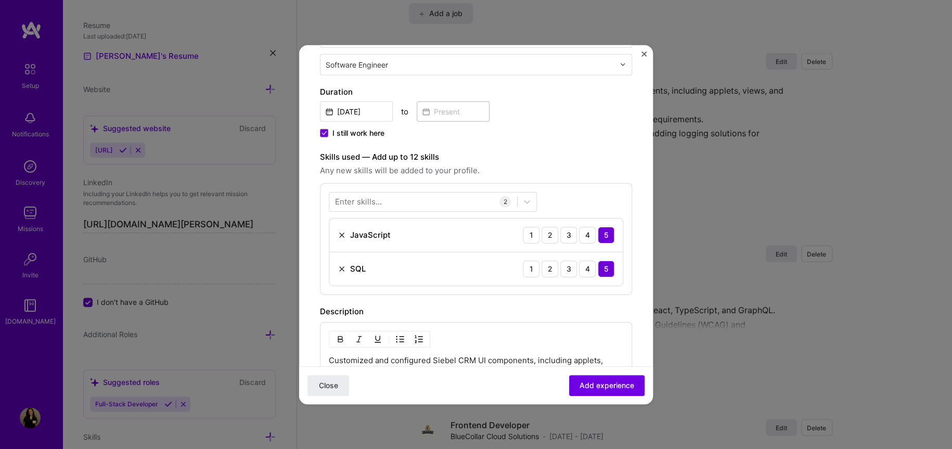
click at [308, 119] on form "Create a job experience Jobs help companies understand your past experience. Co…" at bounding box center [476, 258] width 354 height 802
click at [324, 114] on input "[DATE]" at bounding box center [356, 111] width 73 height 20
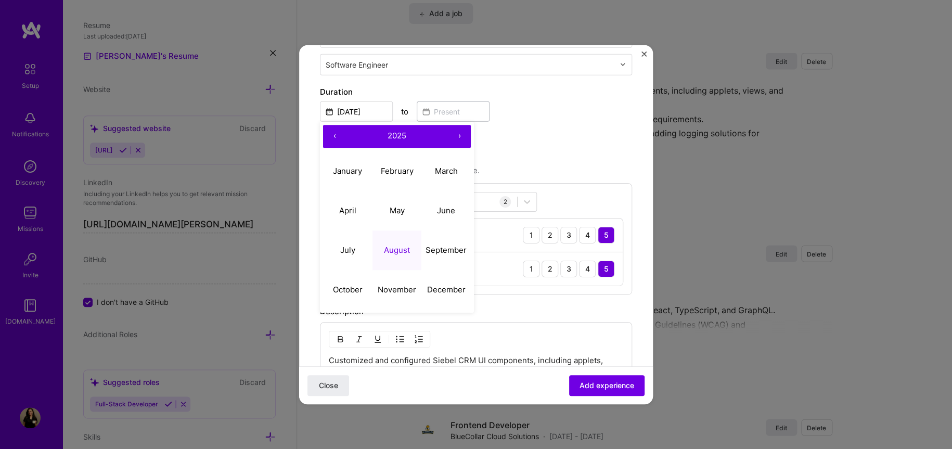
click at [329, 136] on button "‹" at bounding box center [334, 135] width 23 height 23
click at [393, 158] on button "February" at bounding box center [397, 171] width 49 height 40
type input "[DATE]"
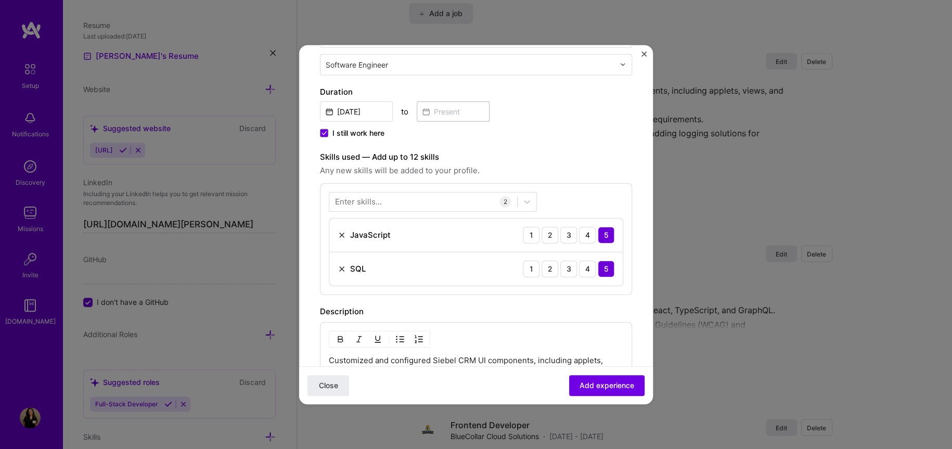
click at [364, 131] on span "I still work here" at bounding box center [359, 132] width 52 height 10
click at [0, 0] on input "I still work here" at bounding box center [0, 0] width 0 height 0
click at [440, 115] on input at bounding box center [453, 111] width 73 height 20
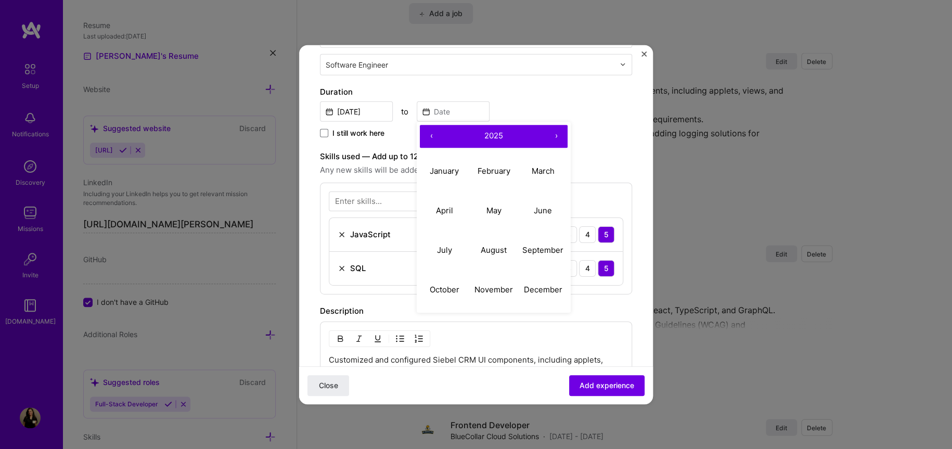
click at [429, 136] on button "‹" at bounding box center [431, 135] width 23 height 23
click at [539, 278] on button "December" at bounding box center [542, 290] width 49 height 40
type input "[DATE]"
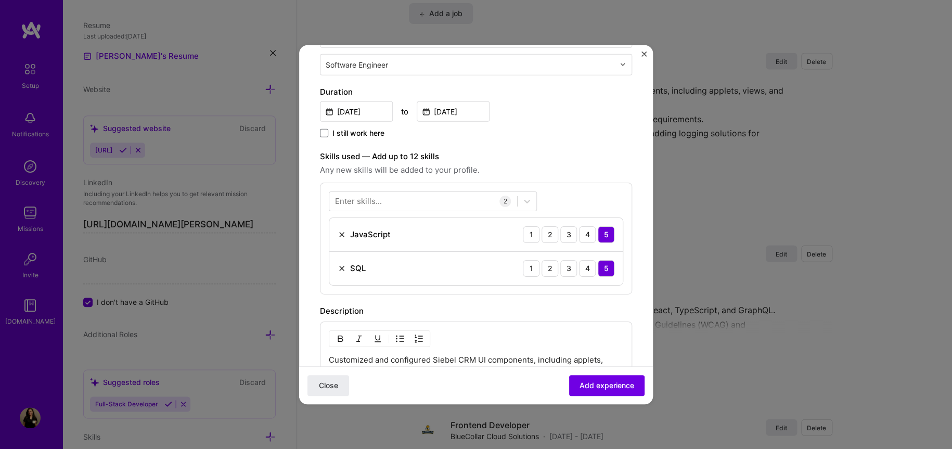
click at [590, 373] on div "Close Add experience" at bounding box center [476, 385] width 354 height 38
click at [593, 382] on span "Add experience" at bounding box center [607, 385] width 55 height 10
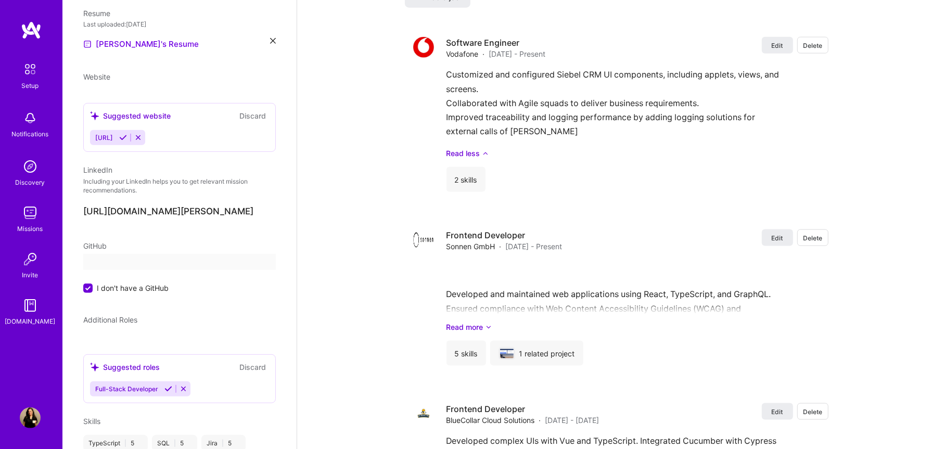
select select "EG"
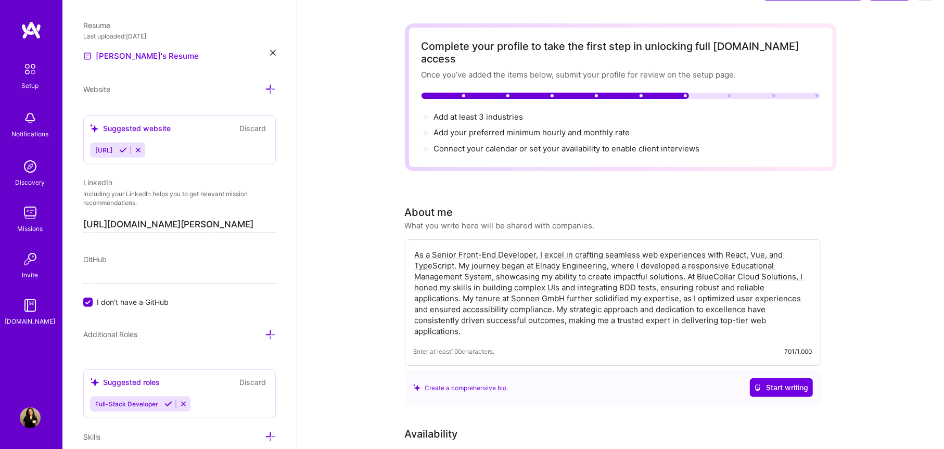
scroll to position [0, 0]
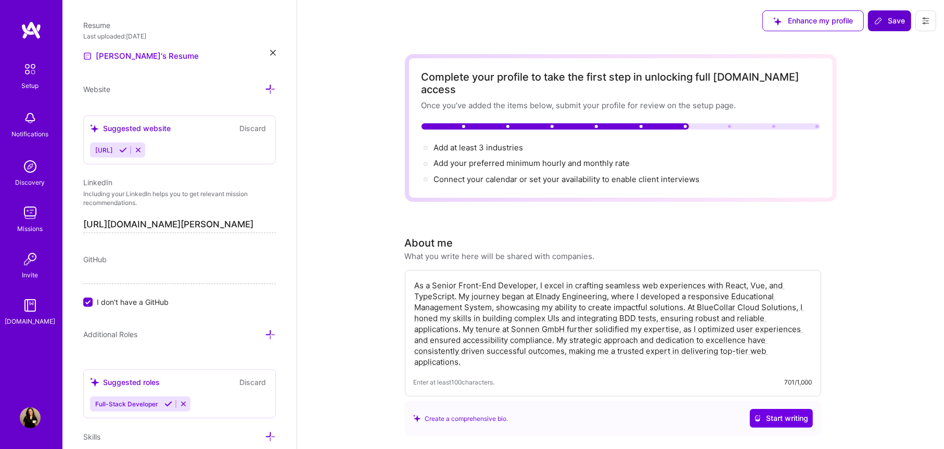
click at [895, 25] on span "Save" at bounding box center [889, 21] width 31 height 10
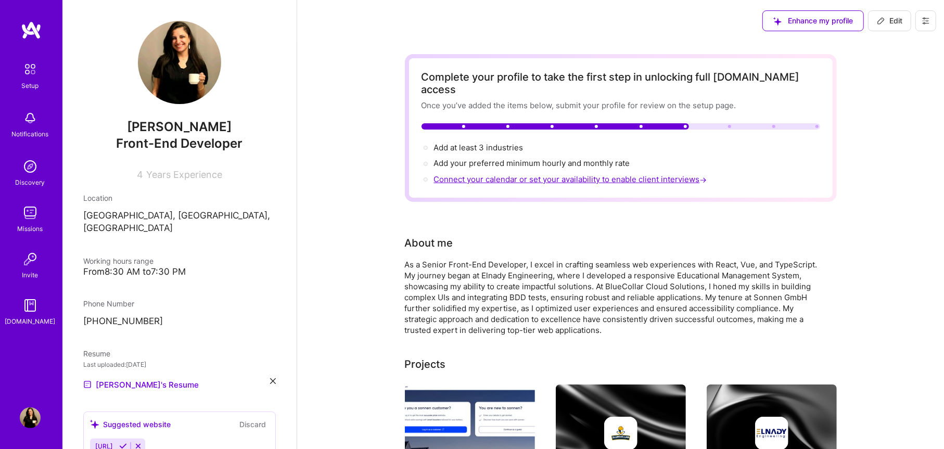
click at [550, 174] on span "Connect your calendar or set your availability to enable client interviews →" at bounding box center [571, 179] width 275 height 10
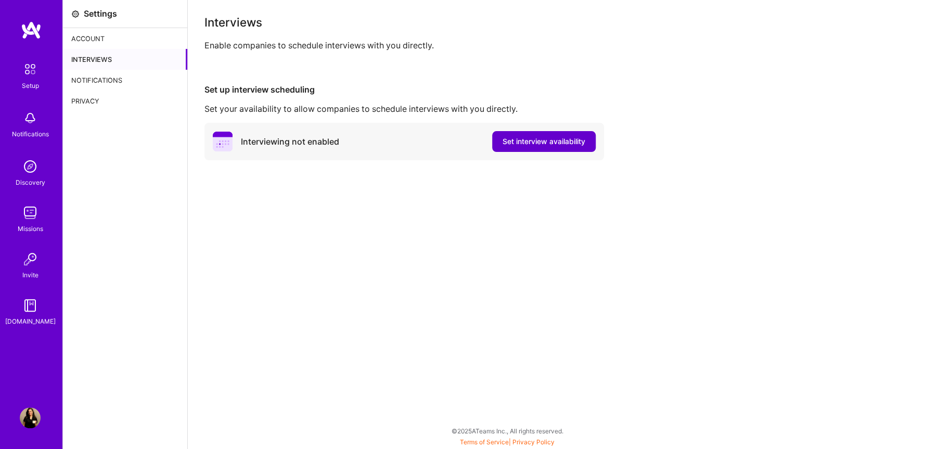
click at [514, 137] on span "Set interview availability" at bounding box center [544, 141] width 83 height 10
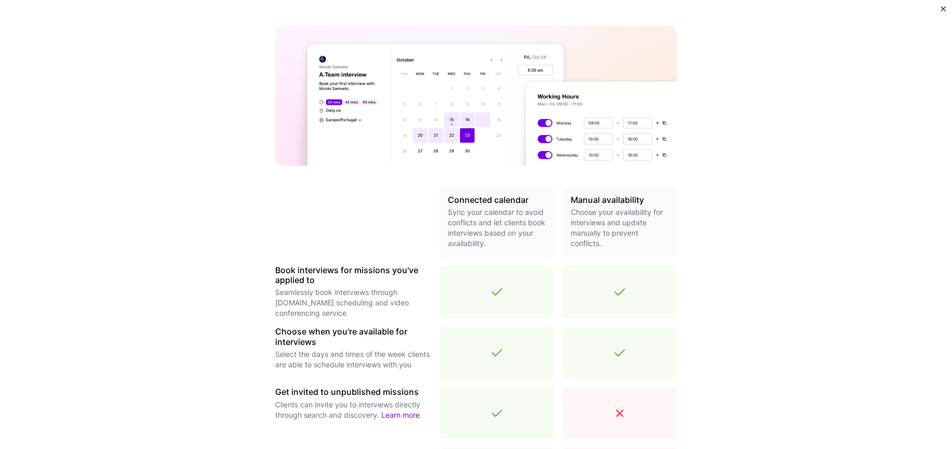
scroll to position [208, 0]
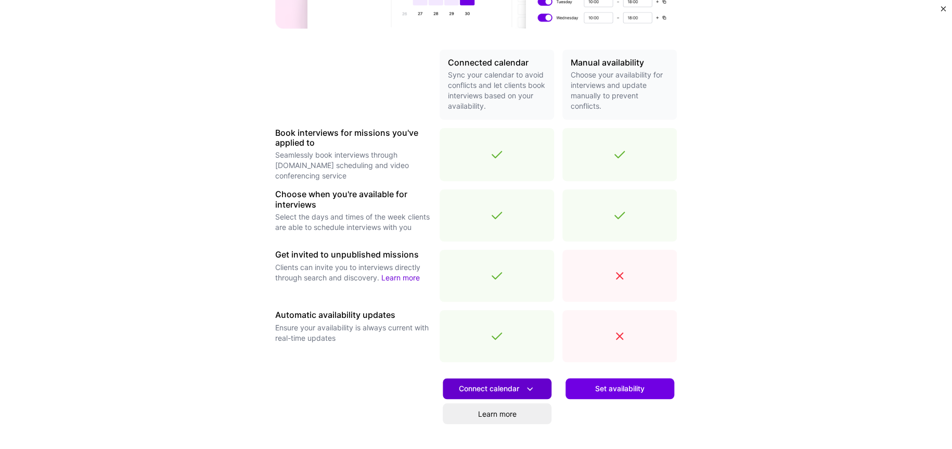
click at [507, 389] on span "Connect calendar" at bounding box center [497, 389] width 76 height 11
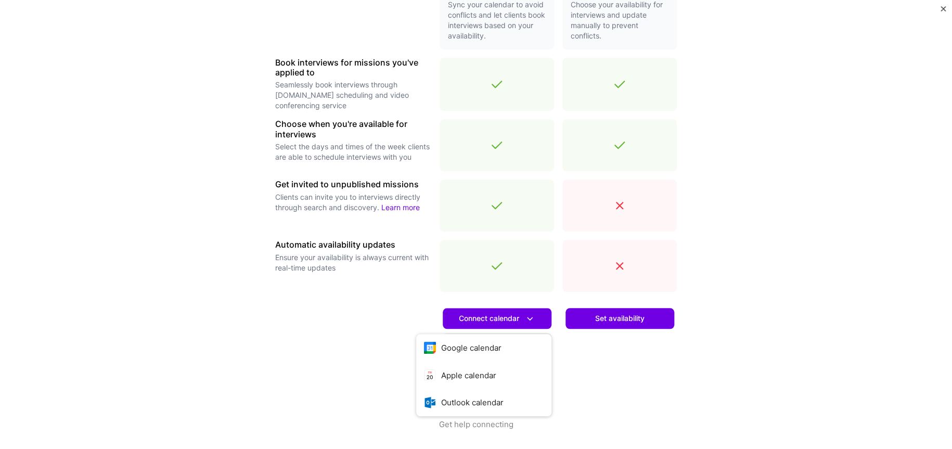
scroll to position [279, 0]
click at [500, 346] on button "Google calendar" at bounding box center [483, 348] width 135 height 28
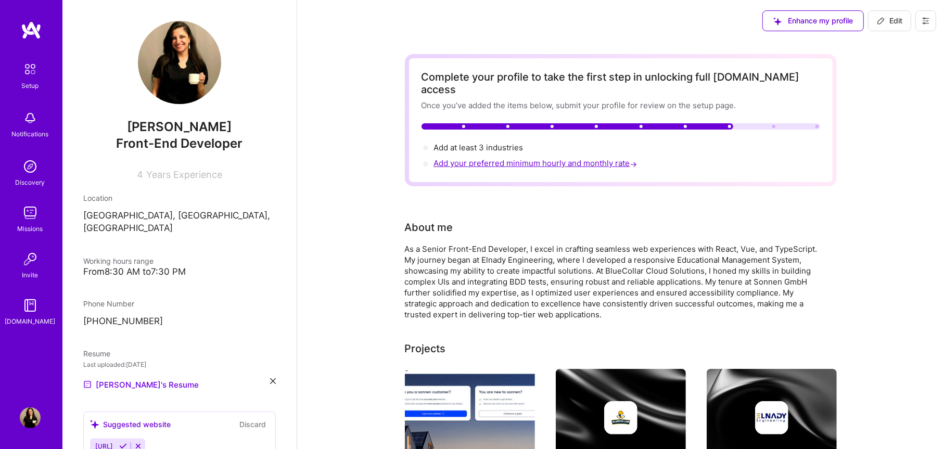
click at [495, 158] on span "Add your preferred minimum hourly and monthly rate →" at bounding box center [537, 163] width 206 height 10
select select "EG"
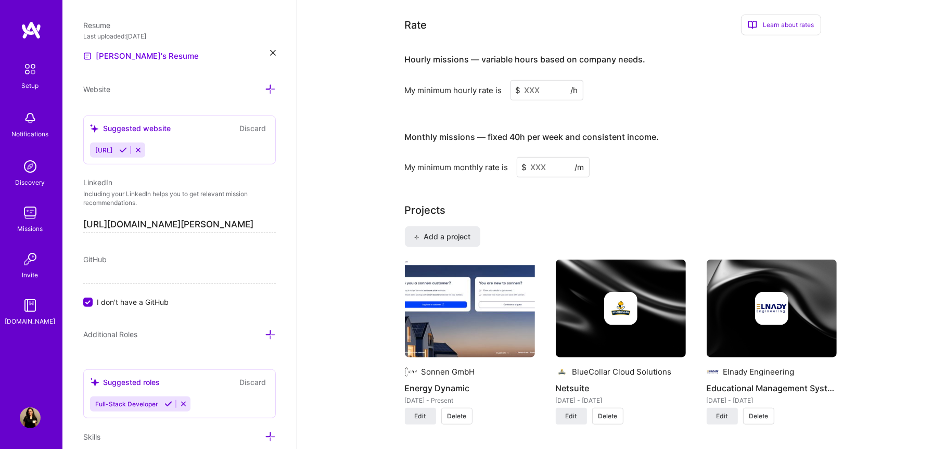
scroll to position [622, 0]
click at [543, 80] on input at bounding box center [546, 90] width 73 height 20
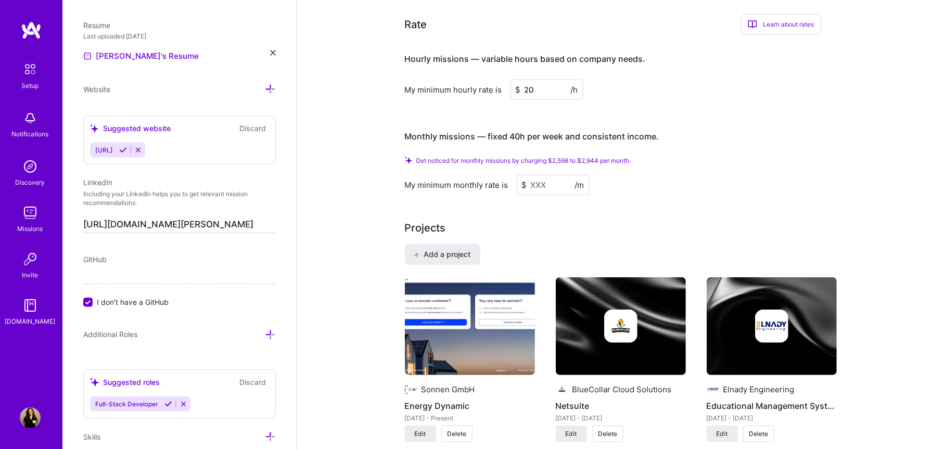
type input "20"
click at [547, 175] on input at bounding box center [553, 185] width 73 height 20
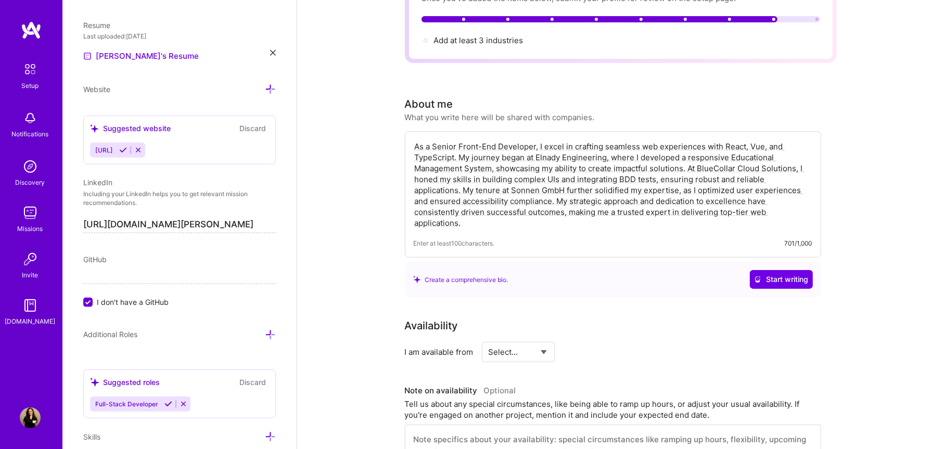
scroll to position [0, 0]
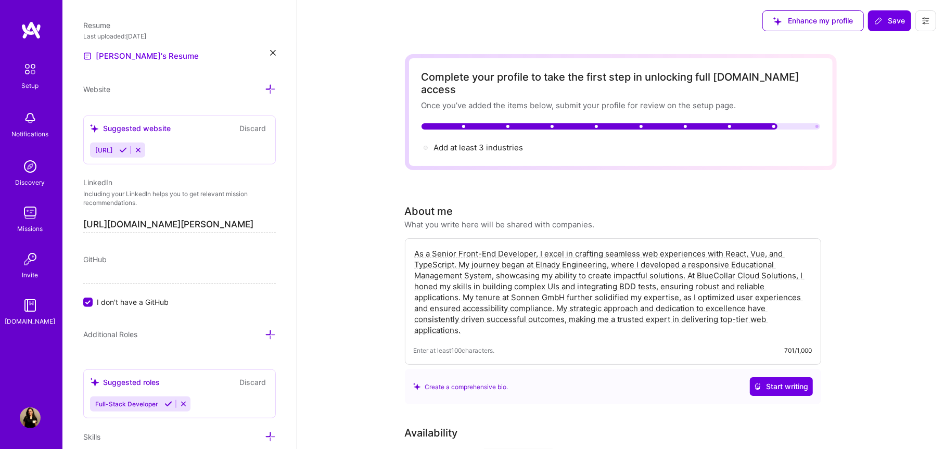
type input "2000"
click at [501, 142] on div "Add at least 3 industries →" at bounding box center [479, 147] width 90 height 11
click at [504, 143] on div "Complete your profile to take the first step in unlocking full A.Team access On…" at bounding box center [621, 112] width 432 height 116
click at [507, 143] on span "Add at least 3 industries →" at bounding box center [483, 148] width 99 height 10
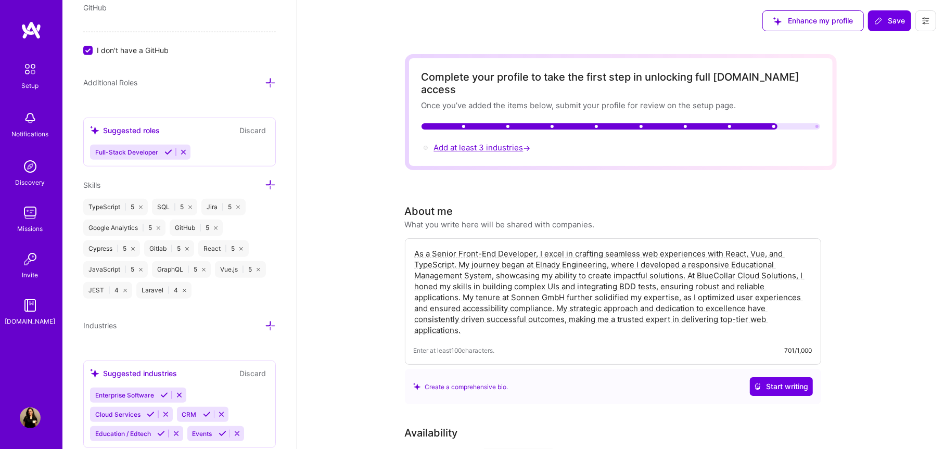
scroll to position [729, 0]
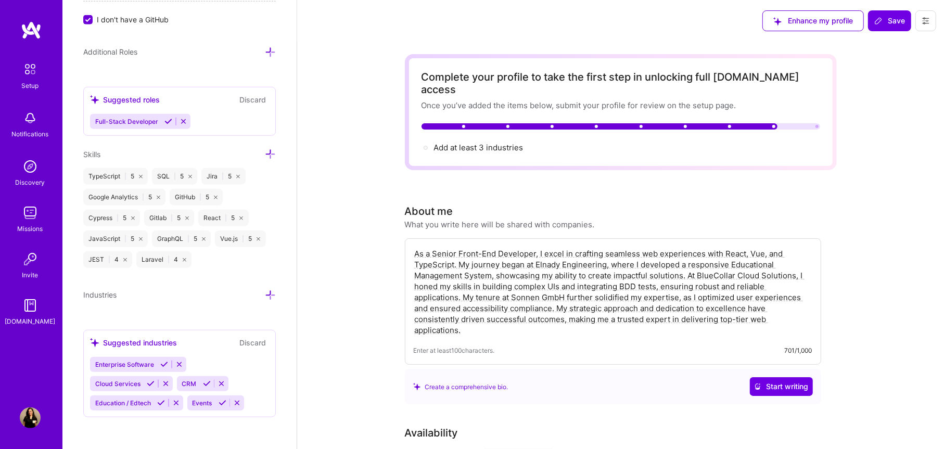
click at [189, 345] on div "Suggested industries Discard" at bounding box center [179, 343] width 179 height 12
click at [267, 298] on icon at bounding box center [270, 295] width 11 height 11
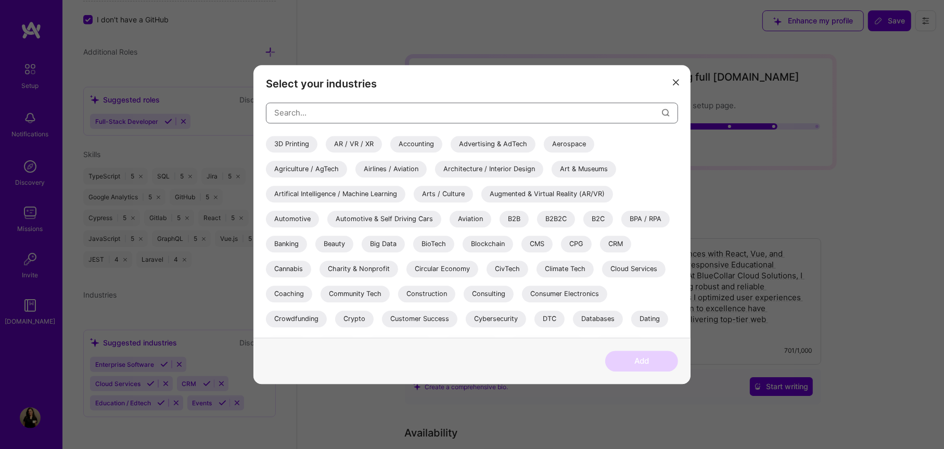
click at [396, 108] on input "modal" at bounding box center [468, 112] width 388 height 27
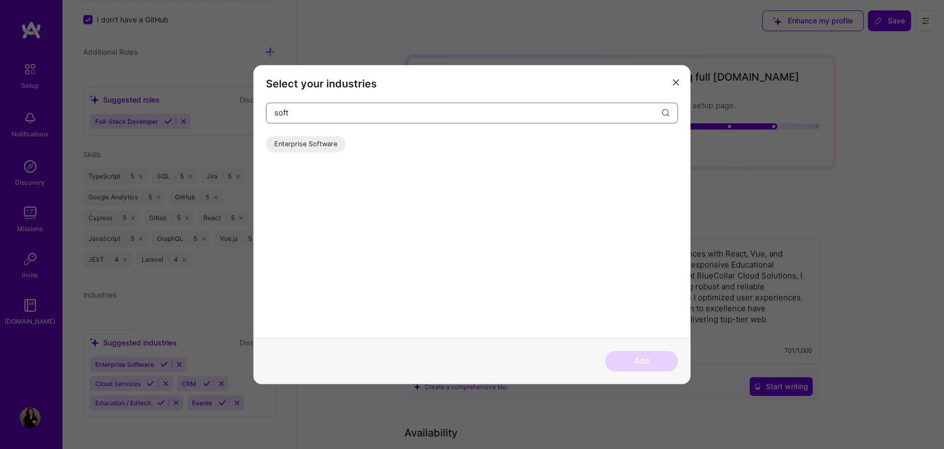
click at [395, 108] on input "soft" at bounding box center [468, 112] width 388 height 27
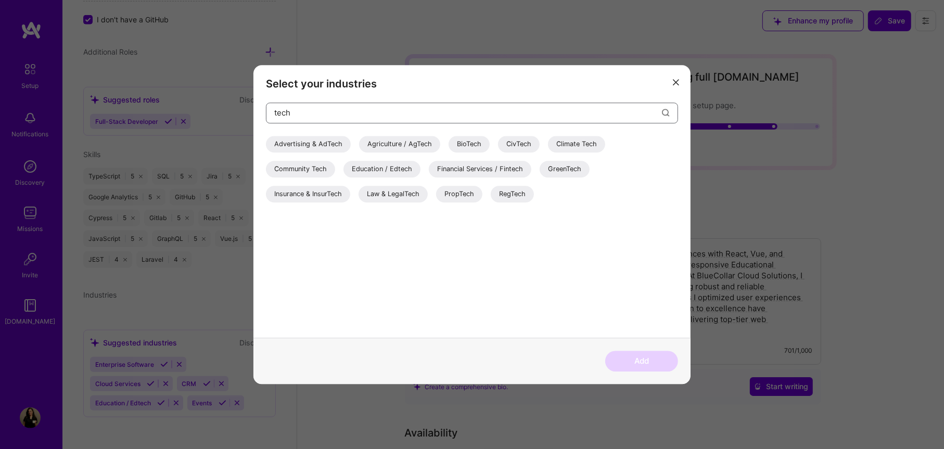
type input "tech"
click at [412, 166] on div "Education / Edtech" at bounding box center [381, 169] width 77 height 17
click at [415, 110] on input "tech" at bounding box center [468, 112] width 388 height 27
click at [624, 355] on button "Add" at bounding box center [641, 361] width 73 height 21
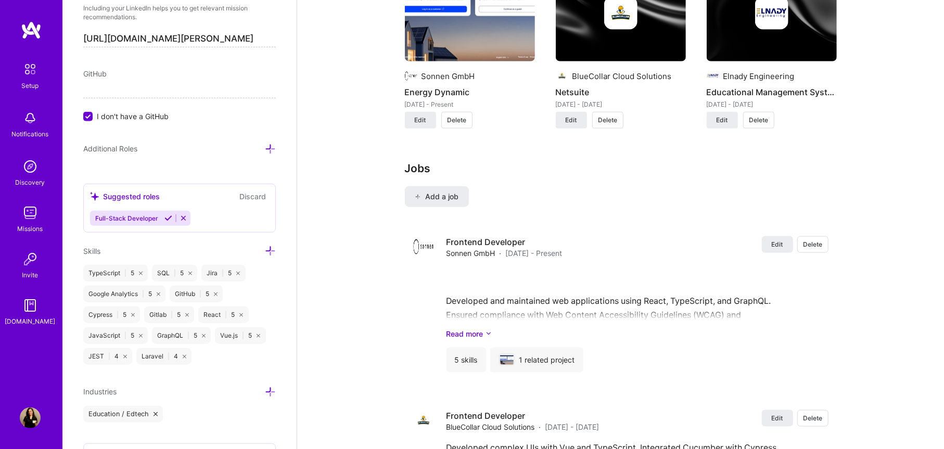
scroll to position [745, 0]
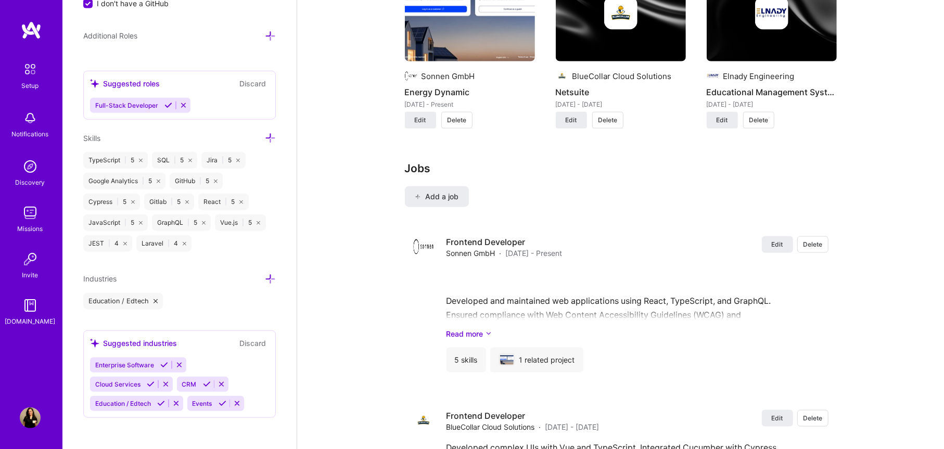
click at [143, 353] on div "Suggested industries Discard Enterprise Software Cloud Services CRM Education /…" at bounding box center [179, 373] width 193 height 87
click at [139, 363] on span "Enterprise Software" at bounding box center [124, 365] width 59 height 8
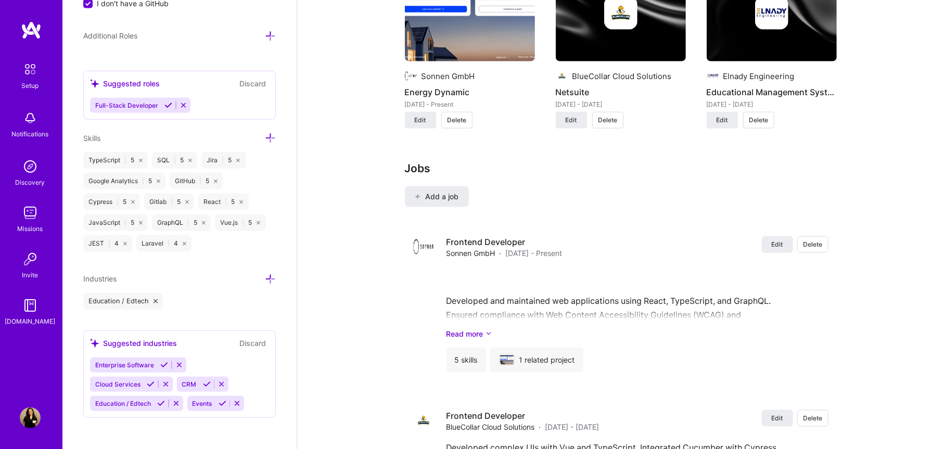
click at [265, 277] on icon at bounding box center [270, 279] width 11 height 11
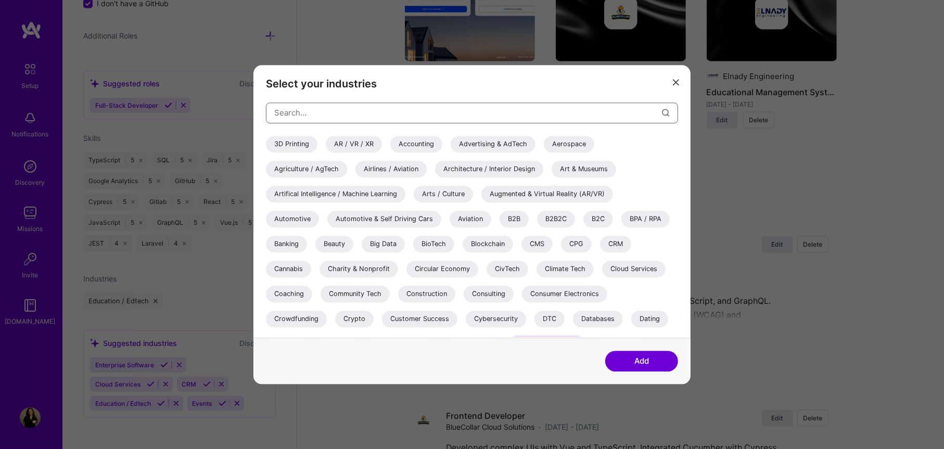
click at [310, 119] on input "modal" at bounding box center [468, 112] width 388 height 27
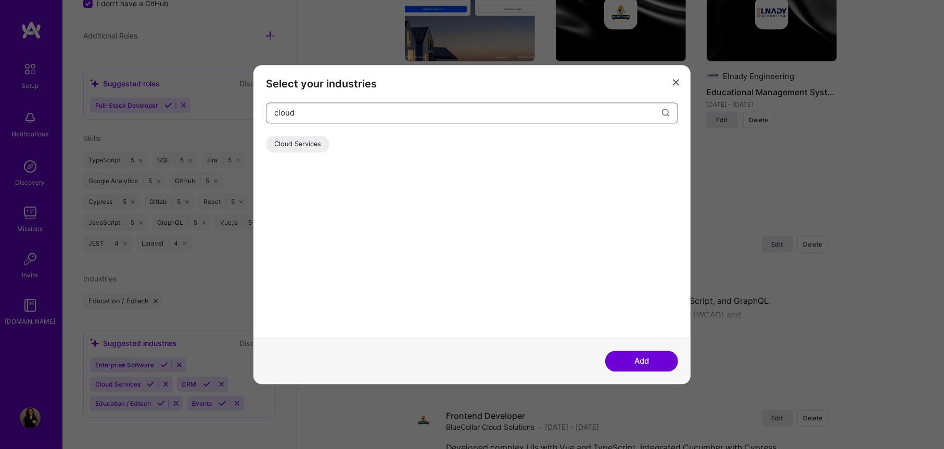
type input "cloud"
click at [312, 144] on div "Cloud Services" at bounding box center [297, 144] width 63 height 17
click at [347, 111] on input "cloud" at bounding box center [468, 112] width 388 height 27
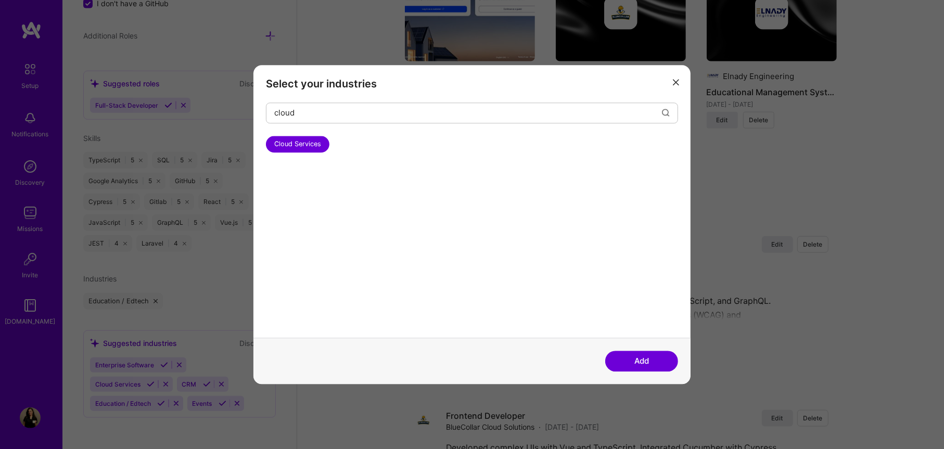
click at [647, 367] on button "Add" at bounding box center [641, 361] width 73 height 21
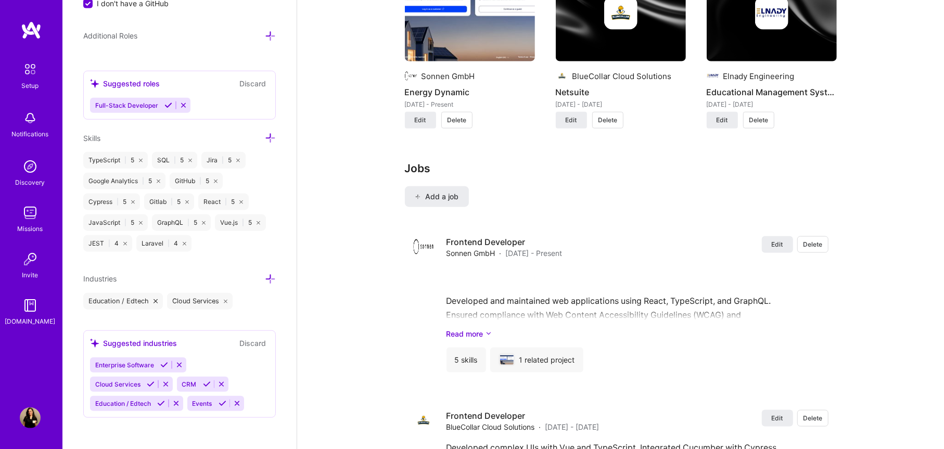
click at [265, 275] on icon at bounding box center [270, 279] width 11 height 11
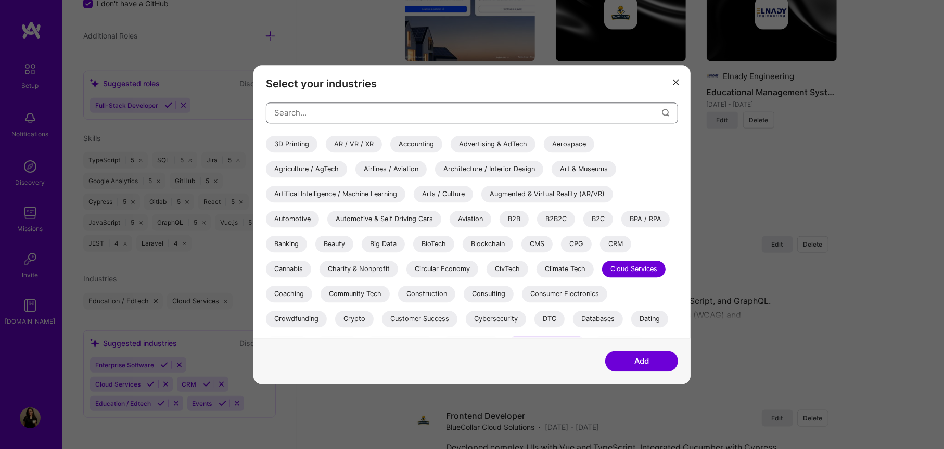
click at [302, 119] on input "modal" at bounding box center [468, 112] width 388 height 27
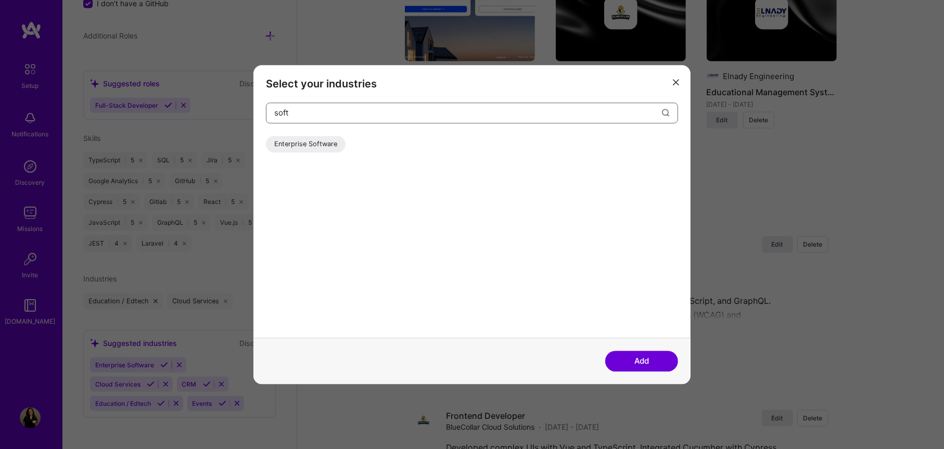
type input "soft"
click at [288, 137] on div "Enterprise Software" at bounding box center [306, 144] width 80 height 17
click at [655, 354] on button "Add" at bounding box center [641, 361] width 73 height 21
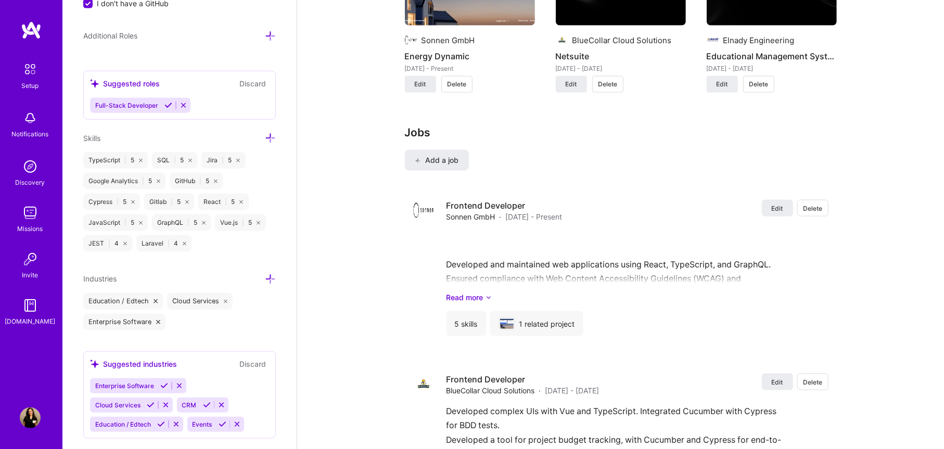
click at [270, 276] on div "Edit photo MARIAM ISHAK Front-End Developer 4 Years Experience Location This is…" at bounding box center [179, 224] width 234 height 449
click at [266, 276] on icon at bounding box center [270, 279] width 11 height 11
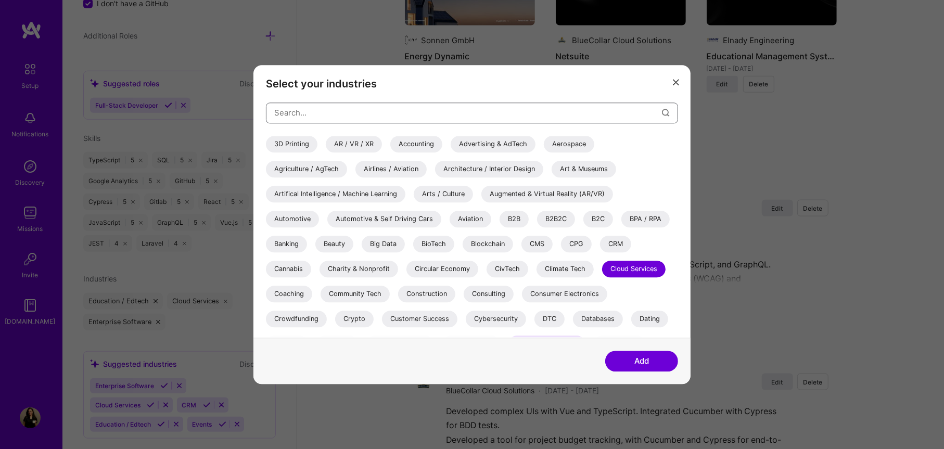
click at [408, 116] on input "modal" at bounding box center [468, 112] width 388 height 27
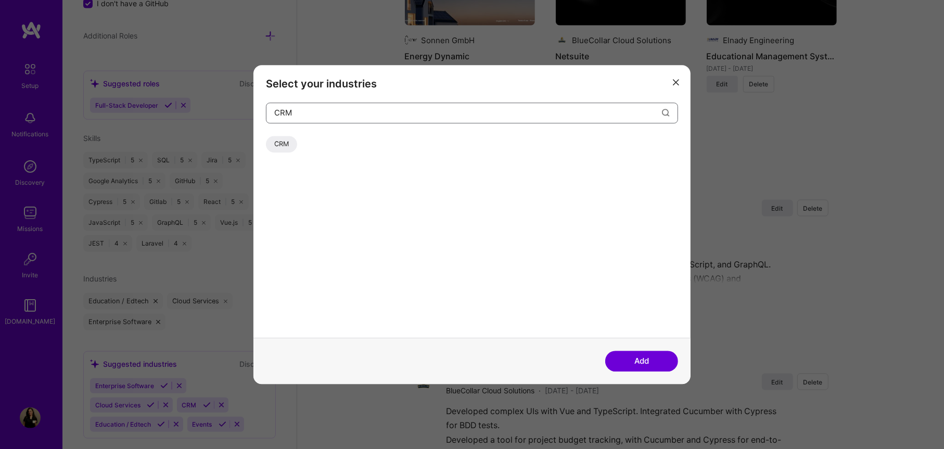
type input "CRM"
click at [273, 149] on div "CRM" at bounding box center [281, 144] width 31 height 17
click at [649, 360] on button "Add" at bounding box center [641, 361] width 73 height 21
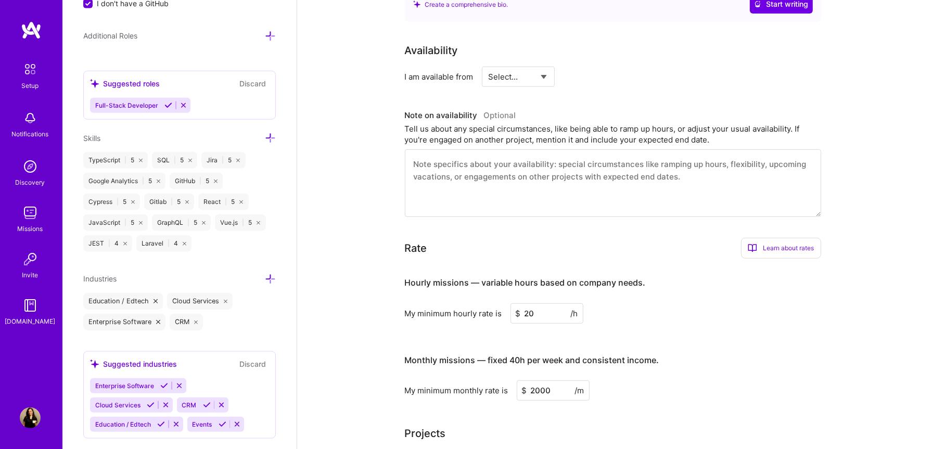
scroll to position [0, 0]
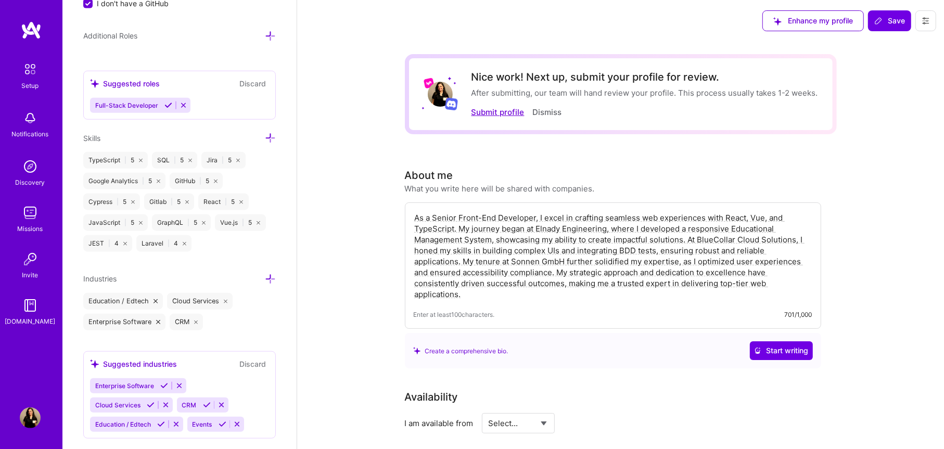
click at [517, 113] on button "Submit profile" at bounding box center [497, 112] width 53 height 11
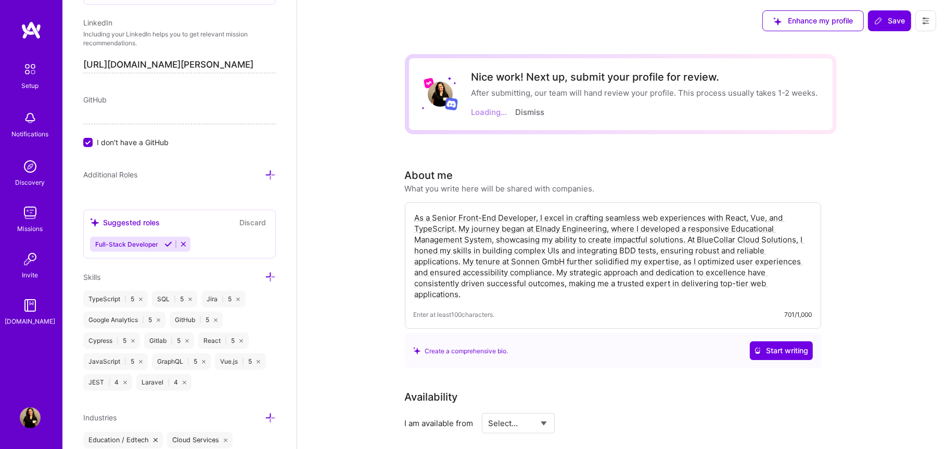
scroll to position [467, 0]
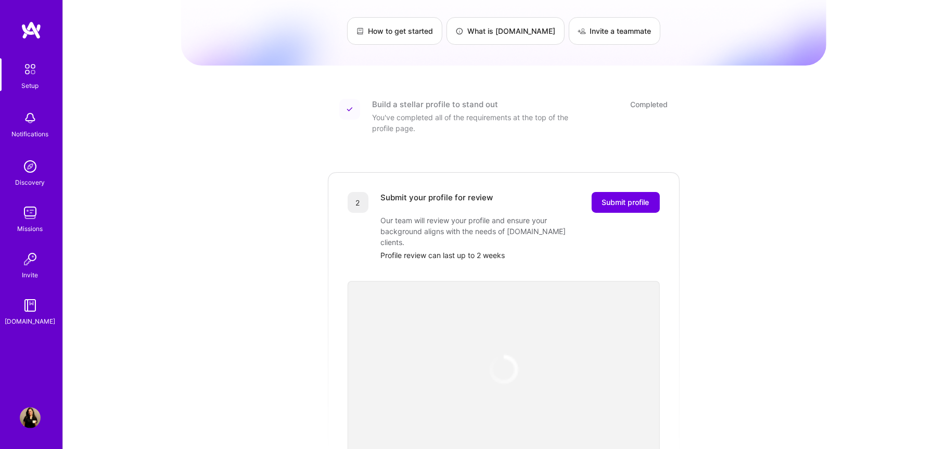
scroll to position [208, 0]
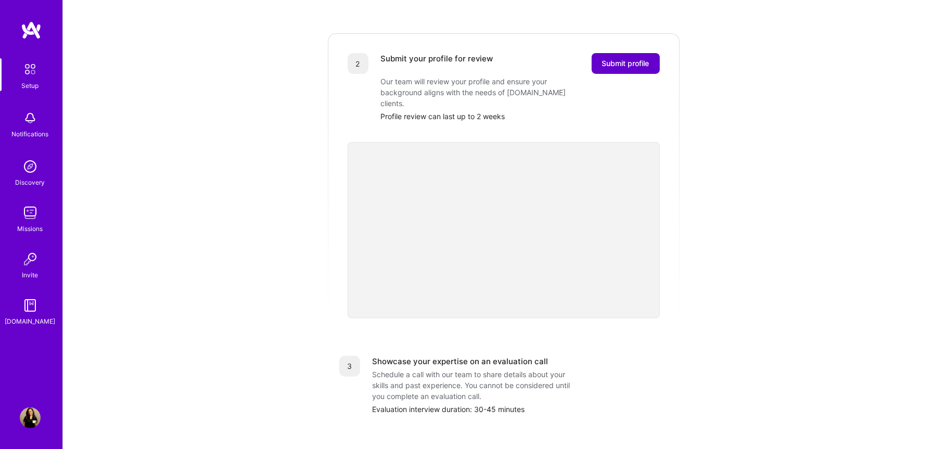
click at [614, 58] on span "Submit profile" at bounding box center [625, 63] width 47 height 10
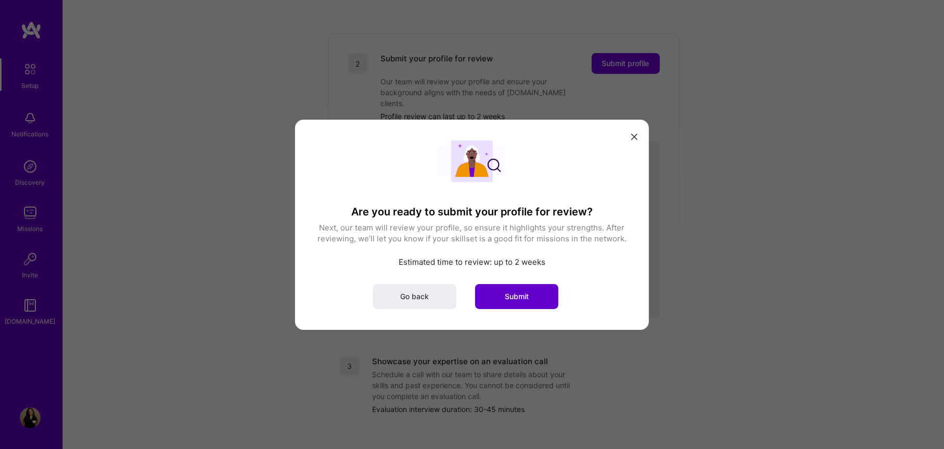
click at [530, 285] on div "Are you ready to submit your profile for review? Next, our team will review you…" at bounding box center [472, 224] width 312 height 169
click at [530, 286] on button "Submit" at bounding box center [516, 296] width 83 height 25
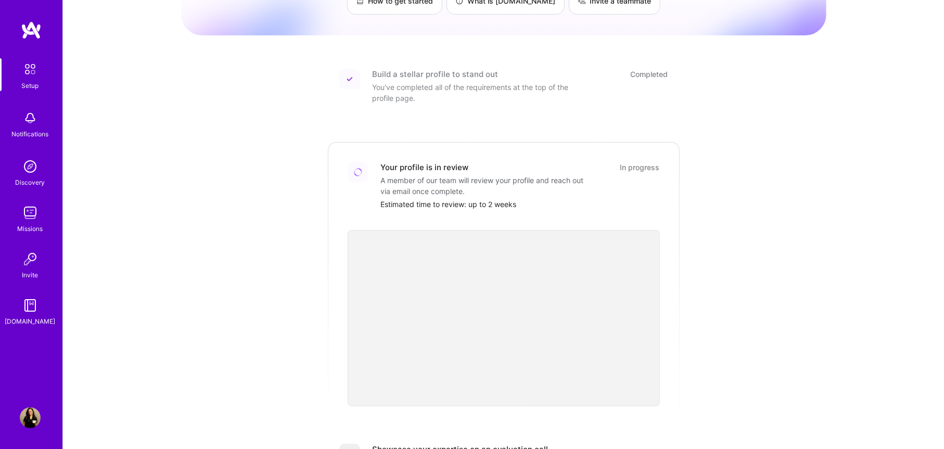
scroll to position [0, 0]
